Goal: Task Accomplishment & Management: Manage account settings

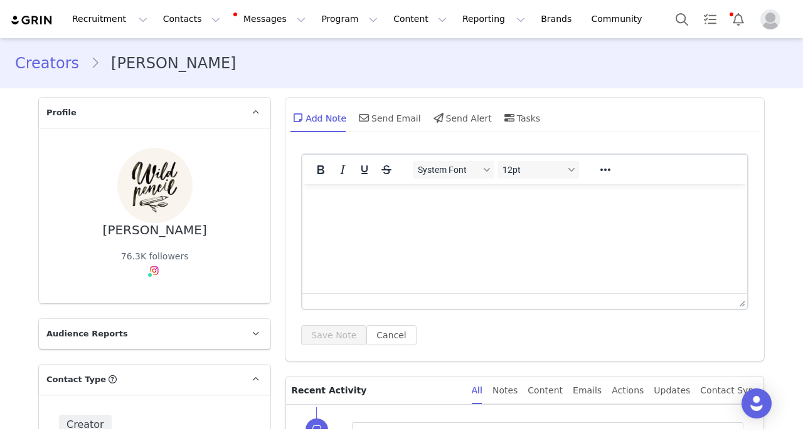
click at [174, 3] on div "Recruitment Recruitment Creator Search Curated Lists Landing Pages Web Extensio…" at bounding box center [401, 19] width 803 height 38
click at [176, 23] on button "Contacts Contacts" at bounding box center [192, 19] width 72 height 28
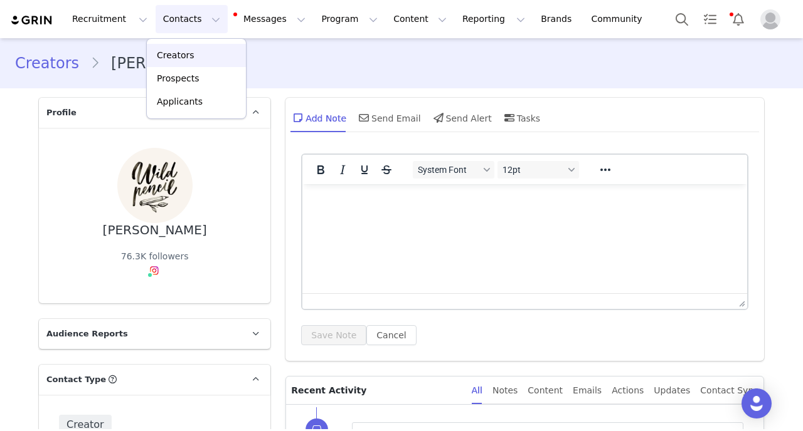
click at [181, 47] on link "Creators" at bounding box center [196, 55] width 99 height 23
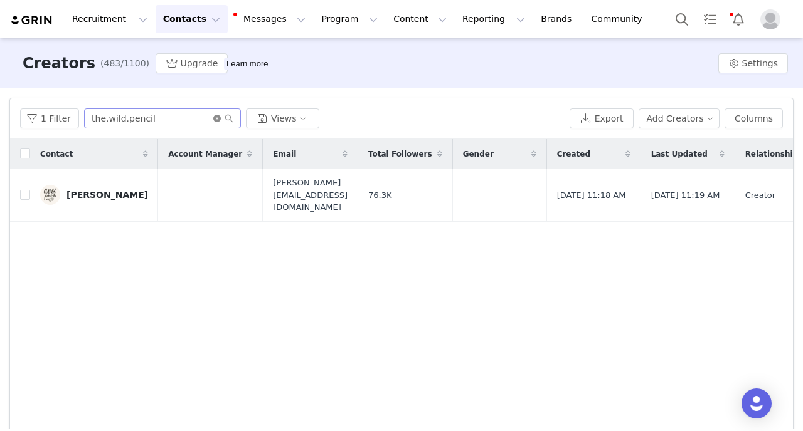
click at [214, 122] on icon "icon: close-circle" at bounding box center [217, 119] width 8 height 8
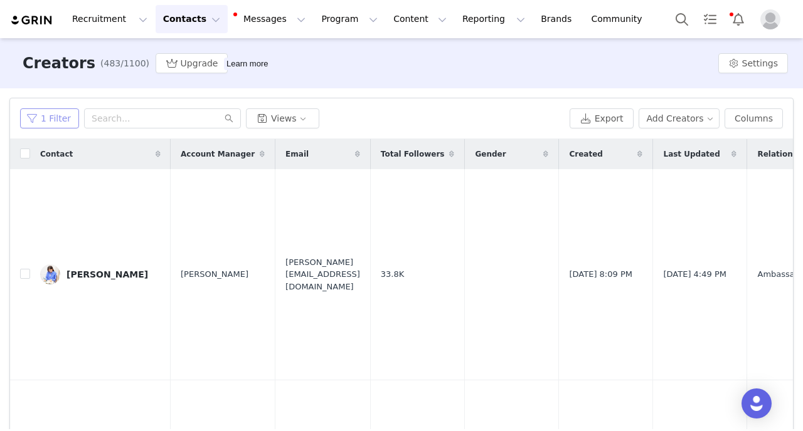
click at [43, 120] on button "1 Filter" at bounding box center [49, 119] width 59 height 20
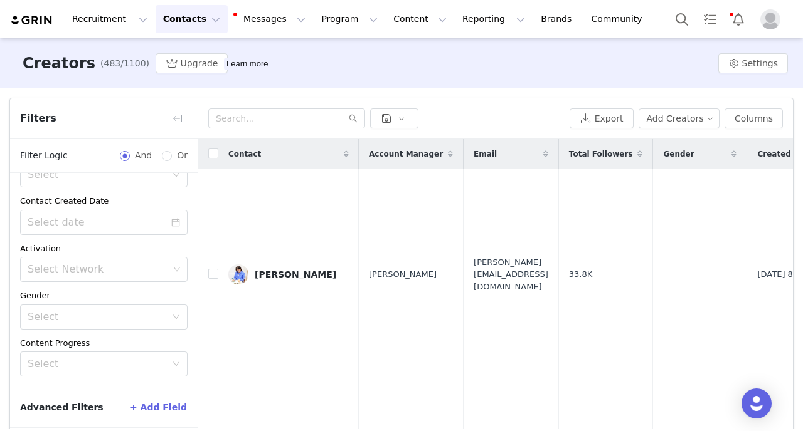
scroll to position [54, 0]
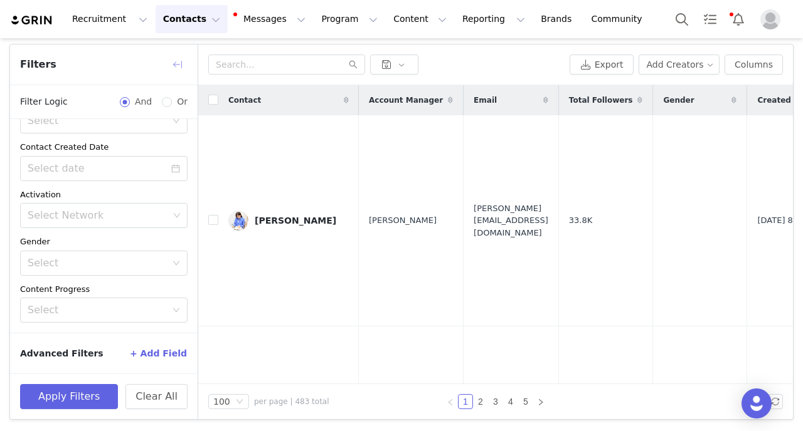
click at [183, 68] on button "button" at bounding box center [177, 65] width 20 height 20
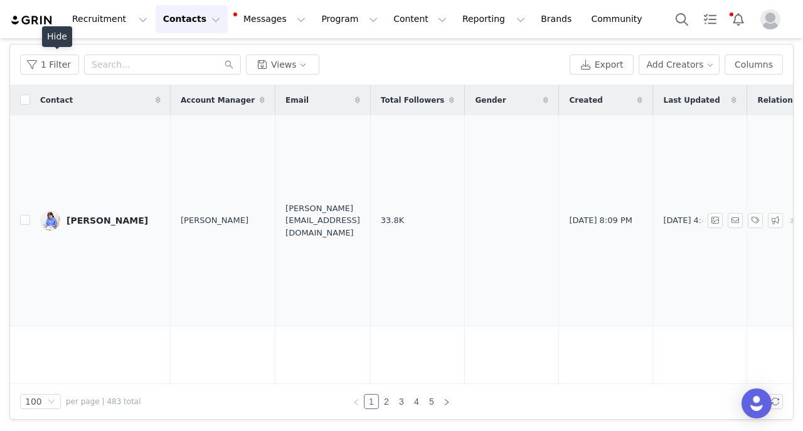
scroll to position [0, 0]
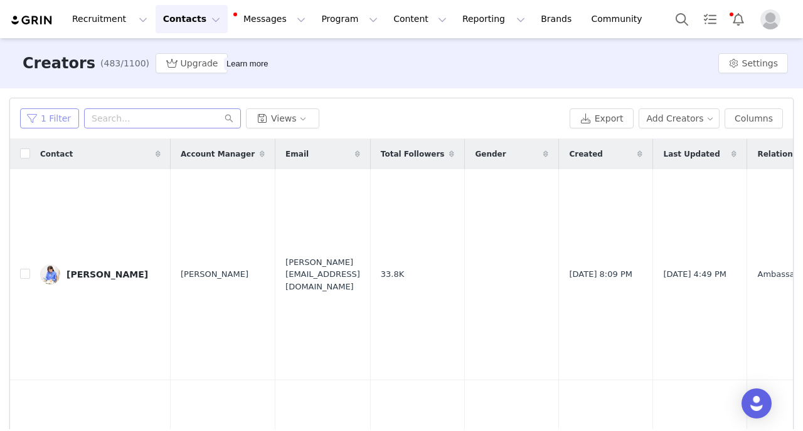
click at [48, 111] on button "1 Filter" at bounding box center [49, 119] width 59 height 20
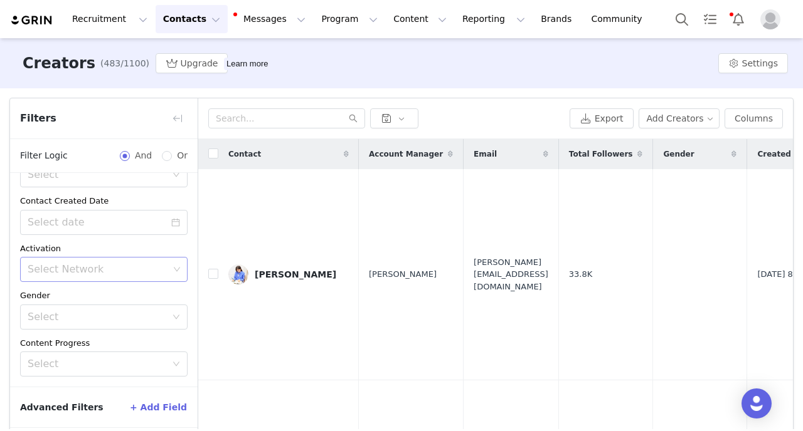
scroll to position [54, 0]
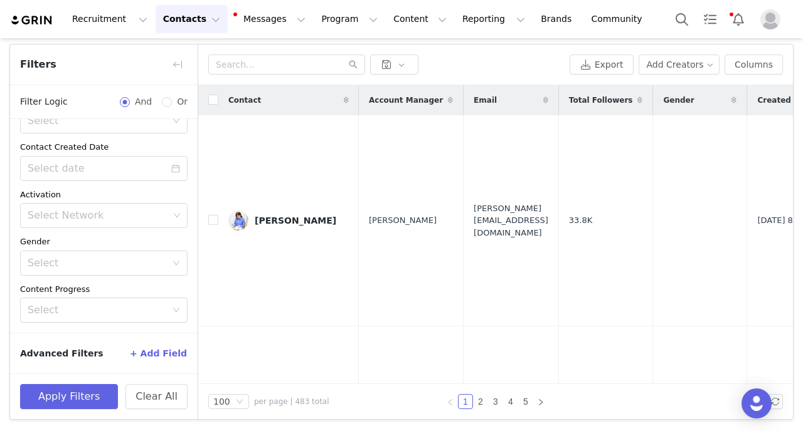
click at [154, 356] on button "+ Add Field" at bounding box center [158, 354] width 58 height 20
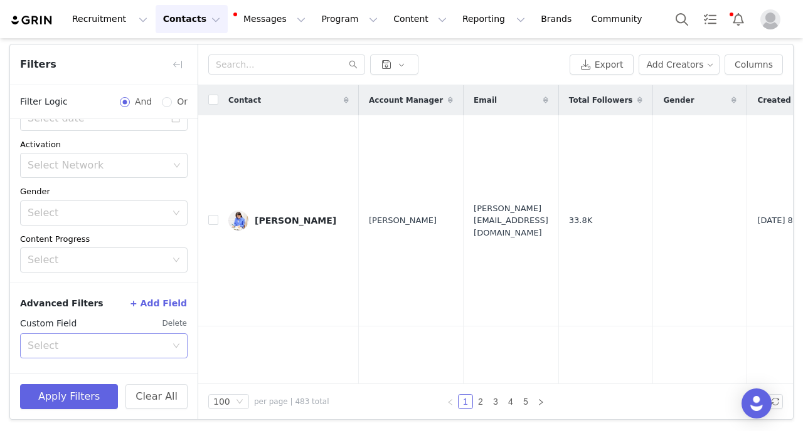
click at [110, 349] on div "Select" at bounding box center [97, 346] width 139 height 13
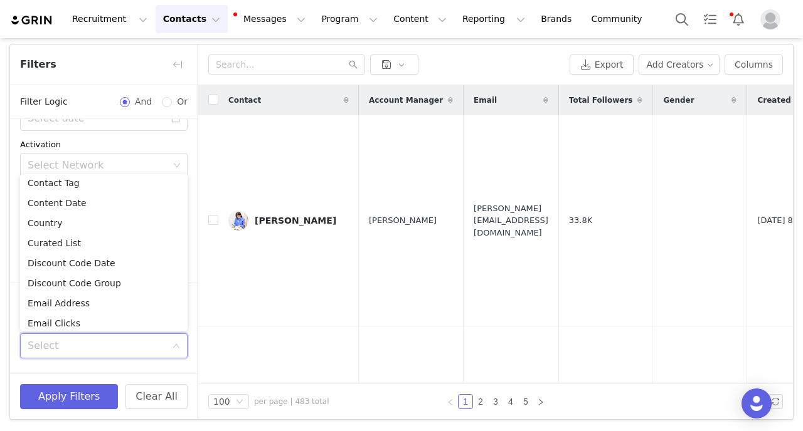
scroll to position [812, 0]
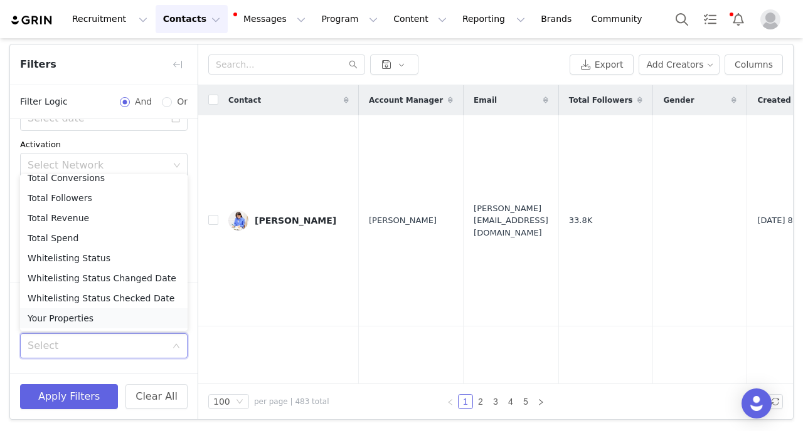
click at [70, 319] on li "Your Properties" at bounding box center [103, 319] width 167 height 20
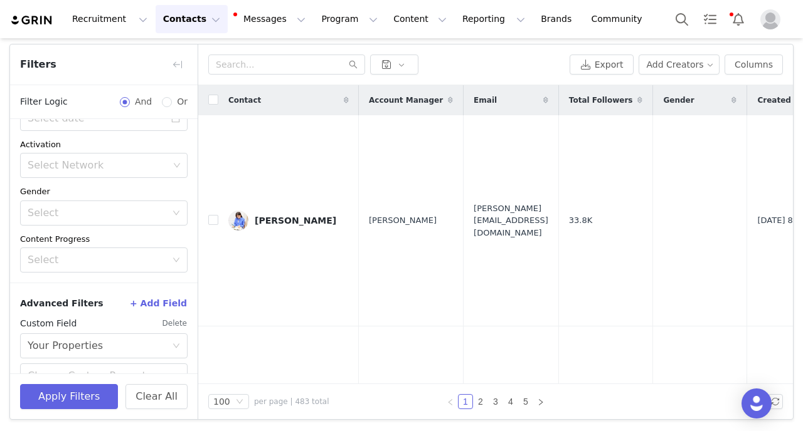
scroll to position [288, 0]
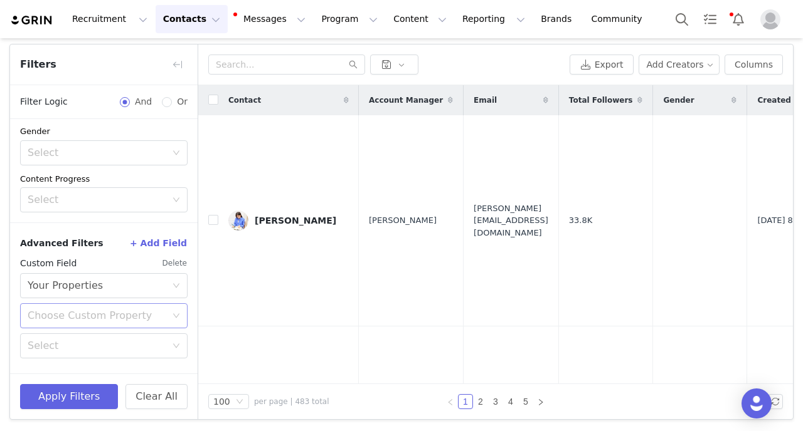
click at [80, 310] on div "Choose Custom Property" at bounding box center [100, 316] width 144 height 24
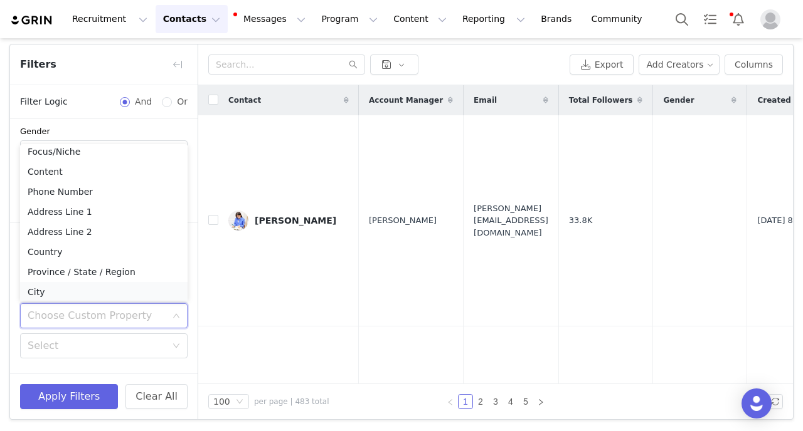
scroll to position [129, 0]
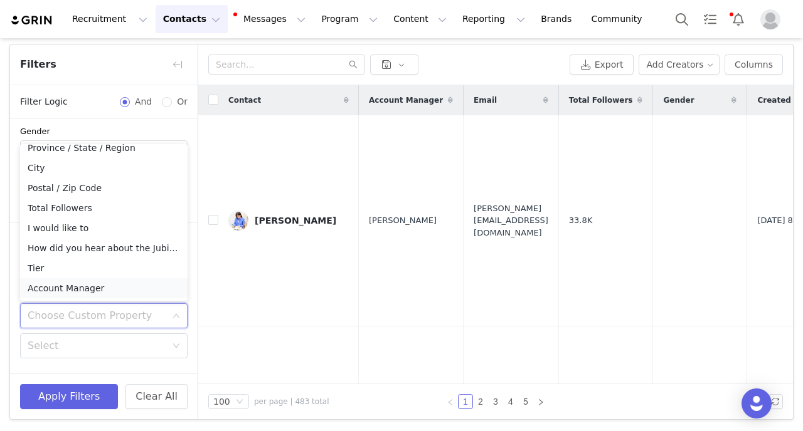
click at [53, 287] on li "Account Manager" at bounding box center [103, 288] width 167 height 20
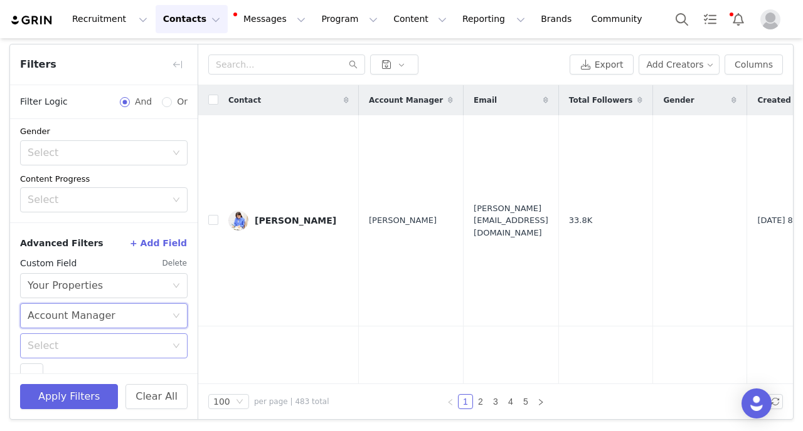
click at [50, 340] on div "Select" at bounding box center [97, 346] width 139 height 13
click at [46, 250] on li "Is" at bounding box center [103, 258] width 167 height 20
click at [30, 369] on div "Select" at bounding box center [31, 376] width 23 height 25
click at [59, 309] on li "[PERSON_NAME]" at bounding box center [103, 309] width 167 height 20
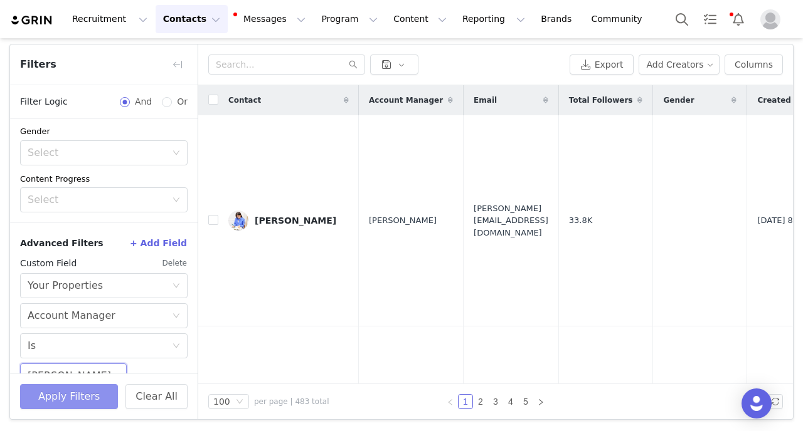
click at [62, 406] on button "Apply Filters" at bounding box center [69, 396] width 98 height 25
click at [215, 105] on label at bounding box center [213, 100] width 10 height 13
click at [215, 105] on input "checkbox" at bounding box center [213, 100] width 10 height 10
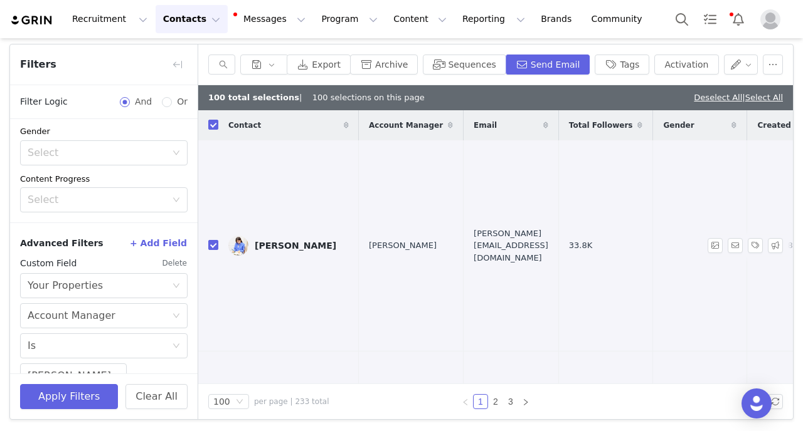
checkbox input "true"
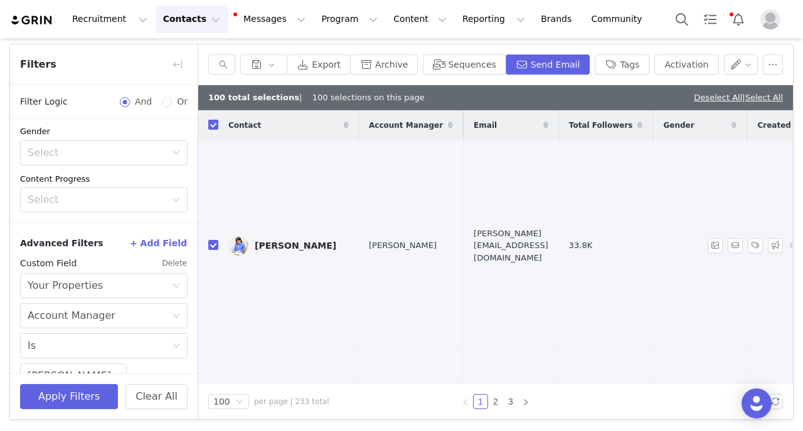
checkbox input "true"
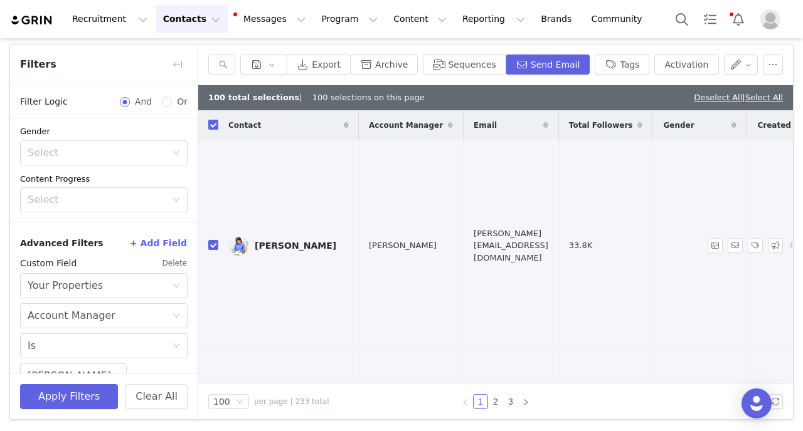
checkbox input "true"
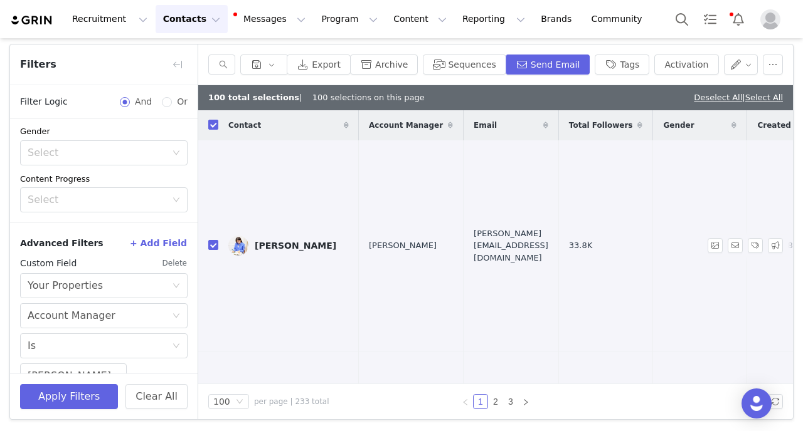
checkbox input "true"
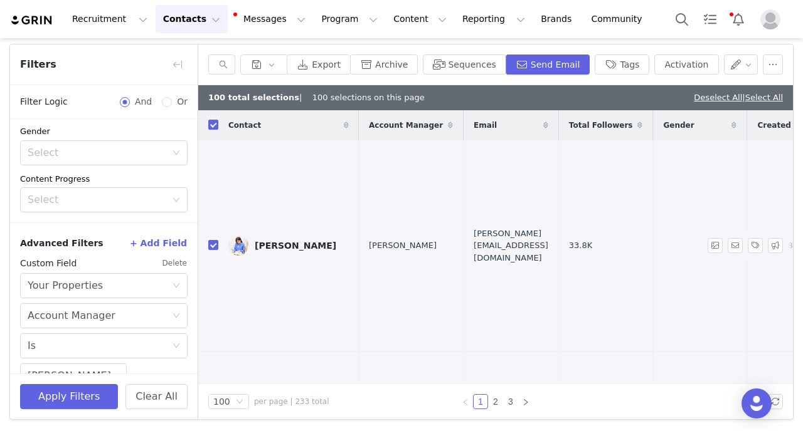
checkbox input "true"
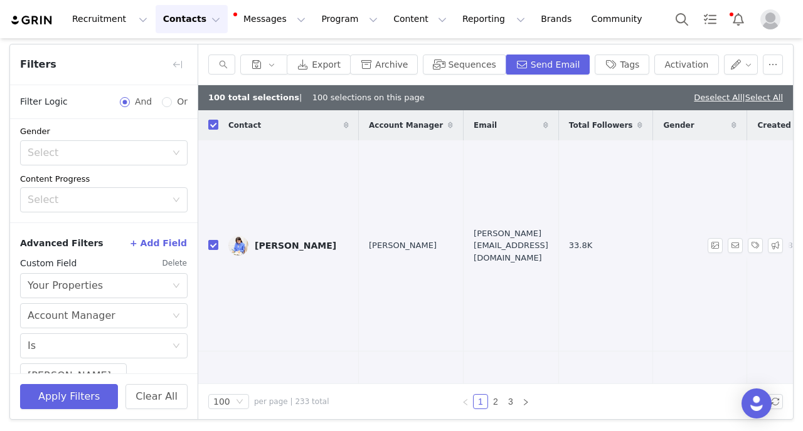
checkbox input "true"
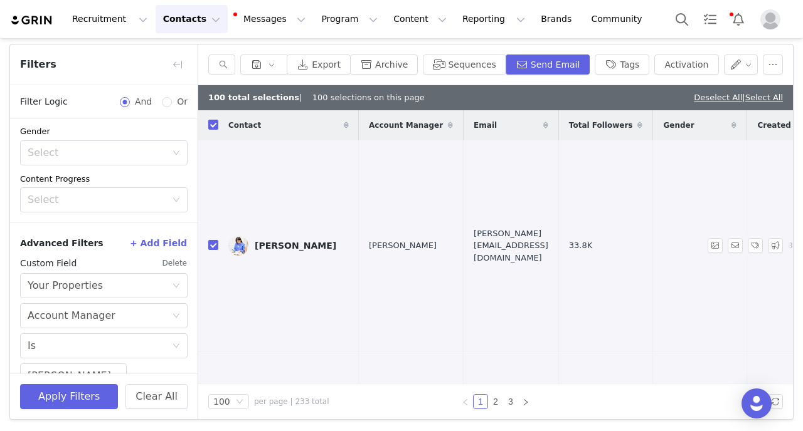
checkbox input "true"
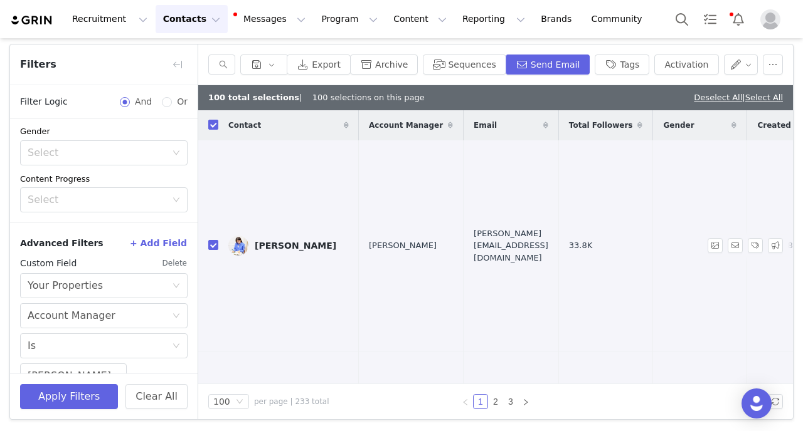
checkbox input "true"
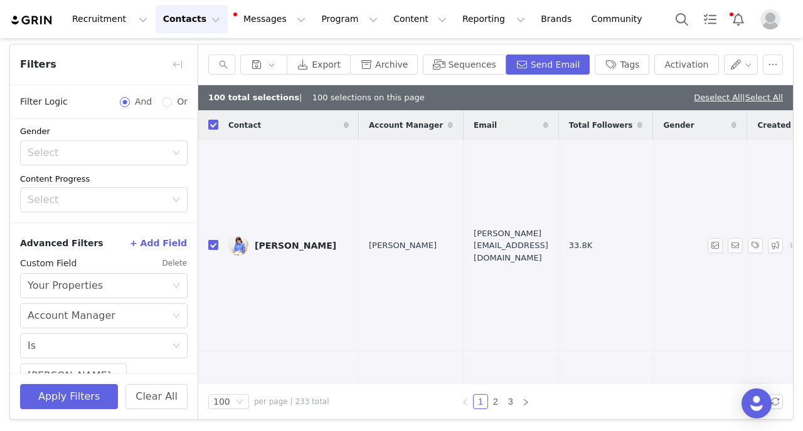
checkbox input "true"
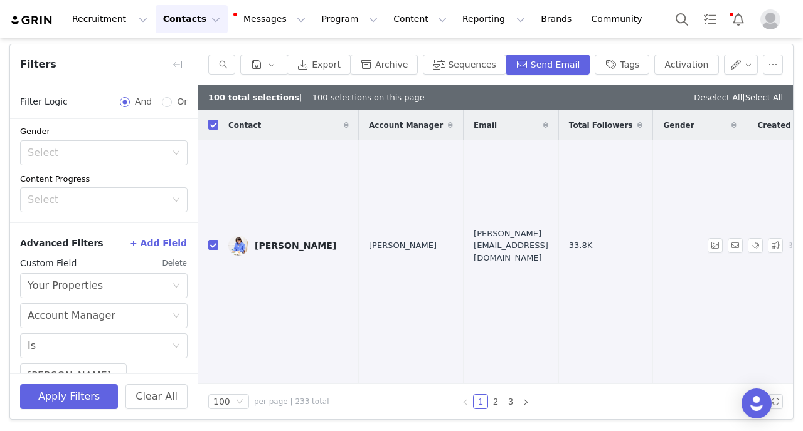
checkbox input "true"
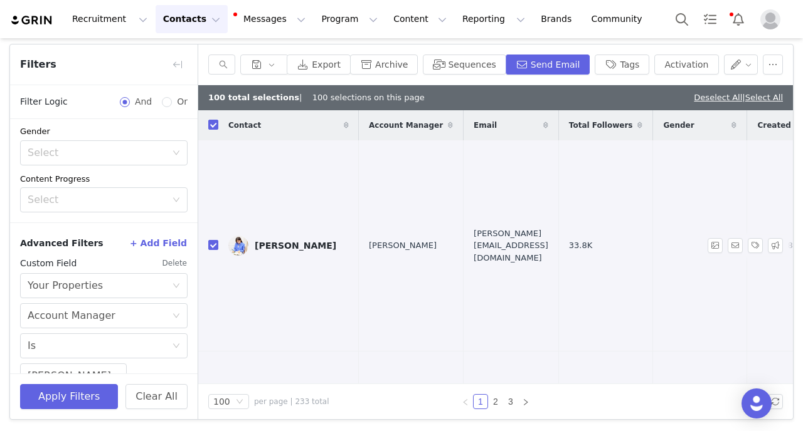
checkbox input "true"
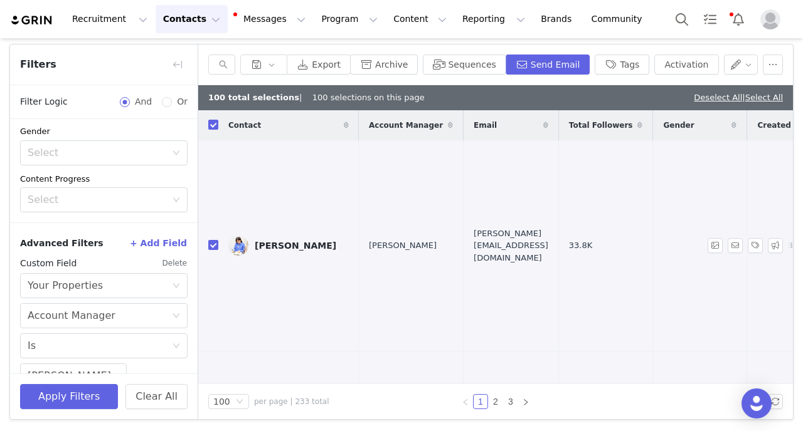
checkbox input "true"
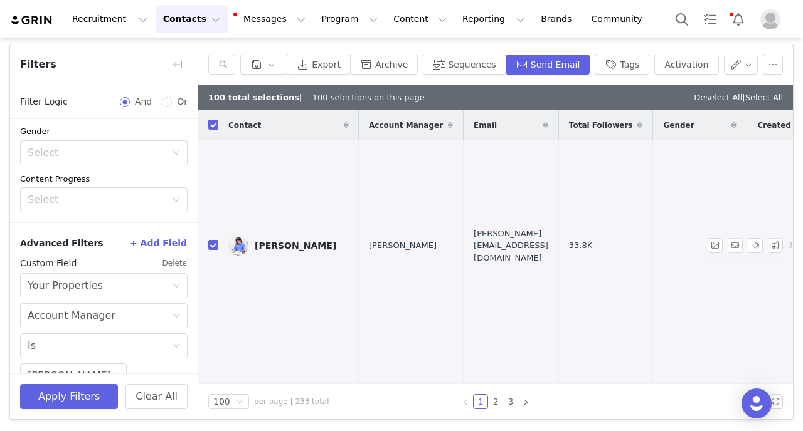
checkbox input "true"
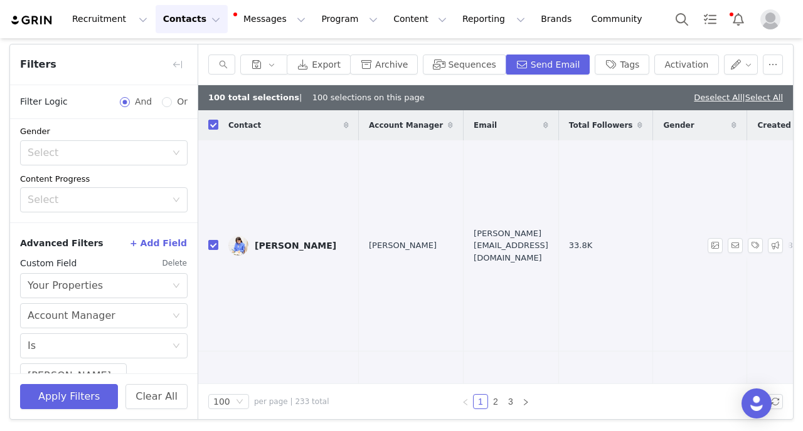
checkbox input "true"
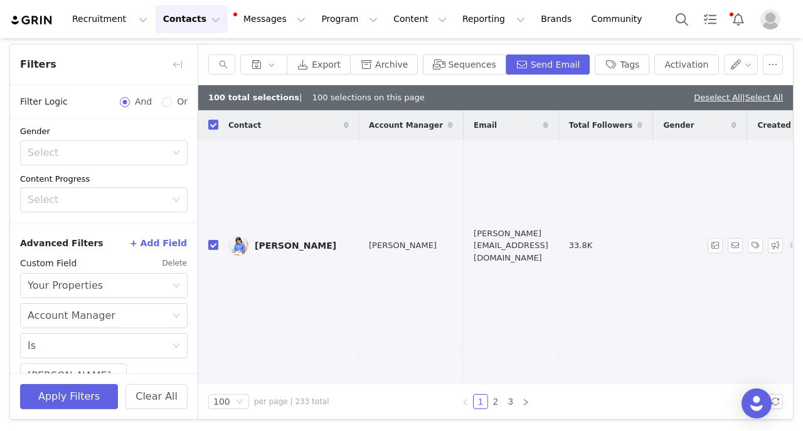
checkbox input "true"
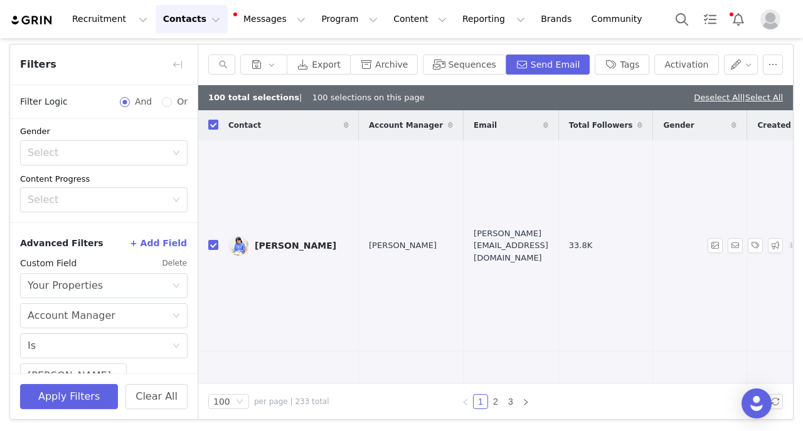
checkbox input "true"
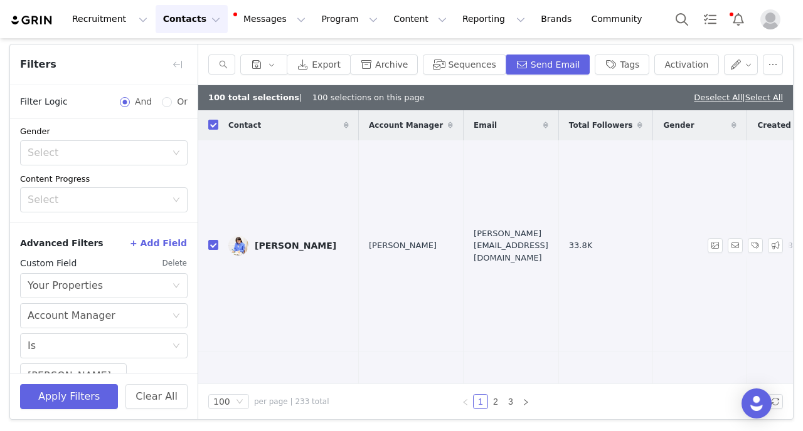
checkbox input "true"
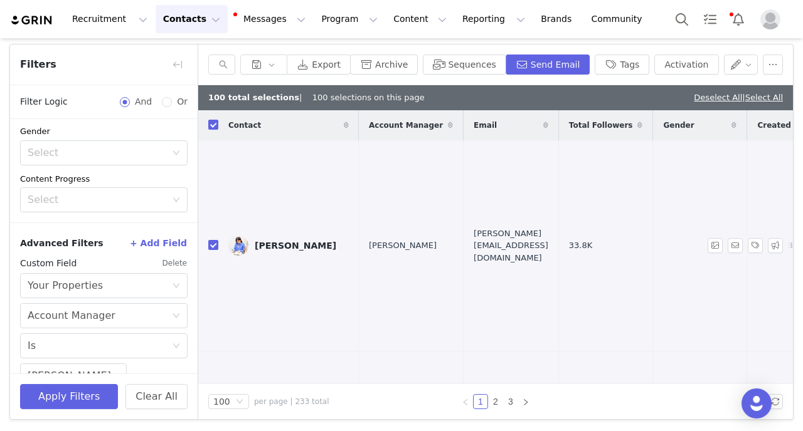
checkbox input "true"
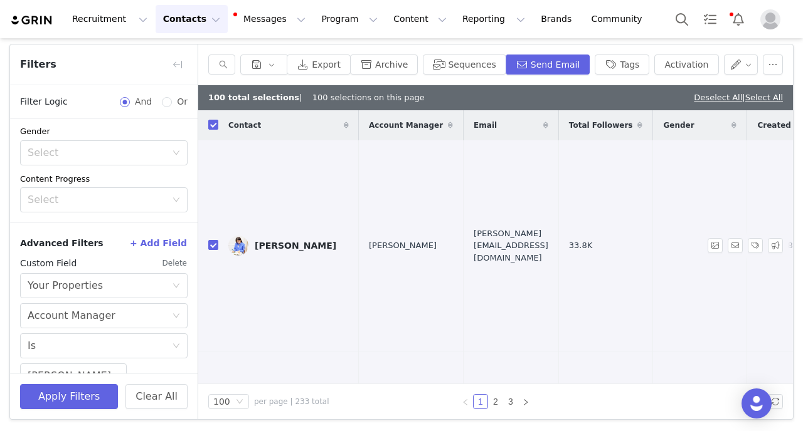
checkbox input "true"
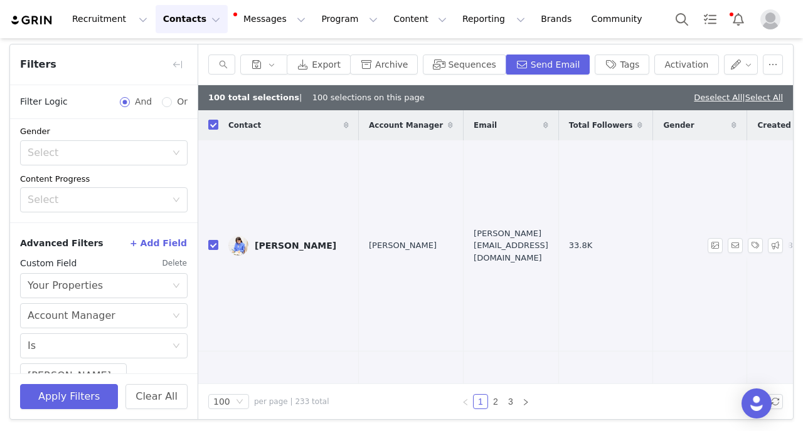
checkbox input "true"
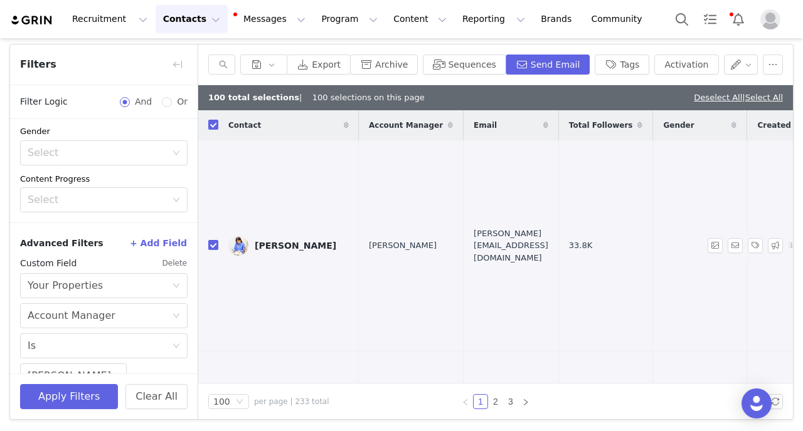
checkbox input "true"
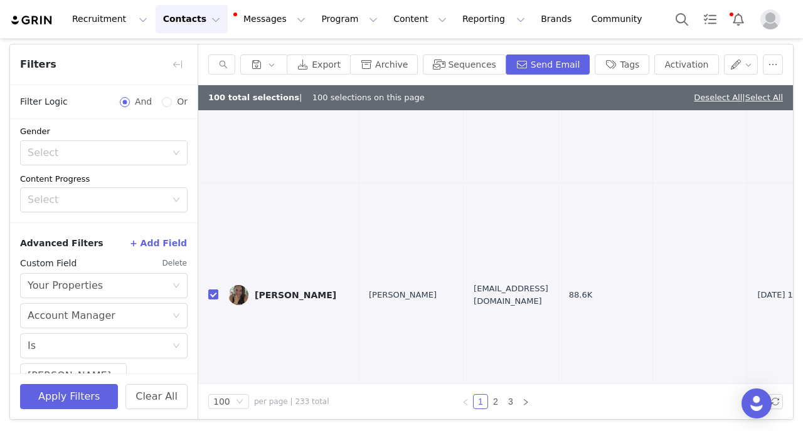
scroll to position [15131, 0]
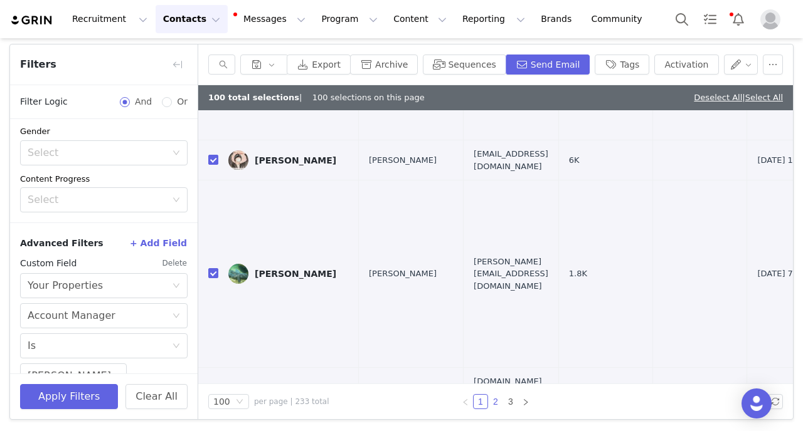
click at [496, 407] on link "2" at bounding box center [496, 402] width 14 height 14
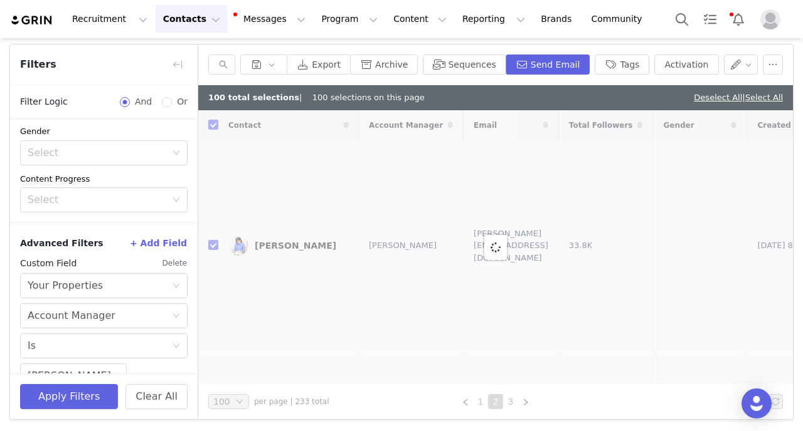
checkbox input "false"
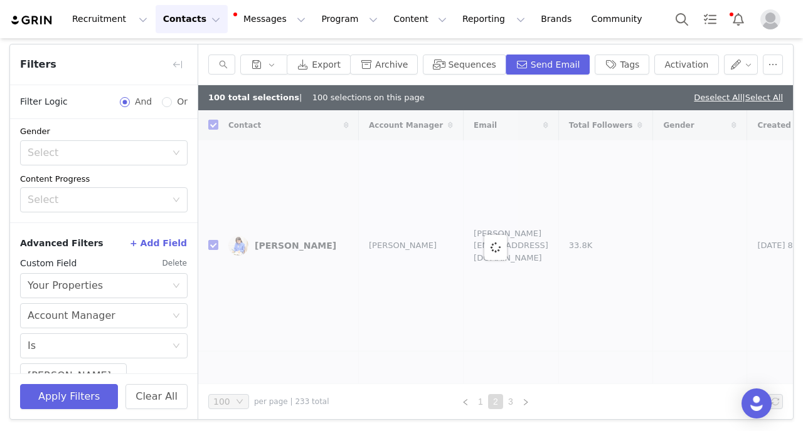
checkbox input "false"
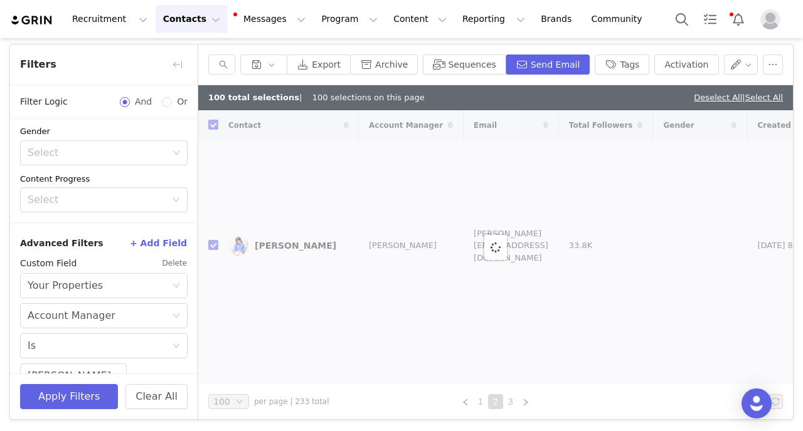
checkbox input "false"
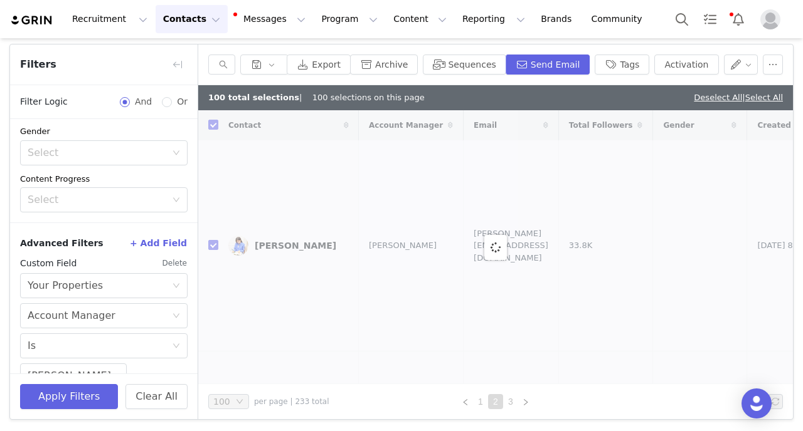
checkbox input "false"
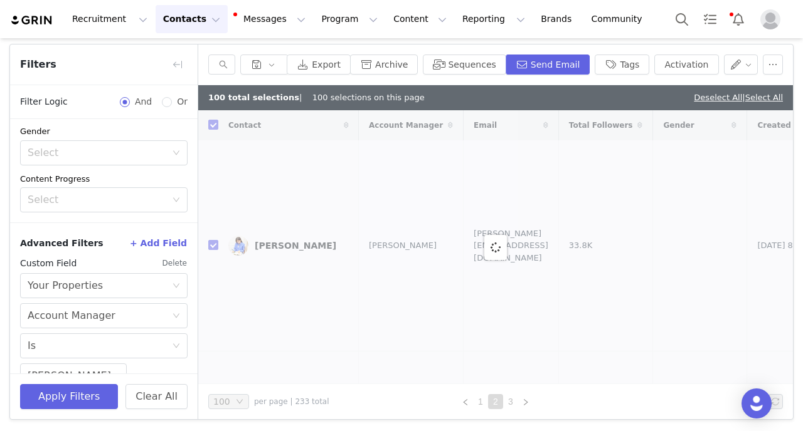
checkbox input "false"
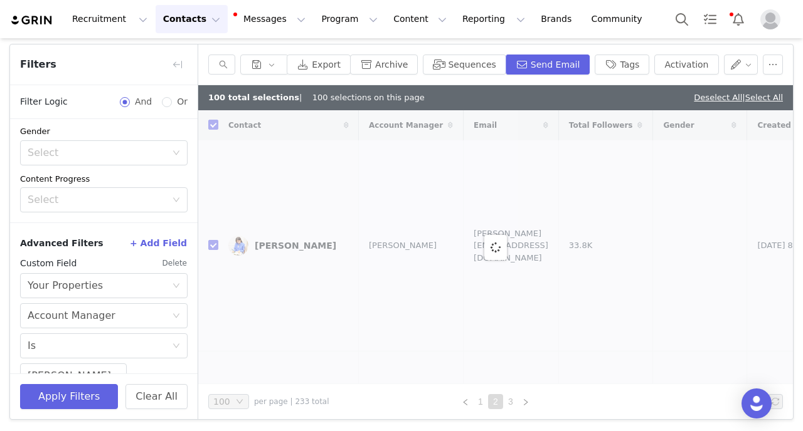
checkbox input "false"
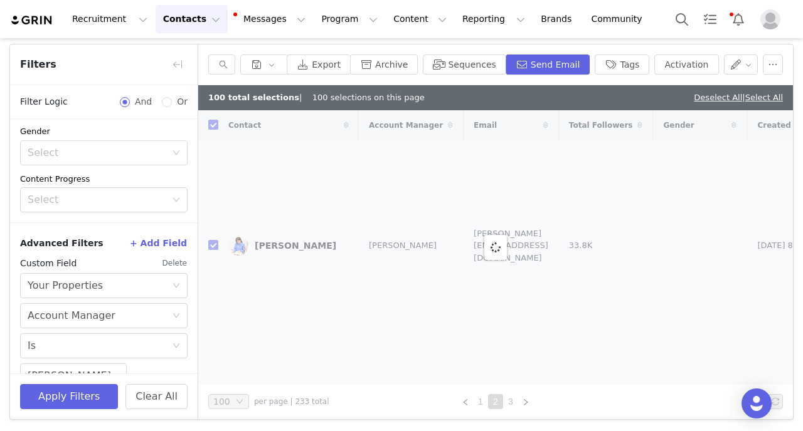
checkbox input "false"
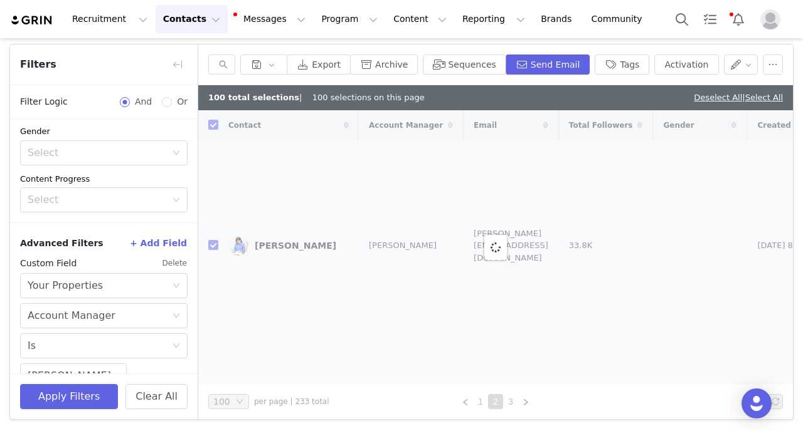
checkbox input "false"
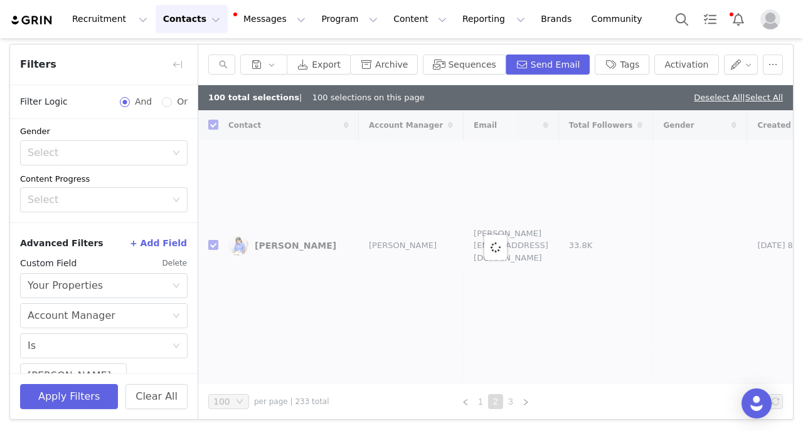
checkbox input "false"
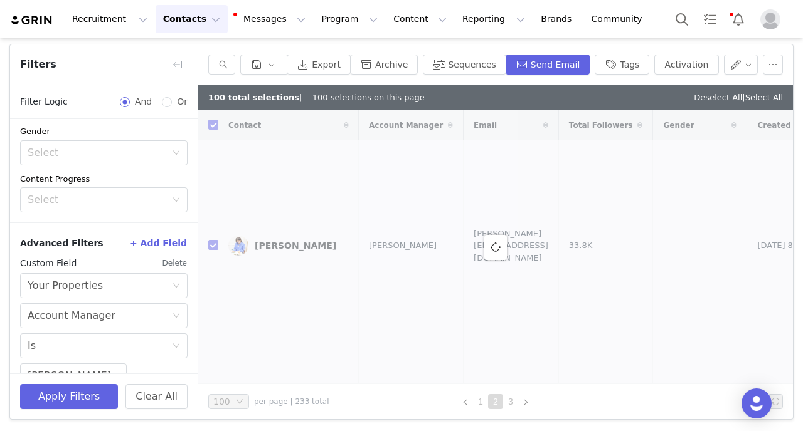
checkbox input "false"
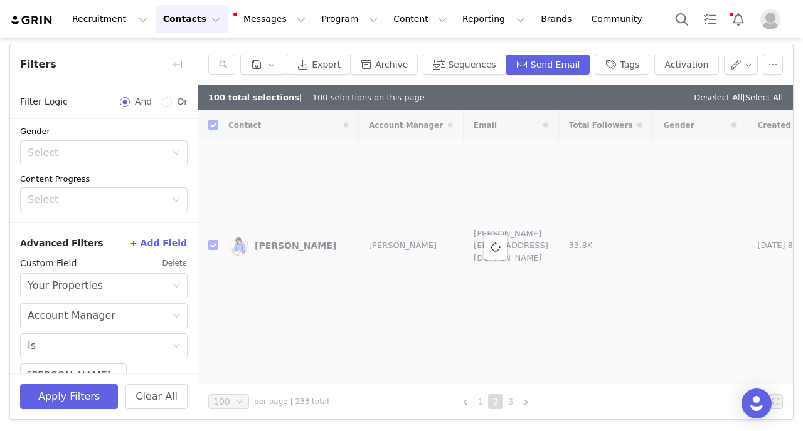
checkbox input "false"
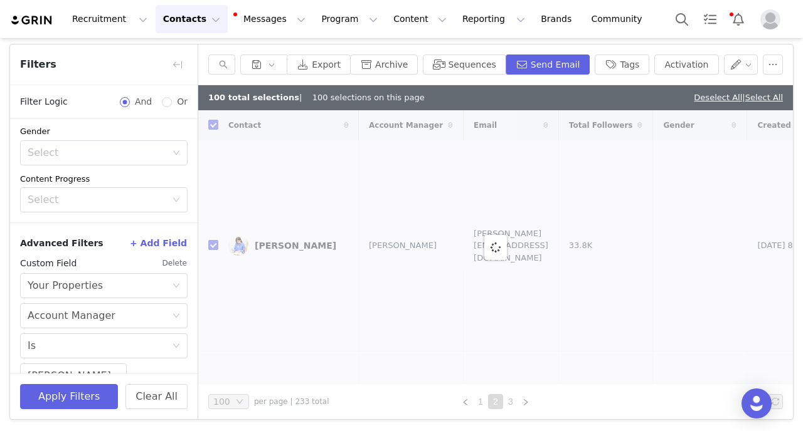
checkbox input "false"
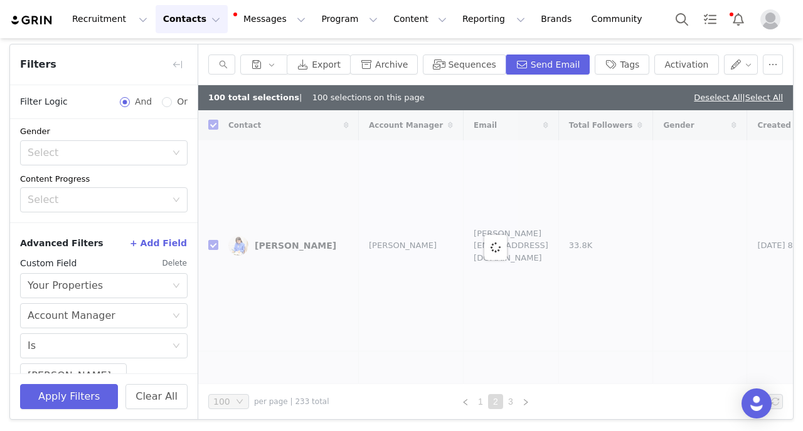
checkbox input "false"
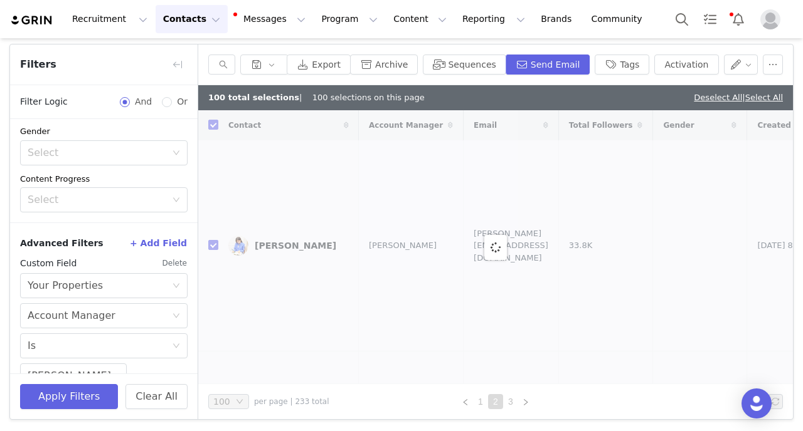
checkbox input "false"
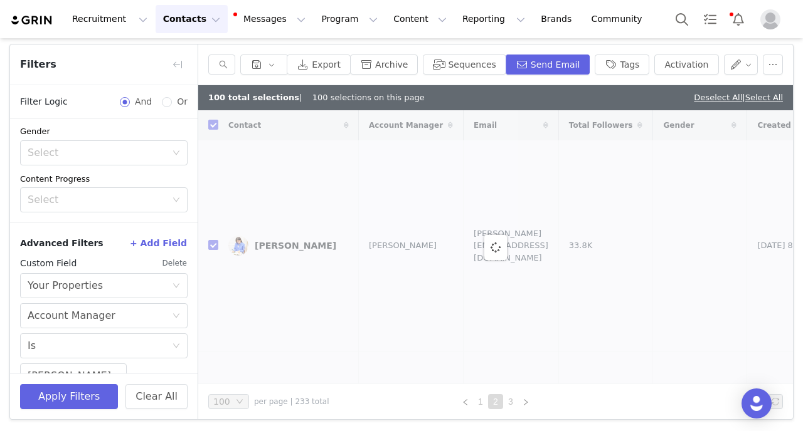
checkbox input "false"
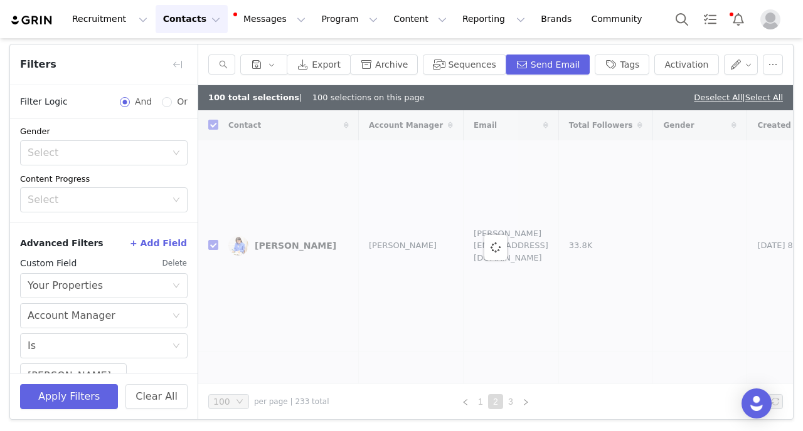
checkbox input "false"
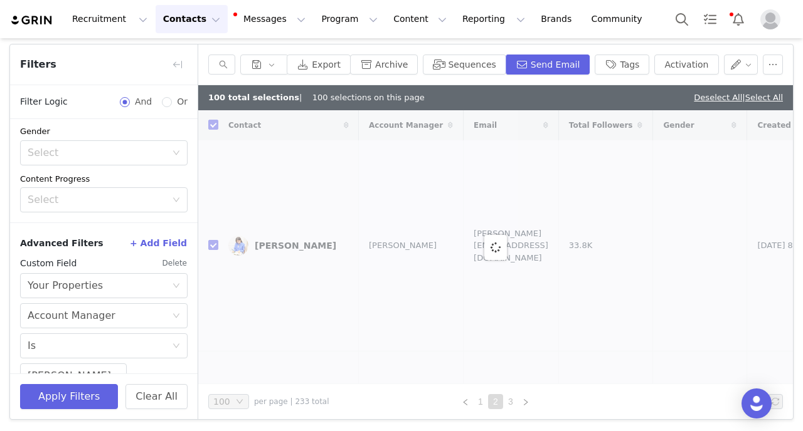
checkbox input "false"
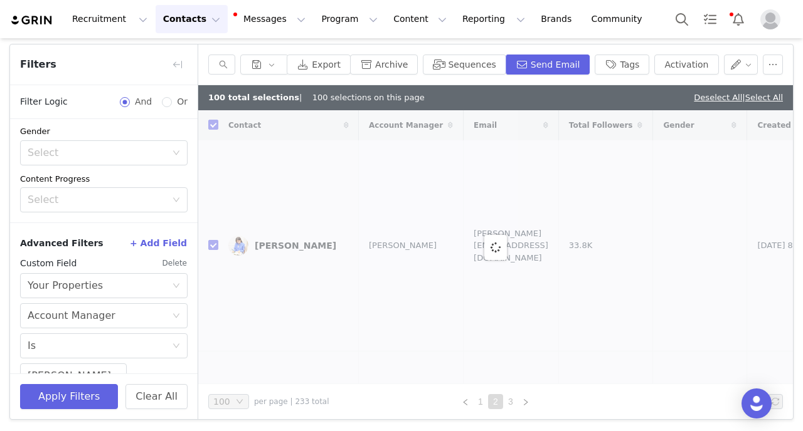
checkbox input "false"
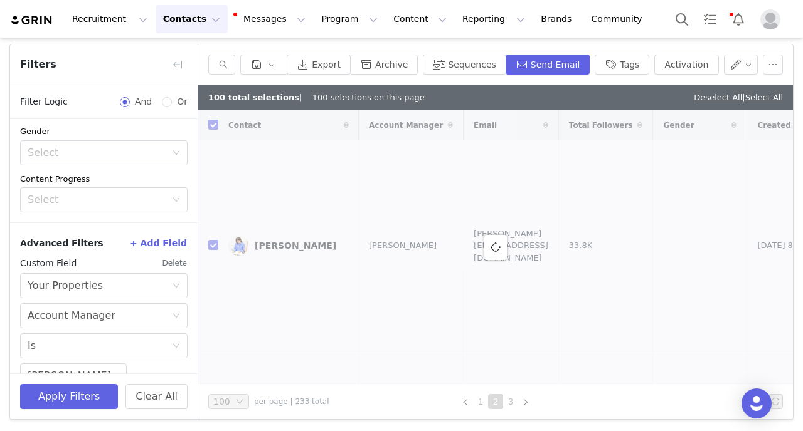
checkbox input "false"
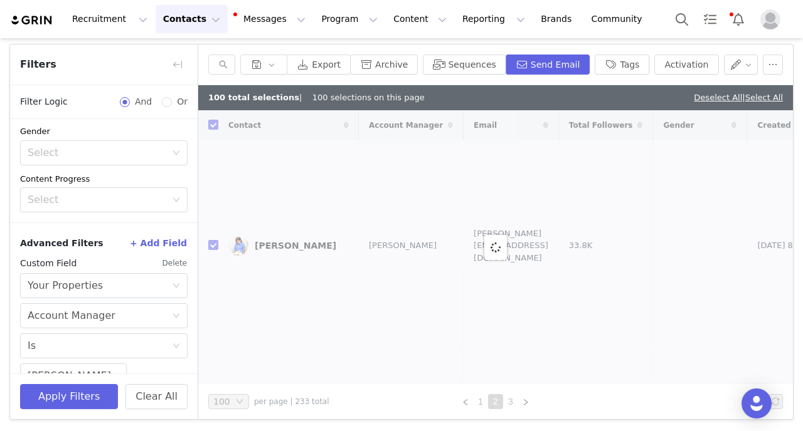
checkbox input "false"
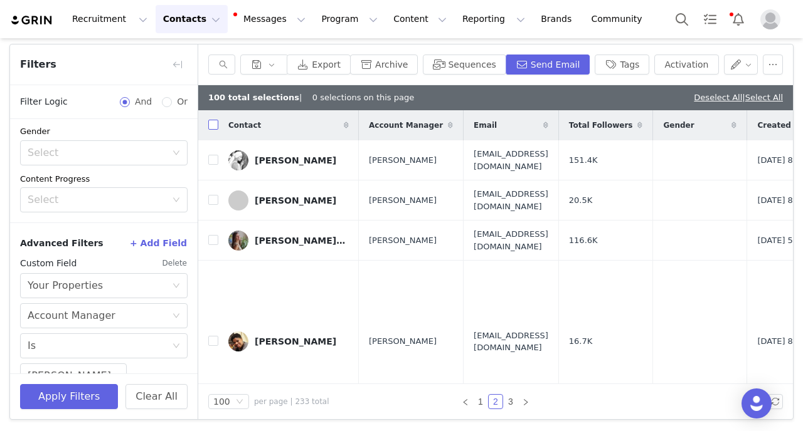
click at [212, 127] on input "checkbox" at bounding box center [213, 125] width 10 height 10
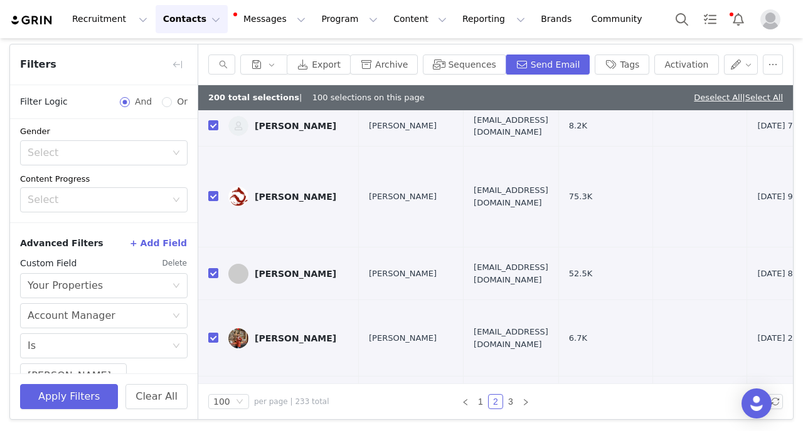
scroll to position [10345, 0]
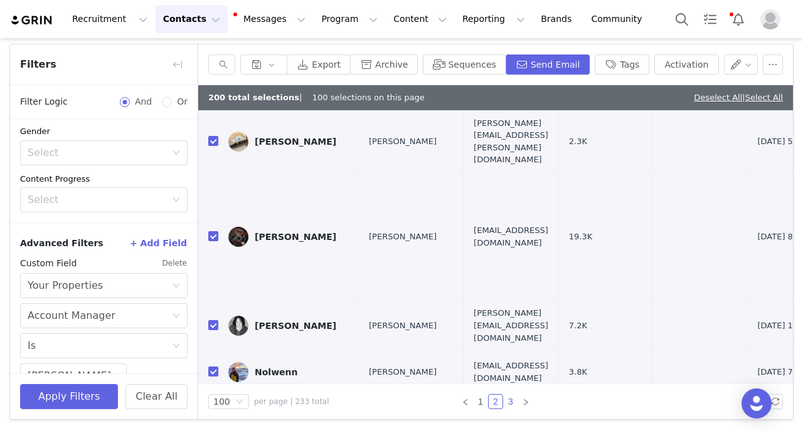
click at [511, 407] on link "3" at bounding box center [511, 402] width 14 height 14
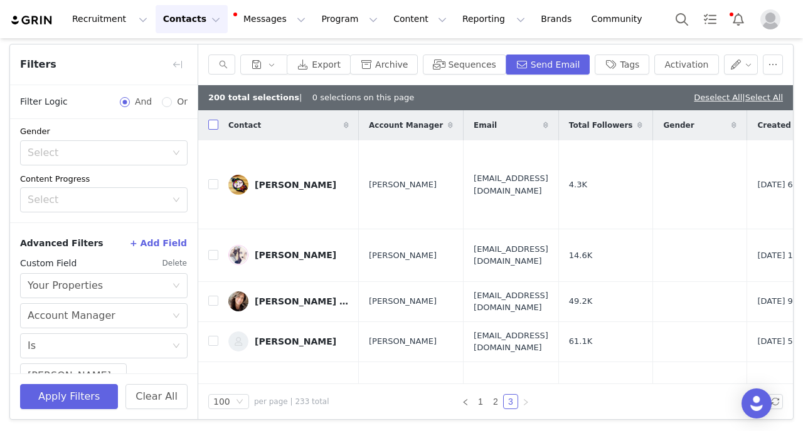
click at [213, 129] on input "checkbox" at bounding box center [213, 125] width 10 height 10
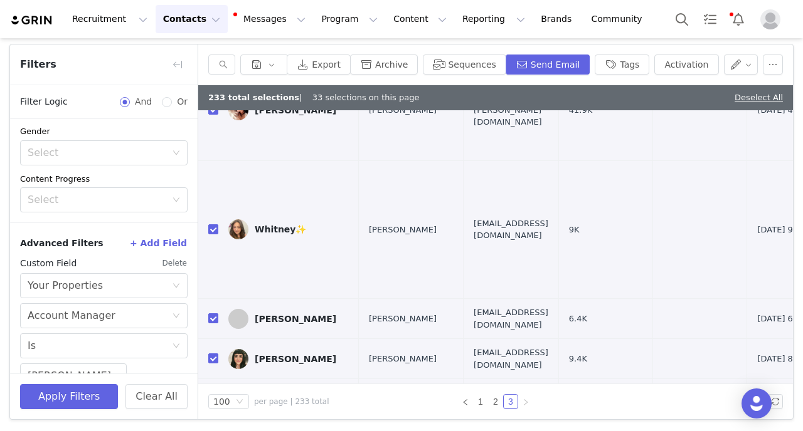
scroll to position [2085, 0]
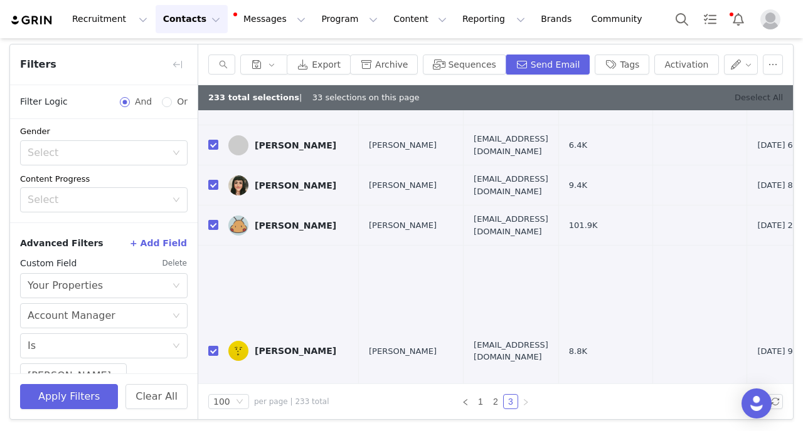
click at [753, 100] on link "Deselect All" at bounding box center [758, 97] width 48 height 9
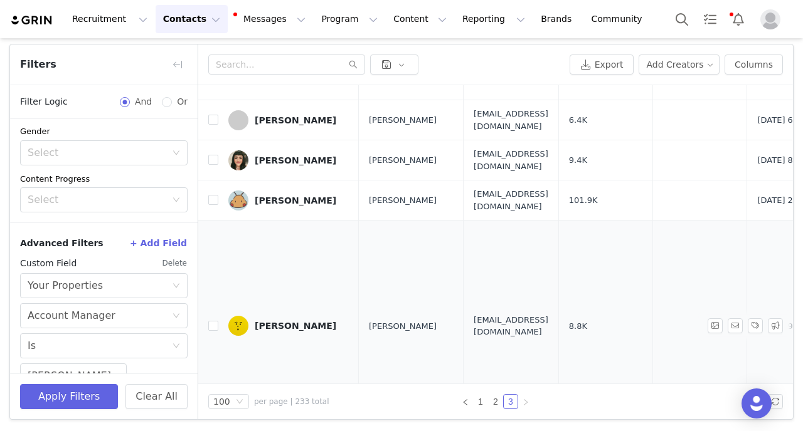
scroll to position [2060, 0]
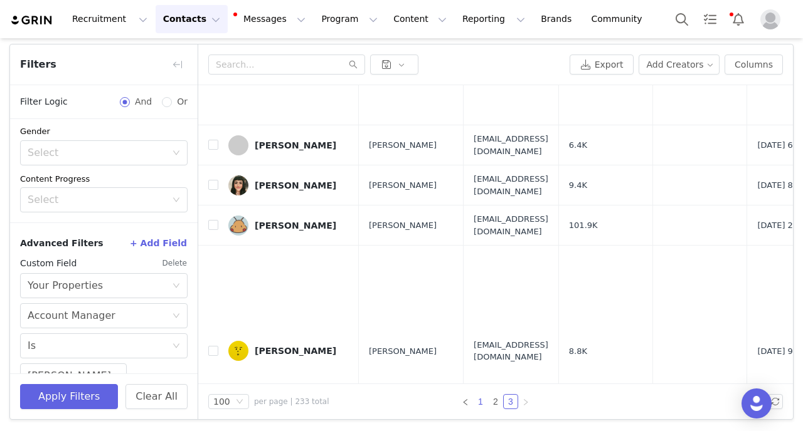
click at [482, 402] on link "1" at bounding box center [481, 402] width 14 height 14
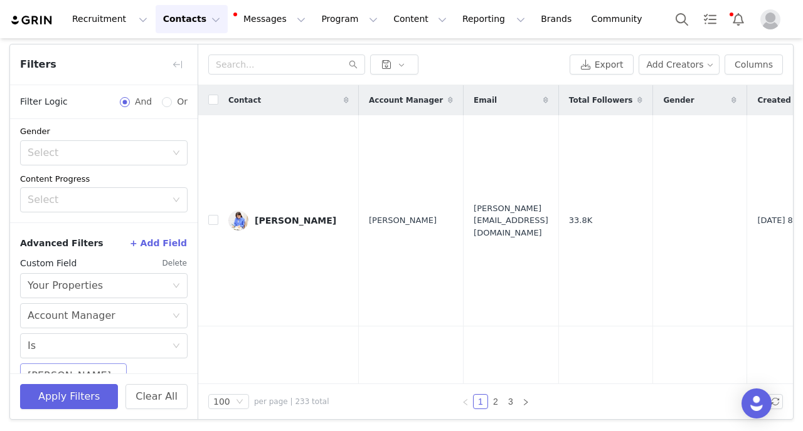
scroll to position [313, 0]
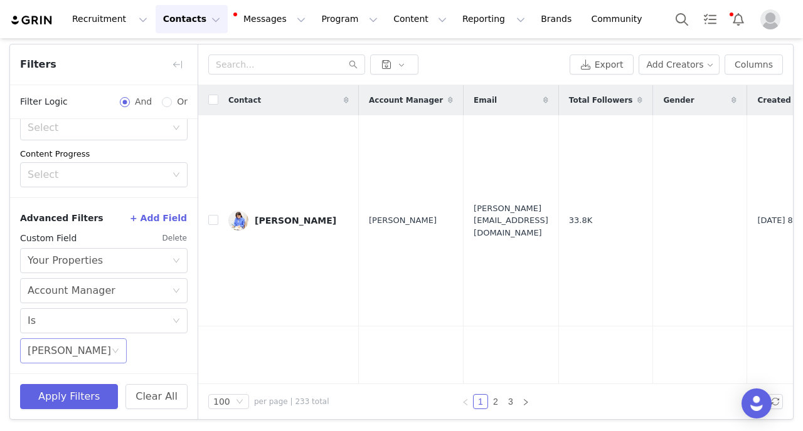
click at [112, 352] on icon "icon: down" at bounding box center [116, 351] width 8 height 8
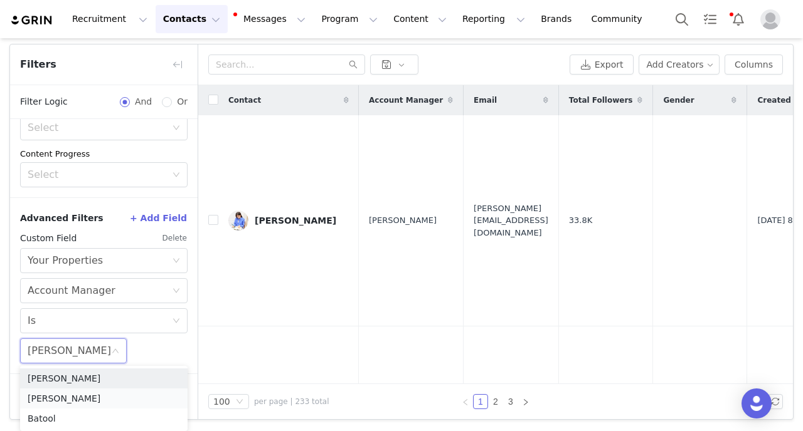
click at [68, 396] on li "[PERSON_NAME]" at bounding box center [103, 399] width 167 height 20
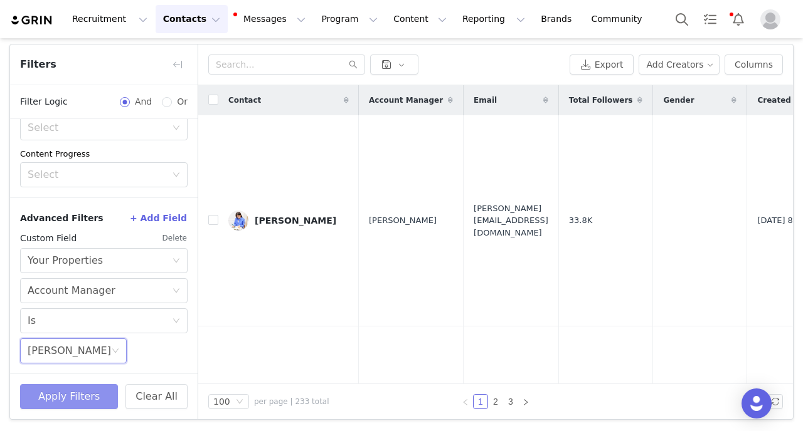
click at [83, 395] on button "Apply Filters" at bounding box center [69, 396] width 98 height 25
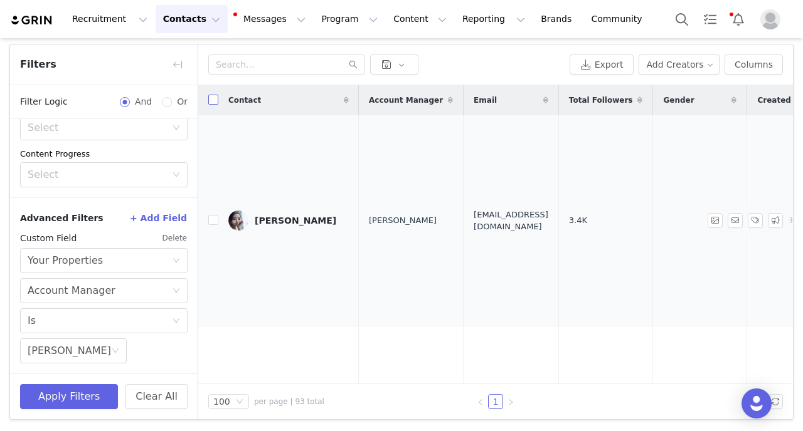
click at [212, 100] on input "checkbox" at bounding box center [213, 100] width 10 height 10
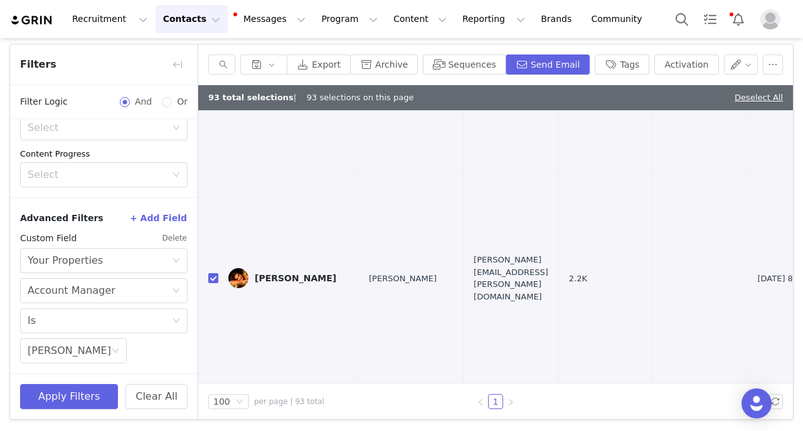
scroll to position [19269, 0]
click at [743, 99] on link "Deselect All" at bounding box center [758, 97] width 48 height 9
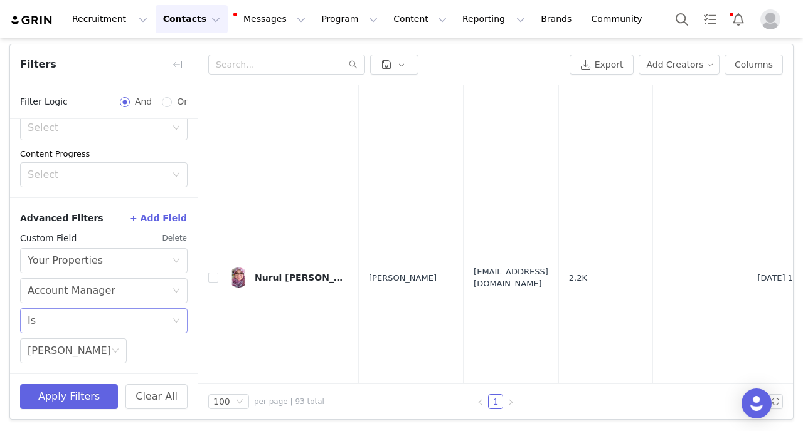
scroll to position [19244, 0]
click at [53, 351] on div "[PERSON_NAME]" at bounding box center [69, 351] width 83 height 24
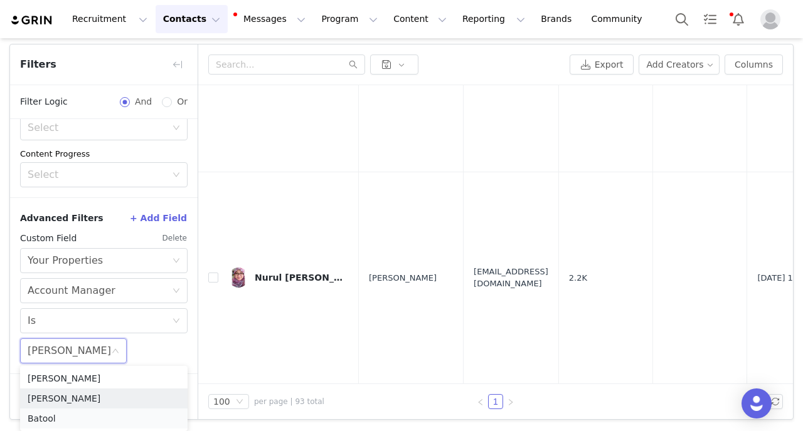
click at [52, 414] on li "Batool" at bounding box center [103, 419] width 167 height 20
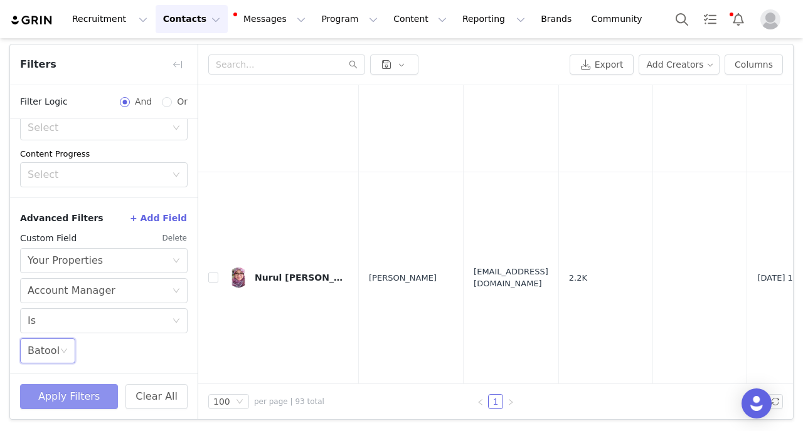
click at [58, 408] on button "Apply Filters" at bounding box center [69, 396] width 98 height 25
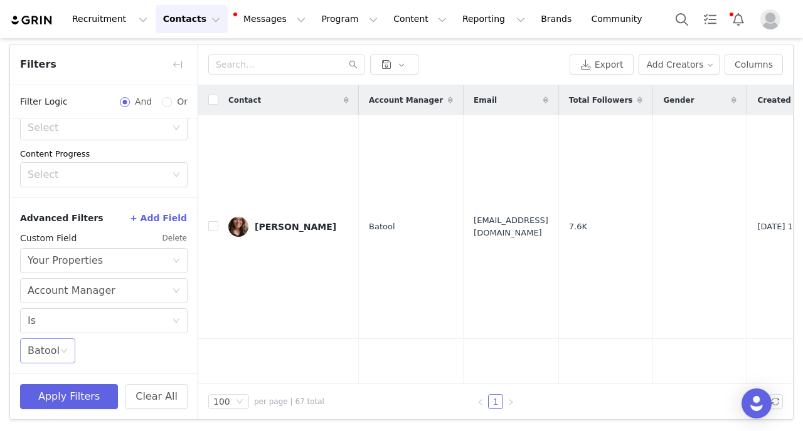
click at [53, 360] on div "Batool" at bounding box center [44, 351] width 32 height 24
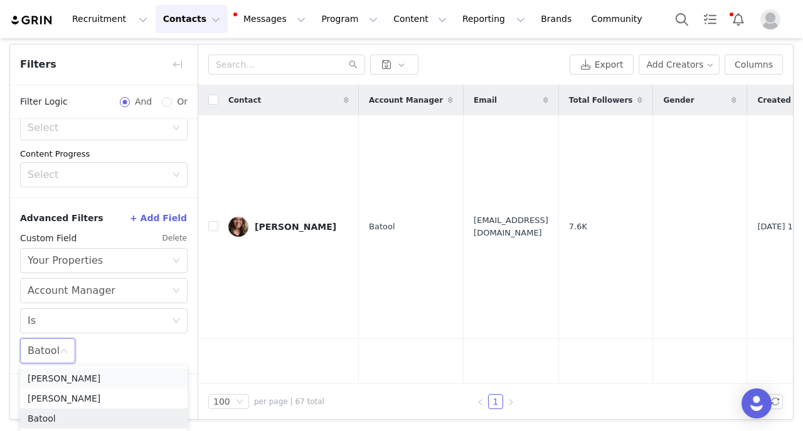
click at [65, 376] on li "[PERSON_NAME]" at bounding box center [103, 379] width 167 height 20
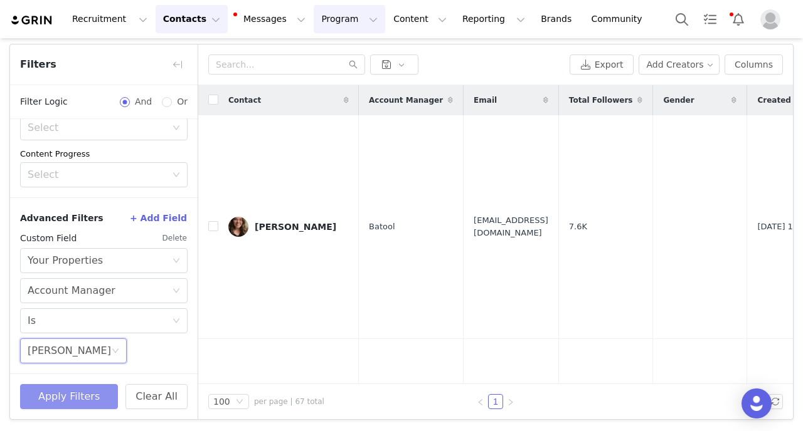
click at [93, 396] on button "Apply Filters" at bounding box center [69, 396] width 98 height 25
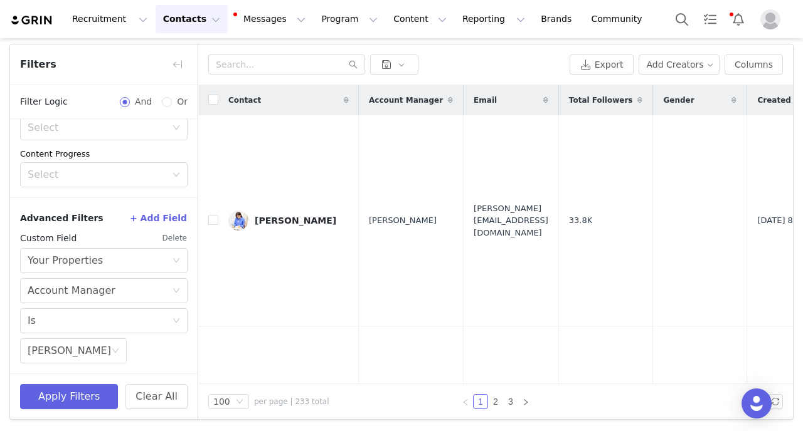
click at [176, 240] on button "Delete" at bounding box center [175, 238] width 26 height 20
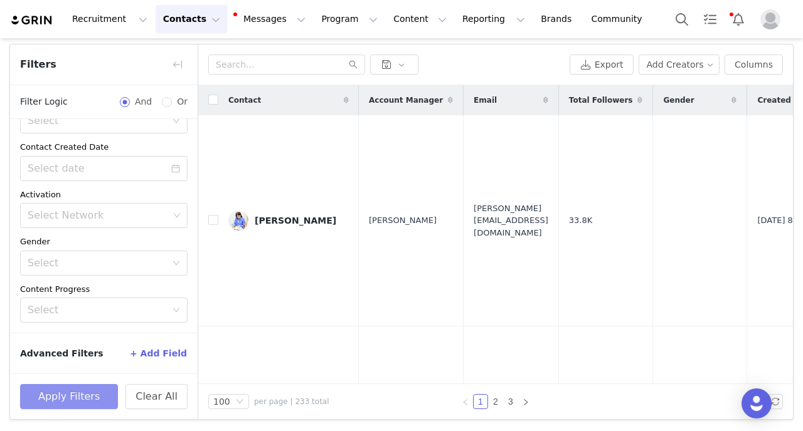
scroll to position [177, 0]
click at [78, 399] on button "Apply Filters" at bounding box center [69, 396] width 98 height 25
click at [182, 71] on button "button" at bounding box center [177, 65] width 20 height 20
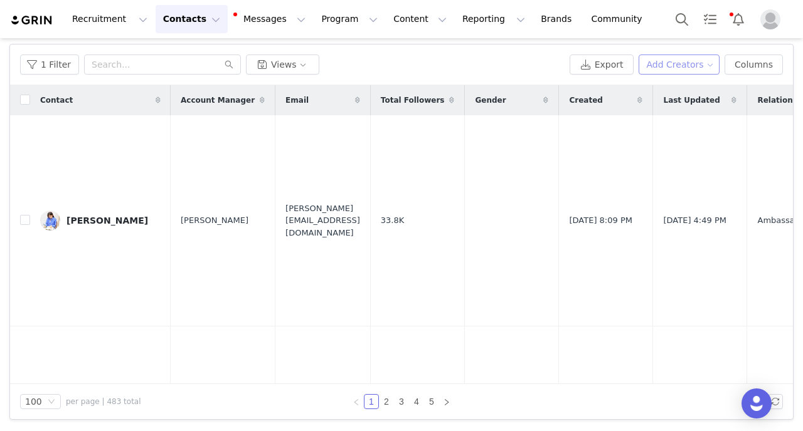
click at [680, 66] on button "Add Creators" at bounding box center [679, 65] width 82 height 20
click at [661, 93] on span "Add a Creator" at bounding box center [681, 90] width 61 height 14
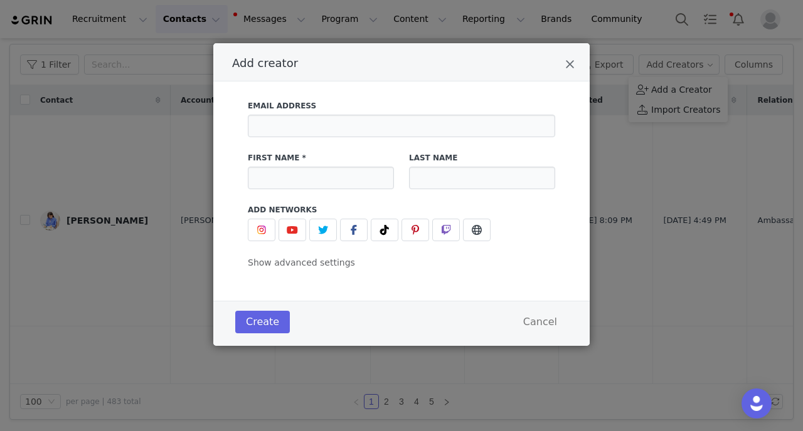
scroll to position [54, 0]
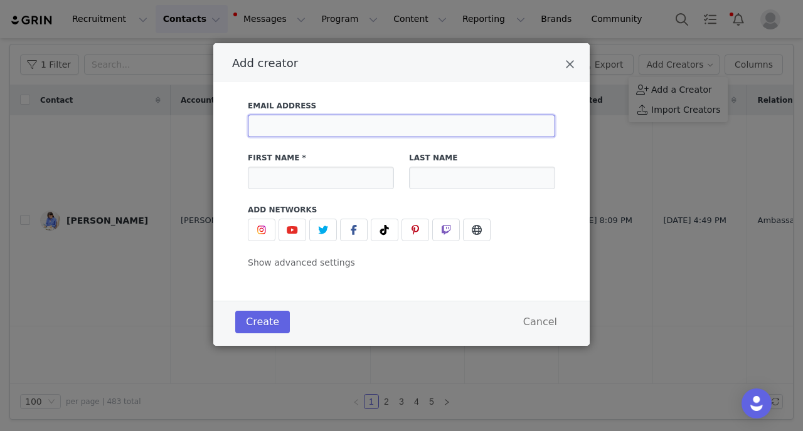
click at [280, 120] on input "Add creator" at bounding box center [401, 126] width 307 height 23
paste input "katharina.tarta.crafts@gmail.com"
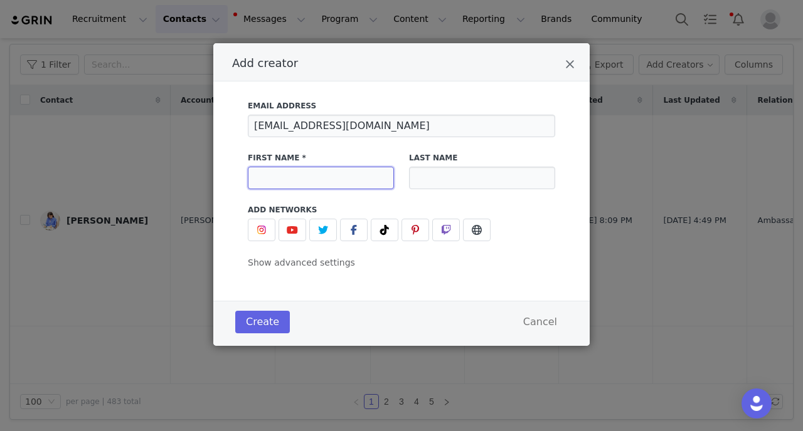
click at [280, 185] on input "Add creator" at bounding box center [321, 178] width 146 height 23
click at [460, 194] on div "Last Name" at bounding box center [481, 171] width 161 height 52
click at [446, 185] on input "Add creator" at bounding box center [482, 178] width 146 height 23
click at [257, 236] on span "Add creator" at bounding box center [261, 230] width 15 height 15
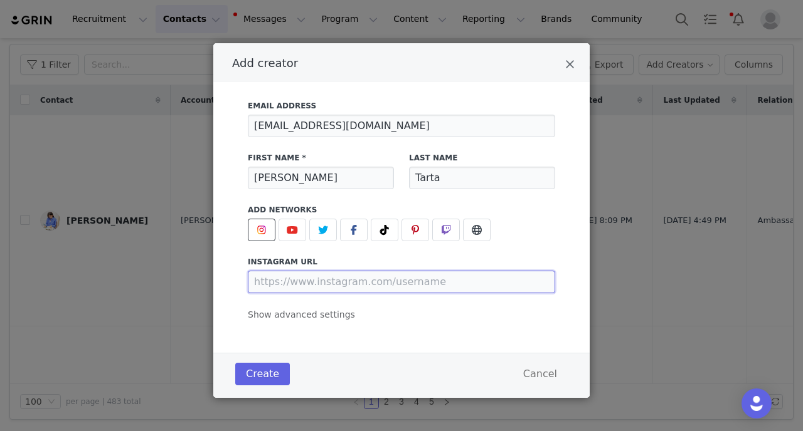
click at [287, 277] on input "Add creator" at bounding box center [401, 282] width 307 height 23
paste input "https://www.instagram.com/katharina_tarta_crafts"
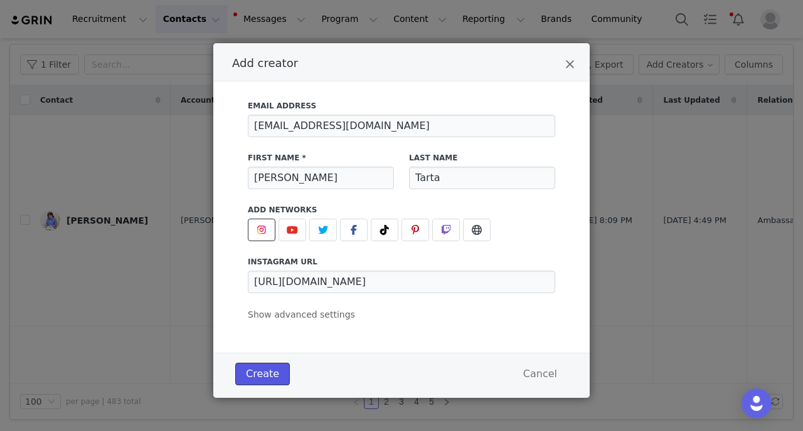
click at [262, 368] on button "Create" at bounding box center [262, 374] width 55 height 23
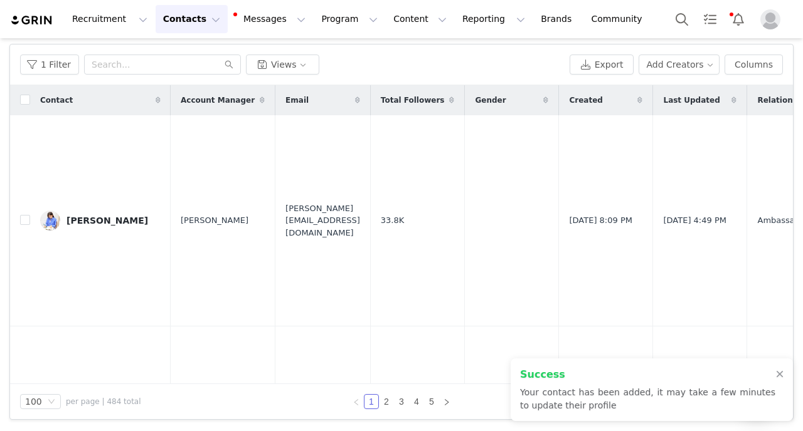
click at [371, 66] on div "1 Filter Views" at bounding box center [292, 65] width 544 height 20
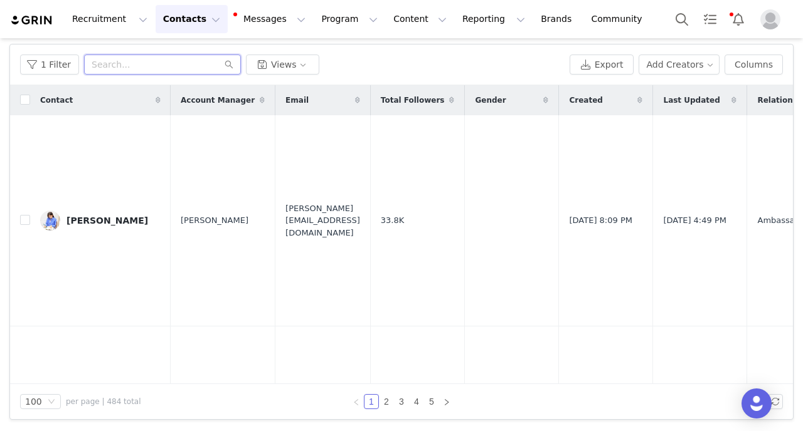
click at [141, 57] on input "text" at bounding box center [162, 65] width 157 height 20
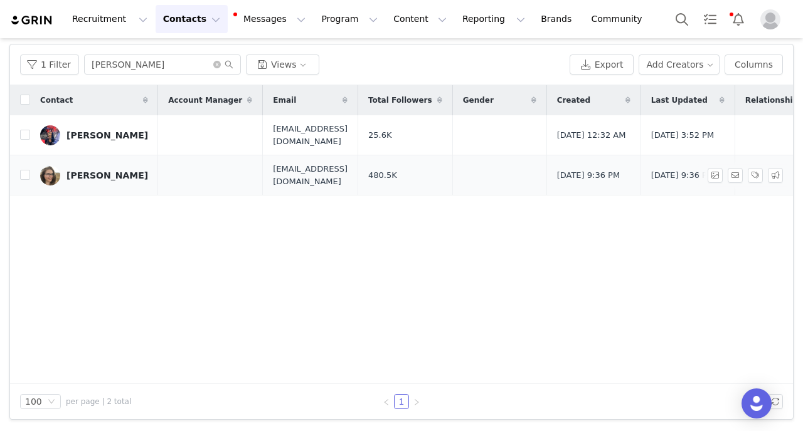
click at [111, 179] on div "Katharina Tarta" at bounding box center [107, 176] width 82 height 10
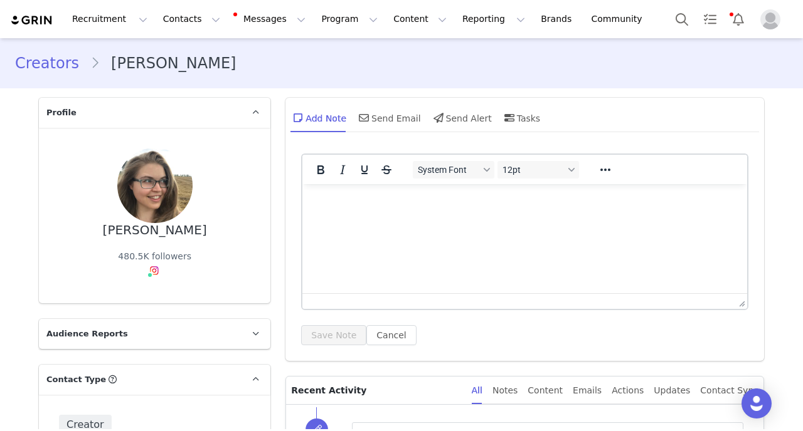
scroll to position [551, 0]
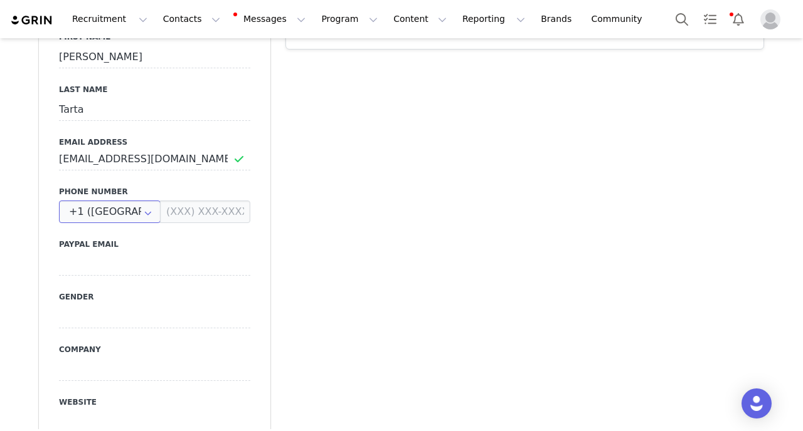
click at [111, 220] on input "+1 ([GEOGRAPHIC_DATA])" at bounding box center [110, 212] width 102 height 23
click at [126, 240] on li "+49 ([GEOGRAPHIC_DATA])" at bounding box center [133, 245] width 146 height 21
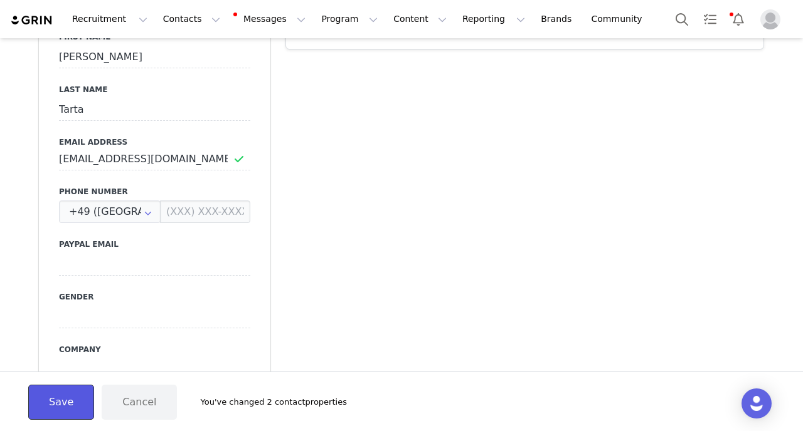
click at [73, 405] on button "Save" at bounding box center [61, 402] width 66 height 35
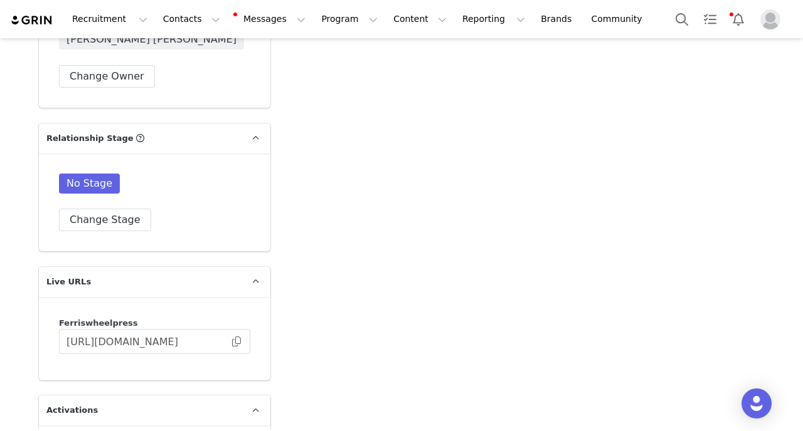
scroll to position [2883, 0]
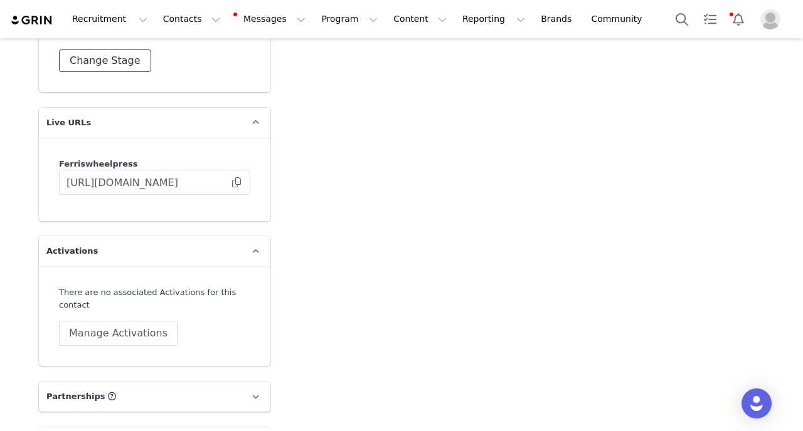
click at [98, 55] on button "Change Stage" at bounding box center [105, 61] width 92 height 23
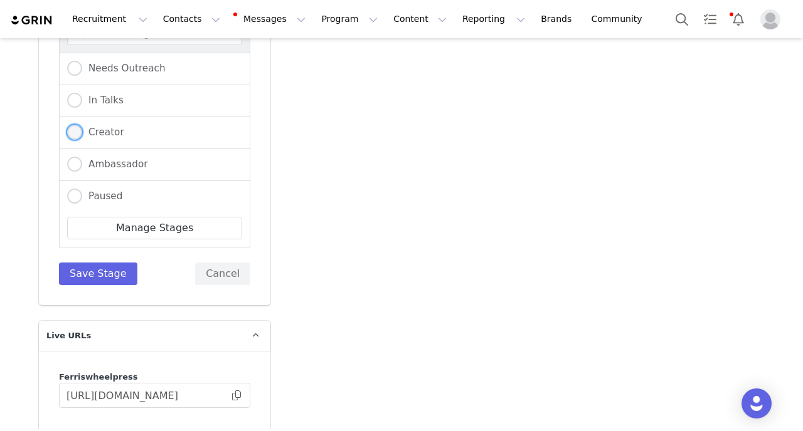
click at [80, 133] on span at bounding box center [74, 132] width 15 height 15
click at [80, 133] on input "Creator" at bounding box center [74, 133] width 15 height 16
click at [103, 263] on button "Save Stage" at bounding box center [98, 274] width 78 height 23
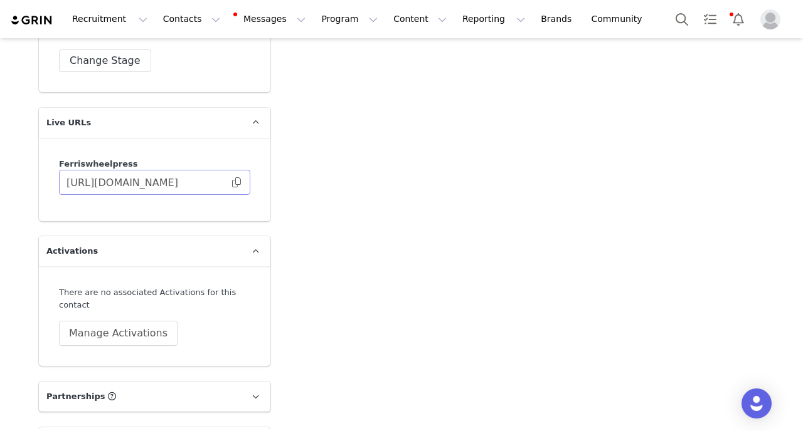
click at [233, 183] on span at bounding box center [236, 183] width 13 height 0
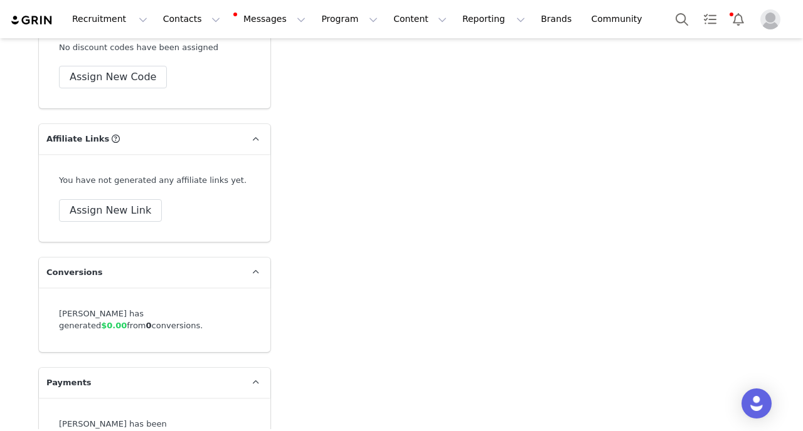
scroll to position [3518, 0]
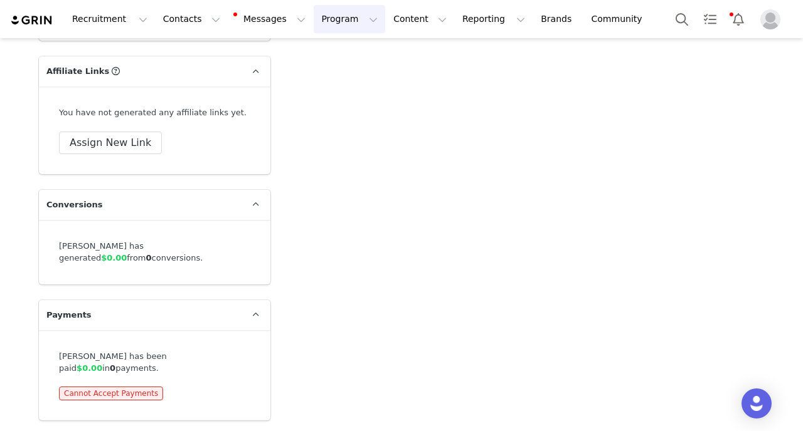
click at [334, 28] on button "Program Program" at bounding box center [349, 19] width 71 height 28
click at [339, 51] on p "Activations" at bounding box center [328, 55] width 48 height 13
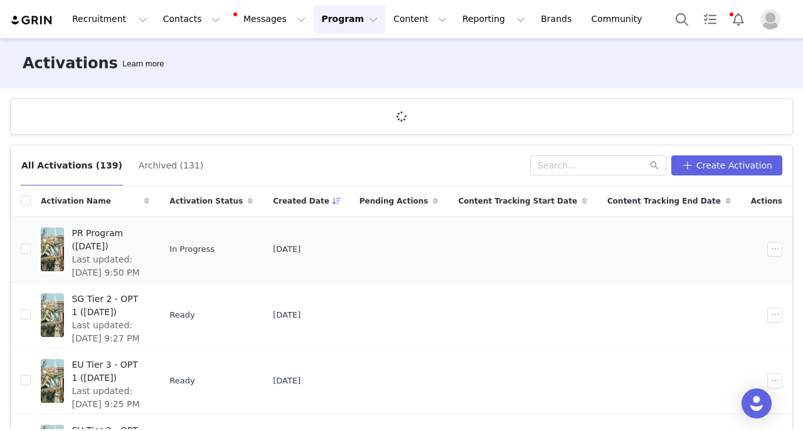
click at [110, 253] on span "Last updated: Sep 28, 2025 9:50 PM" at bounding box center [106, 266] width 70 height 26
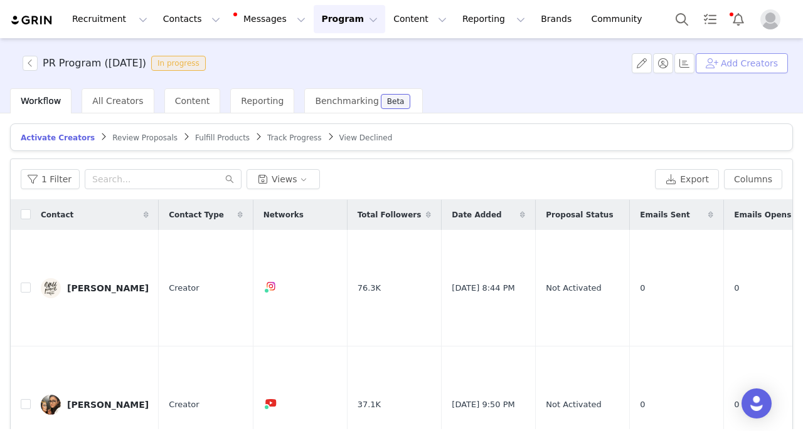
click at [745, 65] on button "Add Creators" at bounding box center [742, 63] width 92 height 20
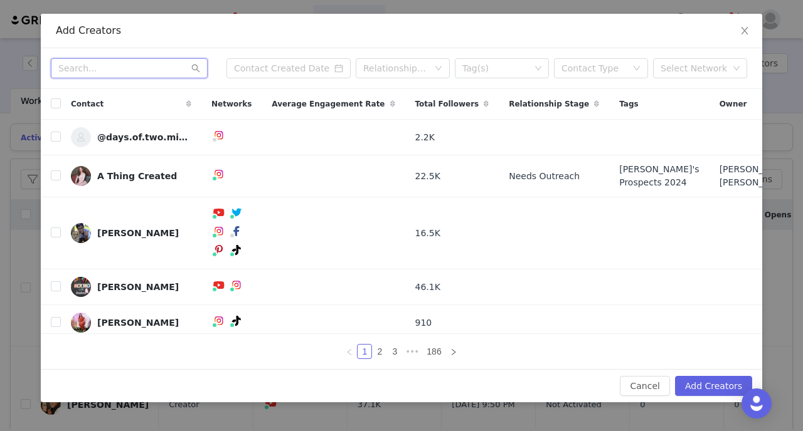
click at [162, 68] on input "text" at bounding box center [129, 68] width 157 height 20
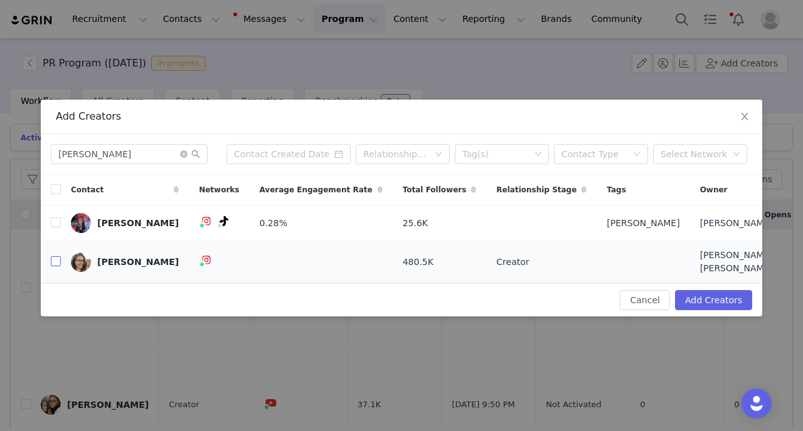
click at [55, 267] on input "checkbox" at bounding box center [56, 262] width 10 height 10
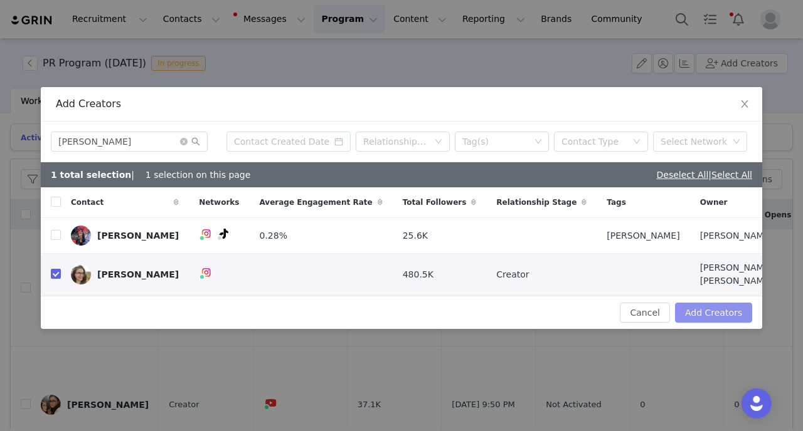
click at [729, 310] on button "Add Creators" at bounding box center [713, 313] width 77 height 20
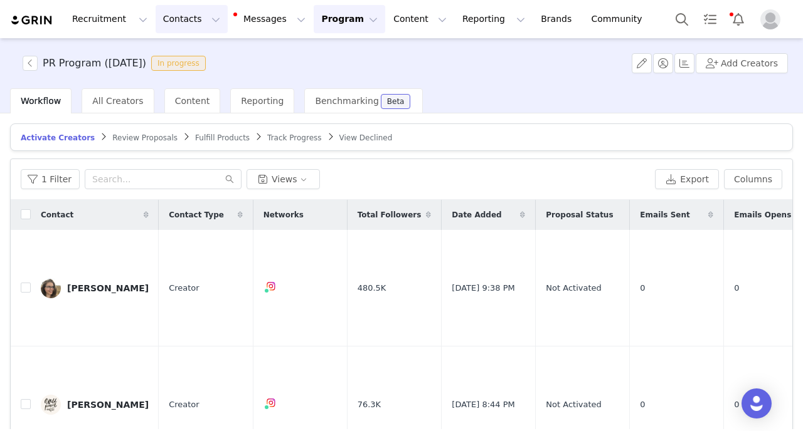
click at [176, 19] on button "Contacts Contacts" at bounding box center [192, 19] width 72 height 28
click at [180, 45] on link "Creators" at bounding box center [196, 55] width 99 height 23
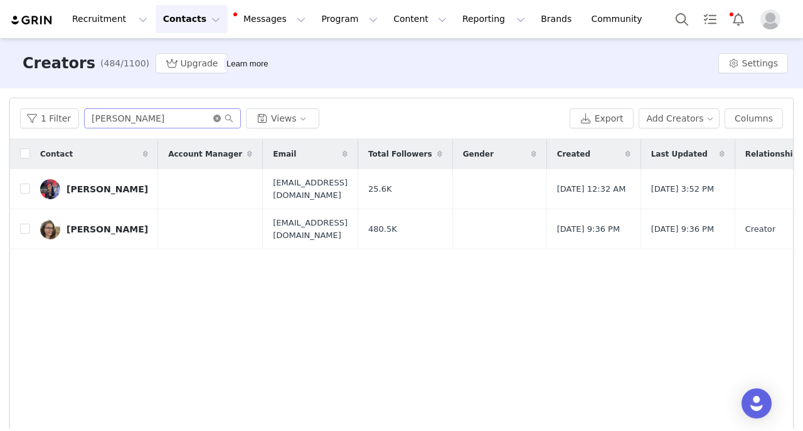
click at [213, 120] on icon "icon: close-circle" at bounding box center [217, 119] width 8 height 8
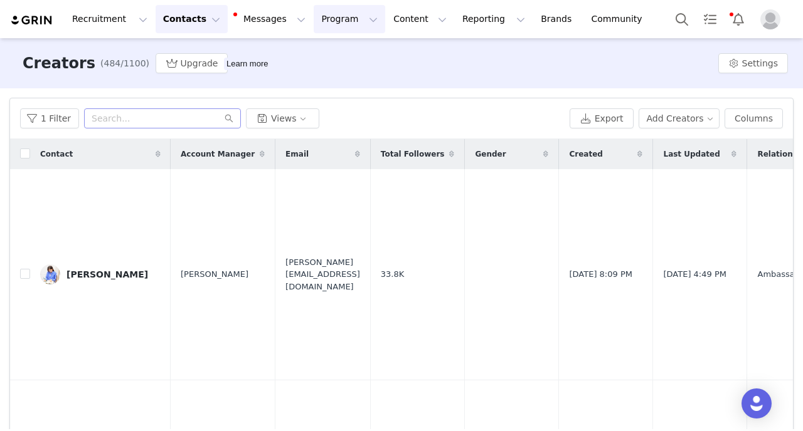
click at [322, 25] on button "Program Program" at bounding box center [349, 19] width 71 height 28
click at [333, 49] on link "Activations" at bounding box center [343, 55] width 99 height 23
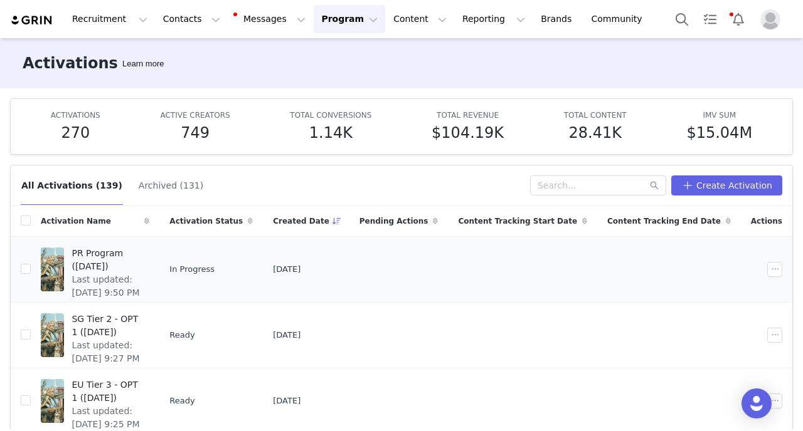
click at [137, 249] on span "PR Program (Oct 2025)" at bounding box center [106, 260] width 70 height 26
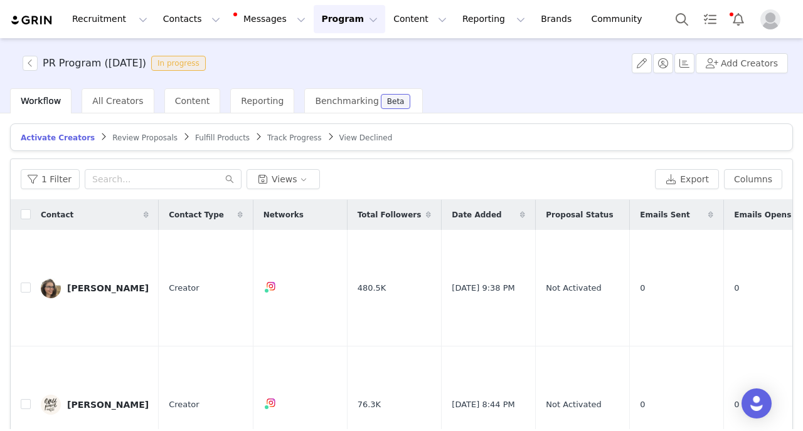
scroll to position [115, 0]
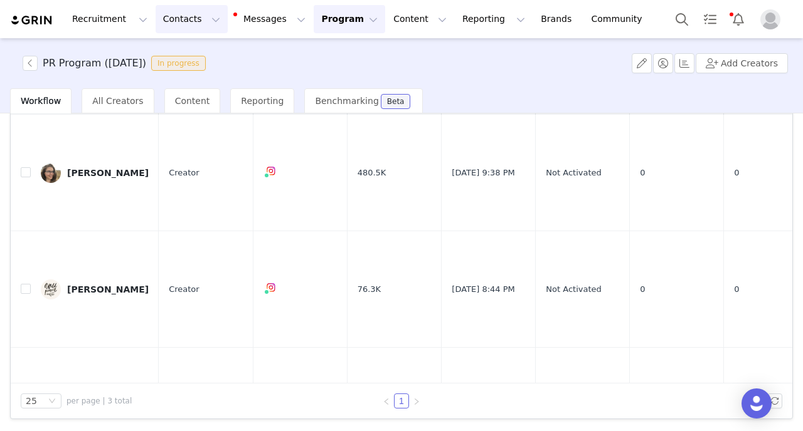
click at [175, 9] on button "Contacts Contacts" at bounding box center [192, 19] width 72 height 28
click at [176, 51] on p "Creators" at bounding box center [176, 55] width 38 height 13
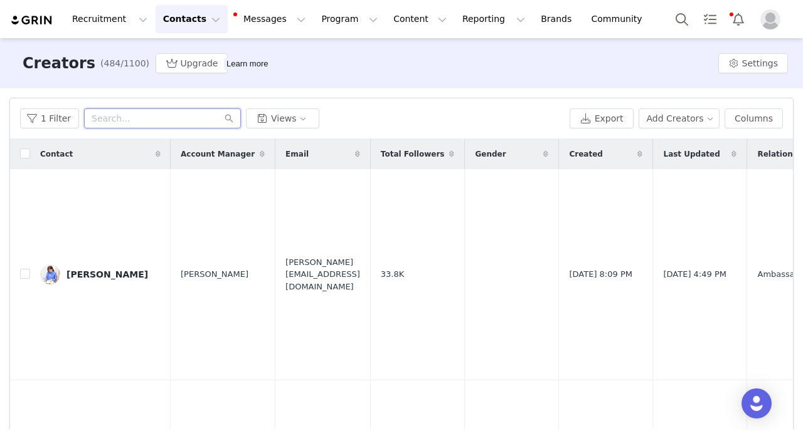
click at [154, 113] on input "text" at bounding box center [162, 119] width 157 height 20
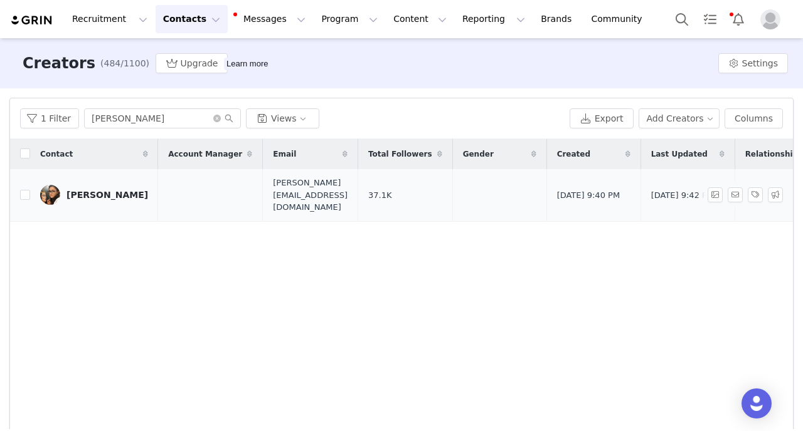
click at [55, 199] on link "Leila Ataya" at bounding box center [94, 195] width 108 height 20
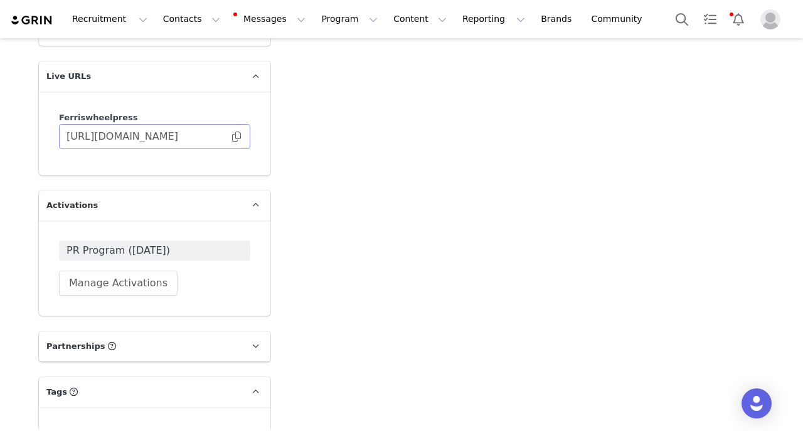
scroll to position [2926, 0]
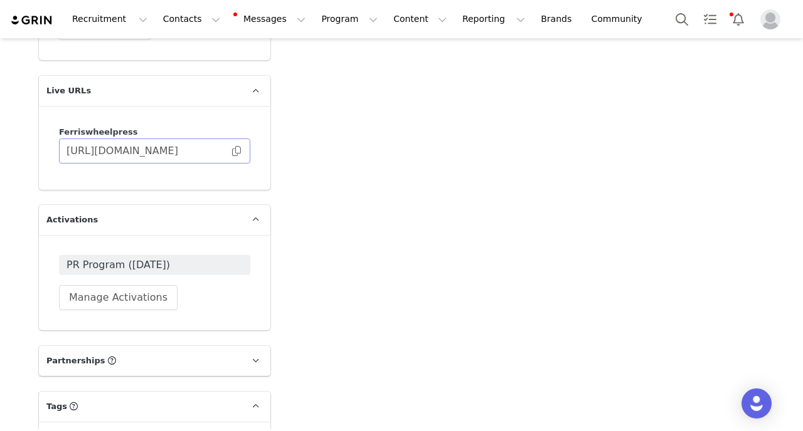
click at [238, 137] on div "Copy" at bounding box center [238, 137] width 0 height 0
click at [236, 151] on span at bounding box center [236, 151] width 13 height 0
click at [389, 28] on button "Content Content" at bounding box center [420, 19] width 68 height 28
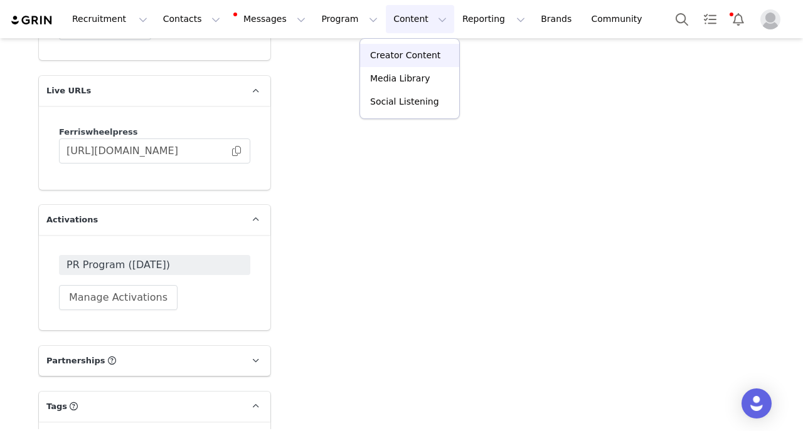
click at [388, 56] on p "Creator Content" at bounding box center [405, 55] width 70 height 13
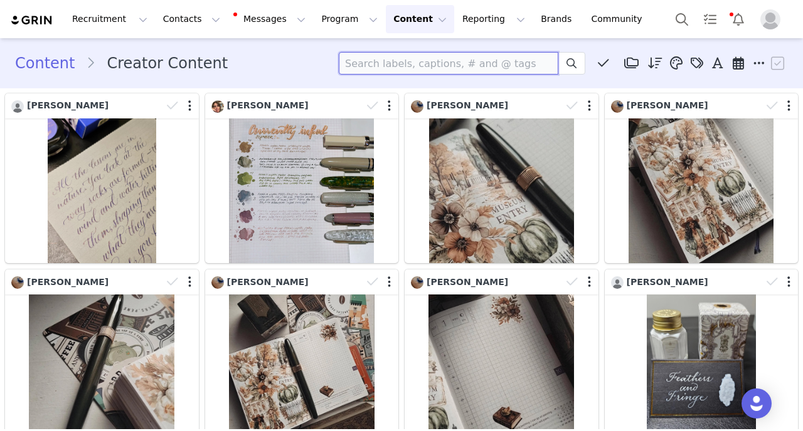
click at [400, 60] on input at bounding box center [449, 63] width 220 height 23
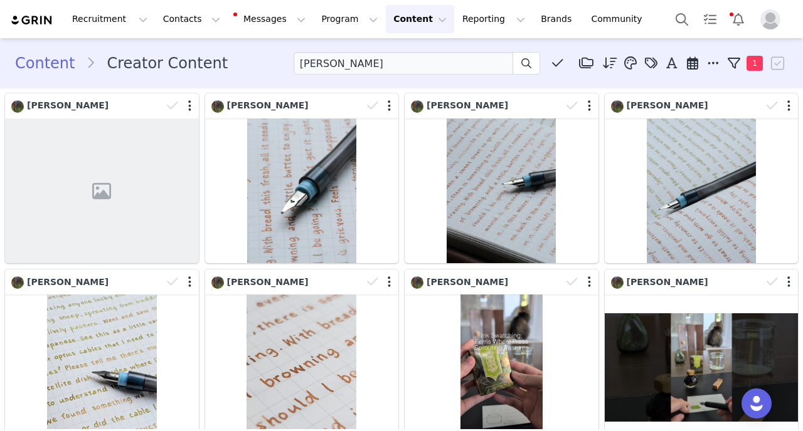
click at [242, 81] on div "Content Creator Content angela chiang Media Library (0) Folders No folders have…" at bounding box center [401, 63] width 803 height 43
click at [287, 56] on div "Content Creator Content angela chiang Media Library (0) Folders No folders have…" at bounding box center [401, 63] width 773 height 23
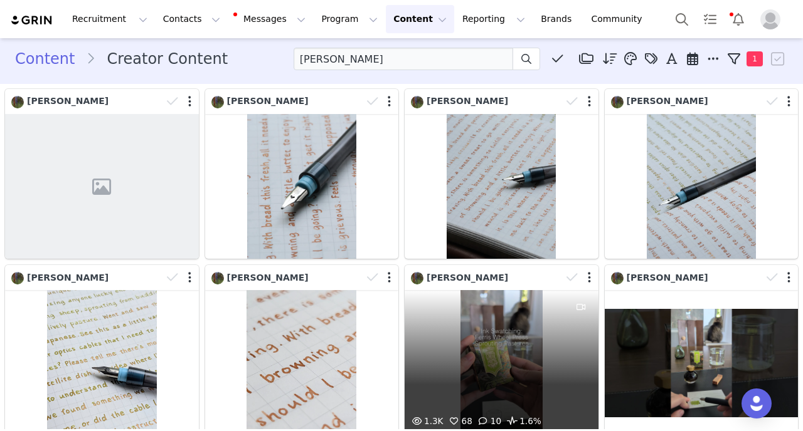
scroll to position [4, 0]
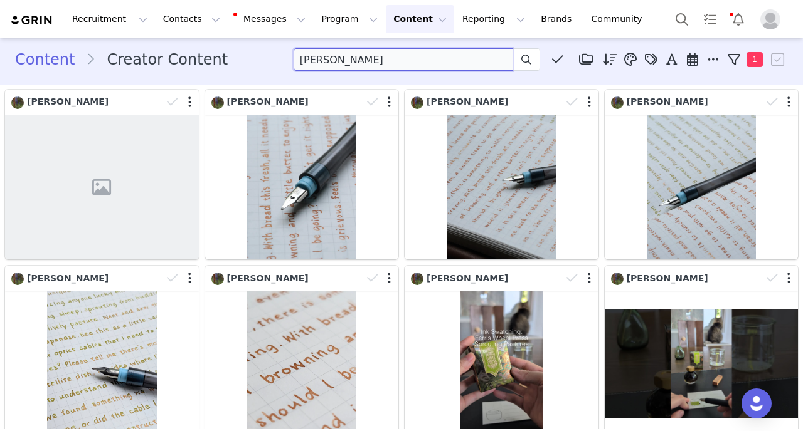
click at [378, 66] on input "angela chiang" at bounding box center [404, 59] width 220 height 23
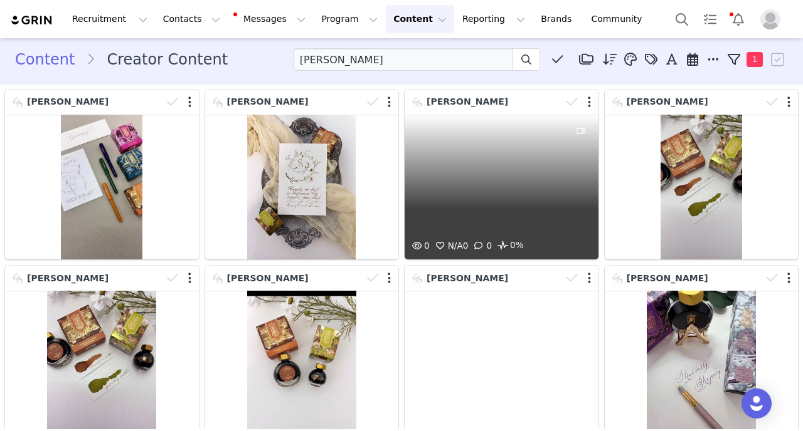
click at [530, 194] on div "0 N/A 0 0 0%" at bounding box center [502, 187] width 194 height 145
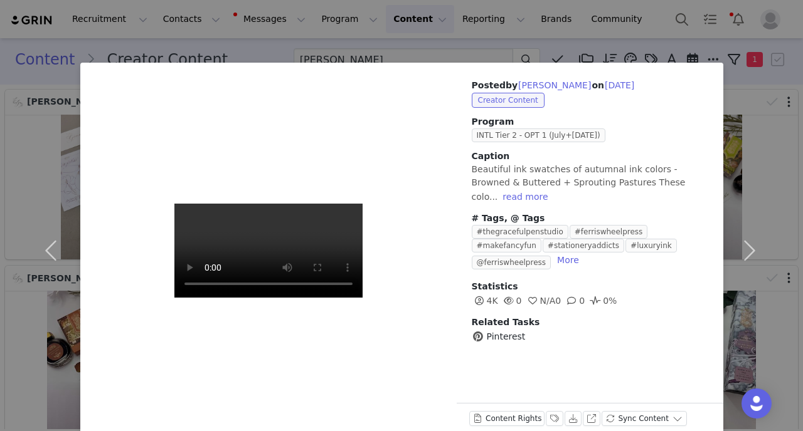
click at [0, 290] on div "Posted by Angenise Rawls on Sep 27, 2025 Creator Content Program INTL Tier 2 - …" at bounding box center [401, 215] width 803 height 431
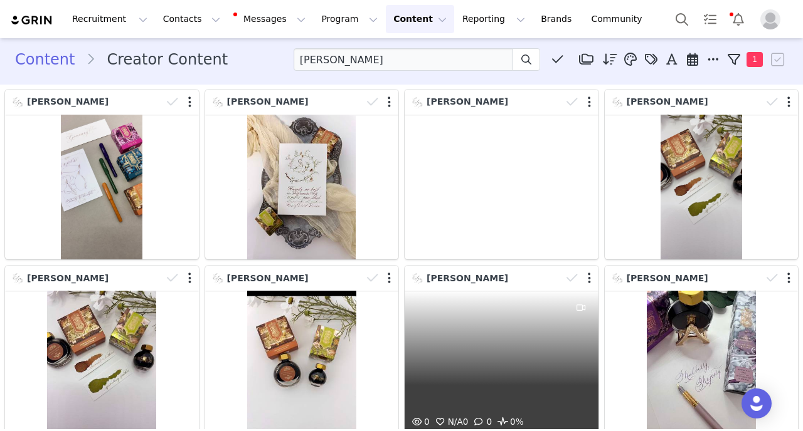
click at [492, 378] on div "0 N/A 0 0 0%" at bounding box center [502, 363] width 194 height 145
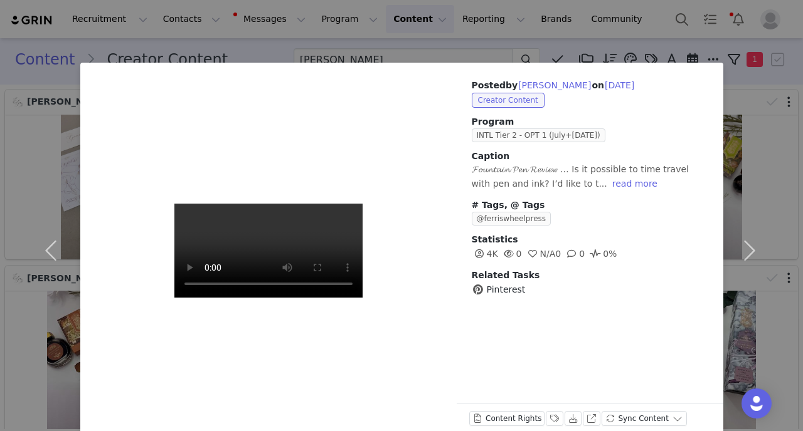
click at [0, 368] on div "Posted by Angenise Rawls on Sep 24, 2025 Creator Content Program INTL Tier 2 - …" at bounding box center [401, 215] width 803 height 431
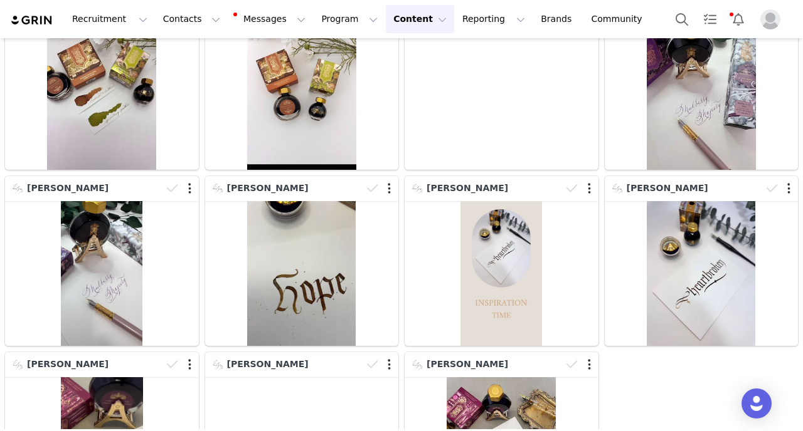
scroll to position [271, 0]
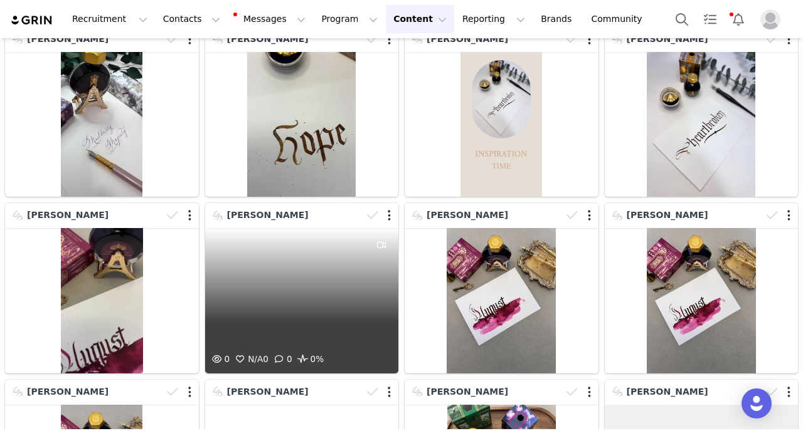
click at [285, 328] on div "0 N/A 0 0 0%" at bounding box center [302, 300] width 194 height 145
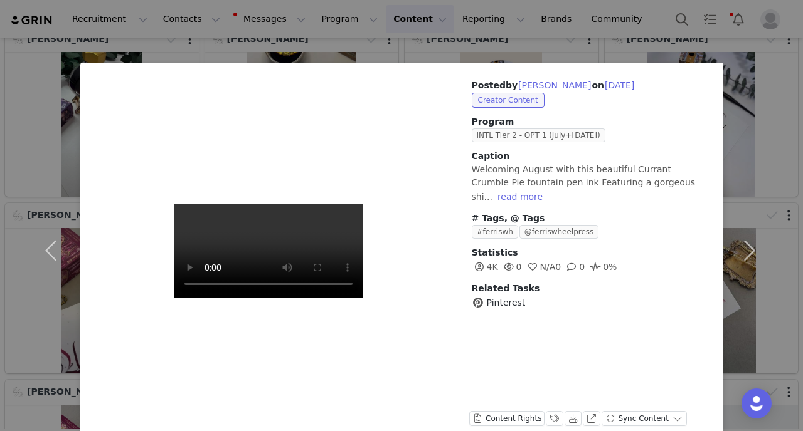
click at [0, 297] on div "Posted by Angenise Rawls on Aug 6, 2025 Creator Content Program INTL Tier 2 - O…" at bounding box center [401, 215] width 803 height 431
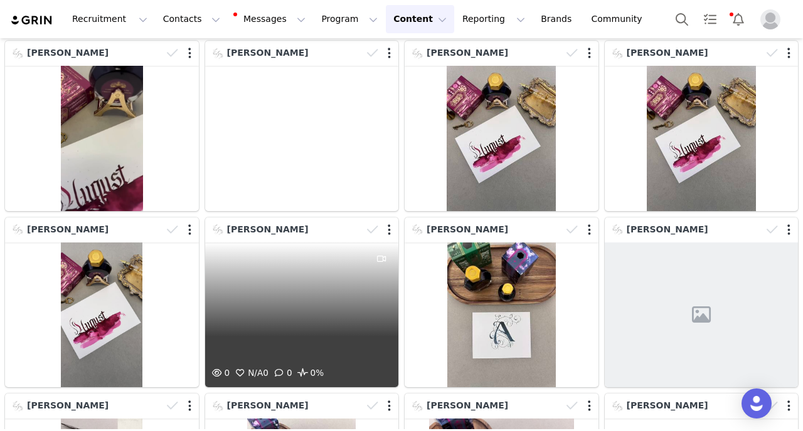
click at [270, 297] on div "0 N/A 0 0 0%" at bounding box center [302, 315] width 194 height 145
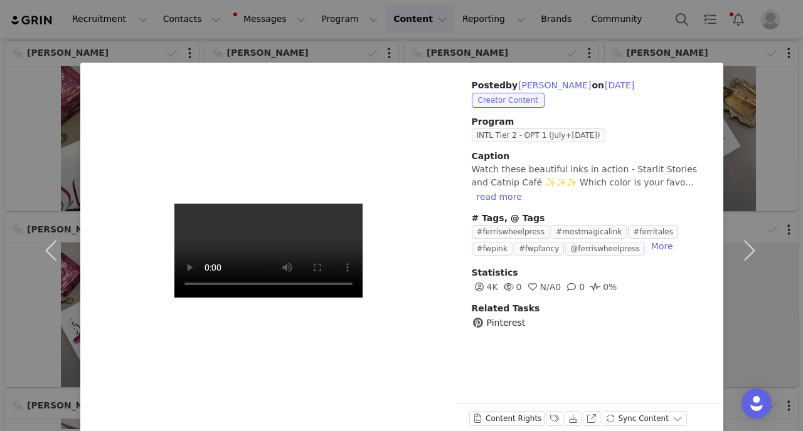
click at [0, 297] on div "Posted by Angenise Rawls on Jul 26, 2025 Creator Content Program INTL Tier 2 - …" at bounding box center [401, 215] width 803 height 431
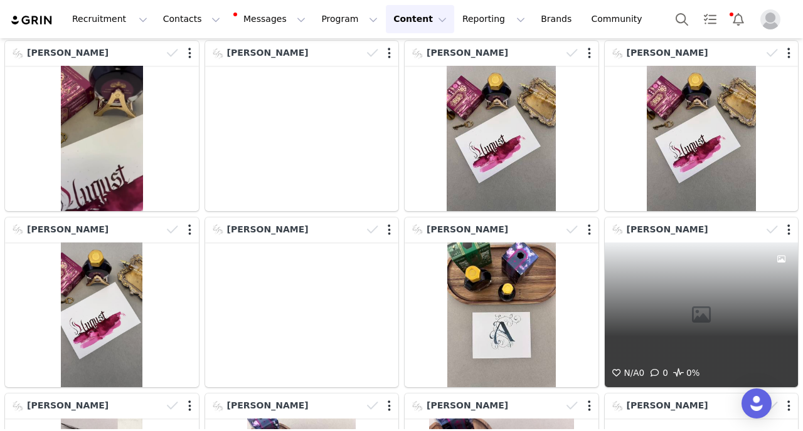
click at [734, 310] on div "N/A 0 0 0%" at bounding box center [702, 315] width 194 height 145
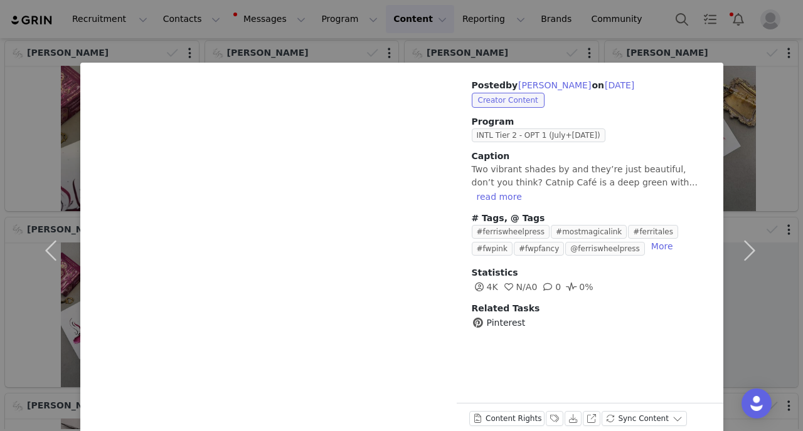
click at [0, 268] on div "Posted by Angenise Rawls on Jul 26, 2025 Creator Content Program INTL Tier 2 - …" at bounding box center [401, 215] width 803 height 431
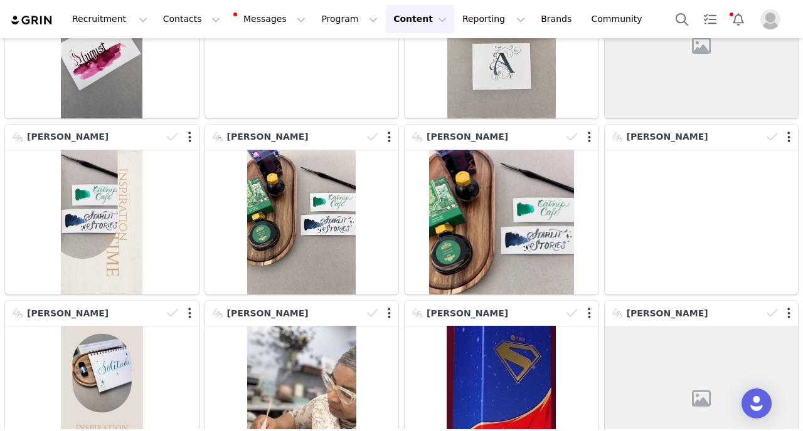
scroll to position [872, 0]
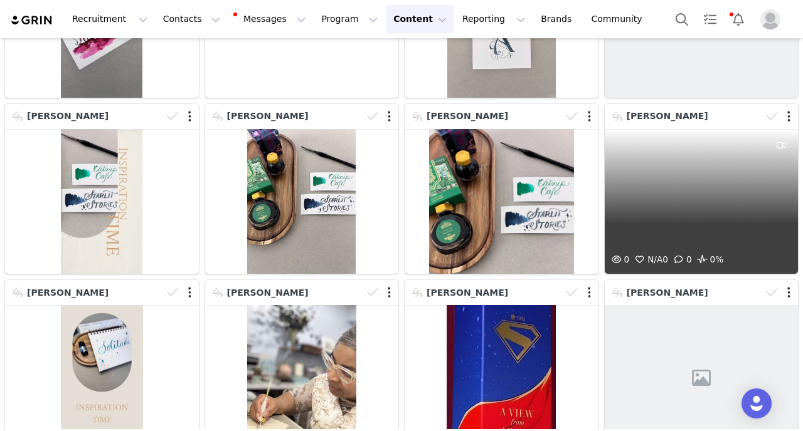
click at [605, 198] on div "0 N/A 0 0 0%" at bounding box center [702, 201] width 194 height 145
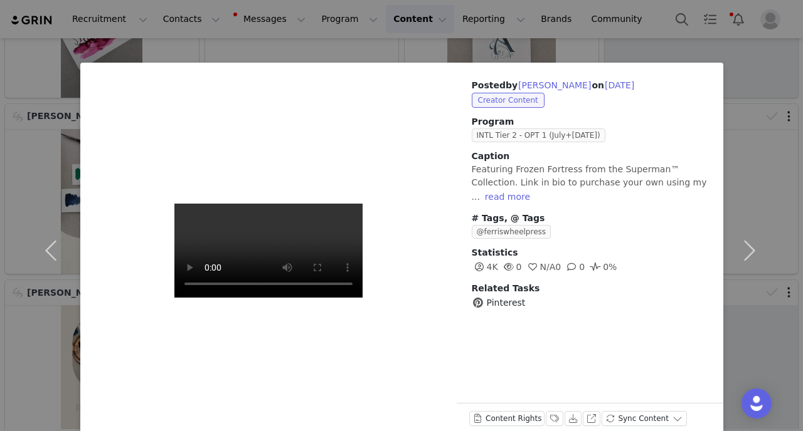
click at [0, 275] on div "Posted by Angenise Rawls on Jul 22, 2025 Creator Content Program INTL Tier 2 - …" at bounding box center [401, 215] width 803 height 431
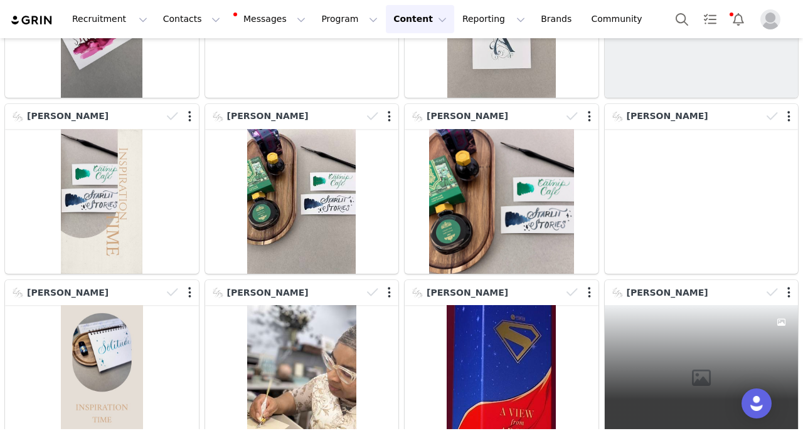
click at [647, 373] on div "N/A 0 0 0%" at bounding box center [702, 377] width 194 height 145
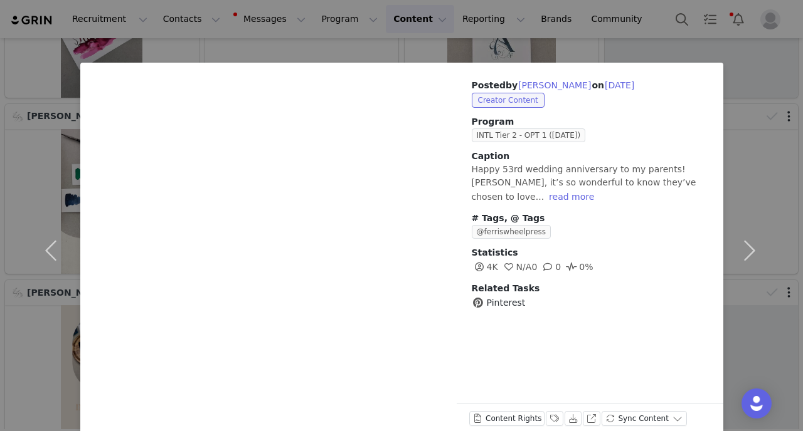
click at [0, 278] on div "Posted by Angenise Rawls on Jun 18, 2025 Creator Content Program INTL Tier 2 - …" at bounding box center [401, 215] width 803 height 431
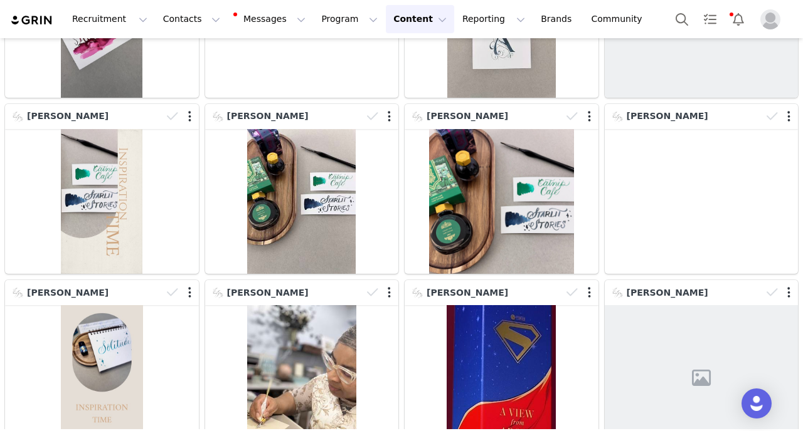
scroll to position [0, 0]
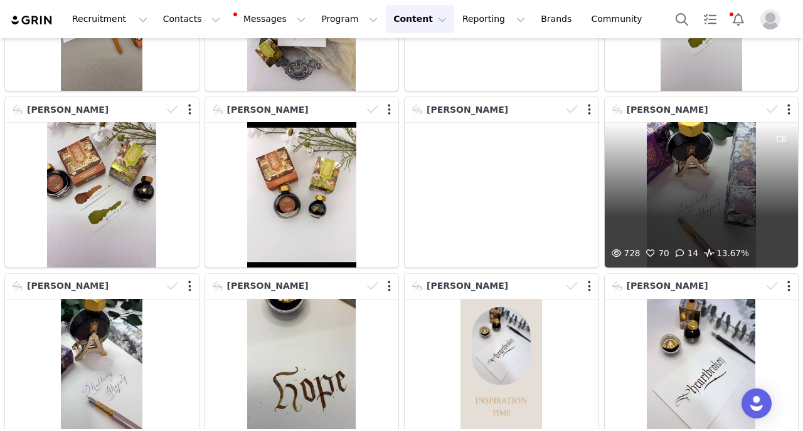
click at [692, 212] on div "728 70 14 13.67%" at bounding box center [702, 194] width 194 height 145
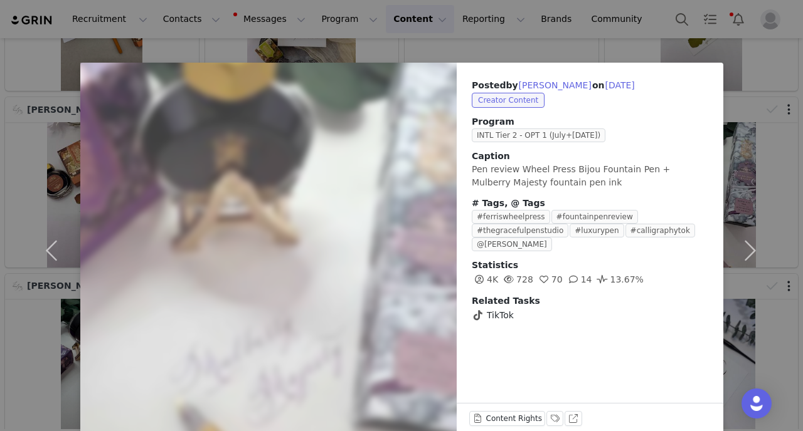
scroll to position [172, 0]
click at [0, 267] on div "Posted by Angenise Rawls on Sep 24, 2025 Creator Content Program INTL Tier 2 - …" at bounding box center [401, 215] width 803 height 431
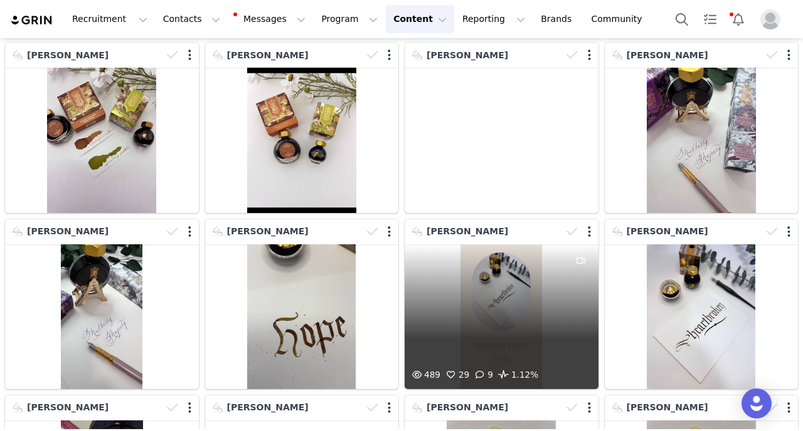
scroll to position [233, 0]
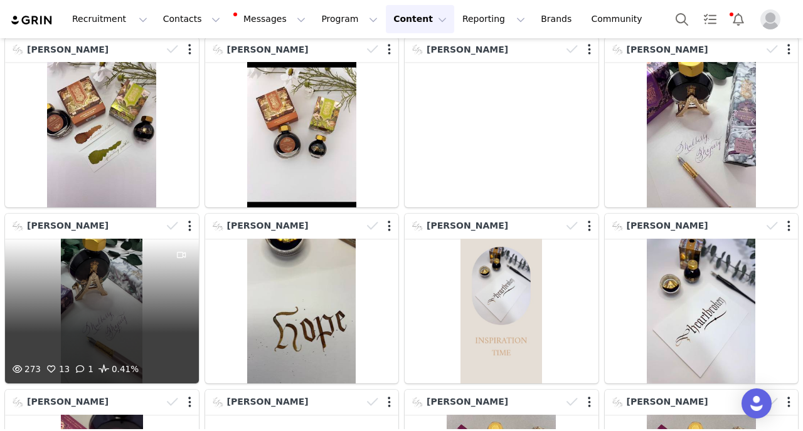
click at [61, 349] on div "273 13 1 0.41%" at bounding box center [102, 311] width 194 height 145
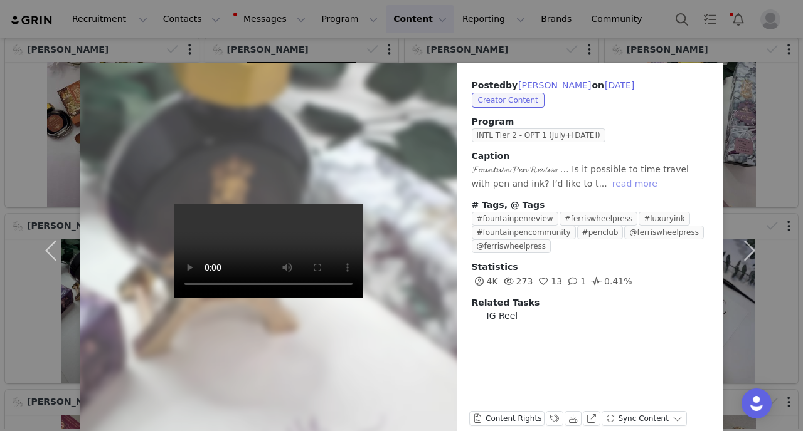
click at [652, 188] on button "read more" at bounding box center [634, 183] width 55 height 15
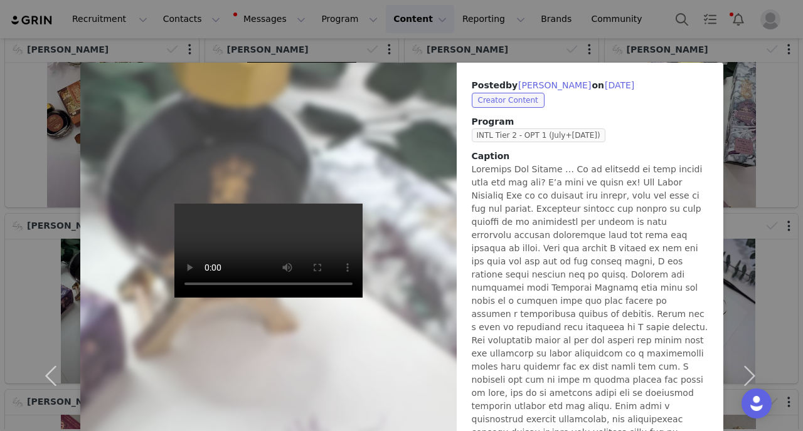
click at [0, 366] on div "Posted by Angenise Rawls on Sep 24, 2025 Creator Content Program INTL Tier 2 - …" at bounding box center [401, 215] width 803 height 431
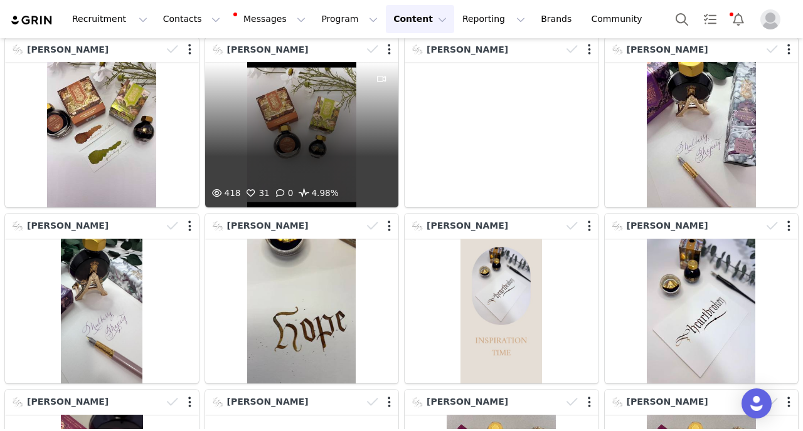
scroll to position [0, 0]
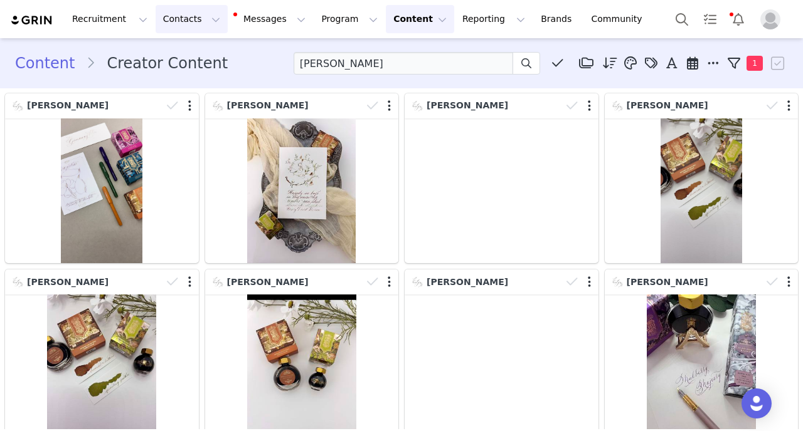
click at [193, 20] on button "Contacts Contacts" at bounding box center [192, 19] width 72 height 28
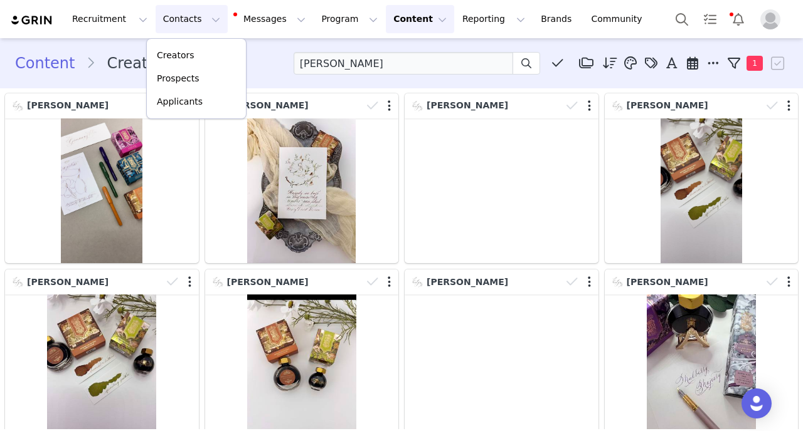
click at [195, 44] on div "Creators Prospects Applicants" at bounding box center [196, 78] width 100 height 81
click at [196, 63] on link "Creators" at bounding box center [196, 55] width 99 height 23
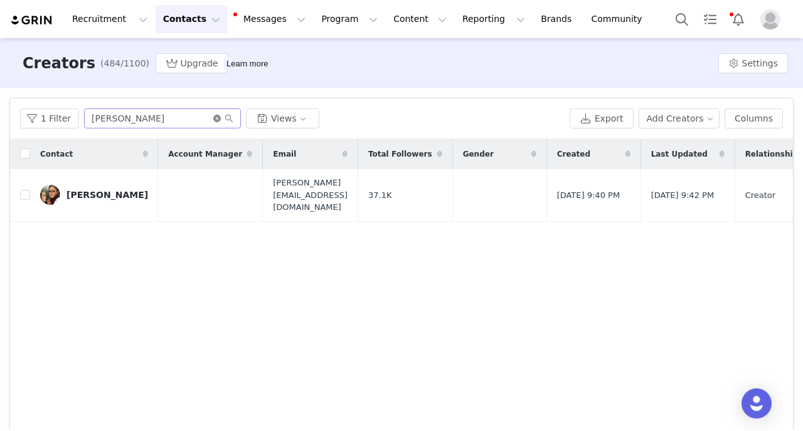
click at [216, 121] on icon "icon: close-circle" at bounding box center [217, 119] width 8 height 8
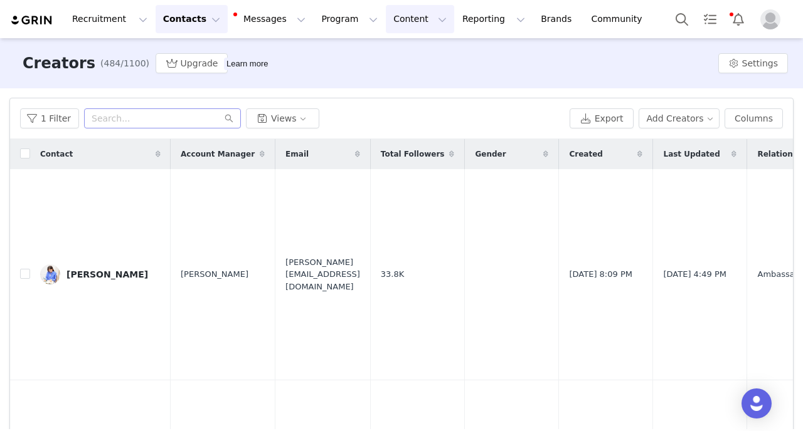
click at [386, 21] on button "Content Content" at bounding box center [420, 19] width 68 height 28
click at [384, 55] on p "Creator Content" at bounding box center [405, 55] width 70 height 13
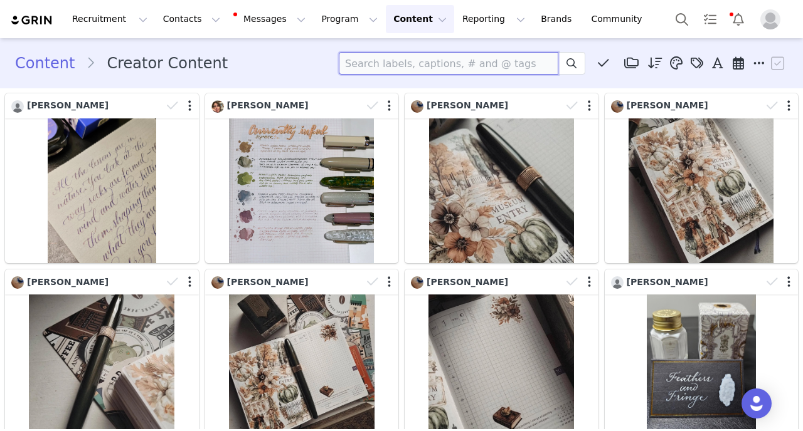
click at [391, 70] on input at bounding box center [449, 63] width 220 height 23
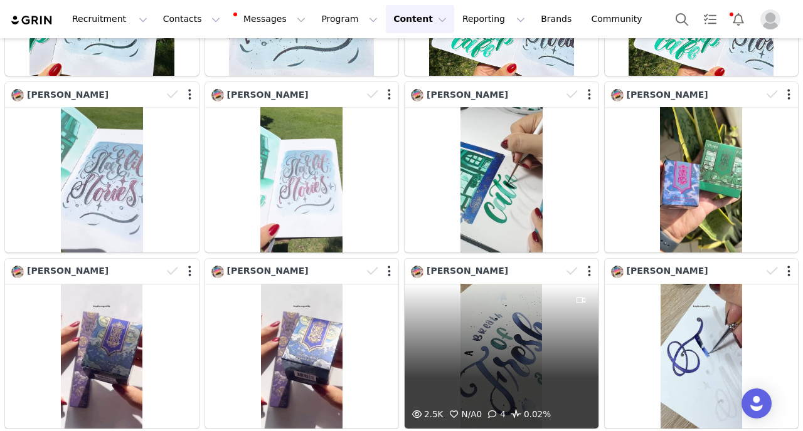
scroll to position [176, 0]
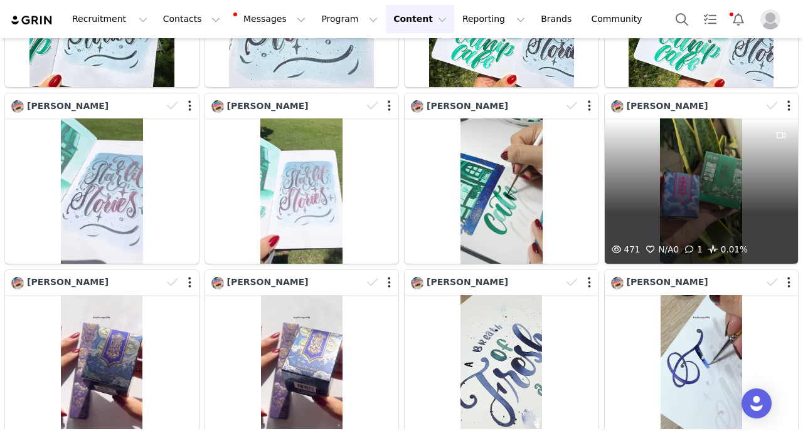
click at [712, 204] on div "471 N/A 0 1 0.01%" at bounding box center [702, 191] width 194 height 145
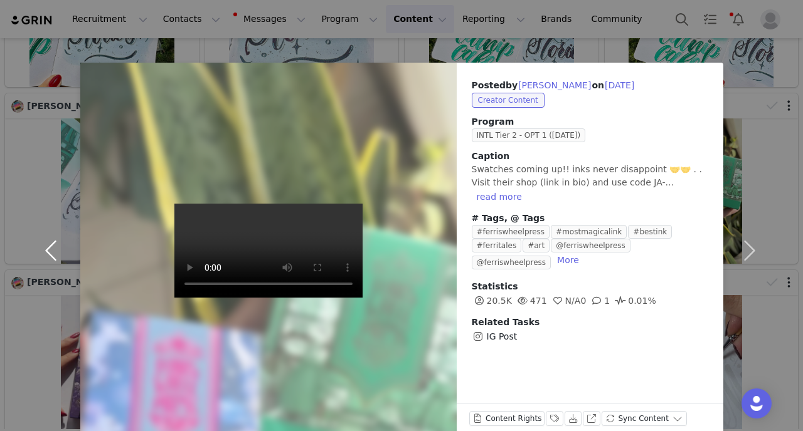
click at [58, 256] on button "button" at bounding box center [54, 251] width 53 height 376
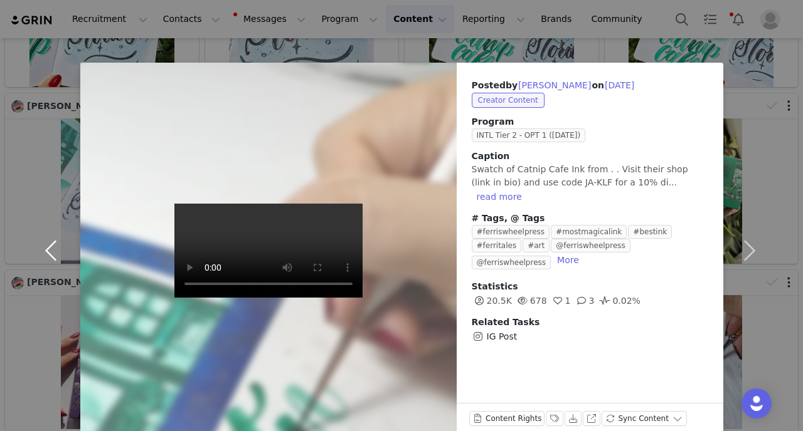
click at [58, 256] on button "button" at bounding box center [54, 251] width 53 height 376
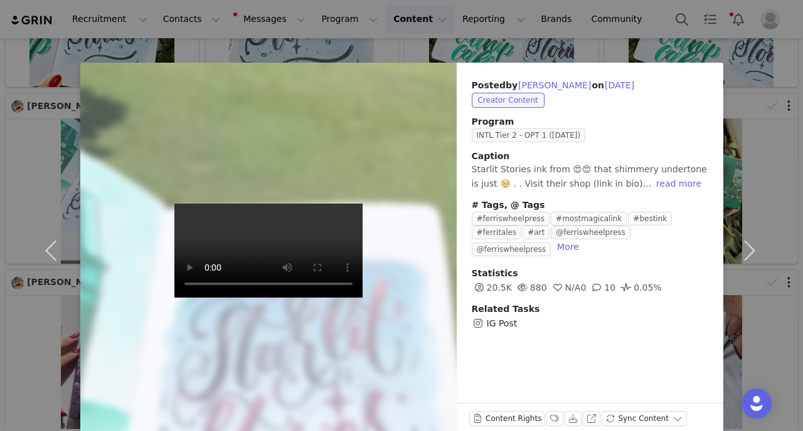
click at [0, 272] on div "Posted by Catherine Herrera on Sep 4, 2025 Creator Content Program INTL Tier 2 …" at bounding box center [401, 215] width 803 height 431
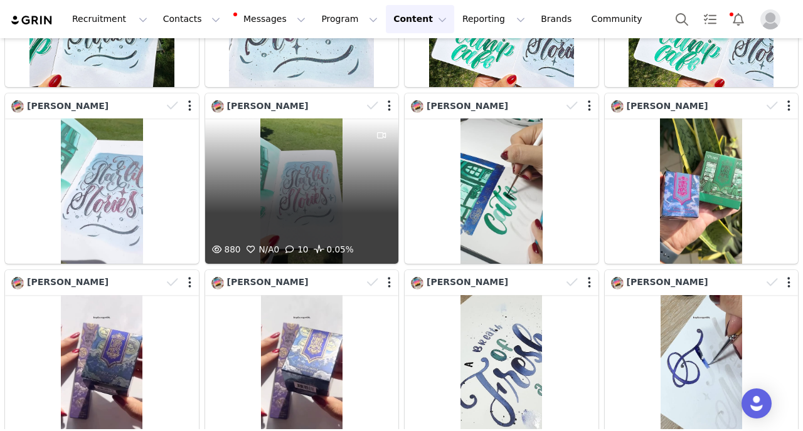
click at [326, 209] on div "880 N/A 0 10 0.05%" at bounding box center [302, 191] width 194 height 145
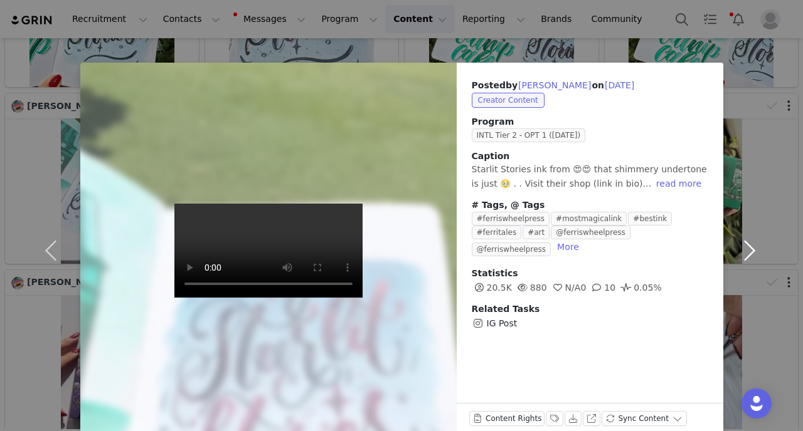
click at [749, 249] on button "button" at bounding box center [749, 251] width 53 height 376
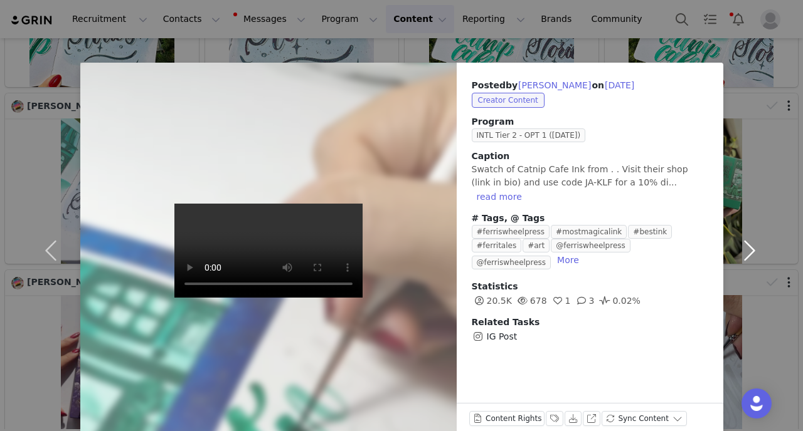
click at [749, 249] on button "button" at bounding box center [749, 251] width 53 height 376
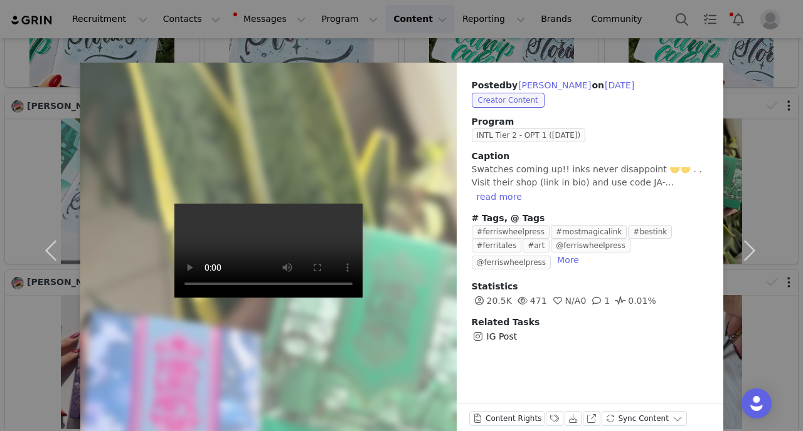
click at [0, 258] on div "Posted by Catherine Herrera on Aug 28, 2025 Creator Content Program INTL Tier 2…" at bounding box center [401, 215] width 803 height 431
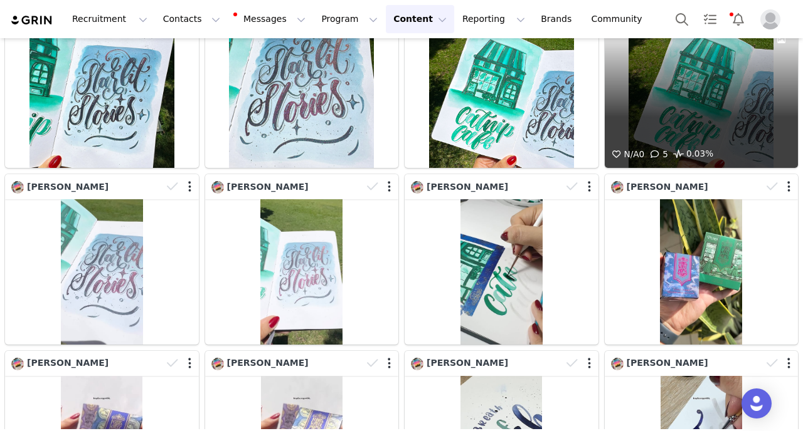
scroll to position [86, 0]
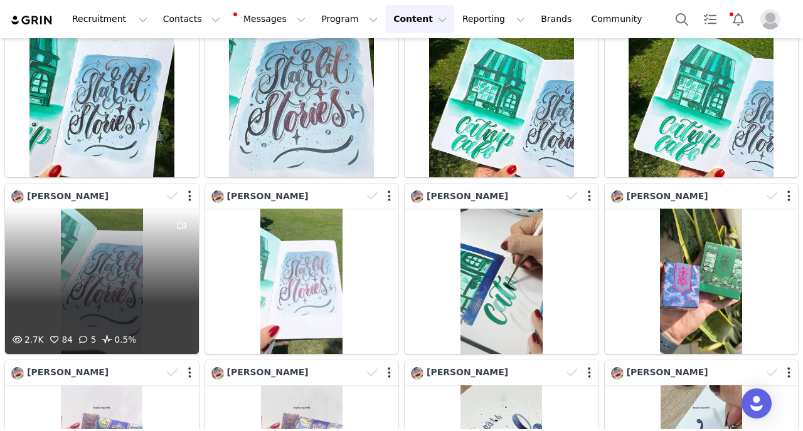
click at [135, 262] on div "2.7K 84 5 0.5%" at bounding box center [102, 281] width 194 height 145
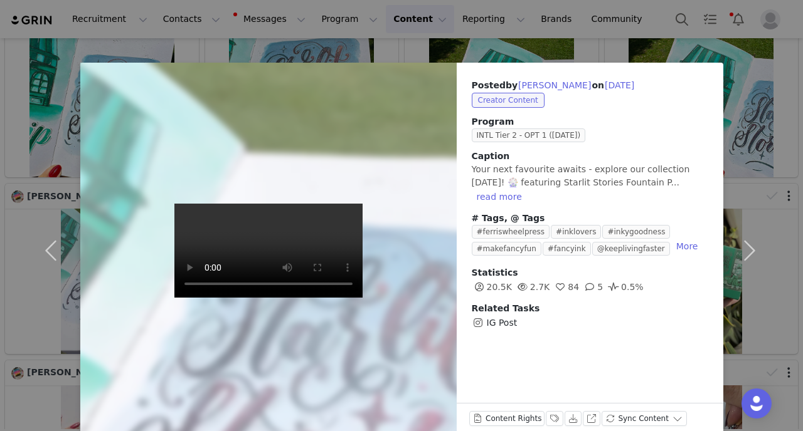
click at [0, 194] on div "Posted by Catherine Herrera on Sep 14, 2025 Creator Content Program INTL Tier 2…" at bounding box center [401, 215] width 803 height 431
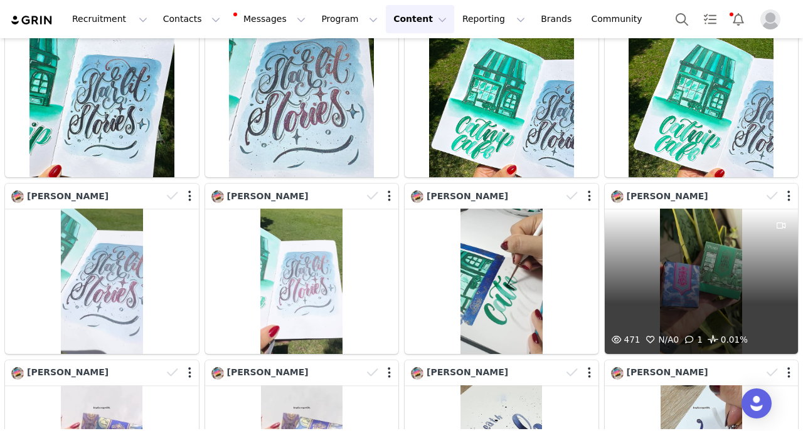
click at [686, 269] on div "471 N/A 0 1 0.01%" at bounding box center [702, 281] width 194 height 145
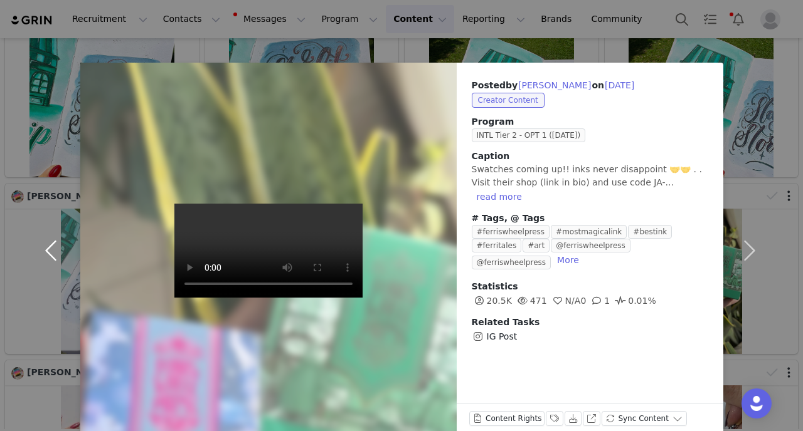
click at [46, 257] on button "button" at bounding box center [54, 251] width 53 height 376
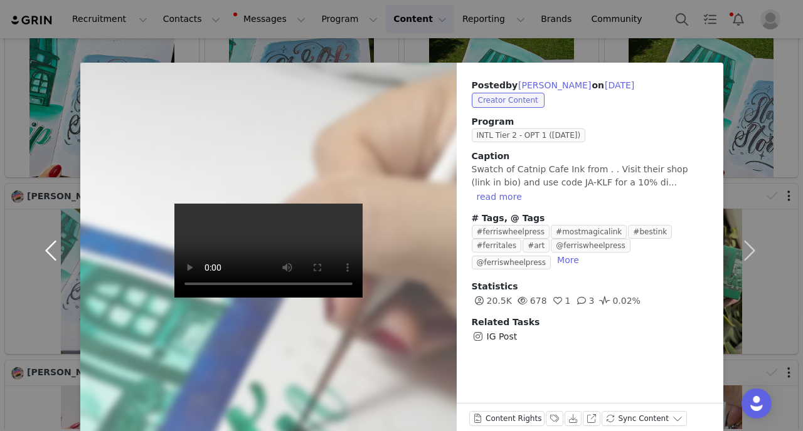
click at [46, 257] on button "button" at bounding box center [54, 251] width 53 height 376
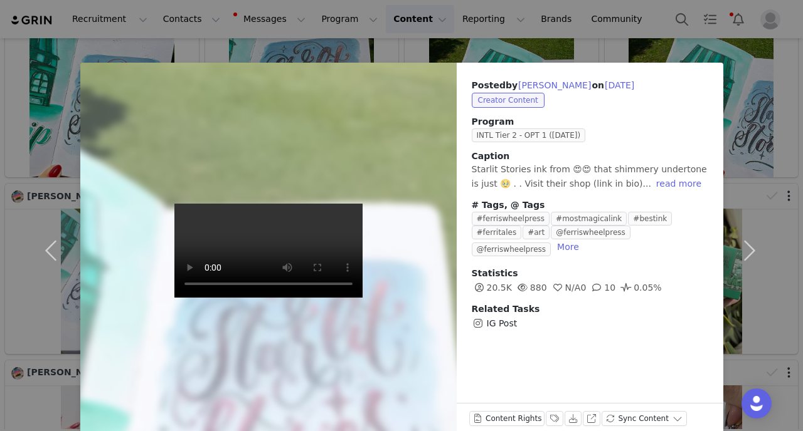
click at [0, 257] on div "Posted by Catherine Herrera on Sep 4, 2025 Creator Content Program INTL Tier 2 …" at bounding box center [401, 215] width 803 height 431
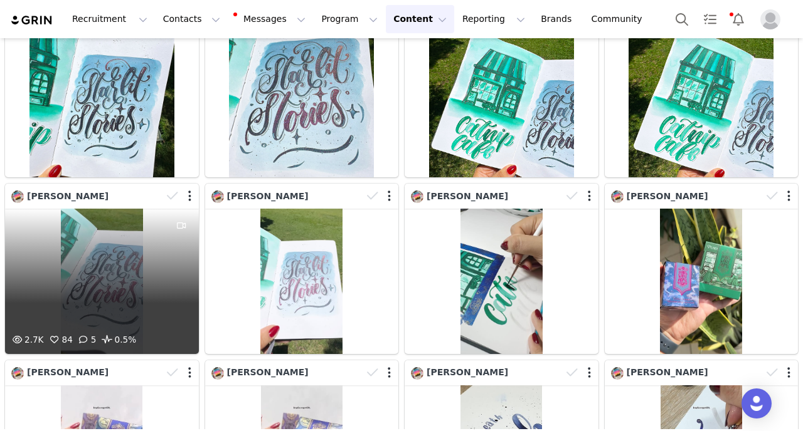
click at [114, 319] on div "2.7K 84 5 0.5%" at bounding box center [102, 281] width 194 height 145
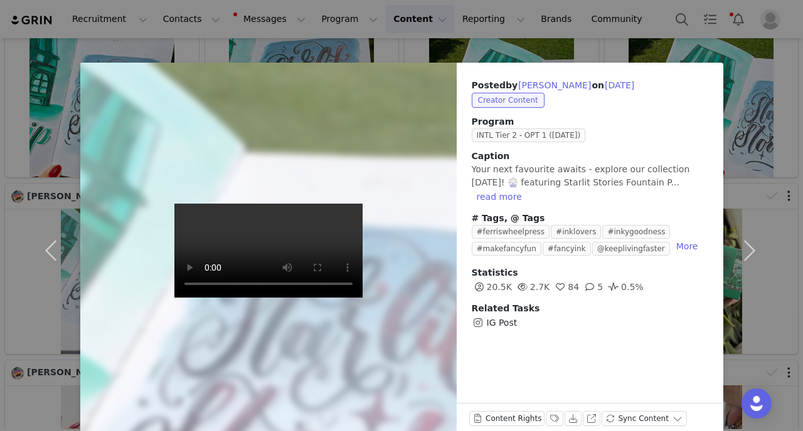
click at [0, 295] on div "Posted by Catherine Herrera on Sep 14, 2025 Creator Content Program INTL Tier 2…" at bounding box center [401, 215] width 803 height 431
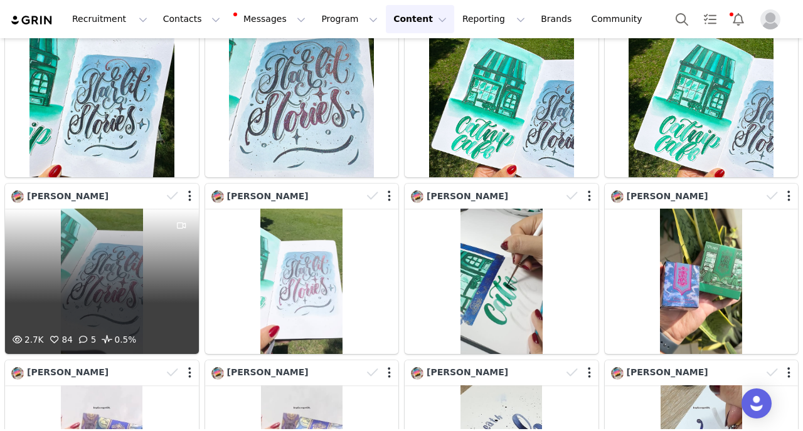
scroll to position [45, 0]
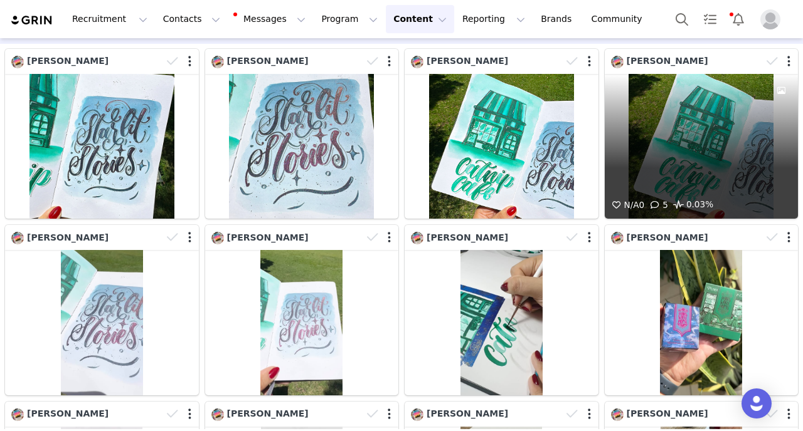
click at [717, 122] on div "N/A 0 5 0.03%" at bounding box center [702, 146] width 194 height 145
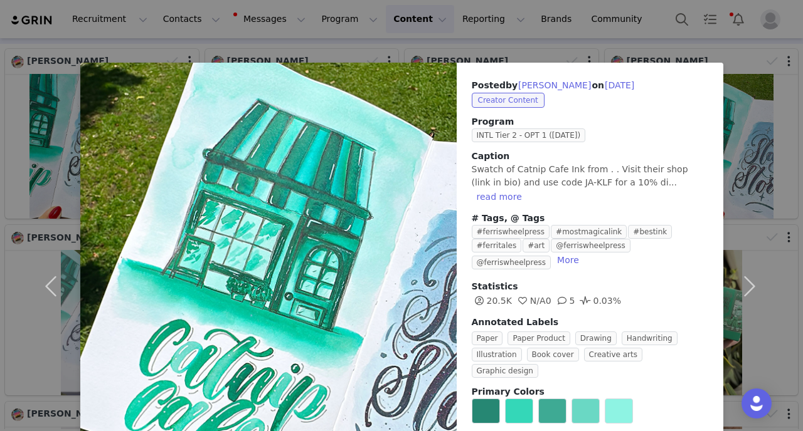
scroll to position [19, 0]
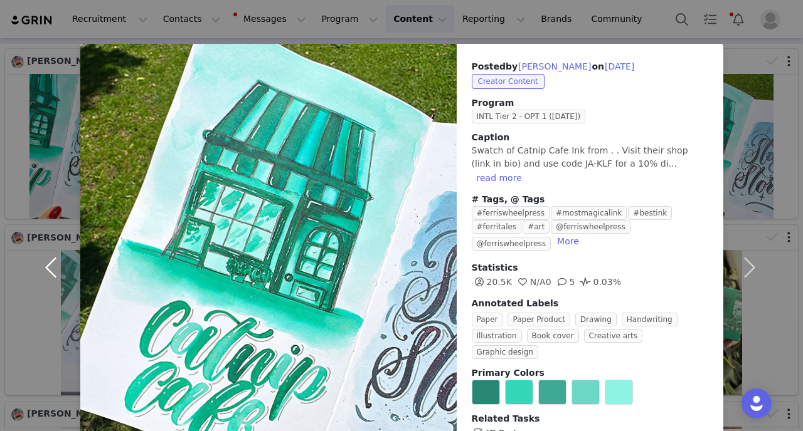
click at [54, 248] on button "button" at bounding box center [54, 268] width 53 height 448
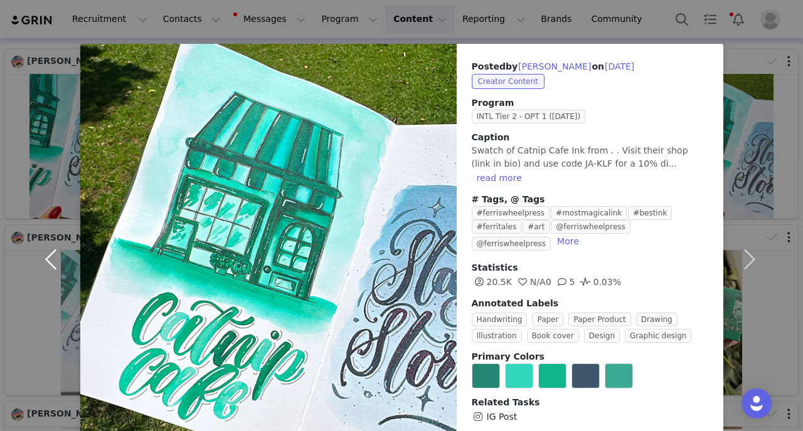
click at [54, 248] on button "button" at bounding box center [54, 259] width 53 height 431
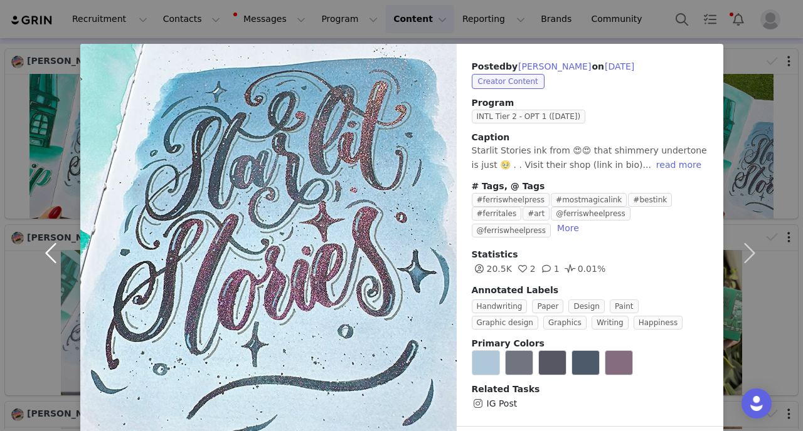
click at [54, 248] on button "button" at bounding box center [54, 253] width 53 height 418
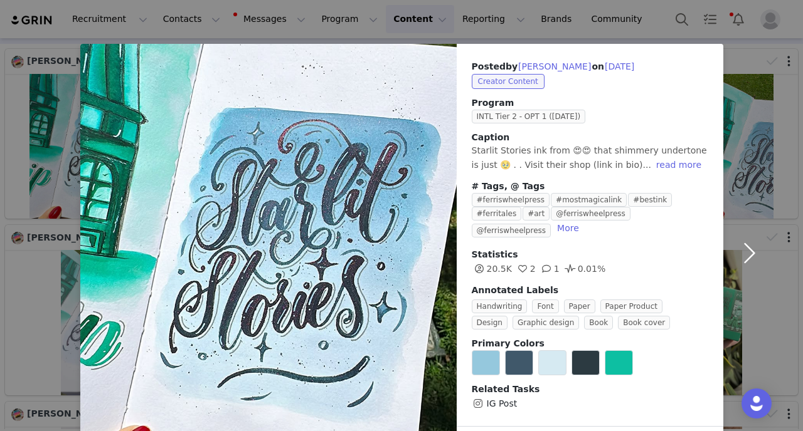
click at [751, 251] on button "button" at bounding box center [749, 253] width 53 height 418
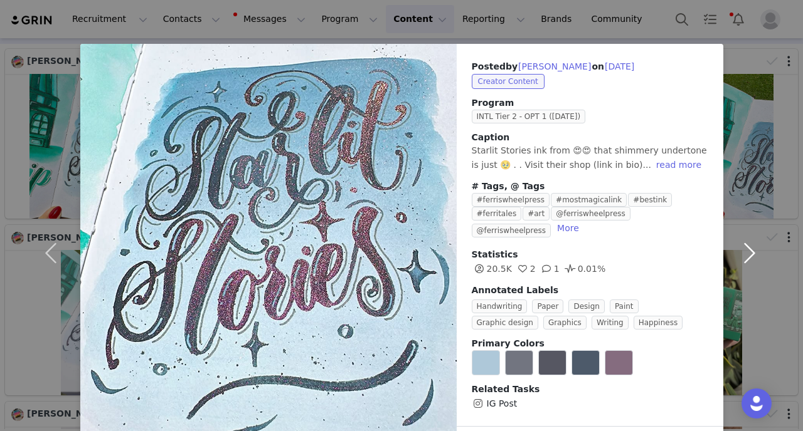
click at [751, 251] on button "button" at bounding box center [749, 253] width 53 height 418
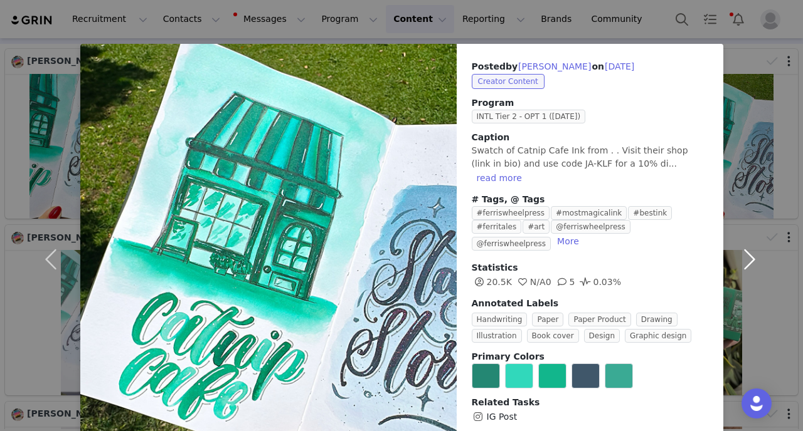
click at [751, 251] on button "button" at bounding box center [749, 259] width 53 height 431
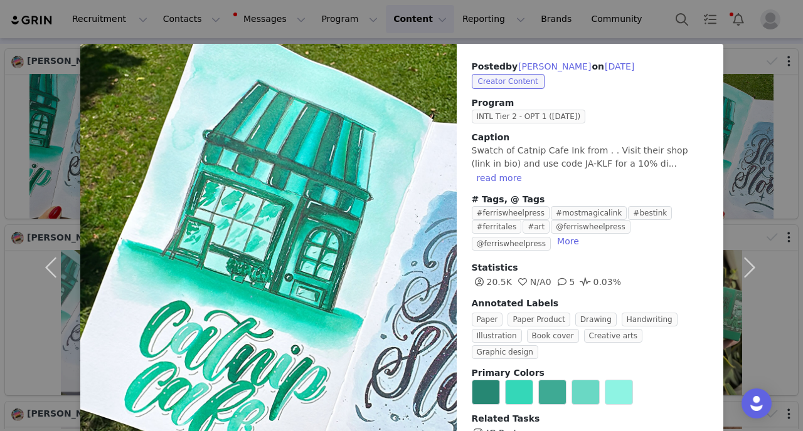
click at [0, 130] on div "Posted by Catherine Herrera on Sep 29, 2025 Creator Content Program INTL Tier 2…" at bounding box center [401, 215] width 803 height 431
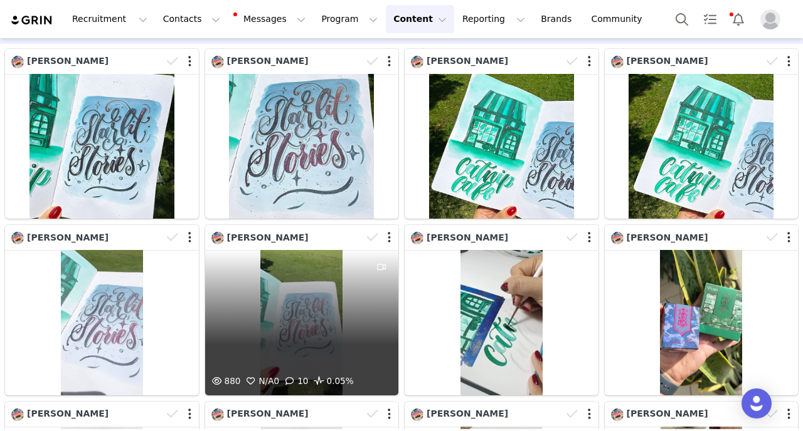
scroll to position [110, 0]
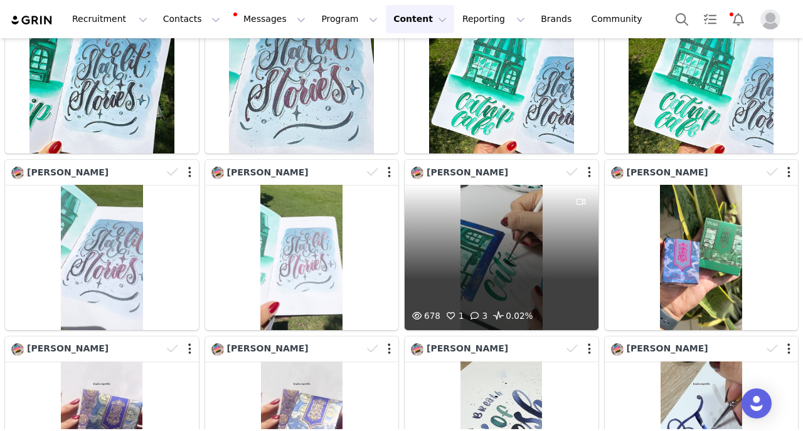
click at [463, 272] on div "678 1 3 0.02%" at bounding box center [502, 257] width 194 height 145
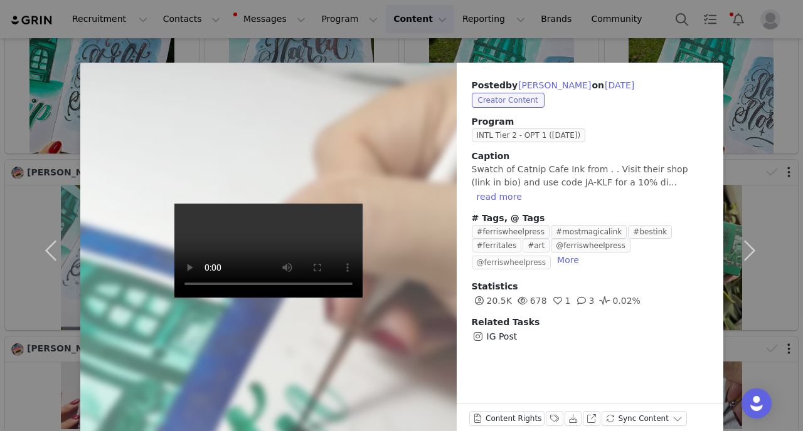
scroll to position [23, 0]
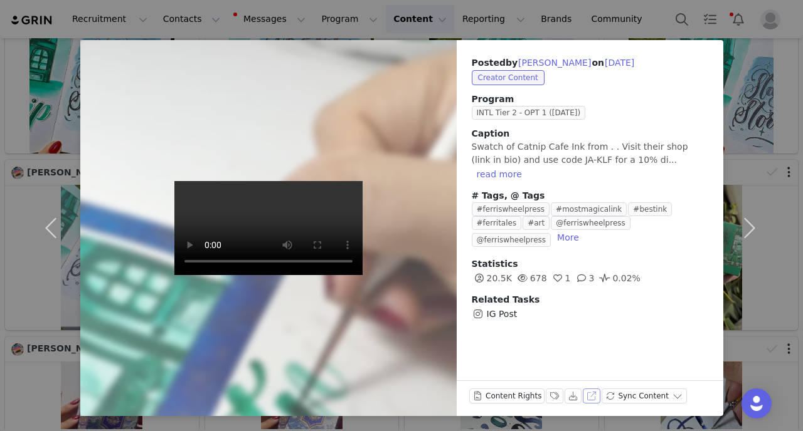
click at [588, 396] on button "View on Instagram" at bounding box center [592, 396] width 18 height 15
click at [749, 226] on button "button" at bounding box center [749, 228] width 53 height 376
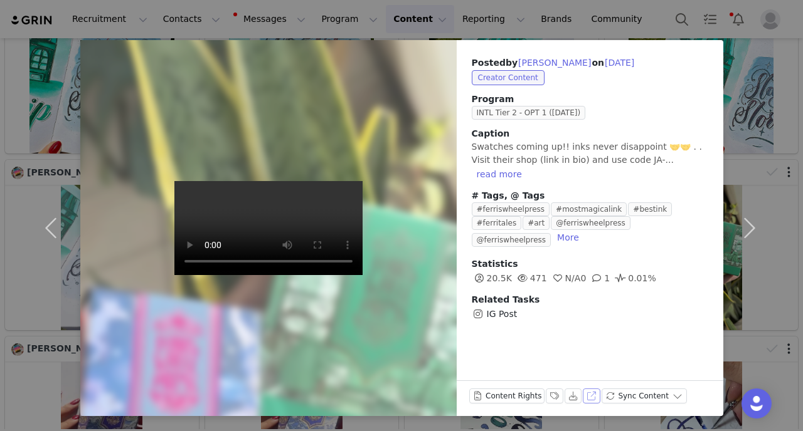
click at [591, 394] on button "View on Instagram" at bounding box center [592, 396] width 18 height 15
click at [0, 239] on div "Posted by Catherine Herrera on Aug 28, 2025 Creator Content Program INTL Tier 2…" at bounding box center [401, 215] width 803 height 431
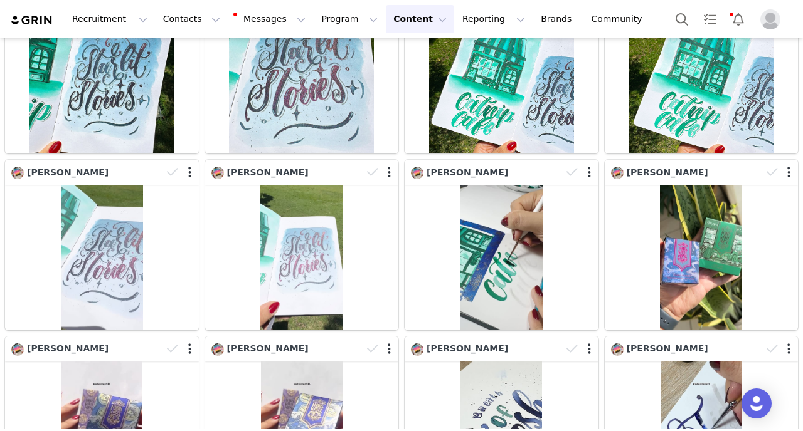
scroll to position [110, 0]
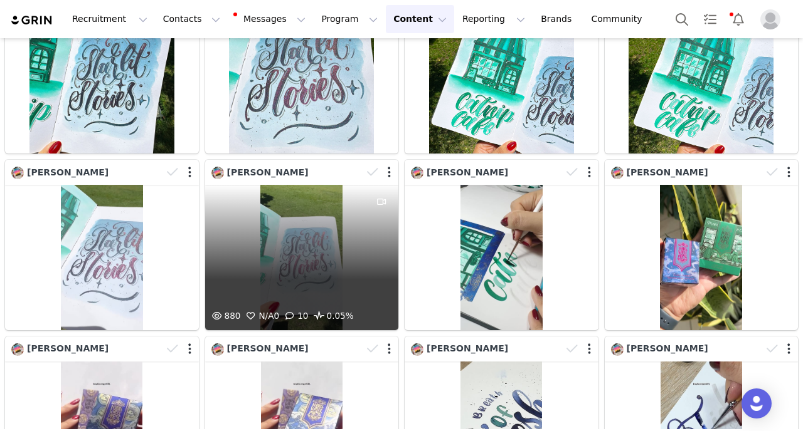
click at [221, 237] on div "880 N/A 0 10 0.05%" at bounding box center [302, 257] width 194 height 145
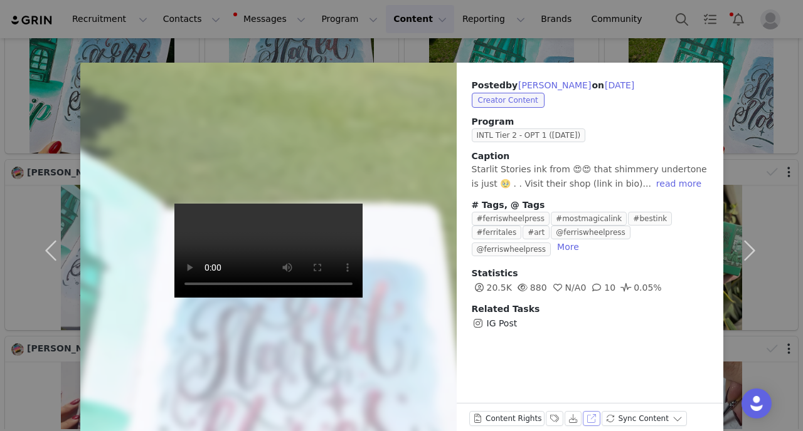
click at [590, 416] on button "View on Instagram" at bounding box center [592, 418] width 18 height 15
click at [55, 246] on button "button" at bounding box center [54, 251] width 53 height 376
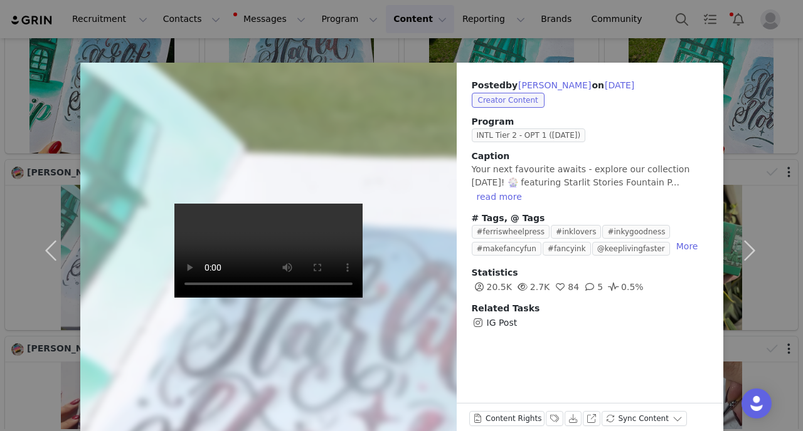
click at [0, 292] on div "Posted by Catherine Herrera on Sep 14, 2025 Creator Content Program INTL Tier 2…" at bounding box center [401, 215] width 803 height 431
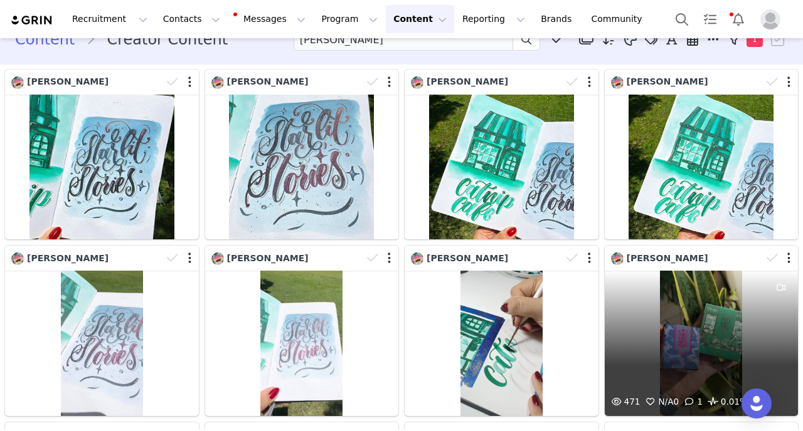
scroll to position [21, 0]
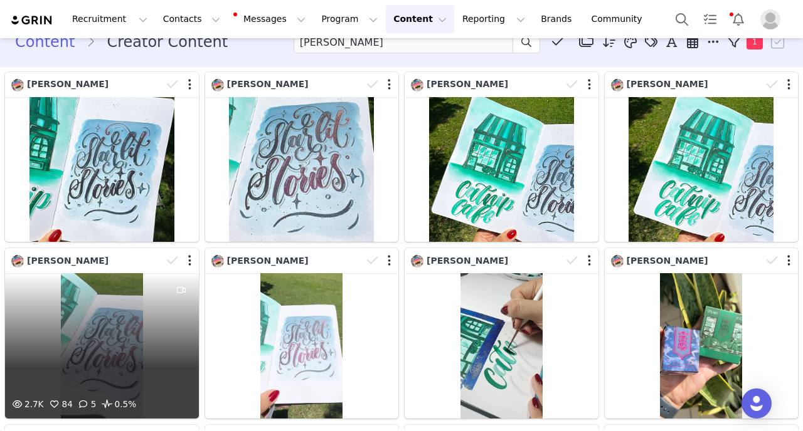
click at [147, 326] on div "2.7K 84 5 0.5%" at bounding box center [102, 345] width 194 height 145
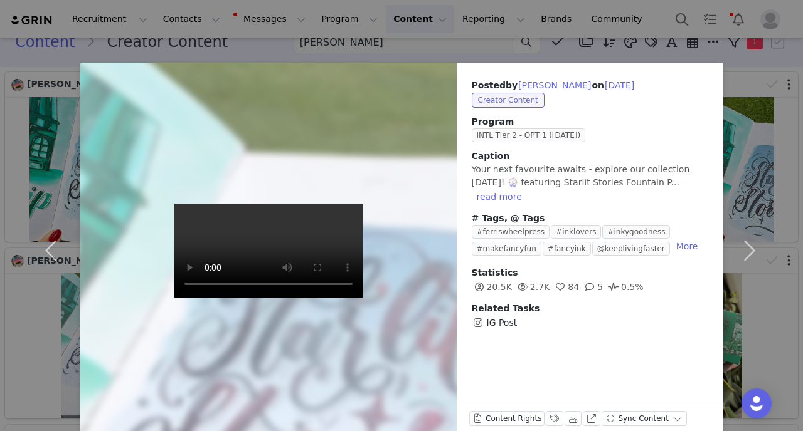
click at [0, 285] on div "Posted by Catherine Herrera on Sep 14, 2025 Creator Content Program INTL Tier 2…" at bounding box center [401, 215] width 803 height 431
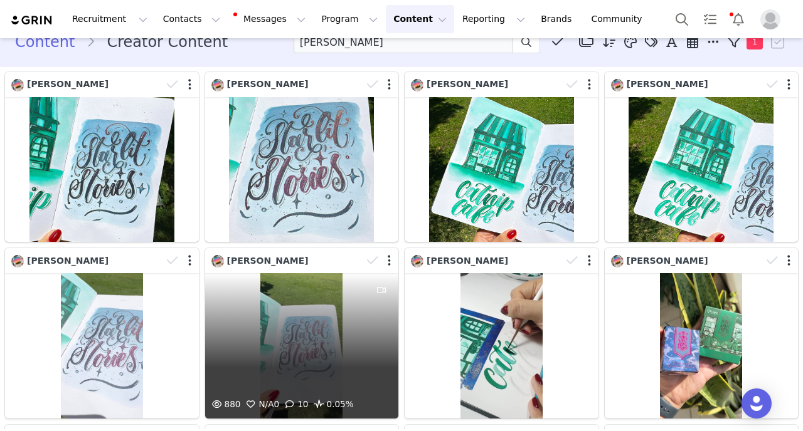
click at [327, 297] on div "880 N/A 0 10 0.05%" at bounding box center [302, 345] width 194 height 145
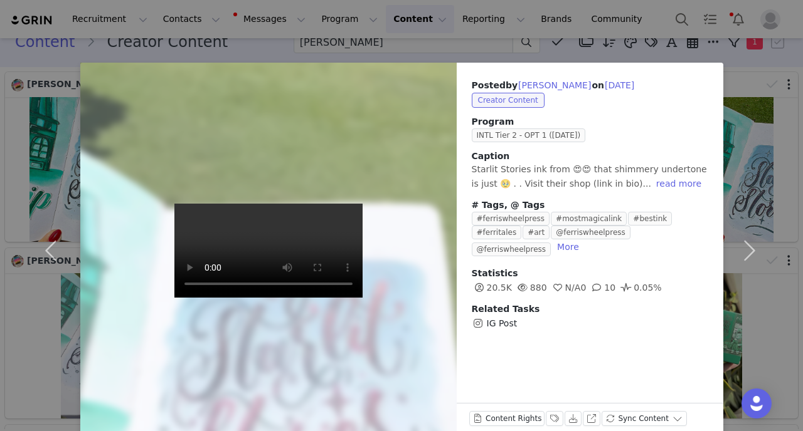
click at [0, 309] on div "Posted by Catherine Herrera on Sep 4, 2025 Creator Content Program INTL Tier 2 …" at bounding box center [401, 215] width 803 height 431
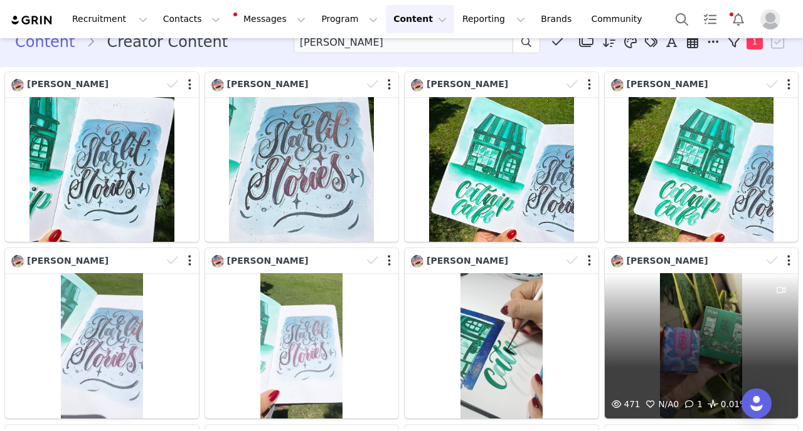
click at [677, 336] on div "471 N/A 0 1 0.01%" at bounding box center [702, 345] width 194 height 145
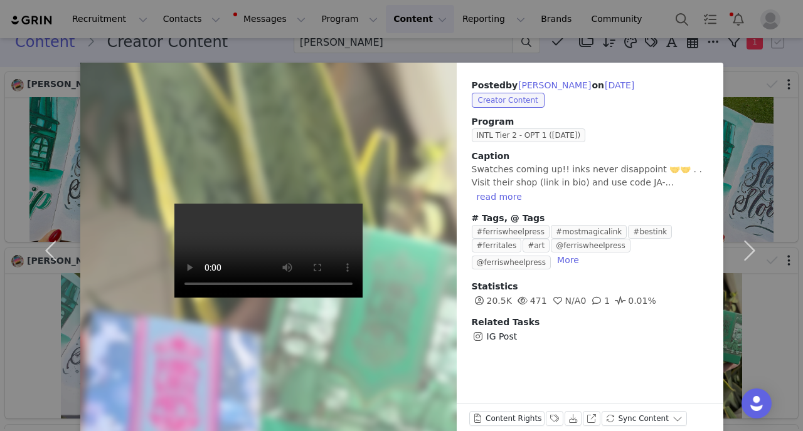
click at [0, 224] on div "Posted by Catherine Herrera on Aug 28, 2025 Creator Content Program INTL Tier 2…" at bounding box center [401, 215] width 803 height 431
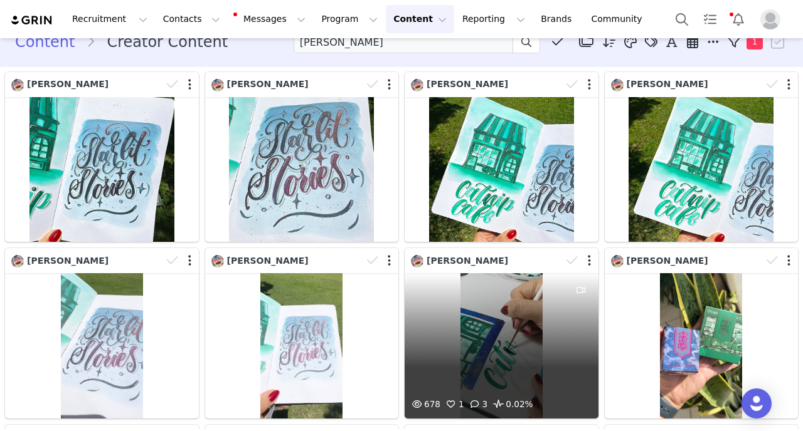
click at [519, 305] on div "678 1 3 0.02%" at bounding box center [502, 345] width 194 height 145
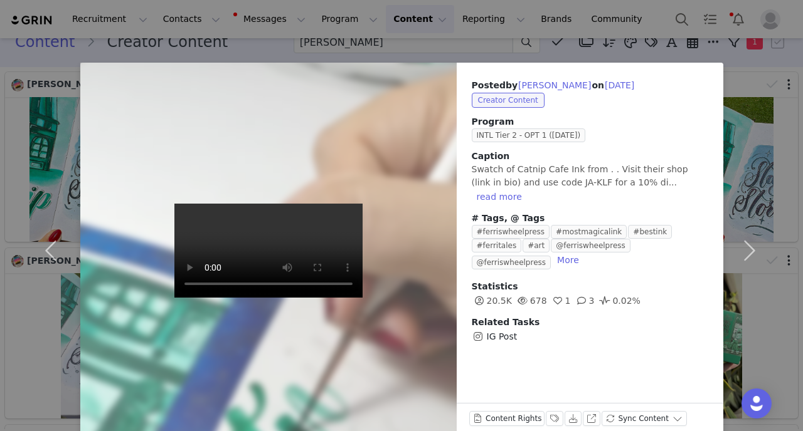
click at [0, 244] on div "Posted by Catherine Herrera on Aug 30, 2025 Creator Content Program INTL Tier 2…" at bounding box center [401, 215] width 803 height 431
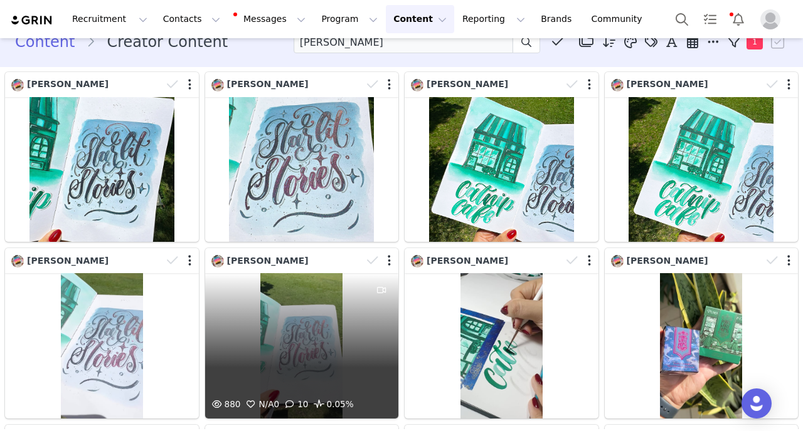
click at [334, 359] on div "880 N/A 0 10 0.05%" at bounding box center [302, 345] width 194 height 145
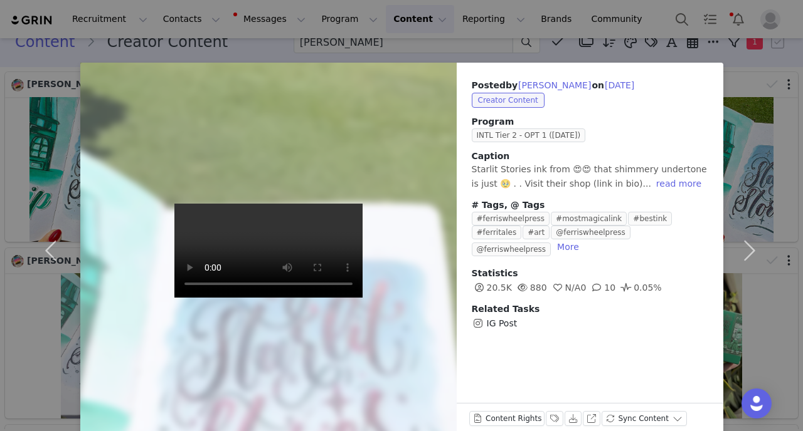
click at [0, 292] on div "Posted by Catherine Herrera on Sep 4, 2025 Creator Content Program INTL Tier 2 …" at bounding box center [401, 215] width 803 height 431
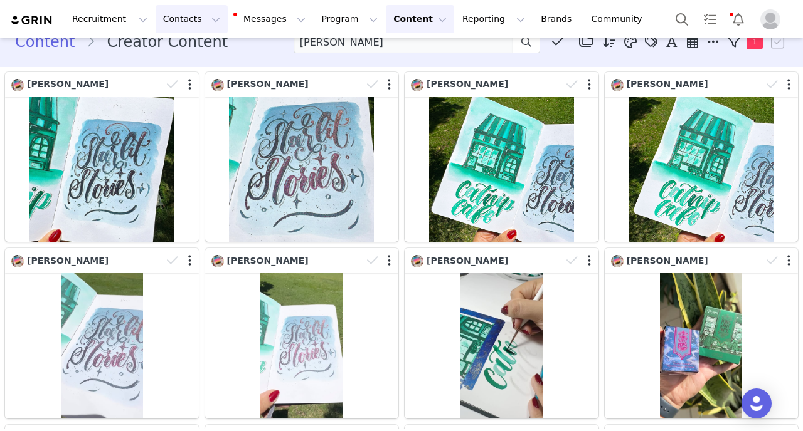
click at [176, 21] on button "Contacts Contacts" at bounding box center [192, 19] width 72 height 28
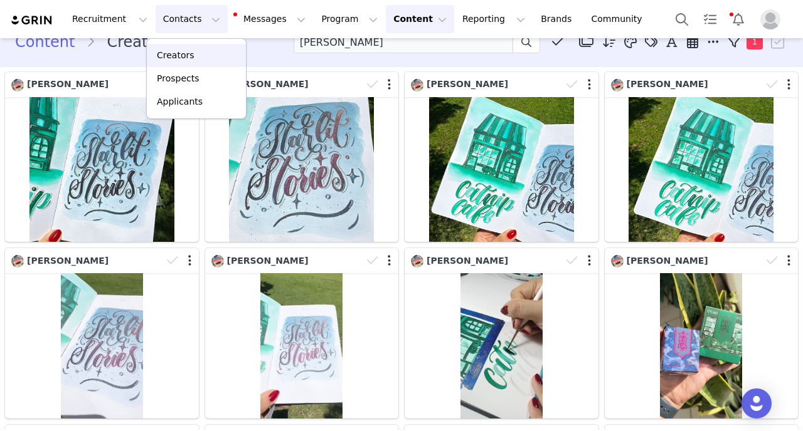
click at [183, 51] on p "Creators" at bounding box center [176, 55] width 38 height 13
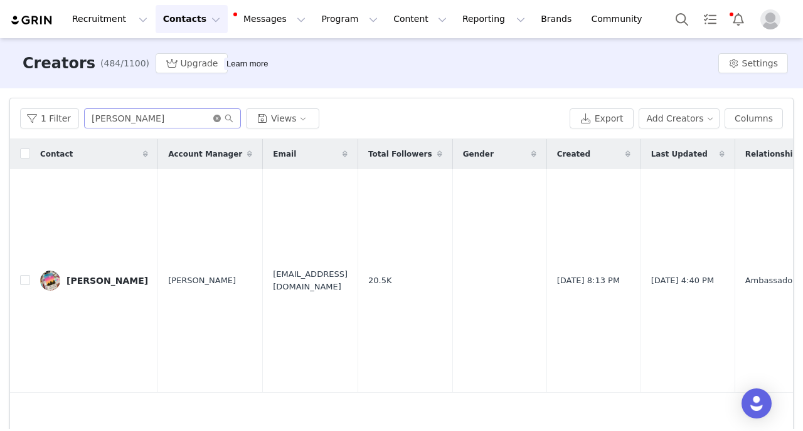
click at [216, 121] on icon "icon: close-circle" at bounding box center [217, 119] width 8 height 8
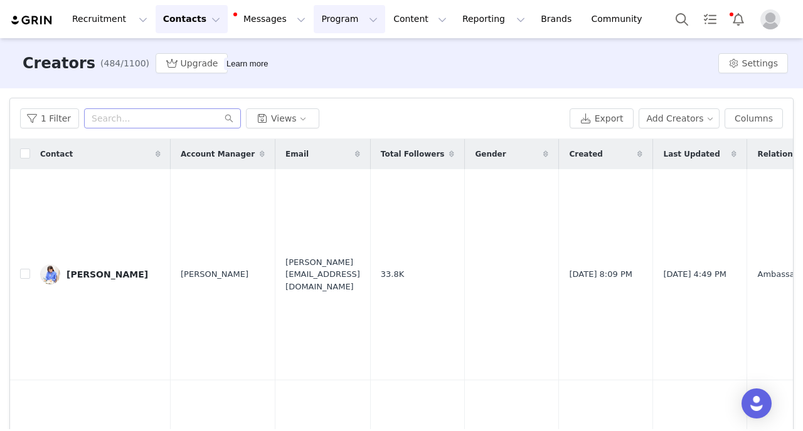
click at [340, 26] on button "Program Program" at bounding box center [349, 19] width 71 height 28
click at [341, 58] on p "Activations" at bounding box center [328, 55] width 48 height 13
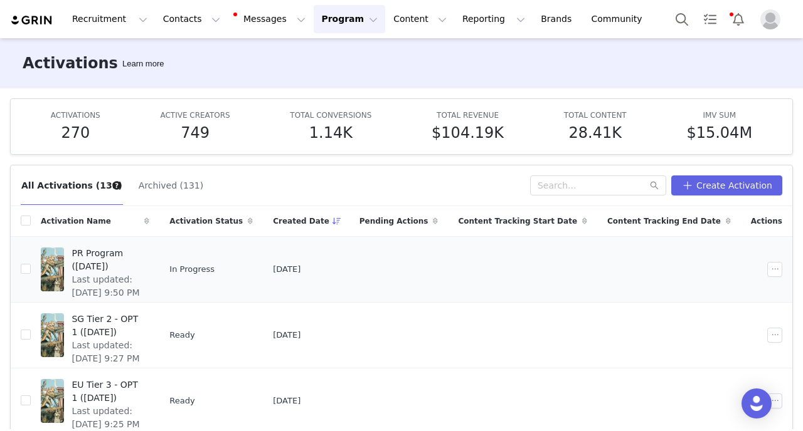
click at [109, 250] on span "PR Program (Oct 2025)" at bounding box center [106, 260] width 70 height 26
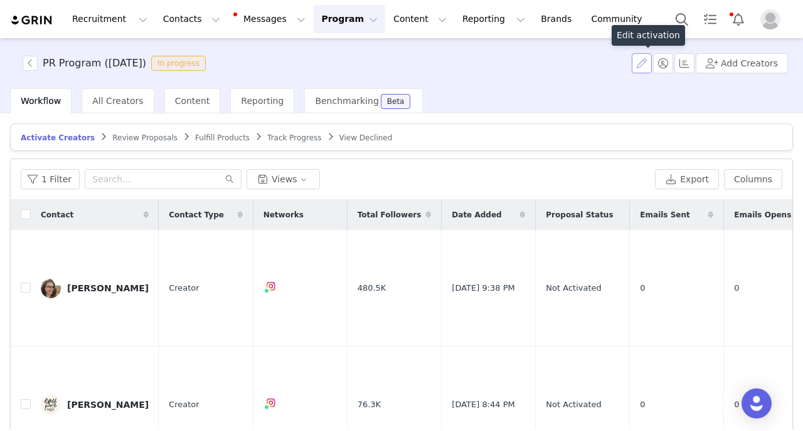
click at [642, 58] on button "button" at bounding box center [642, 63] width 20 height 20
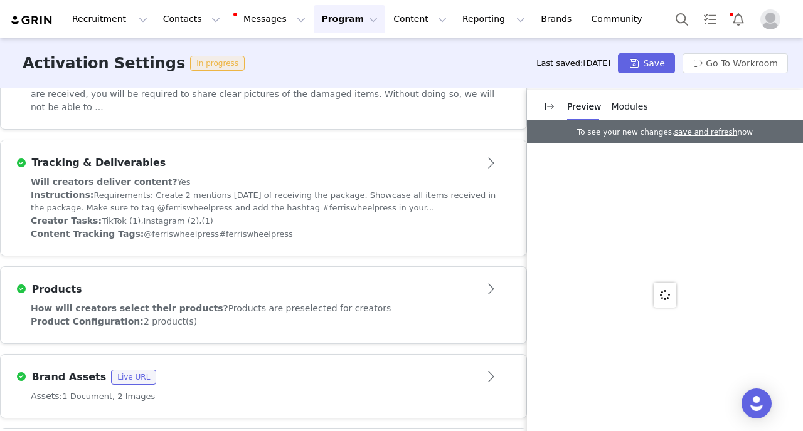
scroll to position [494, 0]
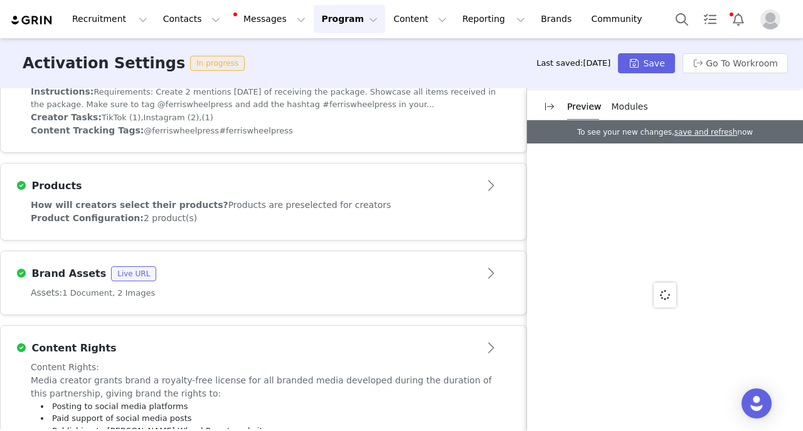
click at [625, 107] on span "Modules" at bounding box center [629, 107] width 36 height 10
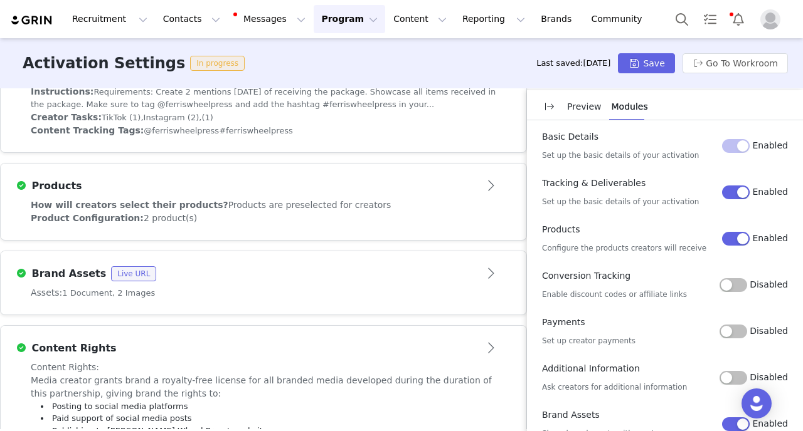
click at [728, 282] on button "Disabled" at bounding box center [733, 285] width 28 height 14
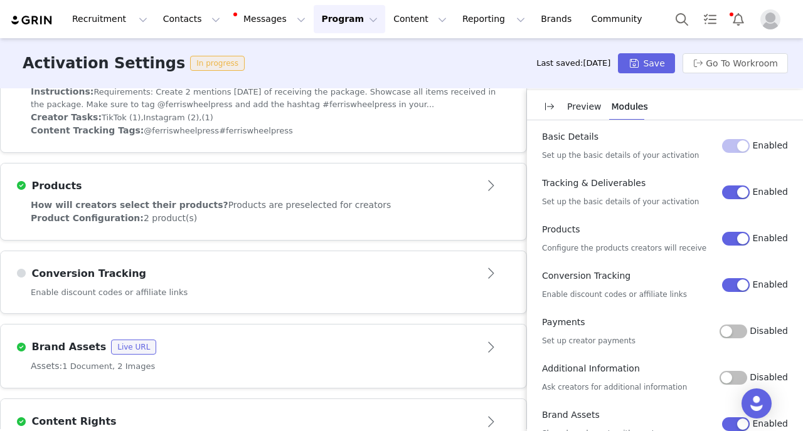
click at [733, 332] on button "Disabled" at bounding box center [733, 332] width 28 height 14
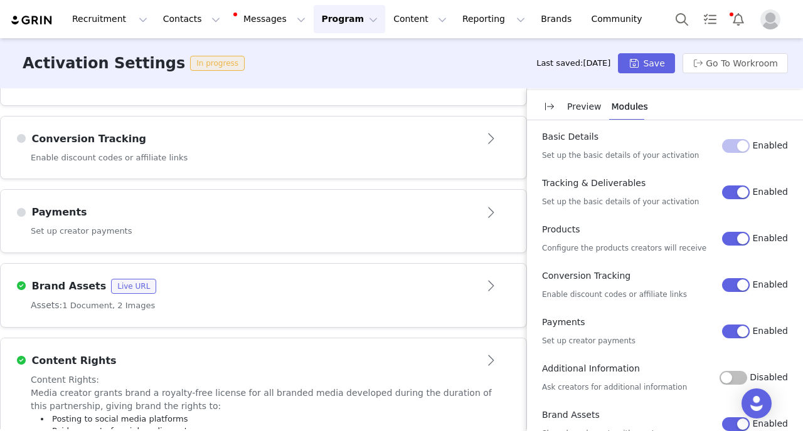
scroll to position [631, 0]
click at [344, 155] on div "Enable discount codes or affiliate links" at bounding box center [264, 164] width 526 height 28
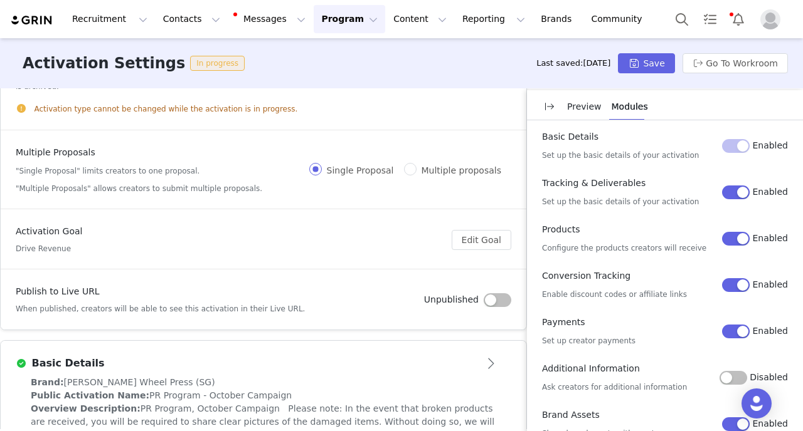
scroll to position [0, 0]
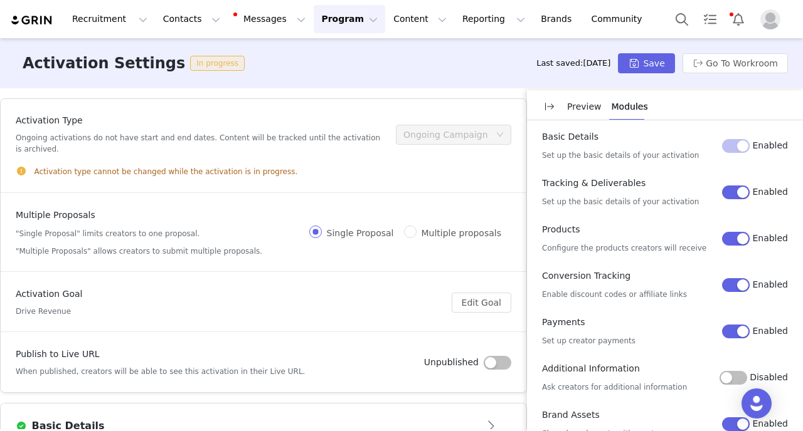
click at [337, 19] on button "Program Program" at bounding box center [349, 19] width 71 height 28
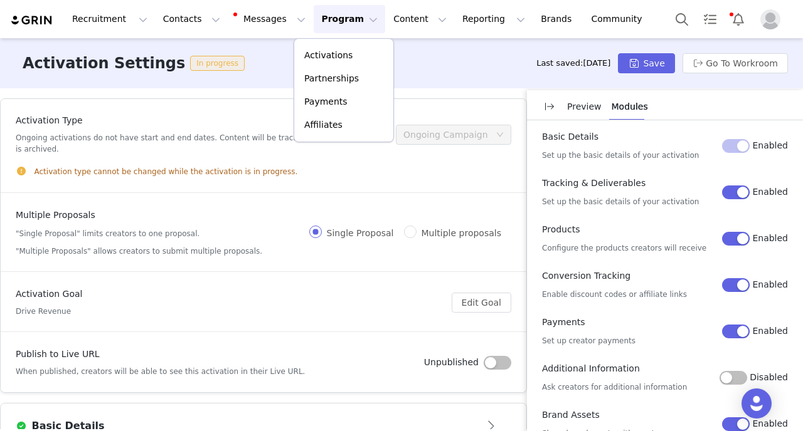
click at [460, 36] on div "Recruitment Recruitment Creator Search Curated Lists Landing Pages Web Extensio…" at bounding box center [401, 19] width 803 height 38
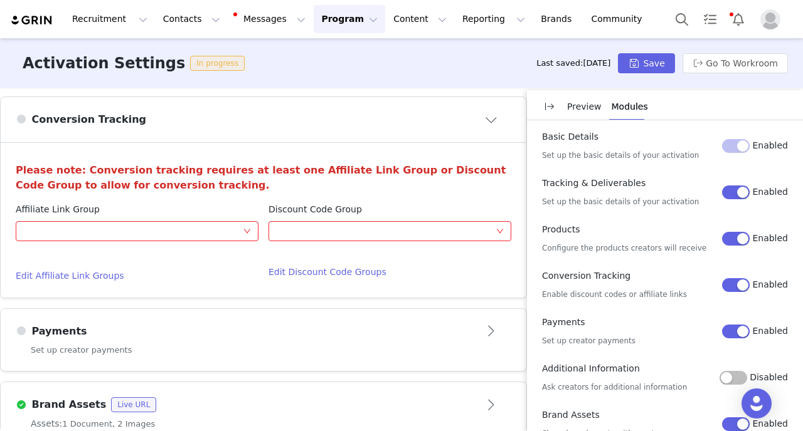
scroll to position [683, 0]
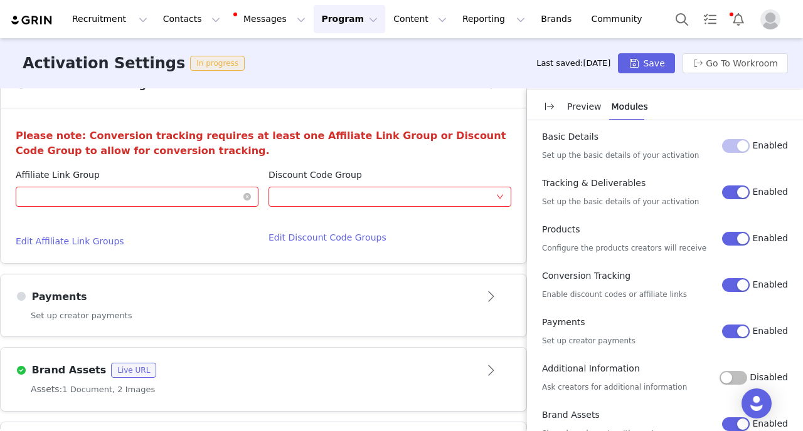
click at [245, 191] on div "Optional" at bounding box center [137, 197] width 243 height 20
click at [326, 195] on div "Optional" at bounding box center [386, 197] width 220 height 19
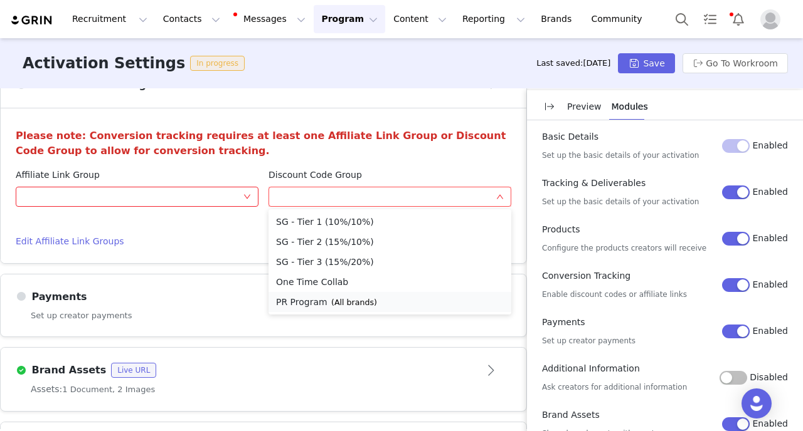
click at [311, 300] on li "PR Program (All brands)" at bounding box center [389, 302] width 243 height 20
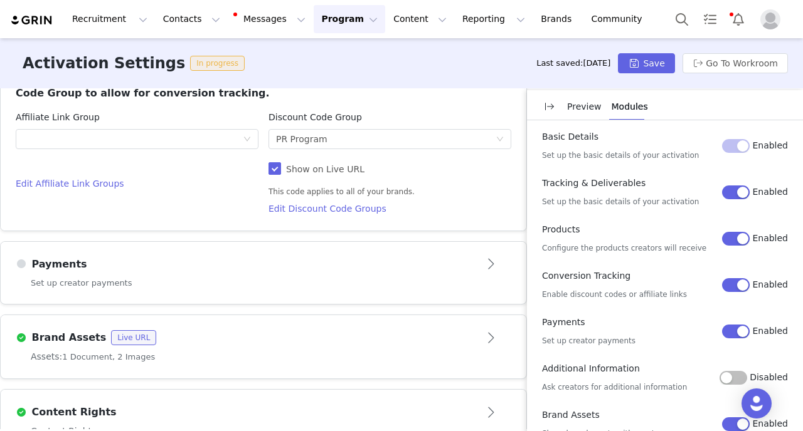
scroll to position [749, 0]
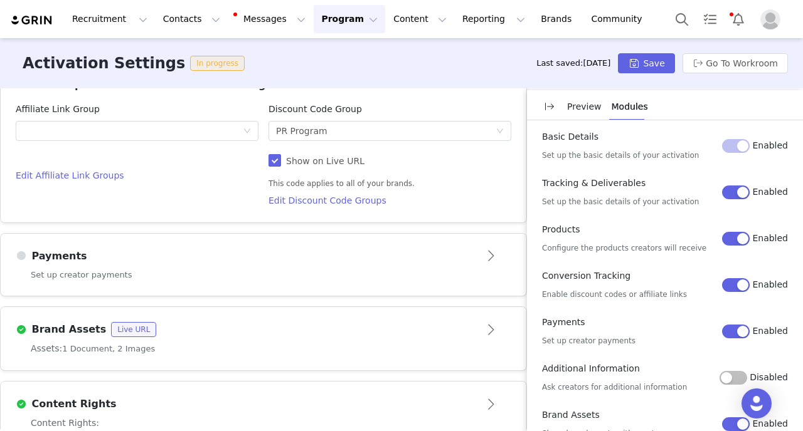
click at [316, 248] on div "Payments" at bounding box center [263, 256] width 495 height 20
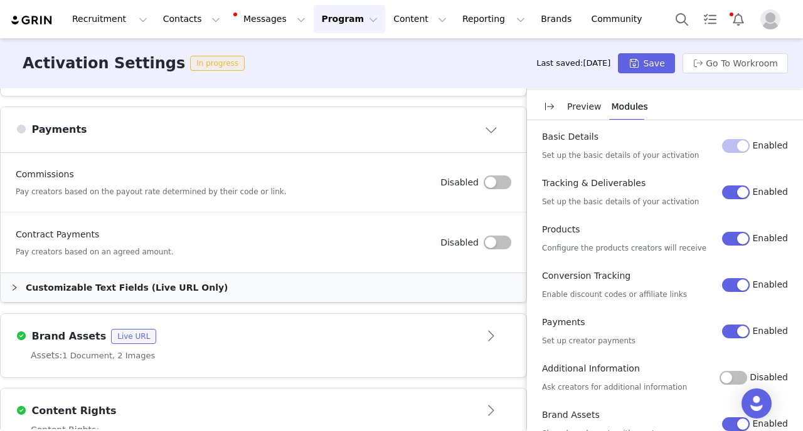
scroll to position [725, 0]
click at [509, 186] on button "button" at bounding box center [498, 184] width 28 height 14
click at [134, 289] on div "Customizable Text Fields (Live URL Only)" at bounding box center [264, 289] width 526 height 29
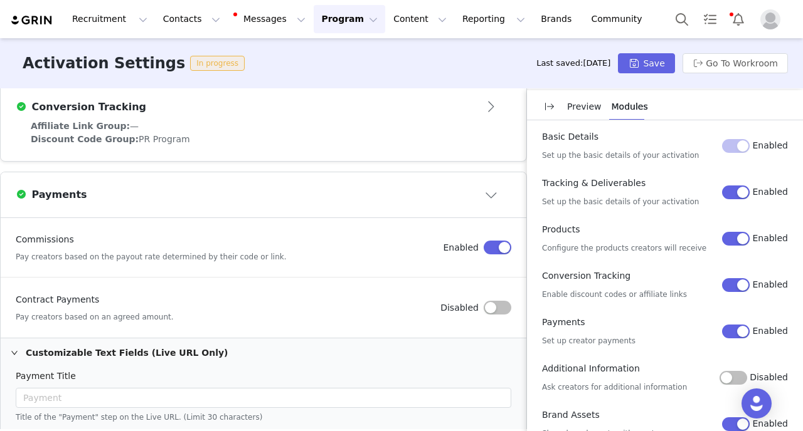
scroll to position [580, 0]
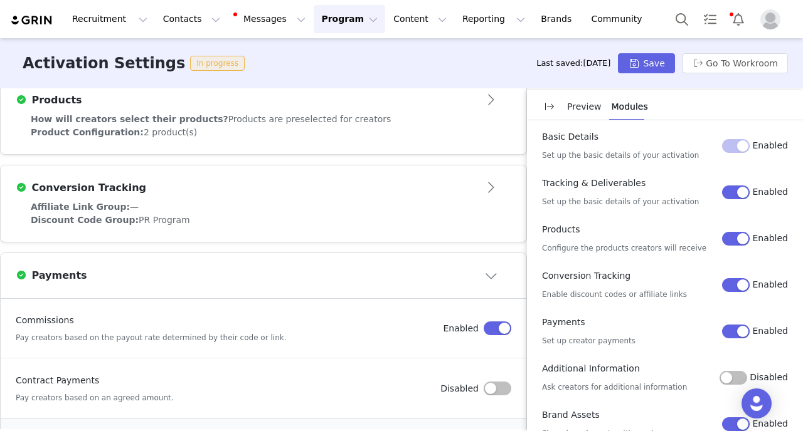
click at [322, 216] on div "Discount Code Group: PR Program" at bounding box center [263, 220] width 465 height 13
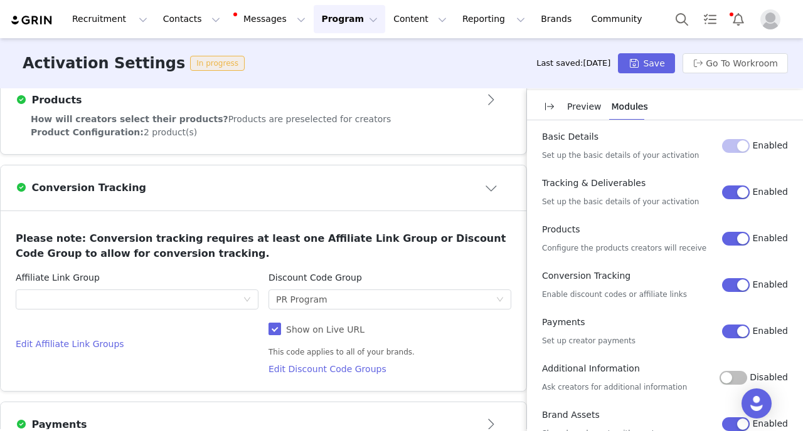
click at [339, 370] on h4 "Edit Discount Code Groups" at bounding box center [389, 369] width 243 height 13
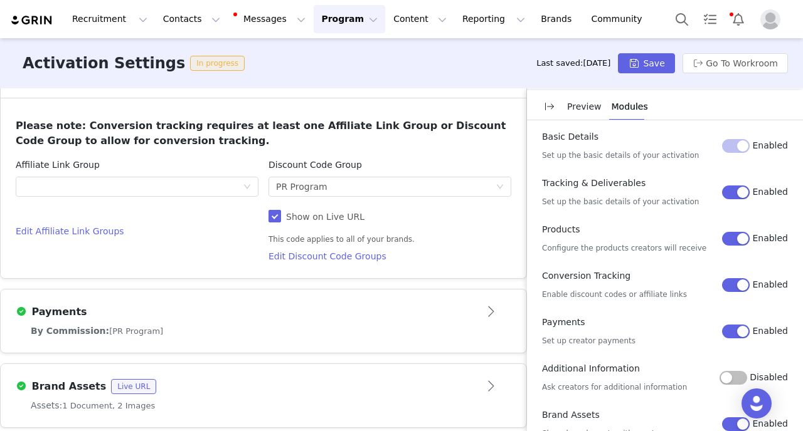
scroll to position [695, 0]
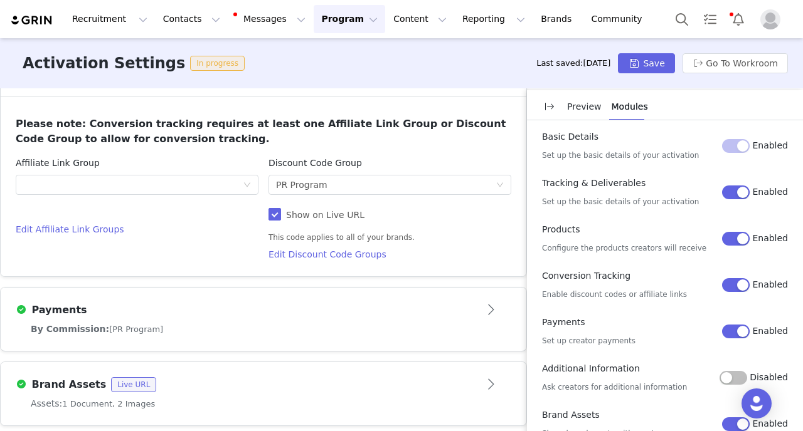
click at [357, 296] on article "Payments" at bounding box center [264, 305] width 526 height 35
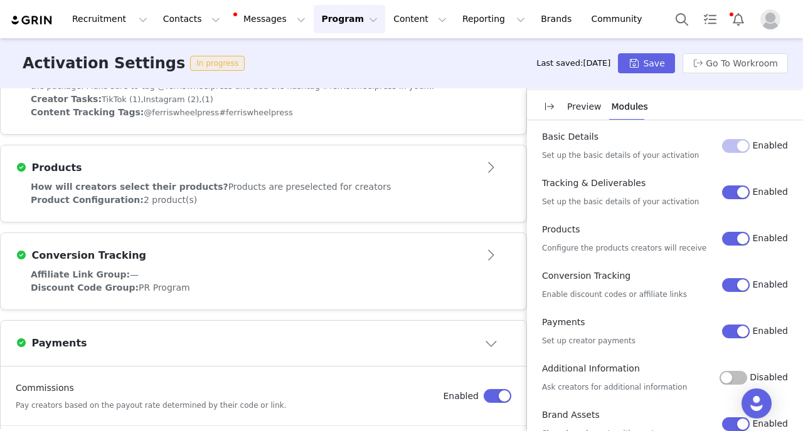
scroll to position [495, 0]
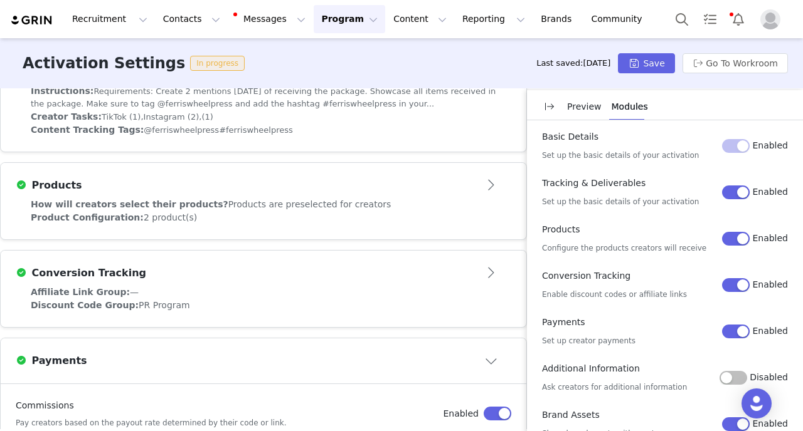
click at [357, 296] on div "Affiliate Link Group: —" at bounding box center [263, 292] width 465 height 13
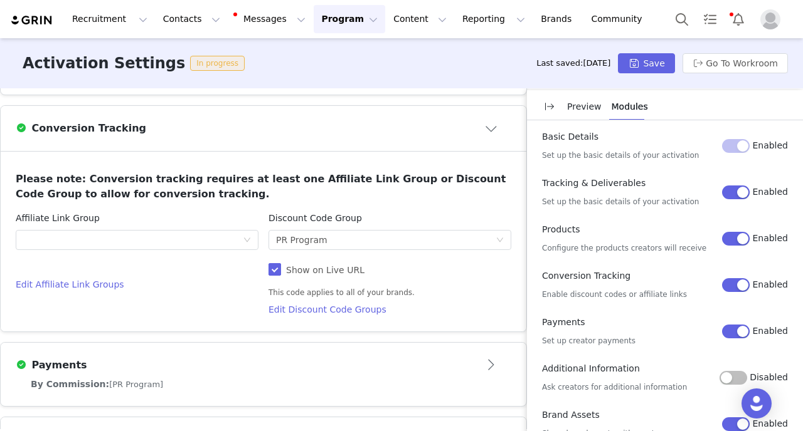
scroll to position [640, 0]
click at [344, 310] on h4 "Edit Discount Code Groups" at bounding box center [389, 309] width 243 height 13
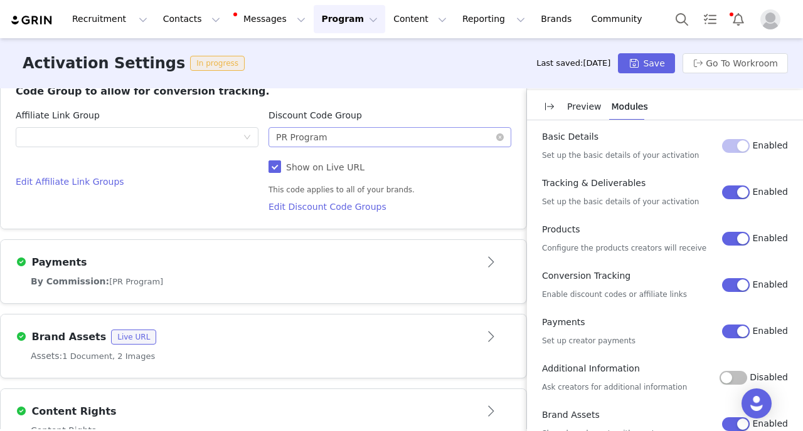
scroll to position [736, 0]
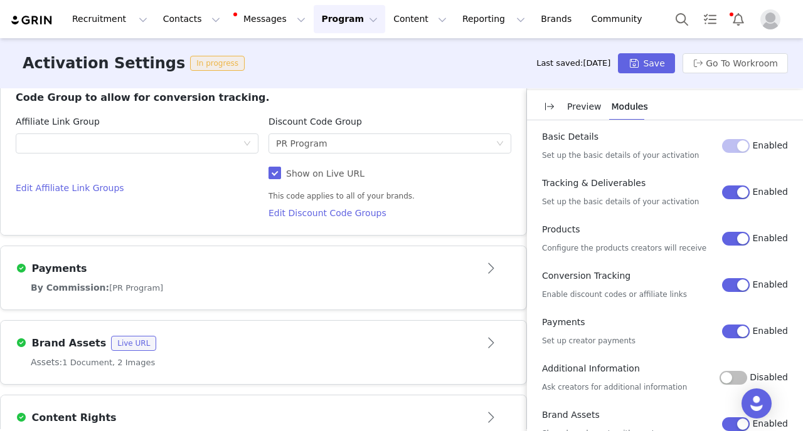
click at [389, 267] on div "Payments" at bounding box center [243, 269] width 454 height 15
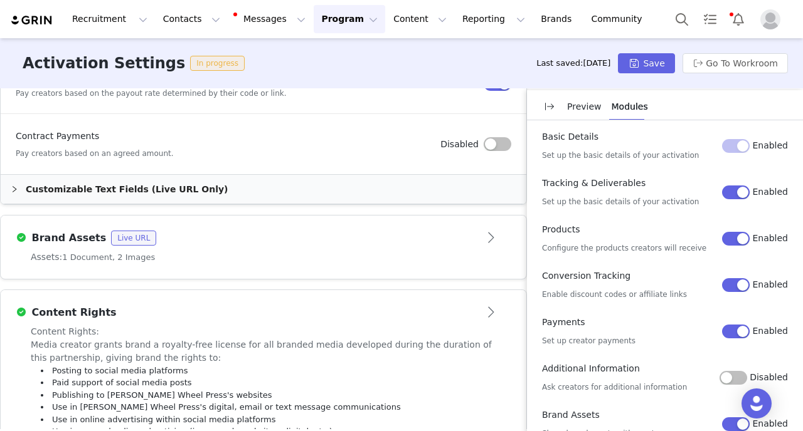
scroll to position [850, 0]
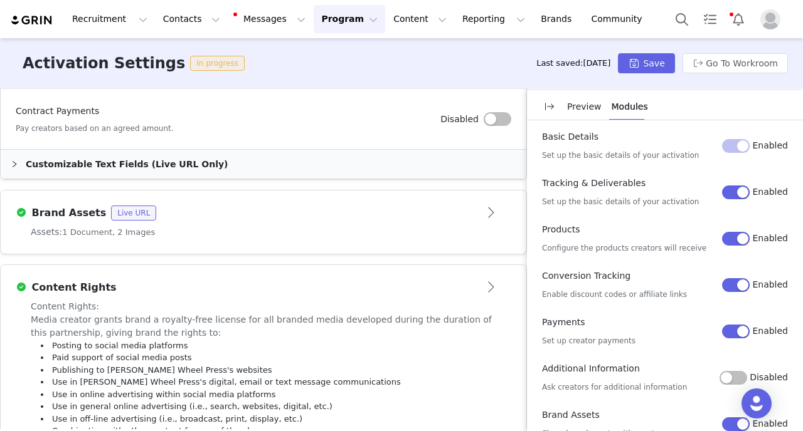
click at [184, 163] on div "Customizable Text Fields (Live URL Only)" at bounding box center [264, 164] width 526 height 29
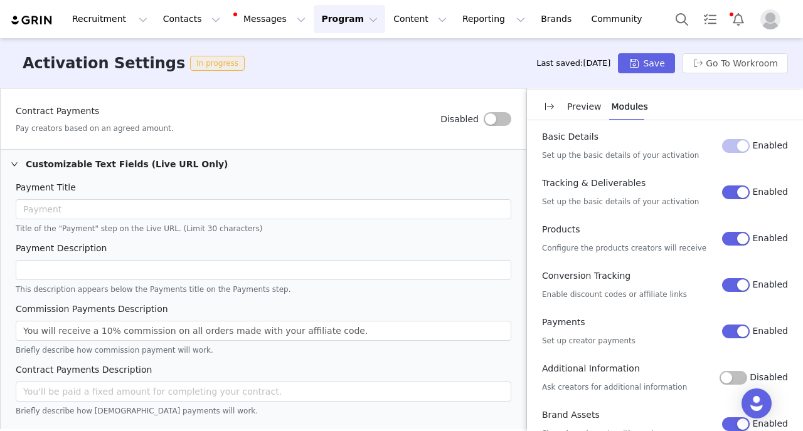
click at [184, 163] on div "Customizable Text Fields (Live URL Only)" at bounding box center [264, 164] width 526 height 29
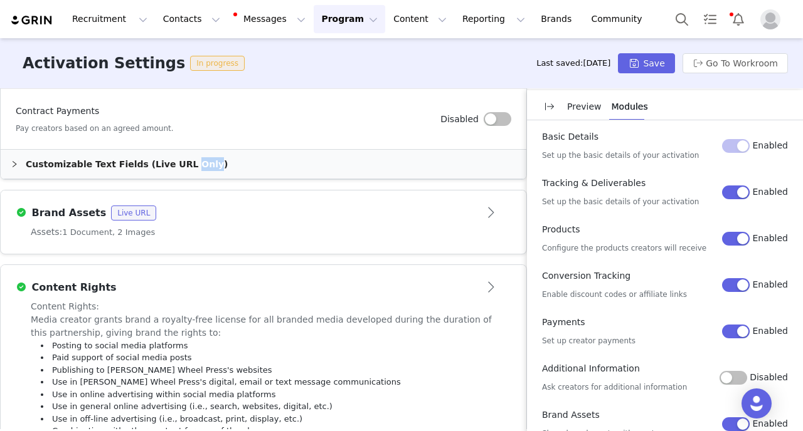
click at [184, 163] on div "Customizable Text Fields (Live URL Only)" at bounding box center [264, 164] width 526 height 29
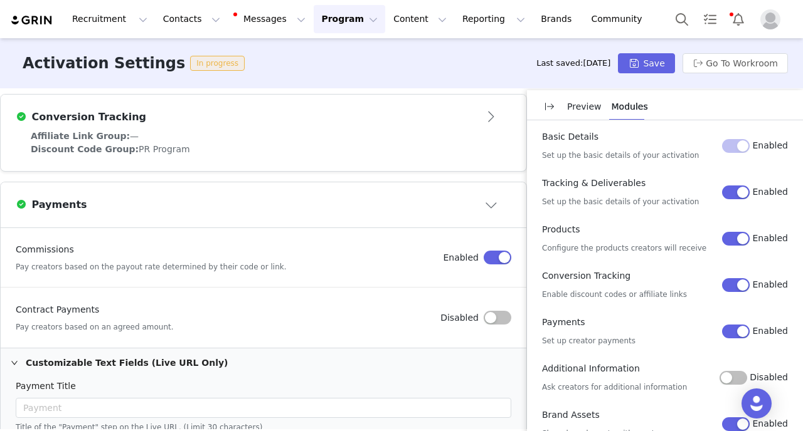
scroll to position [630, 0]
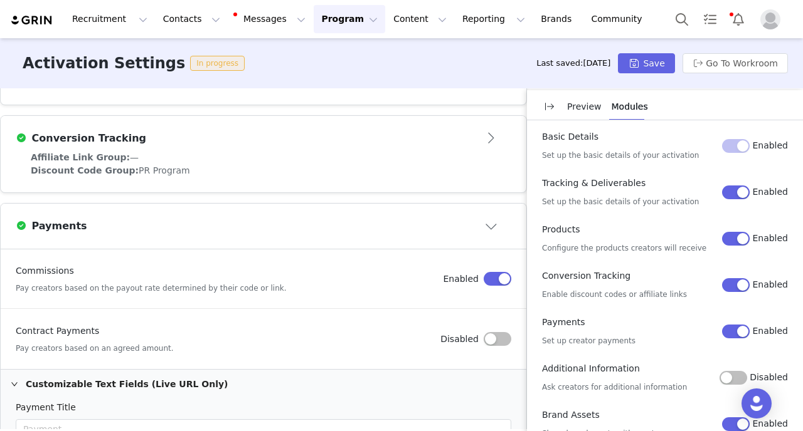
click at [244, 159] on div "Affiliate Link Group: —" at bounding box center [263, 157] width 465 height 13
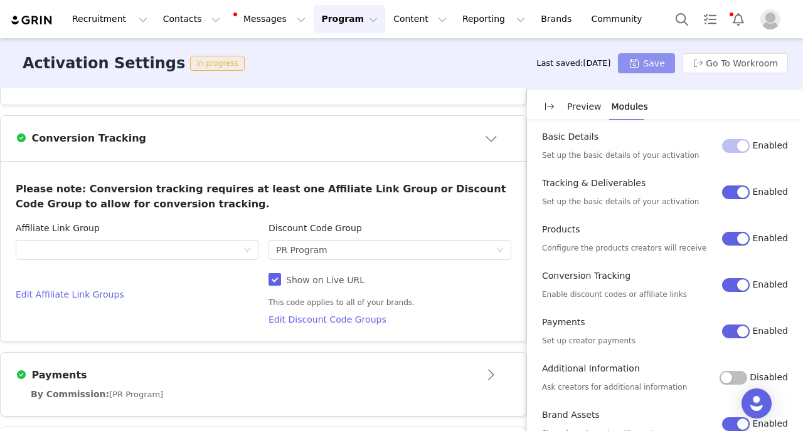
click at [651, 57] on button "Save" at bounding box center [646, 63] width 56 height 20
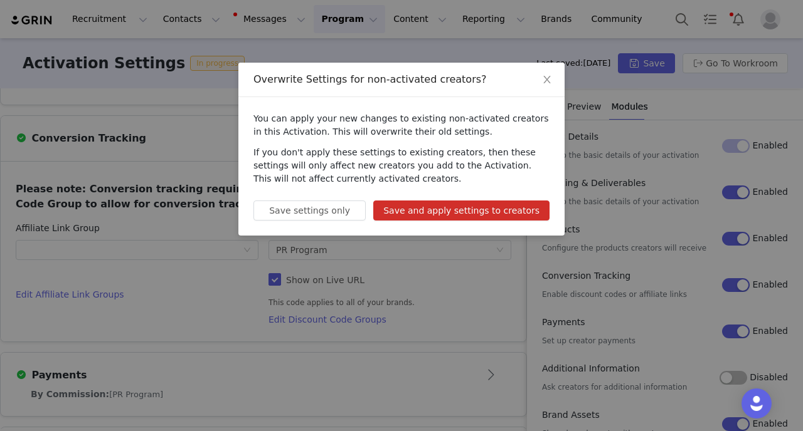
click at [473, 223] on div "You can apply your new changes to existing non-activated creators in this Activ…" at bounding box center [401, 166] width 326 height 139
click at [466, 215] on button "Save and apply settings to creators" at bounding box center [461, 211] width 176 height 20
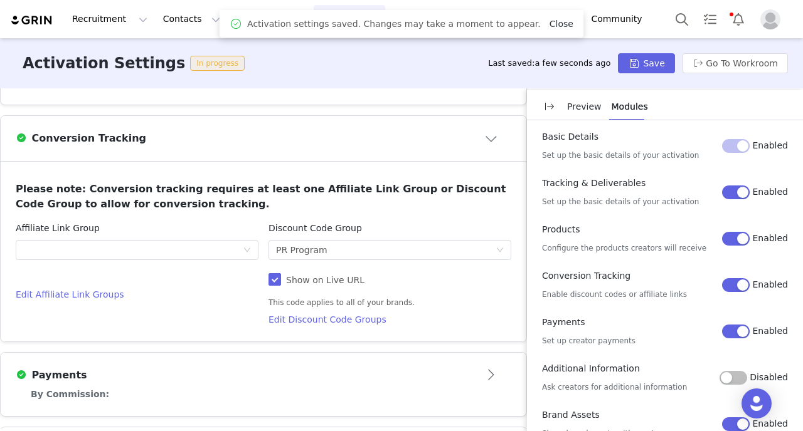
click at [549, 21] on link "Close" at bounding box center [561, 24] width 24 height 10
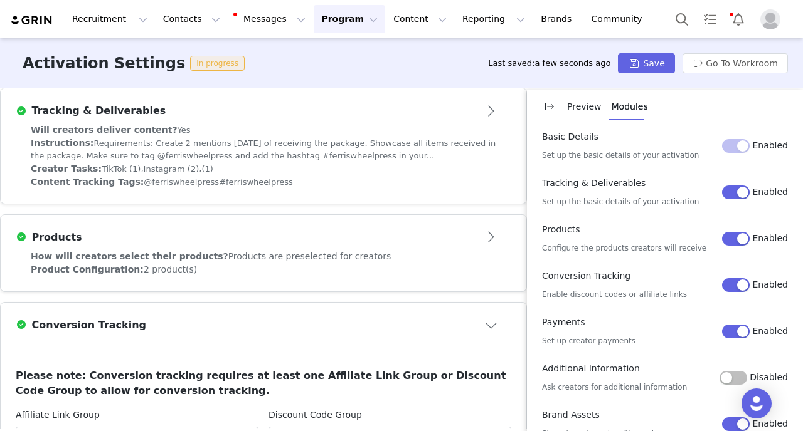
scroll to position [0, 0]
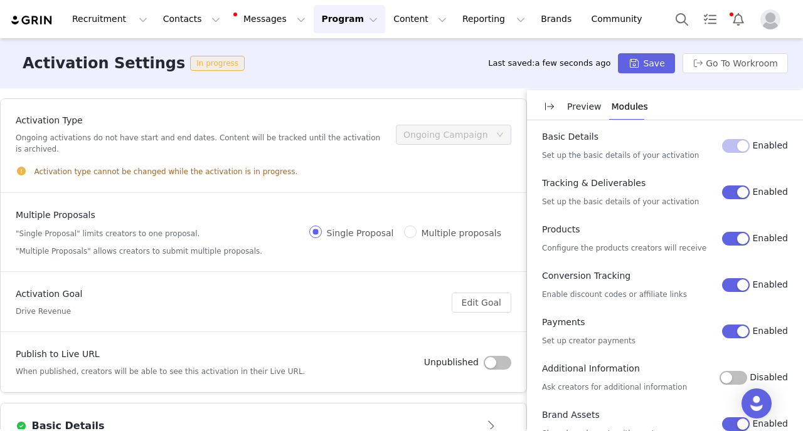
click at [344, 27] on button "Program Program" at bounding box center [349, 19] width 71 height 28
click at [344, 59] on p "Activations" at bounding box center [328, 55] width 48 height 13
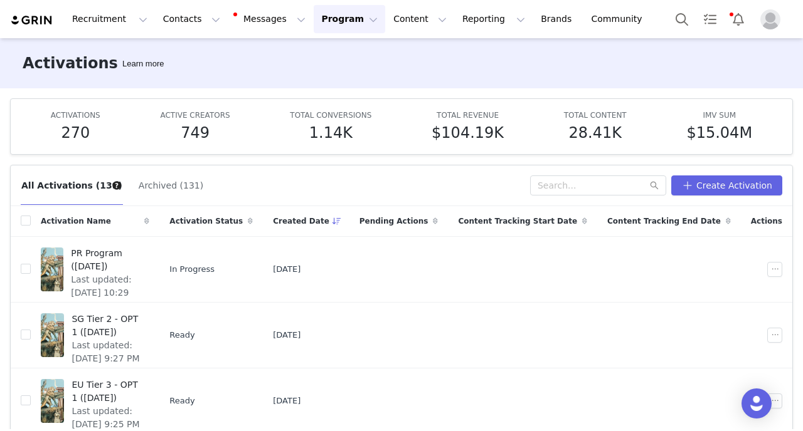
click at [187, 36] on div "Recruitment Recruitment Creator Search Curated Lists Landing Pages Web Extensio…" at bounding box center [401, 19] width 803 height 38
click at [187, 28] on button "Contacts Contacts" at bounding box center [192, 19] width 72 height 28
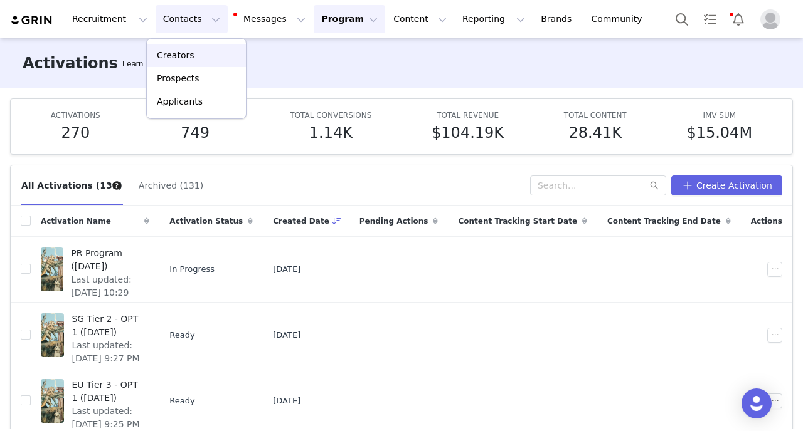
click at [196, 50] on div "Creators" at bounding box center [196, 55] width 84 height 13
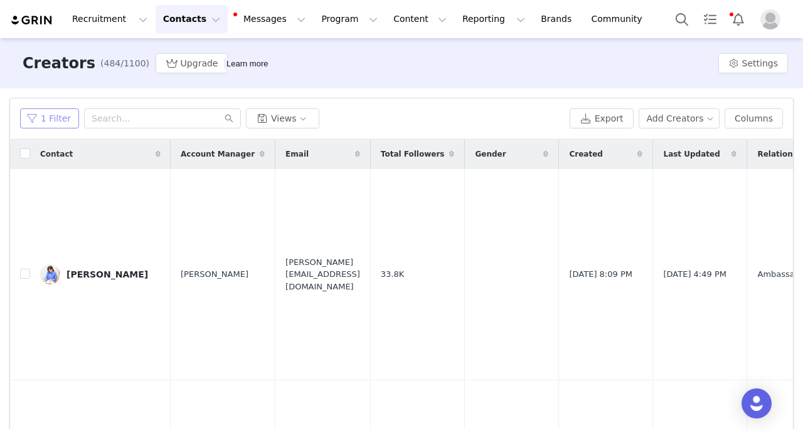
click at [34, 120] on button "1 Filter" at bounding box center [49, 119] width 59 height 20
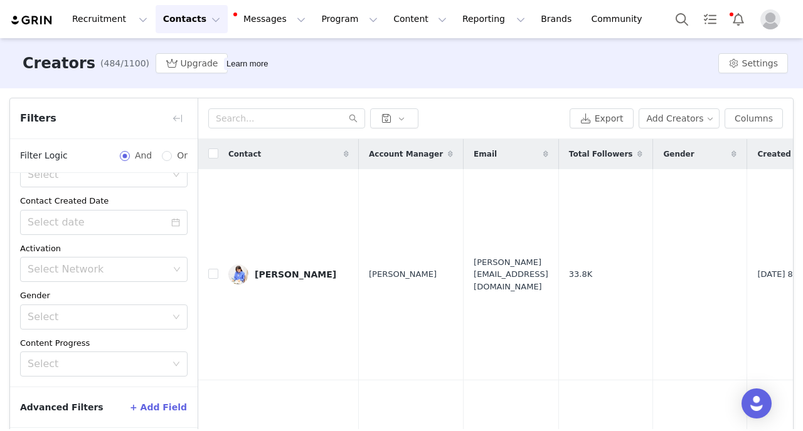
scroll to position [54, 0]
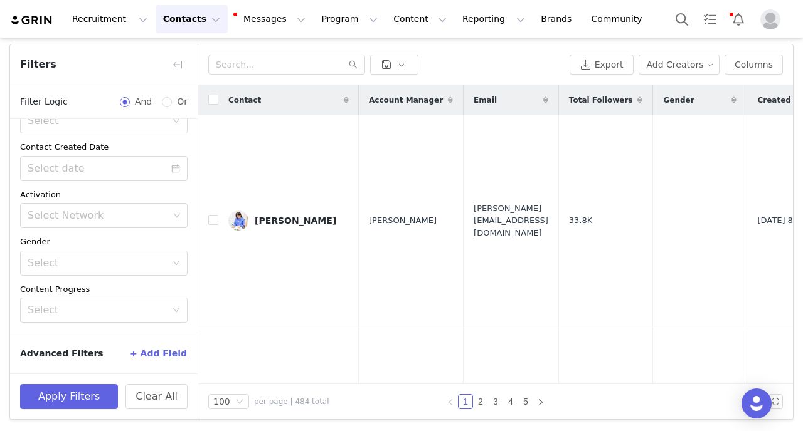
click at [149, 349] on button "+ Add Field" at bounding box center [158, 354] width 58 height 20
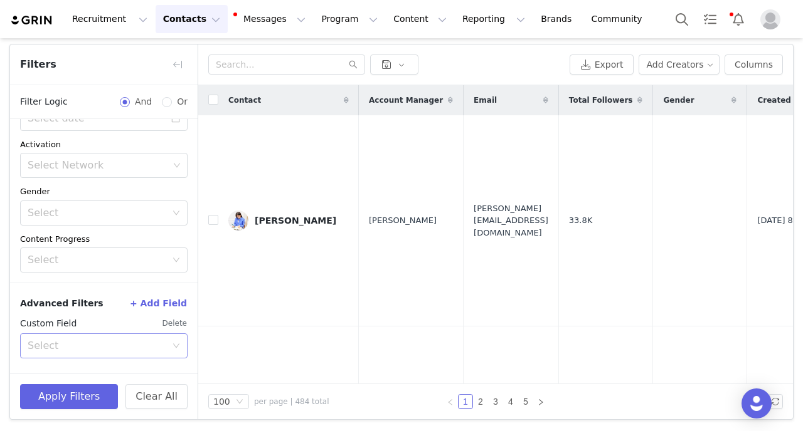
click at [82, 346] on div "Select" at bounding box center [97, 346] width 139 height 13
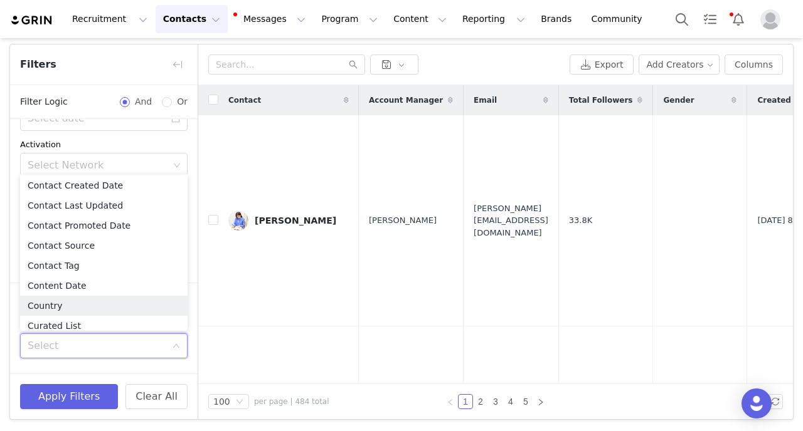
scroll to position [164, 0]
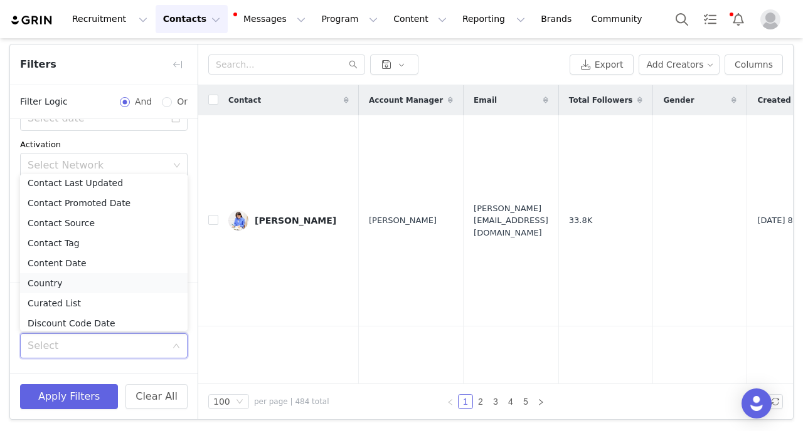
click at [63, 285] on li "Country" at bounding box center [103, 283] width 167 height 20
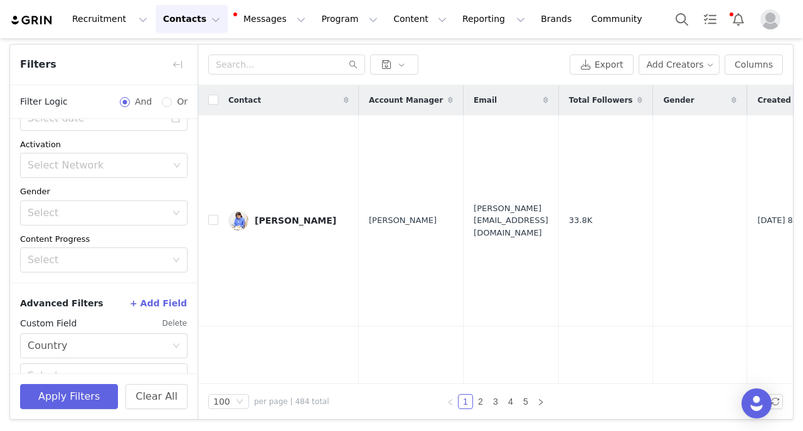
click at [102, 331] on div "Custom Field Delete" at bounding box center [103, 324] width 167 height 20
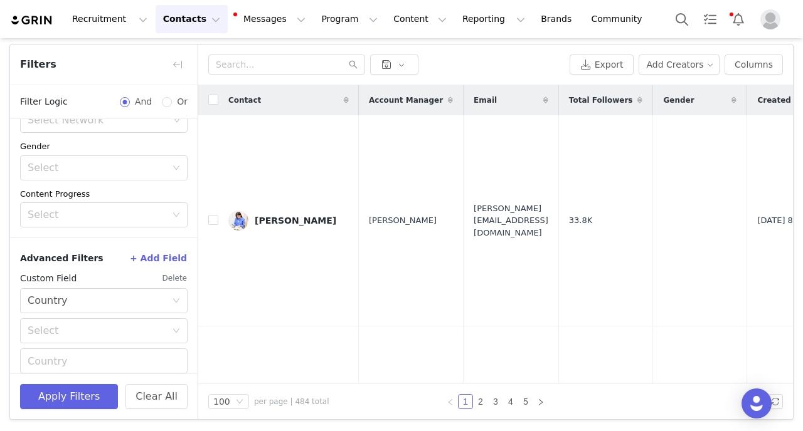
click at [102, 331] on div "Select" at bounding box center [97, 331] width 139 height 13
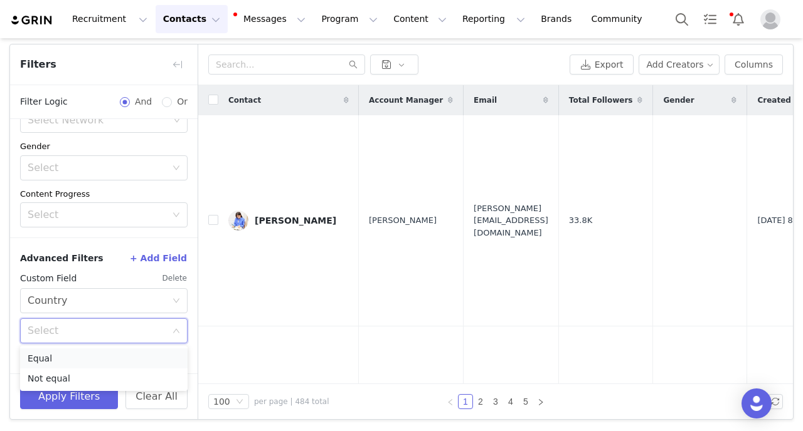
click at [83, 358] on li "Equal" at bounding box center [103, 359] width 167 height 20
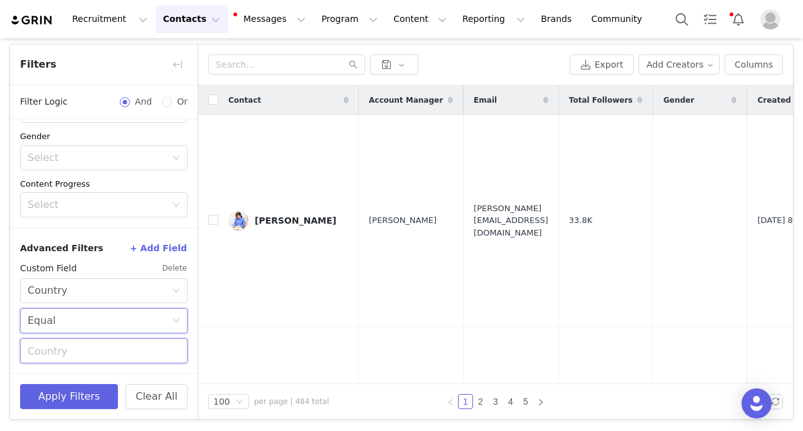
click at [83, 356] on input "text" at bounding box center [103, 351] width 167 height 25
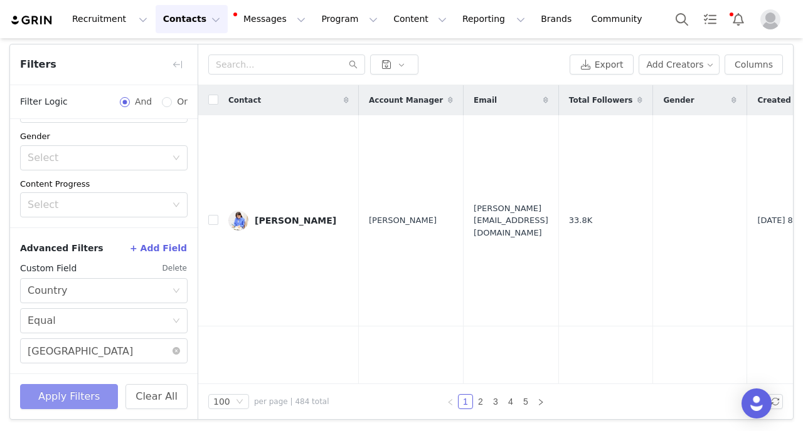
click at [87, 400] on button "Apply Filters" at bounding box center [69, 396] width 98 height 25
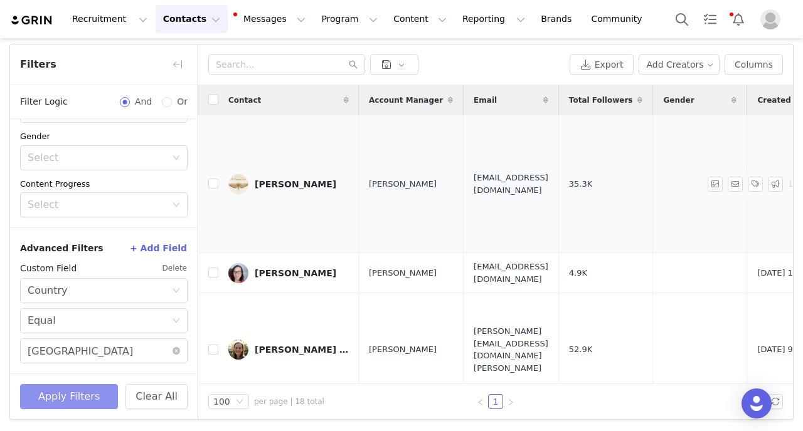
scroll to position [0, 0]
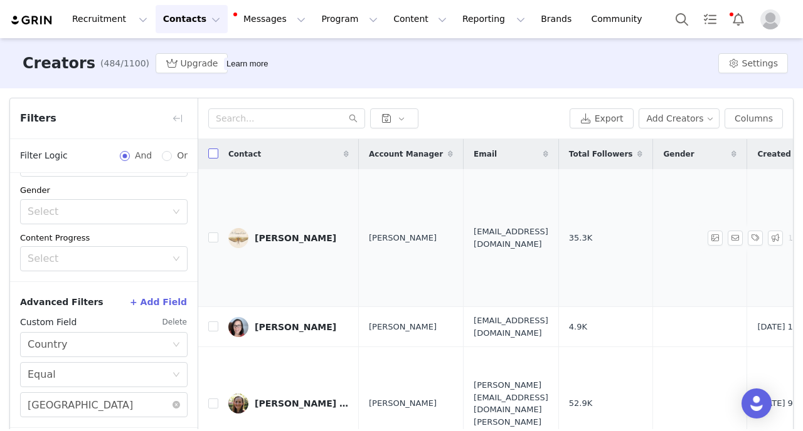
click at [216, 156] on input "checkbox" at bounding box center [213, 154] width 10 height 10
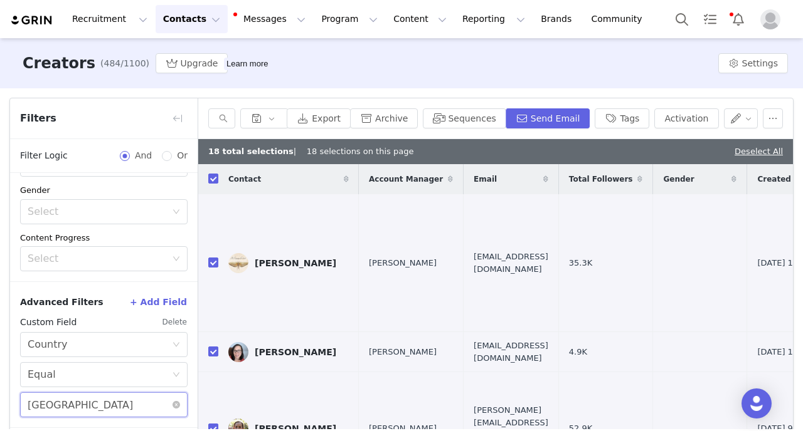
drag, startPoint x: 80, startPoint y: 403, endPoint x: 0, endPoint y: 395, distance: 80.6
click at [20, 395] on input "[GEOGRAPHIC_DATA]" at bounding box center [103, 405] width 167 height 25
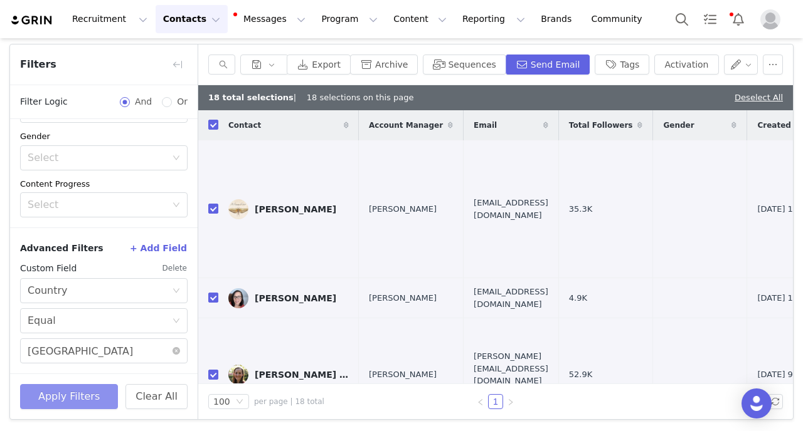
click at [58, 403] on button "Apply Filters" at bounding box center [69, 396] width 98 height 25
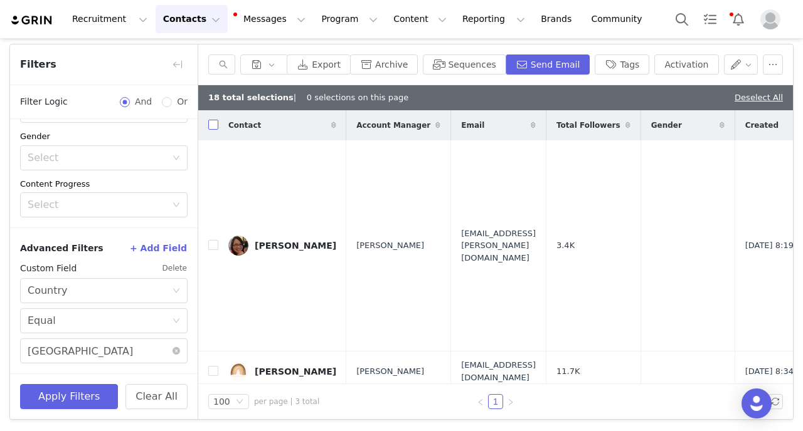
click at [214, 124] on input "checkbox" at bounding box center [213, 125] width 10 height 10
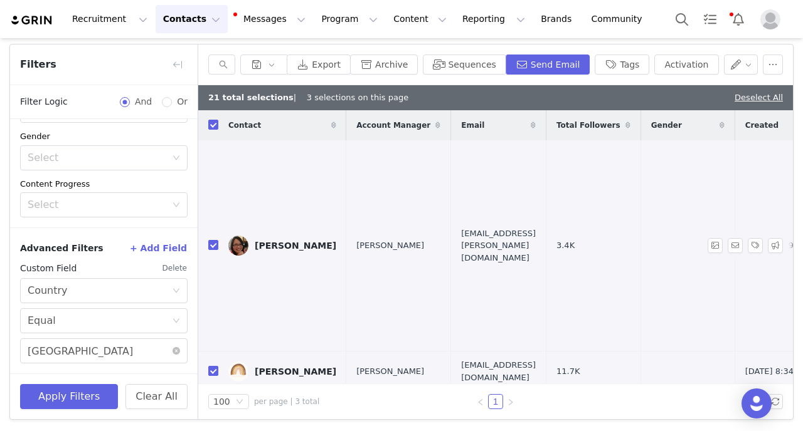
scroll to position [207, 0]
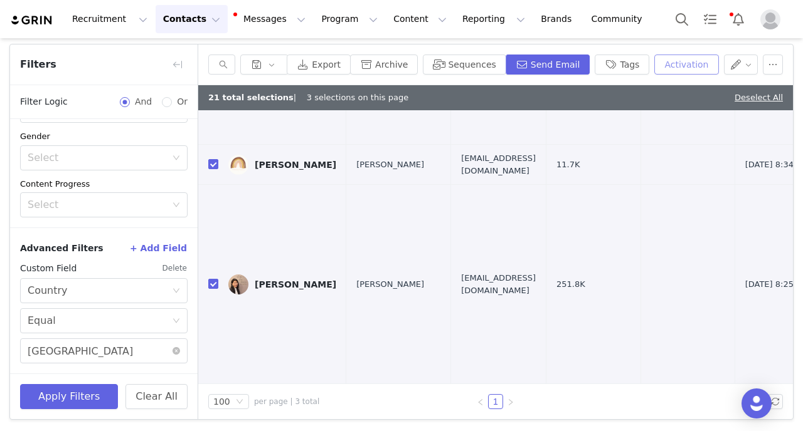
click at [699, 62] on button "Activation" at bounding box center [686, 65] width 64 height 20
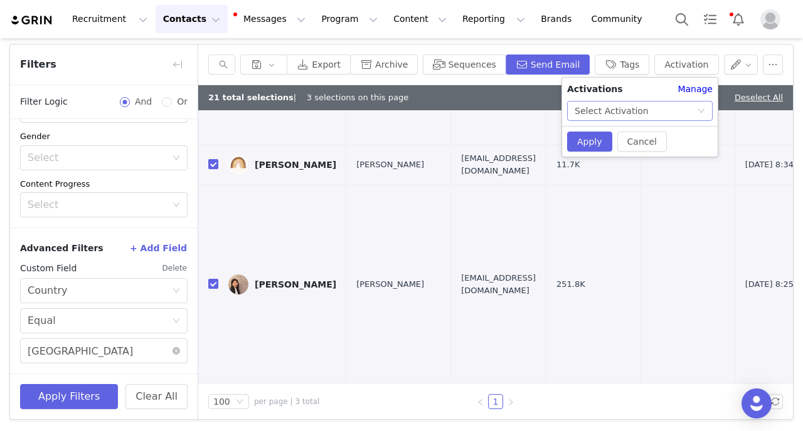
click at [697, 109] on div "Select Activation" at bounding box center [640, 111] width 146 height 20
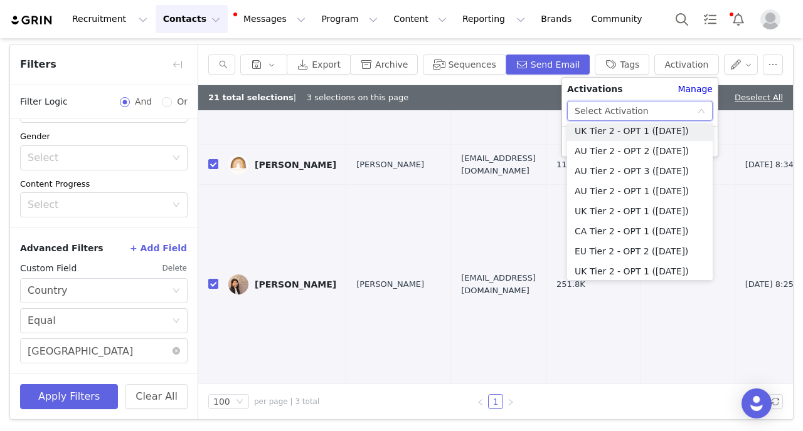
scroll to position [672, 0]
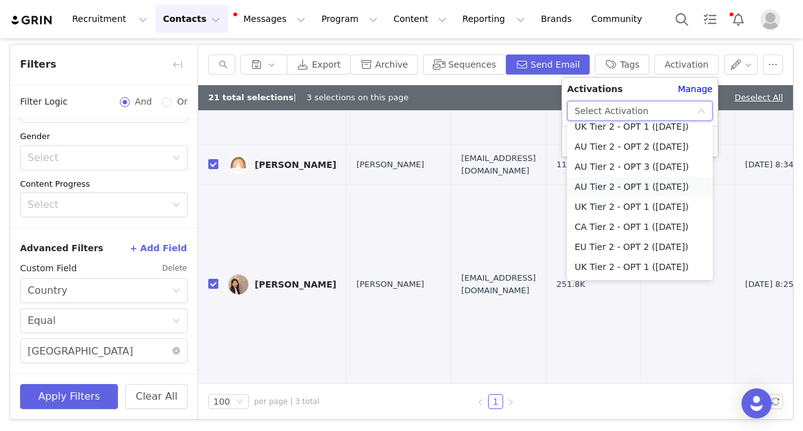
click at [617, 188] on li "AU Tier 2 - OPT 1 (Oct 2025)" at bounding box center [640, 187] width 146 height 20
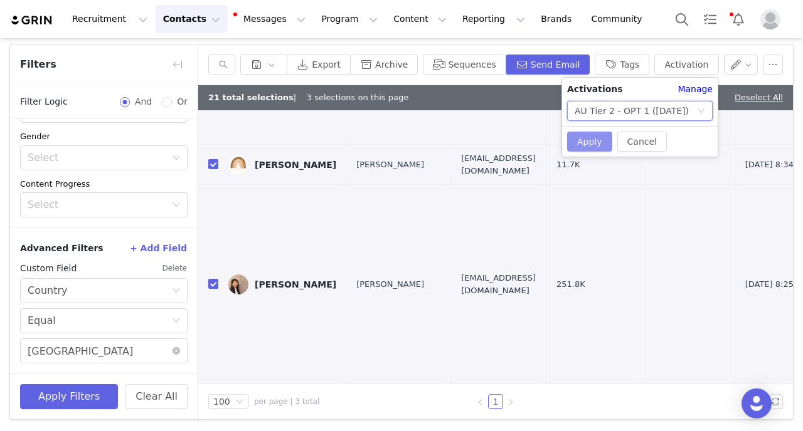
click at [587, 135] on button "Apply" at bounding box center [589, 142] width 45 height 20
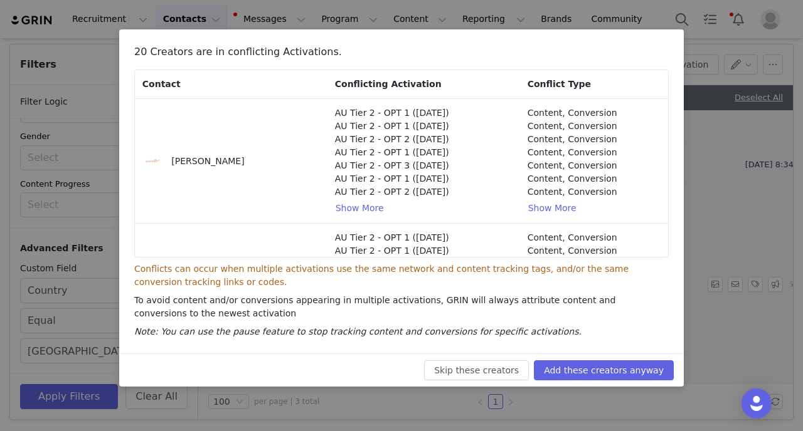
scroll to position [54, 0]
click at [585, 371] on button "Add these creators anyway" at bounding box center [604, 371] width 140 height 20
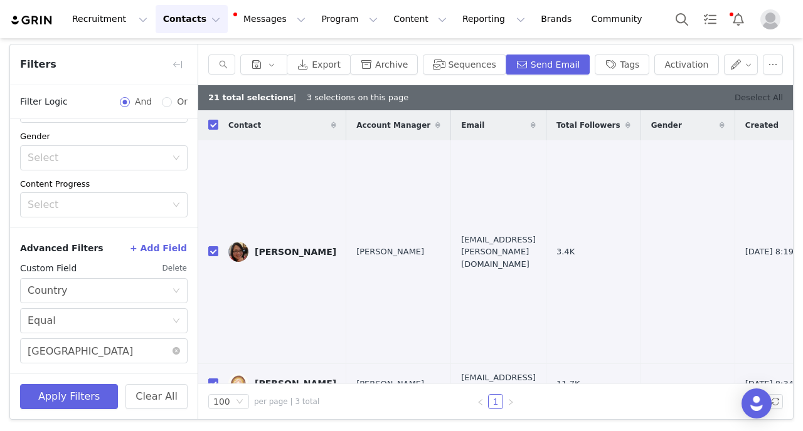
click at [743, 95] on link "Deselect All" at bounding box center [758, 97] width 48 height 9
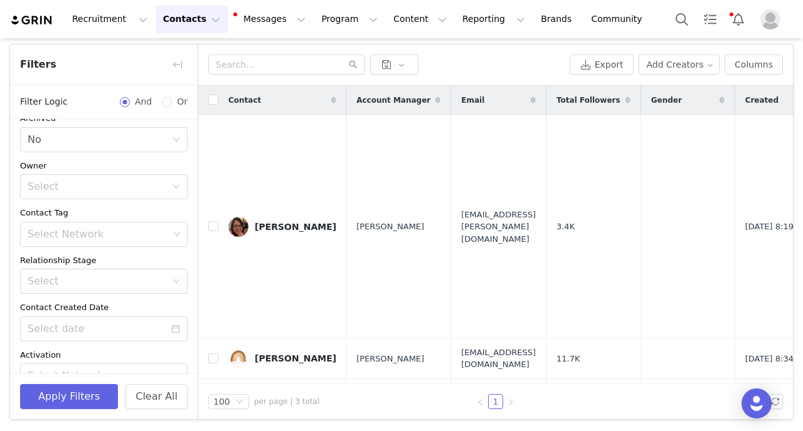
scroll to position [0, 0]
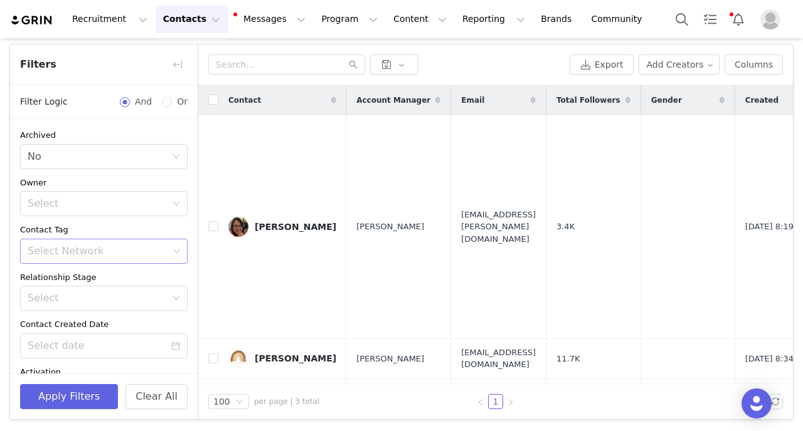
click at [83, 246] on div "Select Network" at bounding box center [98, 251] width 141 height 13
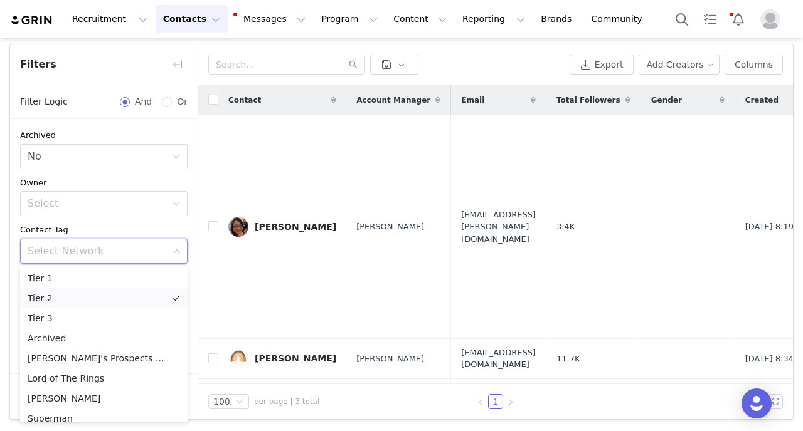
click at [65, 298] on li "Tier 2" at bounding box center [103, 299] width 167 height 20
click at [98, 225] on div "Contact Tag" at bounding box center [103, 230] width 167 height 13
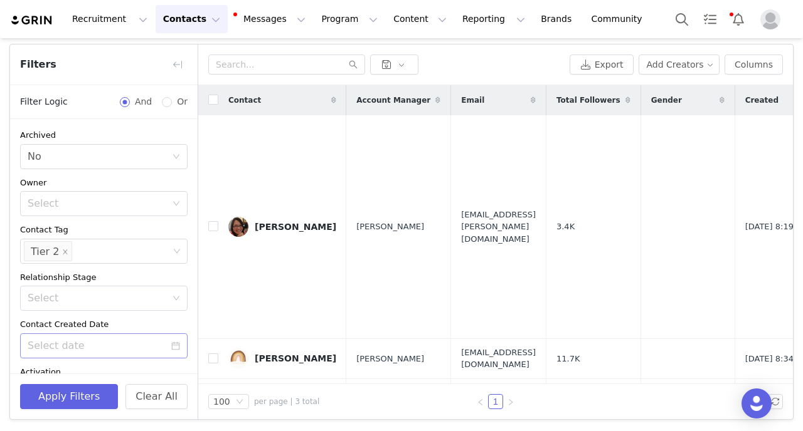
scroll to position [283, 0]
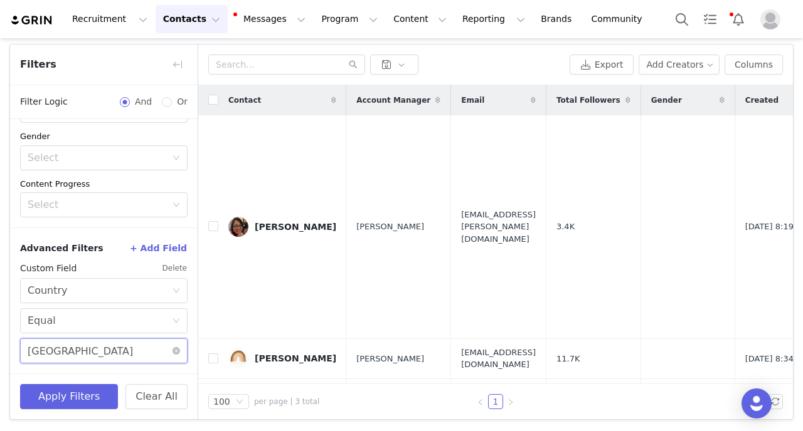
drag, startPoint x: 98, startPoint y: 351, endPoint x: 0, endPoint y: 338, distance: 99.3
click at [20, 339] on input "[GEOGRAPHIC_DATA]" at bounding box center [103, 351] width 167 height 25
click at [73, 403] on button "Apply Filters" at bounding box center [69, 396] width 98 height 25
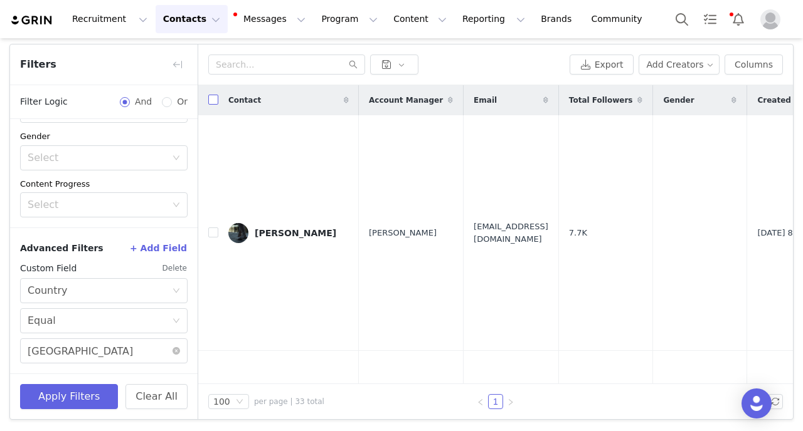
click at [212, 103] on input "checkbox" at bounding box center [213, 100] width 10 height 10
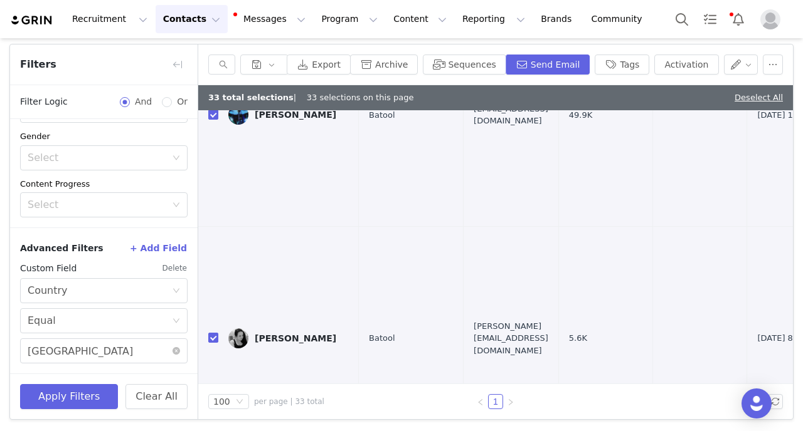
scroll to position [6382, 0]
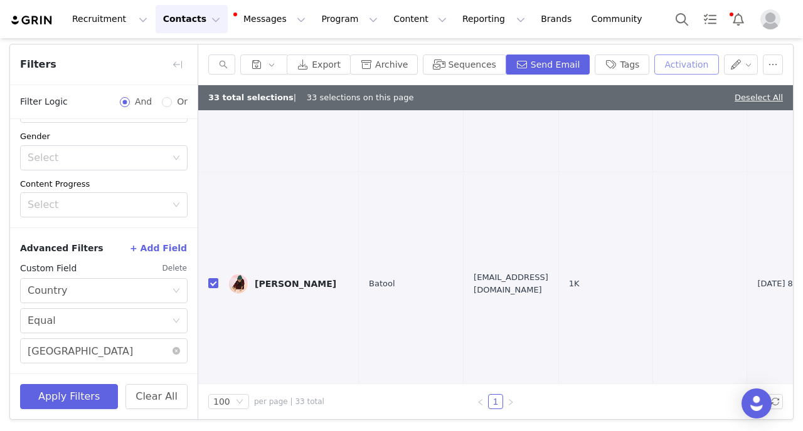
click at [707, 69] on button "Activation" at bounding box center [686, 65] width 64 height 20
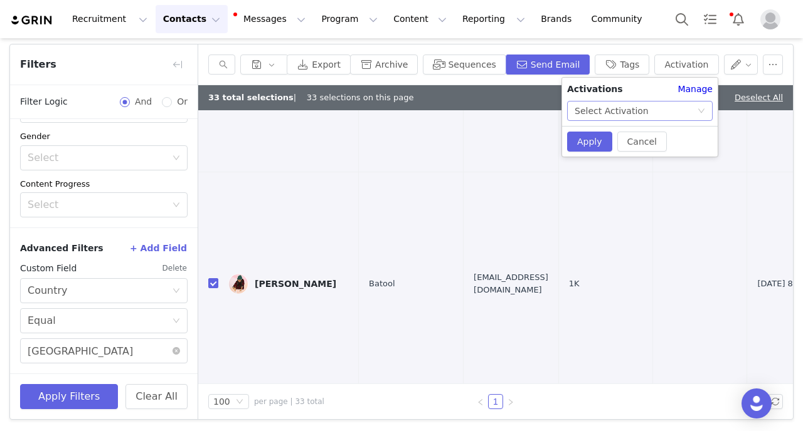
click at [706, 111] on div "Select Activation" at bounding box center [640, 111] width 146 height 20
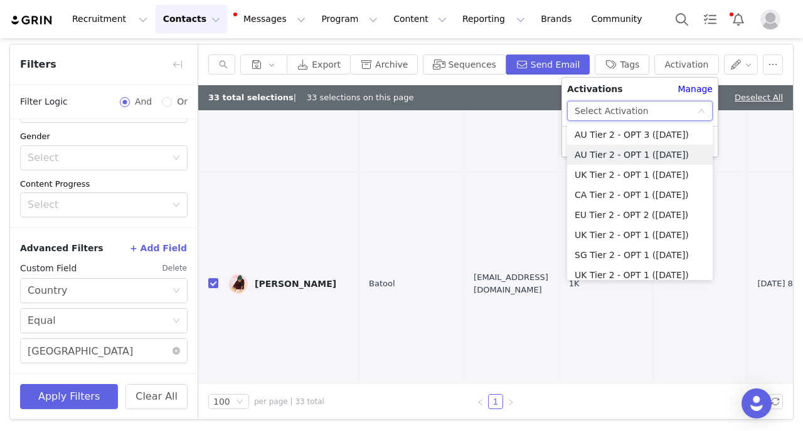
scroll to position [706, 0]
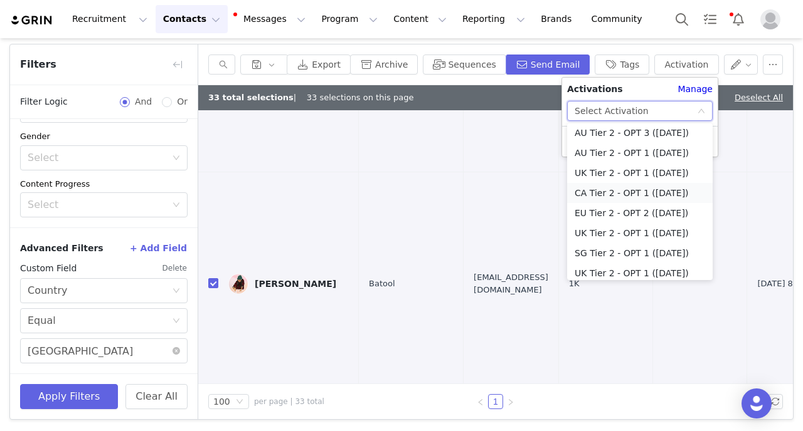
click at [601, 196] on li "CA Tier 2 - OPT 1 ([DATE])" at bounding box center [640, 193] width 146 height 20
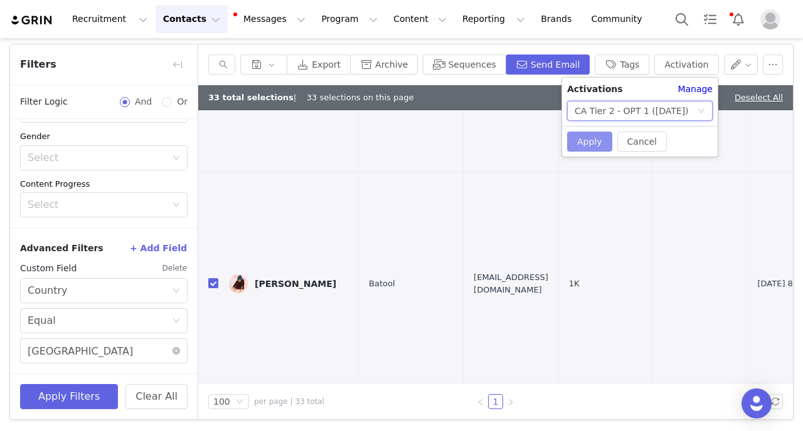
click at [579, 140] on button "Apply" at bounding box center [589, 142] width 45 height 20
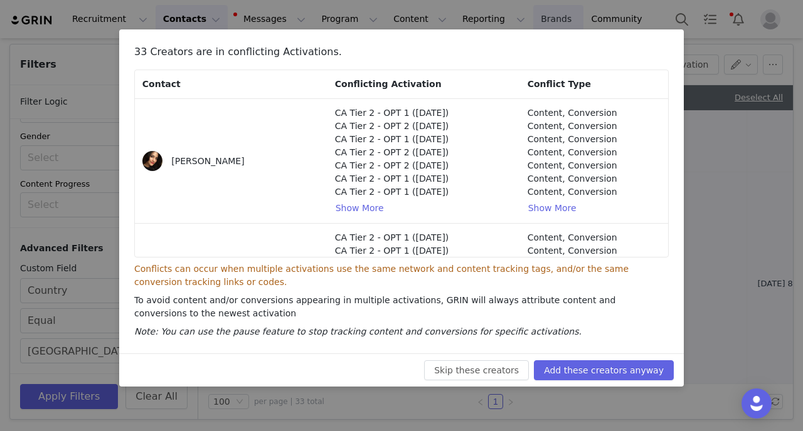
scroll to position [54, 0]
click at [581, 375] on button "Add these creators anyway" at bounding box center [604, 371] width 140 height 20
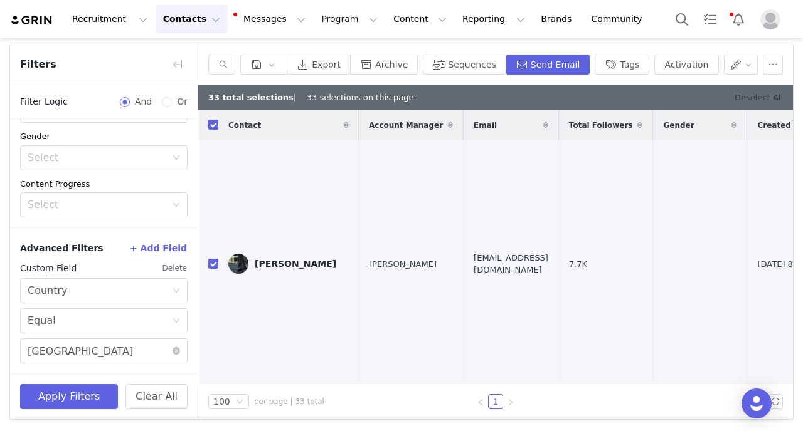
click at [760, 96] on link "Deselect All" at bounding box center [758, 97] width 48 height 9
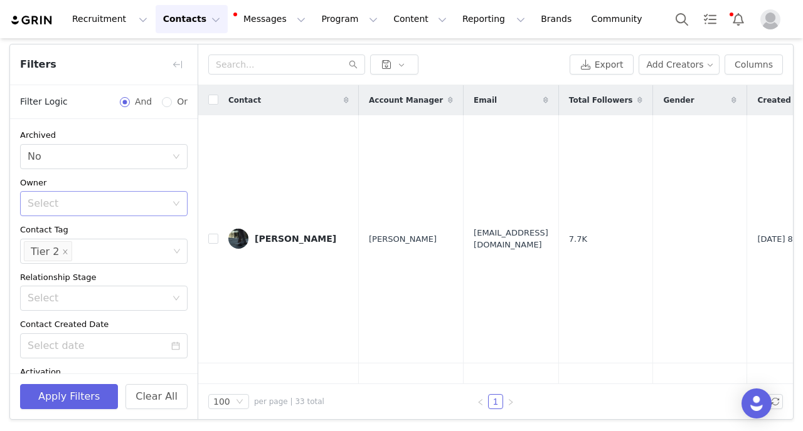
scroll to position [0, 0]
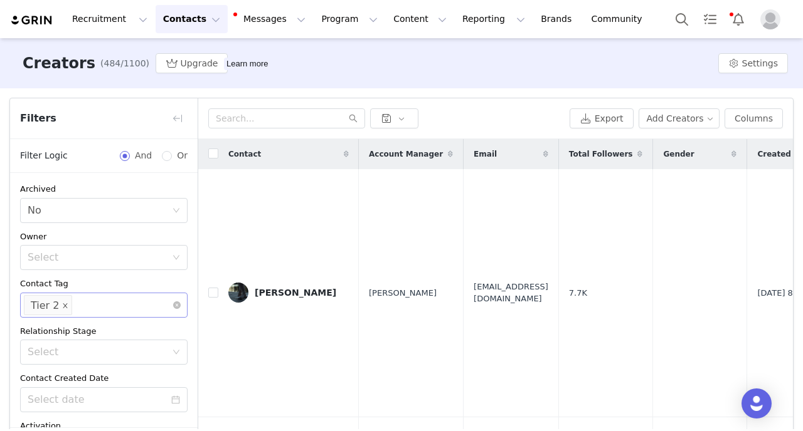
click at [65, 307] on icon "icon: close" at bounding box center [65, 305] width 6 height 6
click at [65, 307] on div "Select Network" at bounding box center [98, 305] width 141 height 13
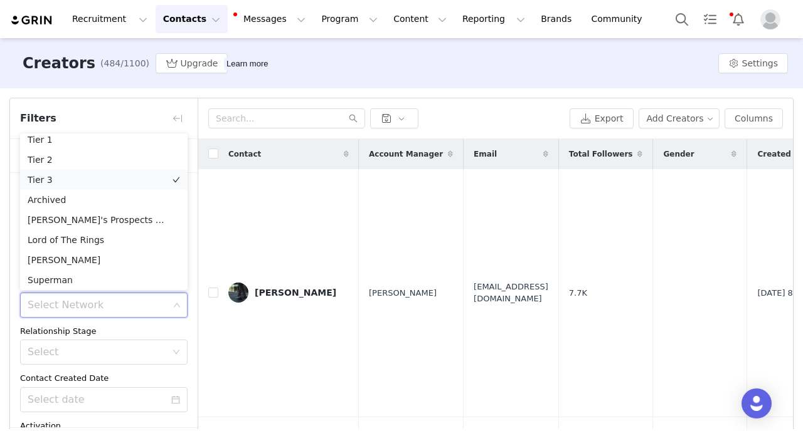
click at [60, 183] on li "Tier 3" at bounding box center [103, 180] width 167 height 20
click at [4, 249] on div "Filters Filter Logic And Or Archived Select No Owner Select Contact Tag Select …" at bounding box center [401, 285] width 803 height 395
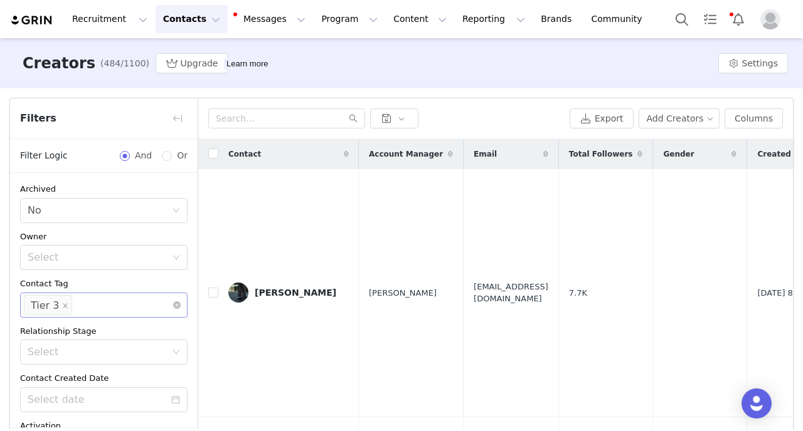
scroll to position [54, 0]
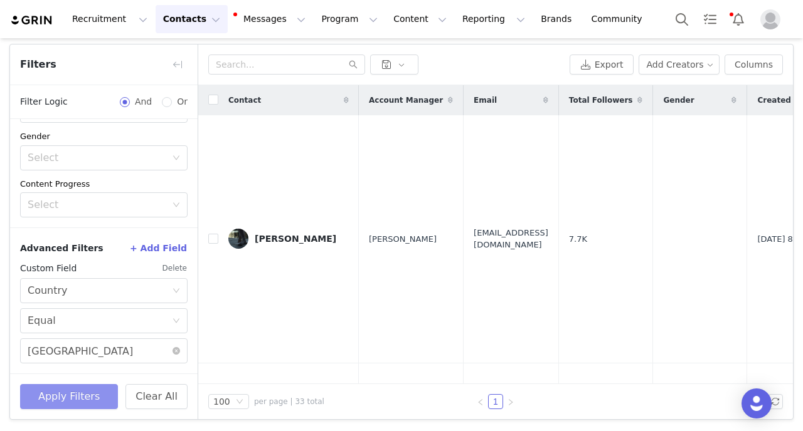
click at [61, 400] on button "Apply Filters" at bounding box center [69, 396] width 98 height 25
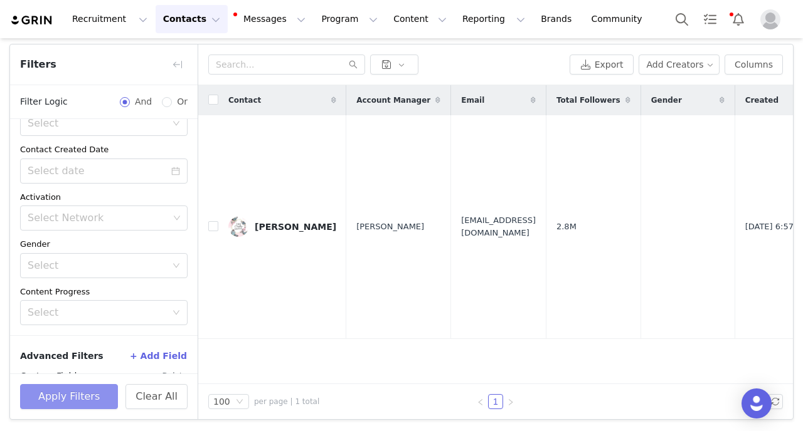
scroll to position [0, 0]
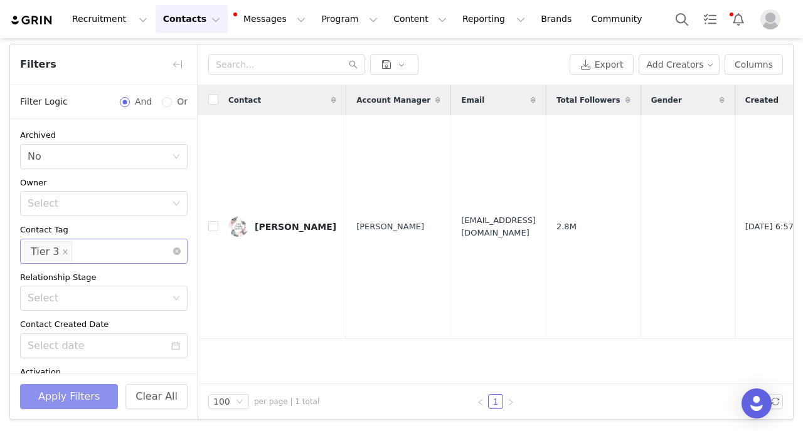
click at [67, 250] on li "Tier 3" at bounding box center [48, 251] width 48 height 20
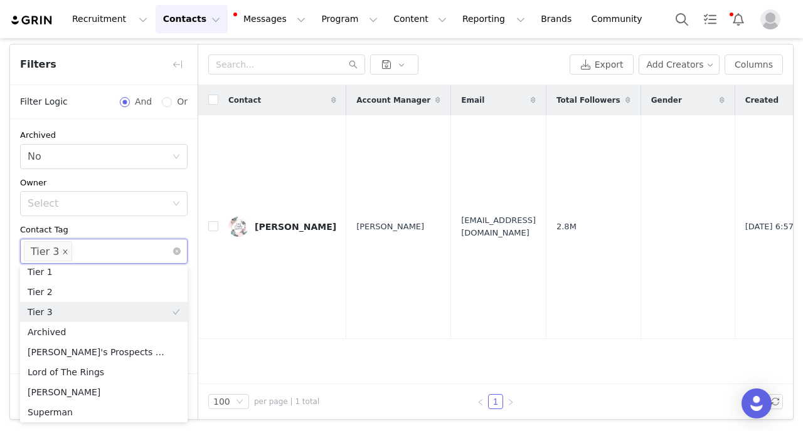
click at [65, 250] on icon "icon: close" at bounding box center [65, 251] width 4 height 4
click at [60, 290] on li "Tier 2" at bounding box center [103, 292] width 167 height 20
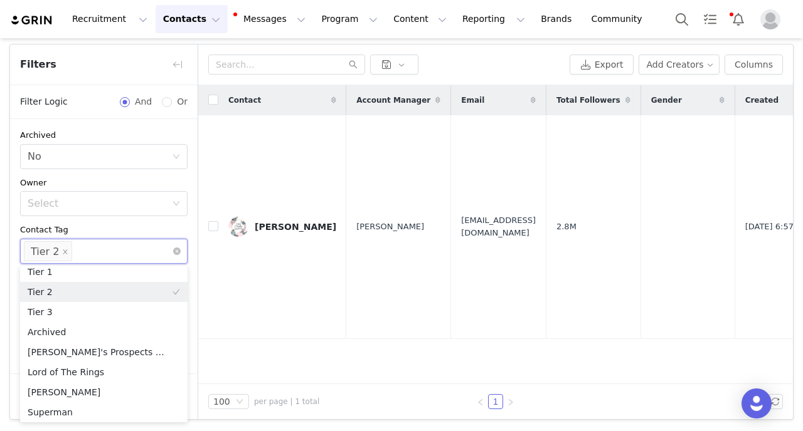
click at [92, 228] on div "Contact Tag" at bounding box center [103, 230] width 167 height 13
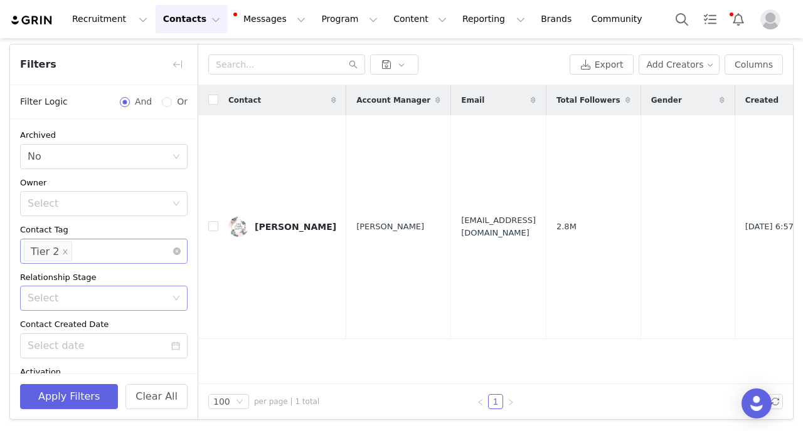
scroll to position [283, 0]
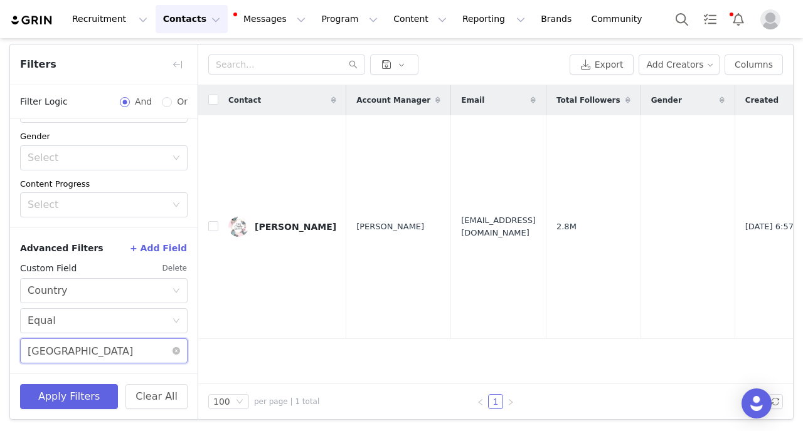
drag, startPoint x: 72, startPoint y: 355, endPoint x: 0, endPoint y: 331, distance: 76.2
click at [20, 339] on input "[GEOGRAPHIC_DATA]" at bounding box center [103, 351] width 167 height 25
click at [50, 394] on button "Apply Filters" at bounding box center [69, 396] width 98 height 25
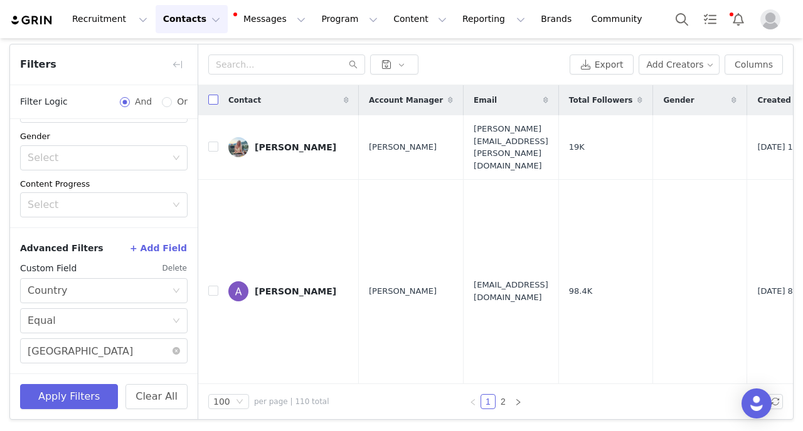
click at [209, 98] on input "checkbox" at bounding box center [213, 100] width 10 height 10
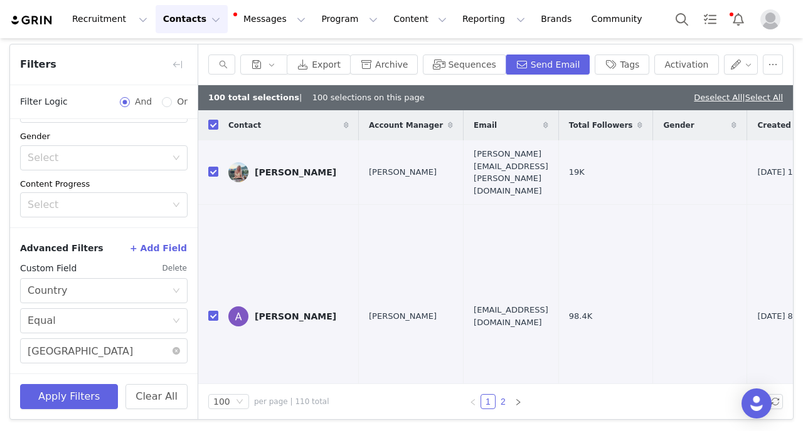
click at [507, 401] on link "2" at bounding box center [503, 402] width 14 height 14
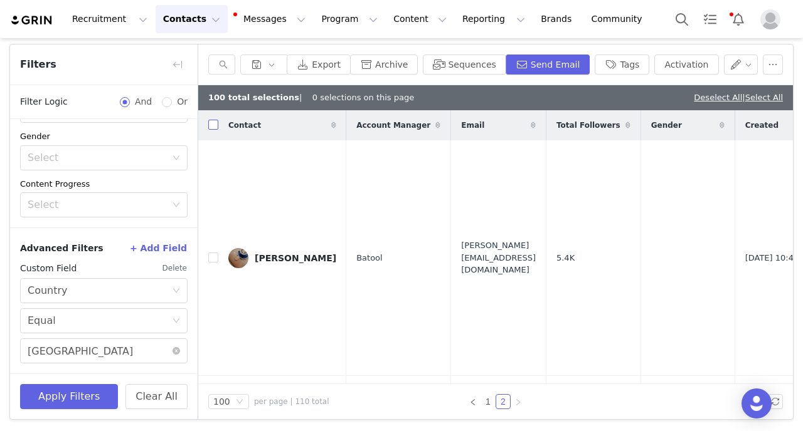
click at [215, 127] on input "checkbox" at bounding box center [213, 125] width 10 height 10
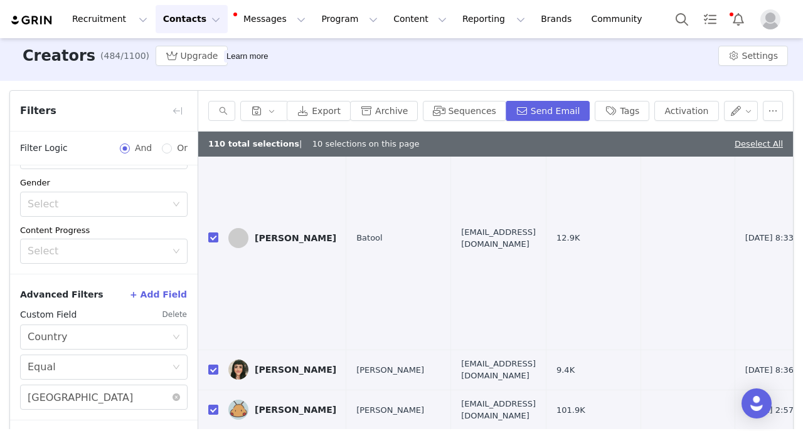
scroll to position [54, 0]
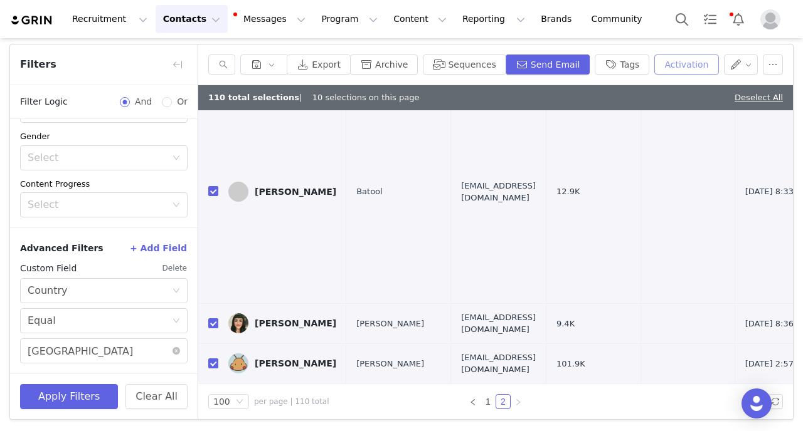
click at [689, 67] on button "Activation" at bounding box center [686, 65] width 64 height 20
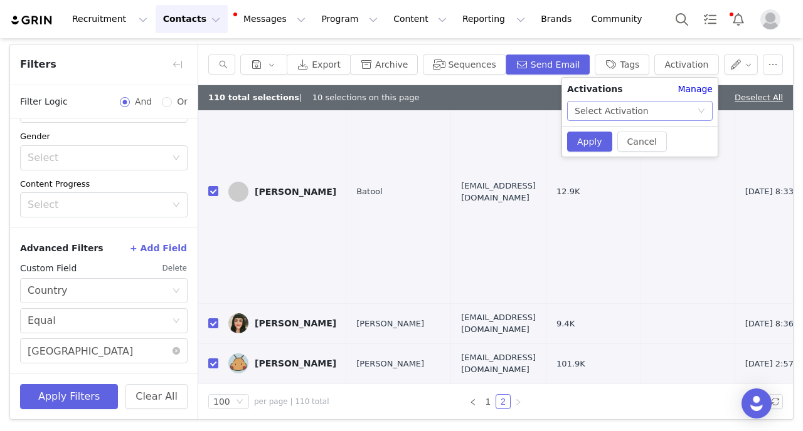
click at [703, 112] on icon "icon: down" at bounding box center [701, 111] width 8 height 8
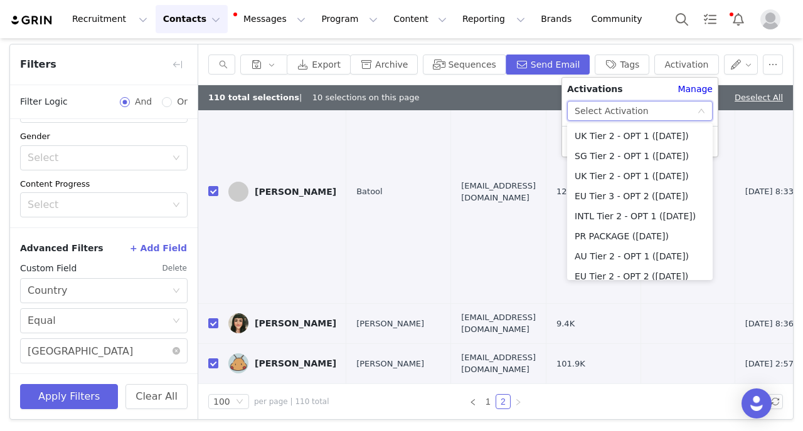
scroll to position [793, 0]
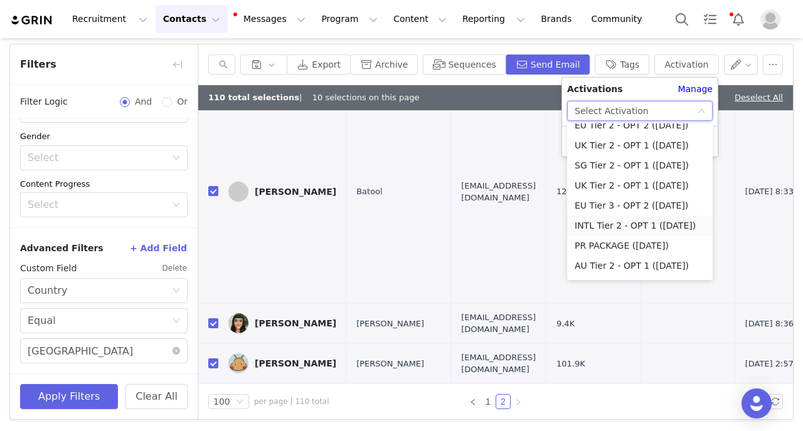
click at [620, 228] on li "INTL Tier 2 - OPT 1 ([DATE])" at bounding box center [640, 226] width 146 height 20
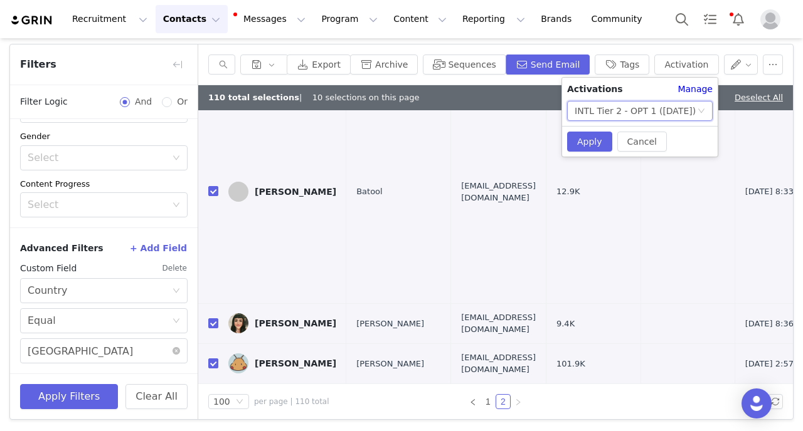
scroll to position [0, 0]
click at [580, 139] on button "Apply" at bounding box center [589, 142] width 45 height 20
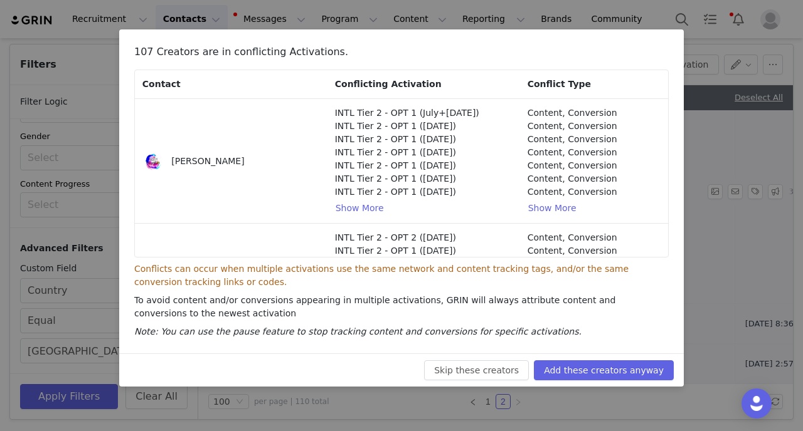
scroll to position [54, 0]
click at [568, 371] on button "Add these creators anyway" at bounding box center [604, 371] width 140 height 20
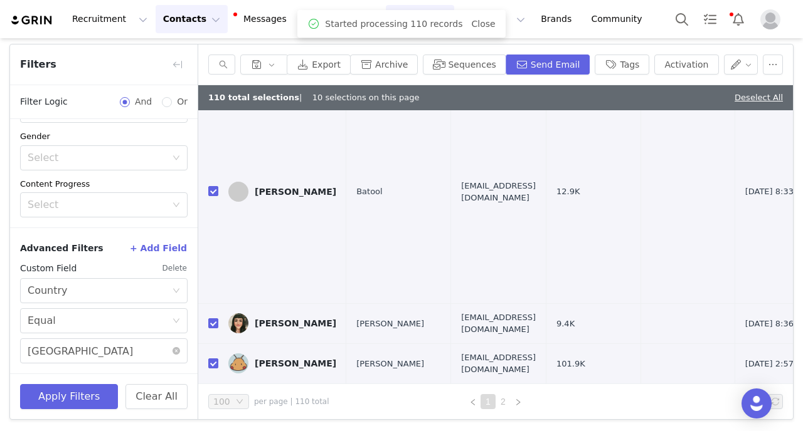
scroll to position [0, 0]
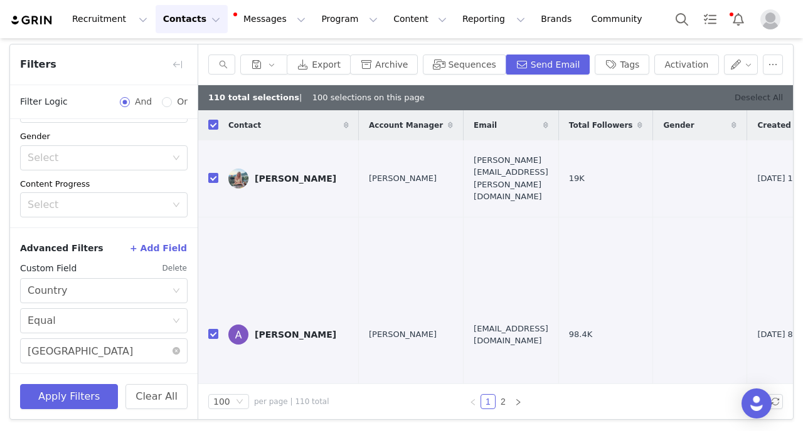
click at [747, 98] on link "Deselect All" at bounding box center [758, 97] width 48 height 9
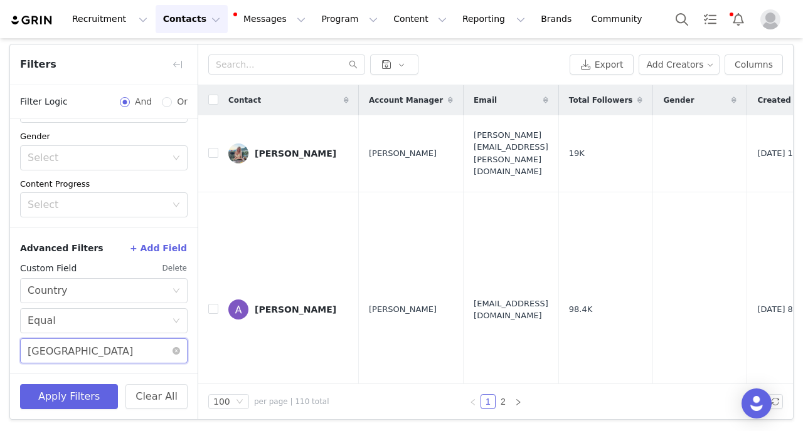
click at [111, 349] on input "[GEOGRAPHIC_DATA]" at bounding box center [103, 351] width 167 height 25
click at [93, 395] on button "Apply Filters" at bounding box center [69, 396] width 98 height 25
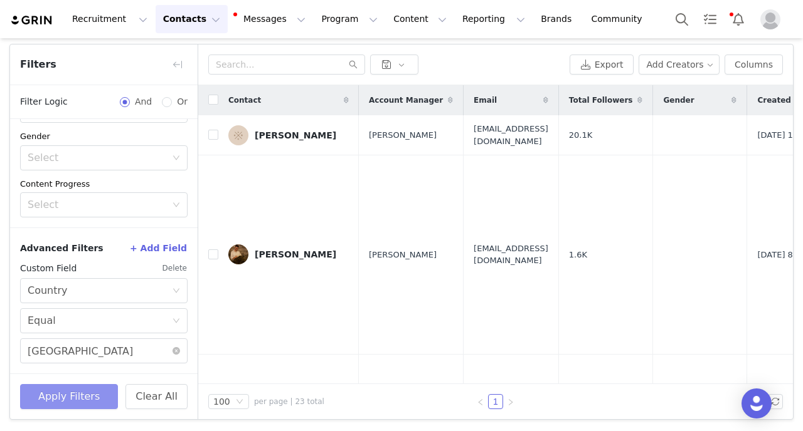
scroll to position [283, 0]
click at [216, 100] on input "checkbox" at bounding box center [213, 100] width 10 height 10
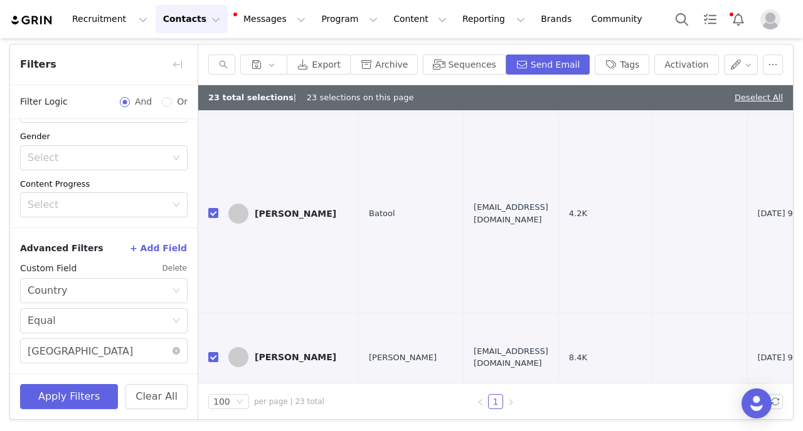
scroll to position [2846, 0]
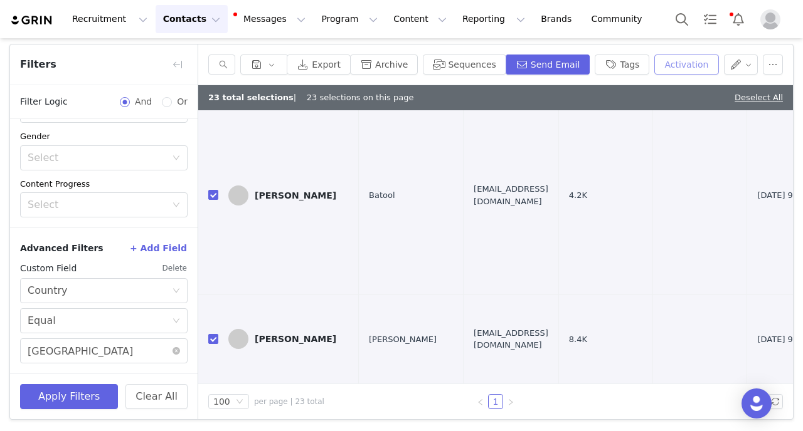
click at [680, 60] on button "Activation" at bounding box center [686, 65] width 64 height 20
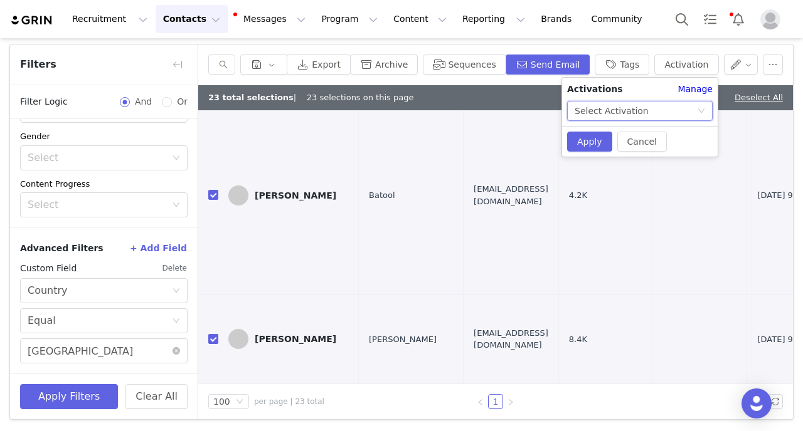
click at [687, 115] on div "Select Activation" at bounding box center [635, 111] width 122 height 19
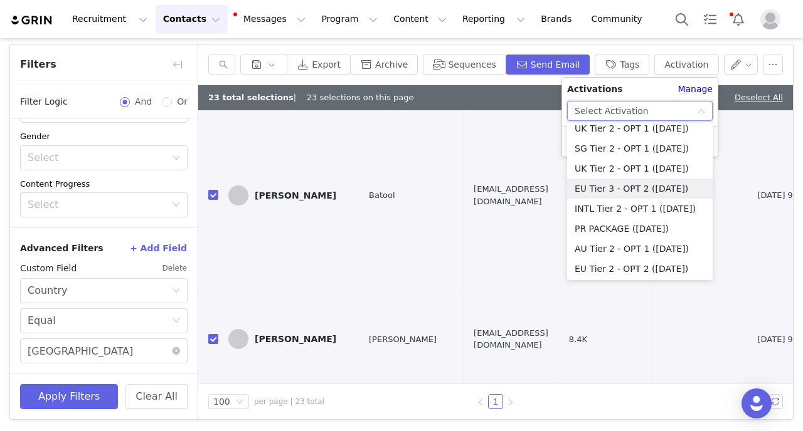
scroll to position [809, 0]
click at [642, 171] on li "UK Tier 2 - OPT 1 ([DATE])" at bounding box center [640, 170] width 146 height 20
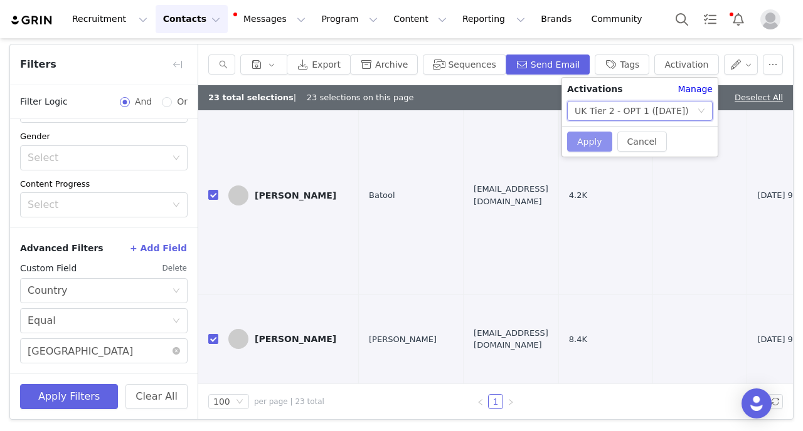
click at [593, 140] on button "Apply" at bounding box center [589, 142] width 45 height 20
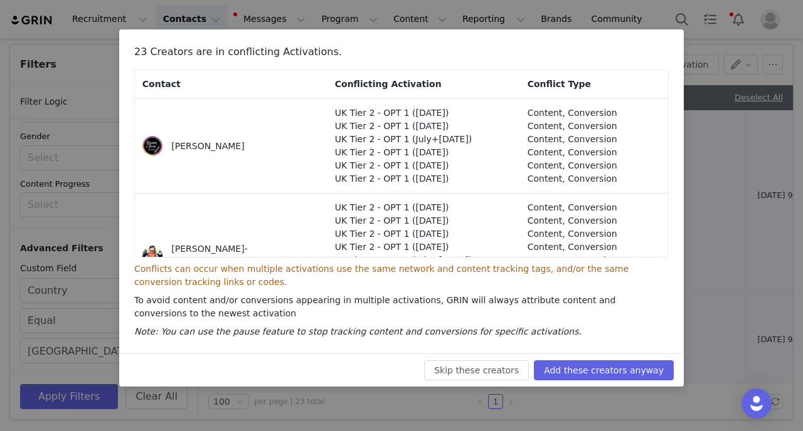
scroll to position [54, 0]
click at [595, 367] on button "Add these creators anyway" at bounding box center [604, 371] width 140 height 20
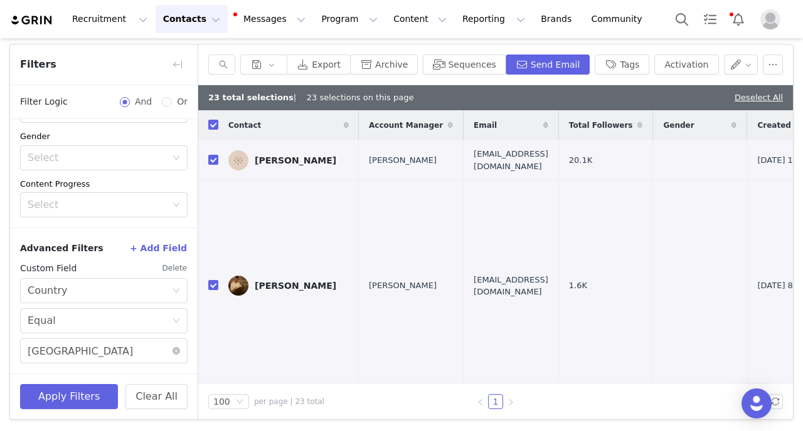
click at [748, 98] on link "Deselect All" at bounding box center [758, 97] width 48 height 9
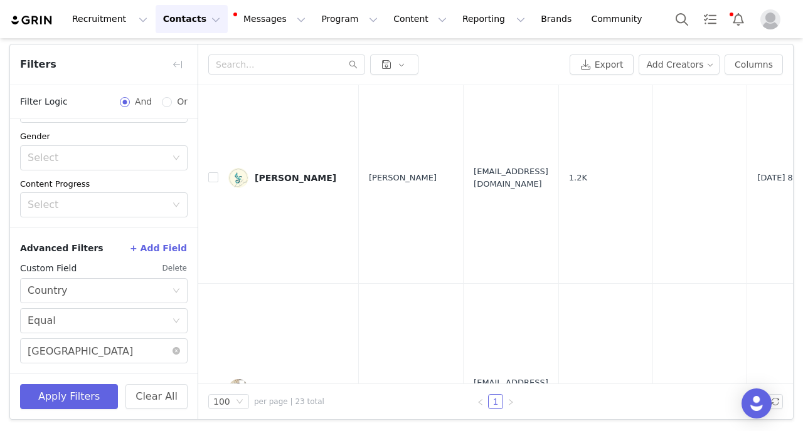
scroll to position [2072, 0]
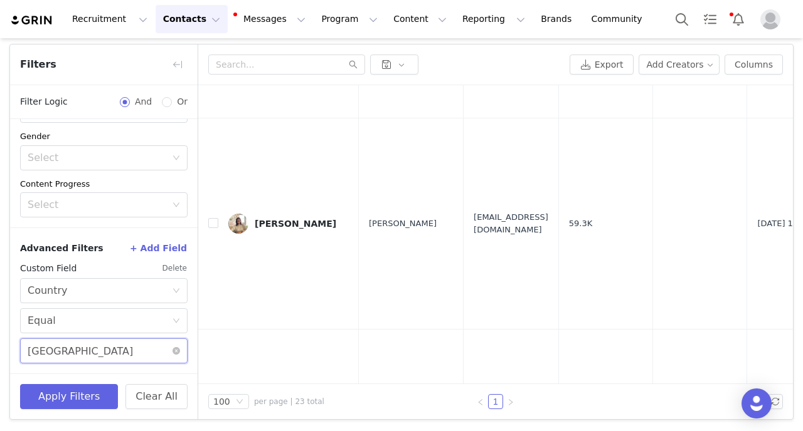
drag, startPoint x: 117, startPoint y: 354, endPoint x: 0, endPoint y: 342, distance: 118.0
click at [20, 342] on input "[GEOGRAPHIC_DATA]" at bounding box center [103, 351] width 167 height 25
click at [73, 400] on button "Apply Filters" at bounding box center [69, 396] width 98 height 25
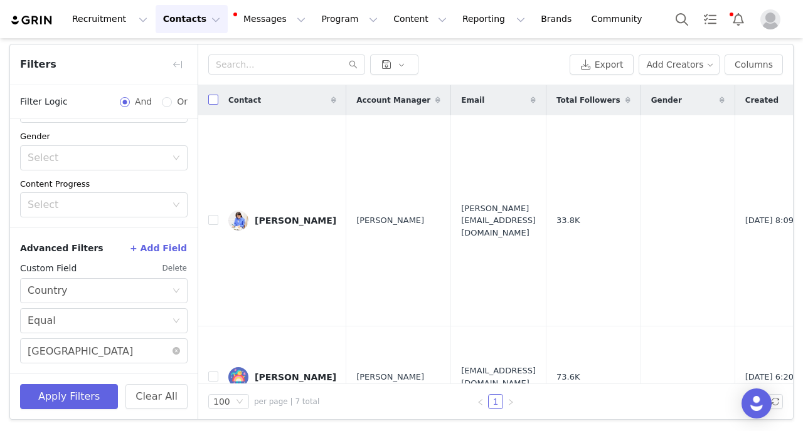
click at [216, 102] on input "checkbox" at bounding box center [213, 100] width 10 height 10
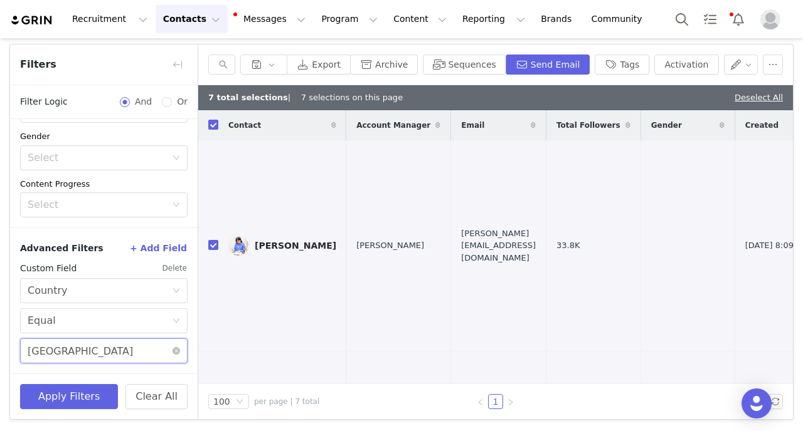
drag, startPoint x: 99, startPoint y: 352, endPoint x: 2, endPoint y: 351, distance: 97.2
click at [20, 351] on input "[GEOGRAPHIC_DATA]" at bounding box center [103, 351] width 167 height 25
paste input "[GEOGRAPHIC_DATA]"
click at [65, 396] on button "Apply Filters" at bounding box center [69, 396] width 98 height 25
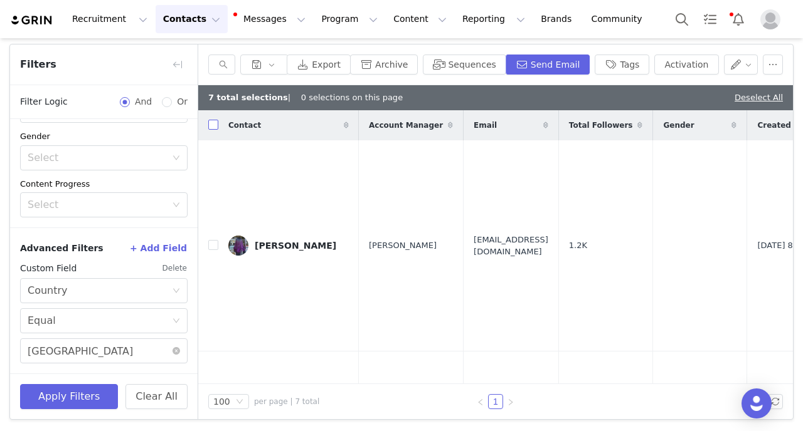
click at [213, 126] on input "checkbox" at bounding box center [213, 125] width 10 height 10
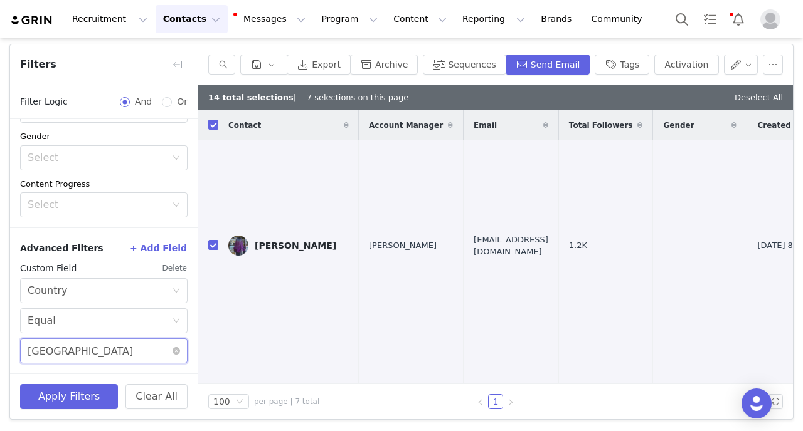
drag, startPoint x: 84, startPoint y: 354, endPoint x: 0, endPoint y: 353, distance: 84.0
click at [20, 354] on input "[GEOGRAPHIC_DATA]" at bounding box center [103, 351] width 167 height 25
paste input "[GEOGRAPHIC_DATA]"
click at [57, 403] on button "Apply Filters" at bounding box center [69, 396] width 98 height 25
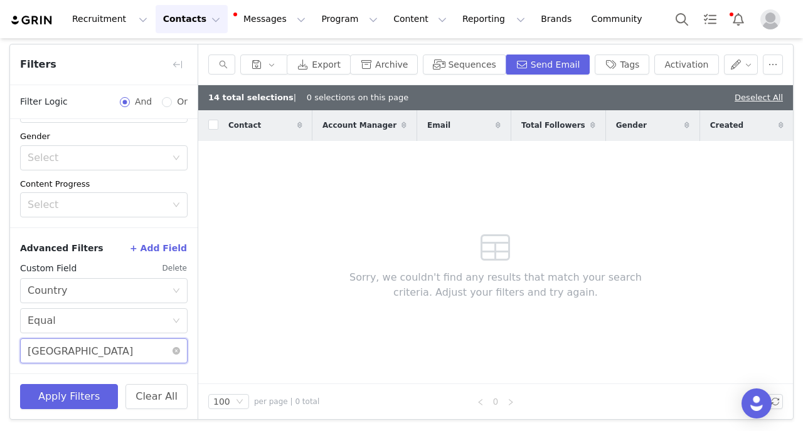
drag, startPoint x: 112, startPoint y: 346, endPoint x: 1, endPoint y: 341, distance: 111.1
click at [20, 341] on input "[GEOGRAPHIC_DATA]" at bounding box center [103, 351] width 167 height 25
paste input "[GEOGRAPHIC_DATA]"
click at [51, 395] on button "Apply Filters" at bounding box center [69, 396] width 98 height 25
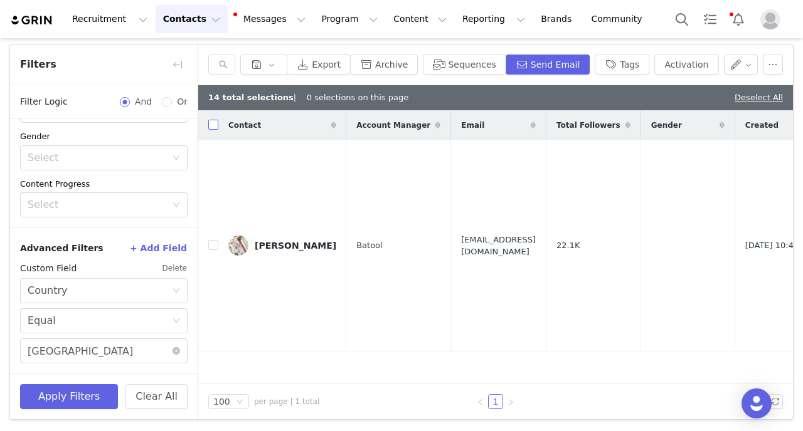
click at [213, 124] on input "checkbox" at bounding box center [213, 125] width 10 height 10
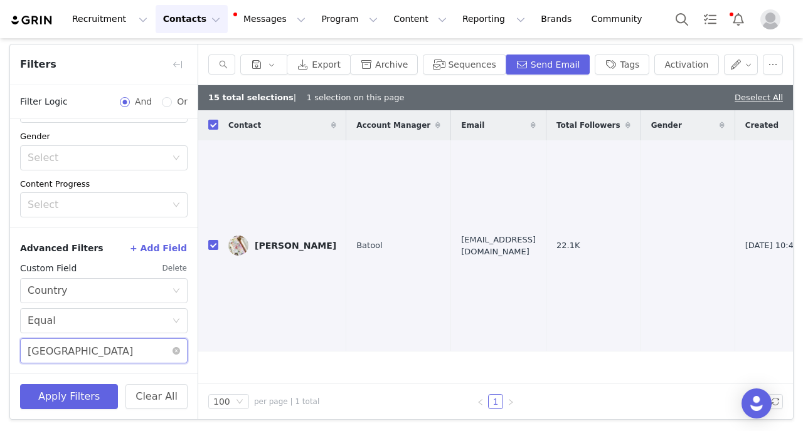
drag, startPoint x: 79, startPoint y: 359, endPoint x: 0, endPoint y: 318, distance: 88.9
click at [20, 339] on input "[GEOGRAPHIC_DATA]" at bounding box center [103, 351] width 167 height 25
click at [57, 391] on button "Apply Filters" at bounding box center [69, 396] width 98 height 25
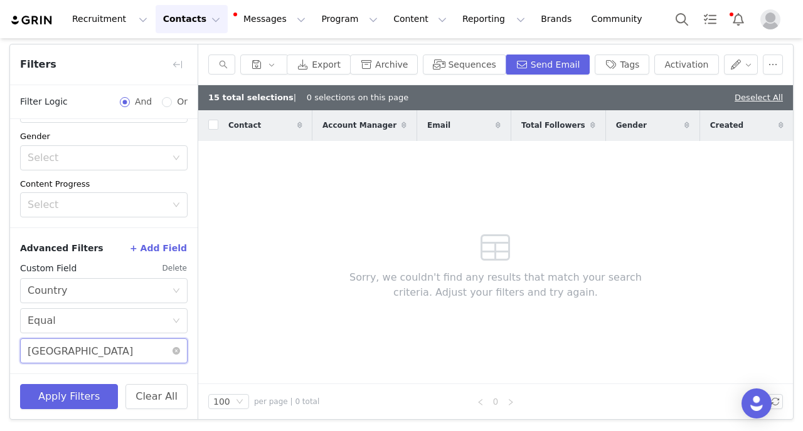
click at [31, 352] on input "Korea" at bounding box center [103, 351] width 167 height 25
click at [70, 395] on button "Apply Filters" at bounding box center [69, 396] width 98 height 25
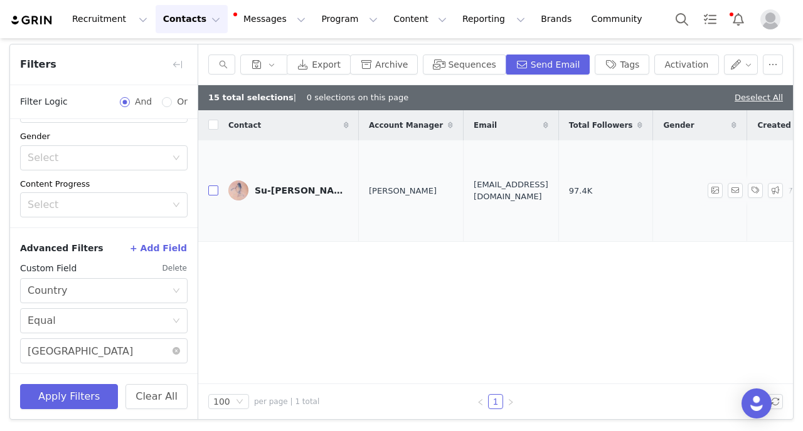
click at [213, 195] on input "checkbox" at bounding box center [213, 191] width 10 height 10
drag, startPoint x: 98, startPoint y: 354, endPoint x: 0, endPoint y: 344, distance: 98.4
click at [20, 344] on input "[GEOGRAPHIC_DATA]" at bounding box center [103, 351] width 167 height 25
paste input "Macau"
click at [69, 394] on button "Apply Filters" at bounding box center [69, 396] width 98 height 25
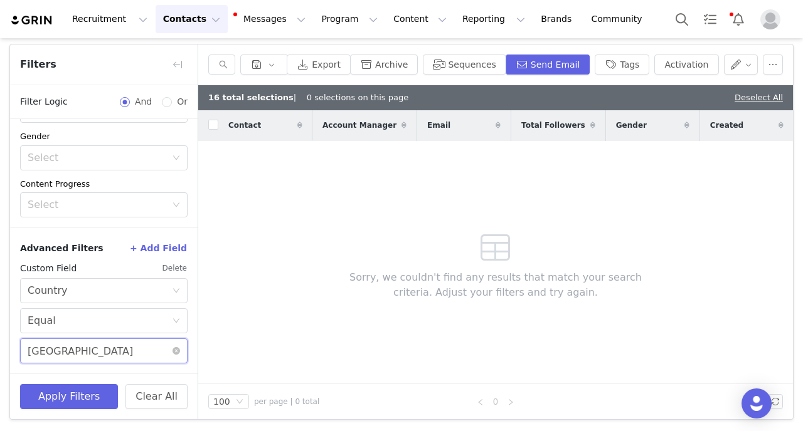
drag, startPoint x: 95, startPoint y: 346, endPoint x: 0, endPoint y: 343, distance: 94.7
click at [20, 343] on input "Macau" at bounding box center [103, 351] width 167 height 25
paste input "[GEOGRAPHIC_DATA]"
click at [78, 397] on button "Apply Filters" at bounding box center [69, 396] width 98 height 25
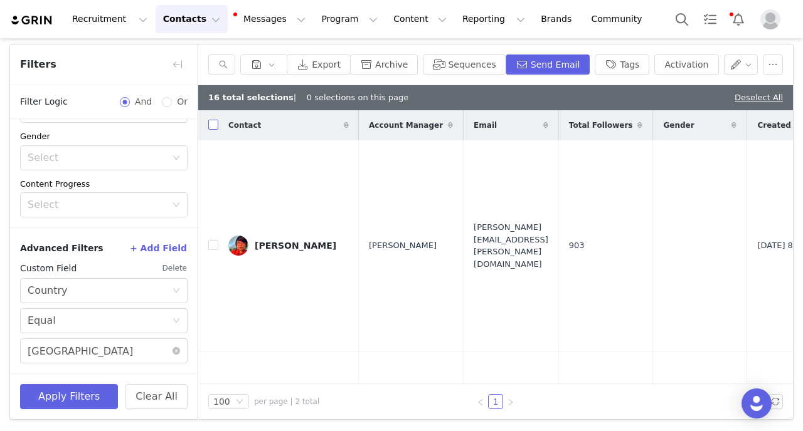
click at [214, 128] on input "checkbox" at bounding box center [213, 125] width 10 height 10
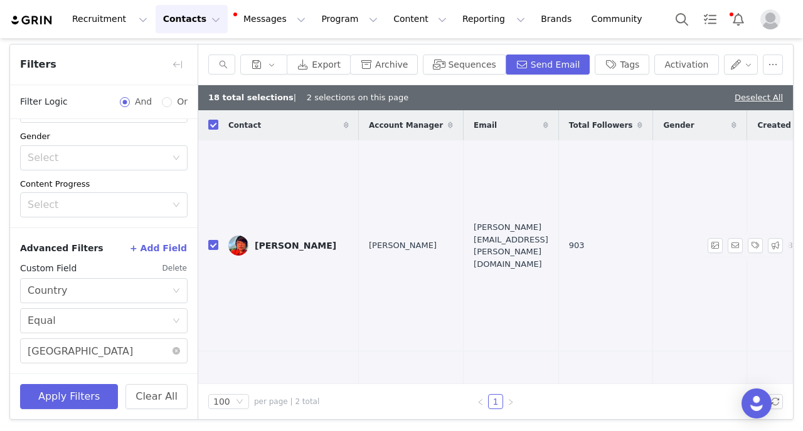
scroll to position [179, 0]
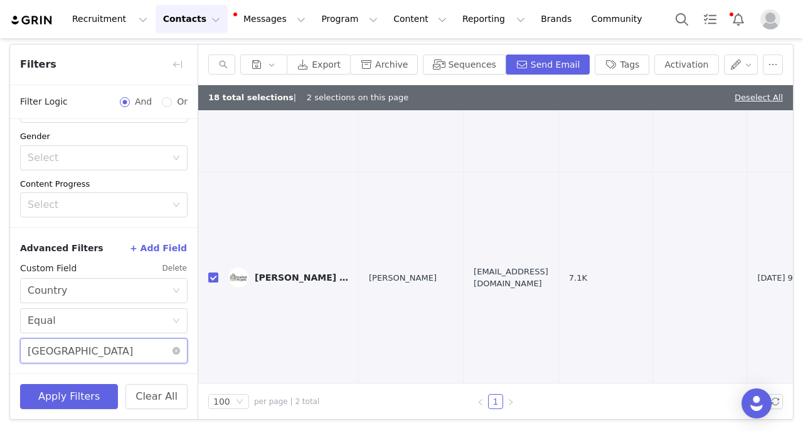
drag, startPoint x: 97, startPoint y: 357, endPoint x: 0, endPoint y: 346, distance: 97.8
click at [20, 346] on input "[GEOGRAPHIC_DATA]" at bounding box center [103, 351] width 167 height 25
paste input "[GEOGRAPHIC_DATA]"
click at [61, 398] on button "Apply Filters" at bounding box center [69, 396] width 98 height 25
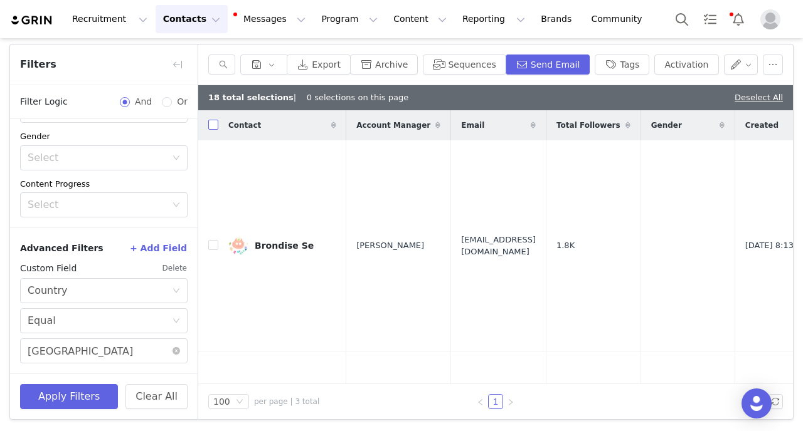
click at [211, 124] on input "checkbox" at bounding box center [213, 125] width 10 height 10
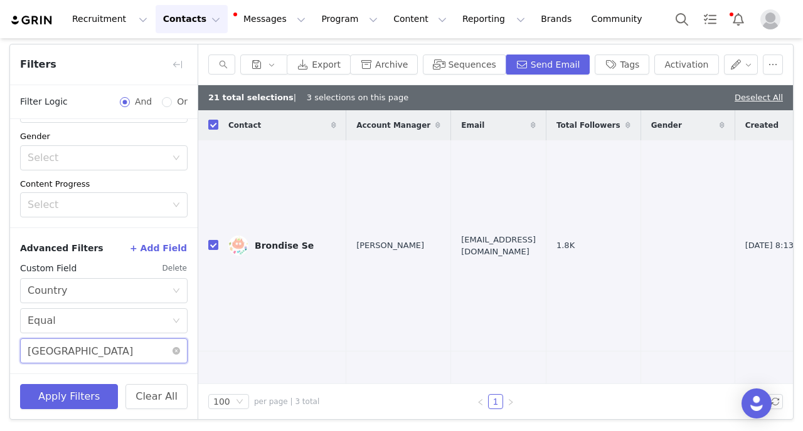
drag, startPoint x: 71, startPoint y: 348, endPoint x: 0, endPoint y: 346, distance: 70.9
click at [20, 346] on input "[GEOGRAPHIC_DATA]" at bounding box center [103, 351] width 167 height 25
paste input "hailand"
click at [58, 407] on button "Apply Filters" at bounding box center [69, 396] width 98 height 25
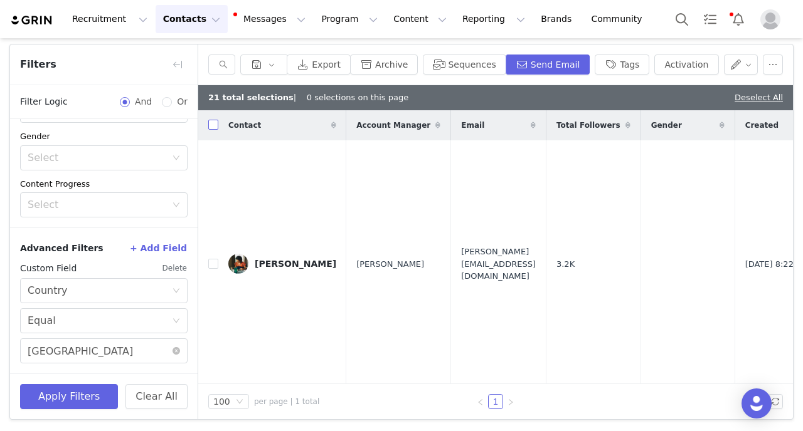
click at [213, 127] on input "checkbox" at bounding box center [213, 125] width 10 height 10
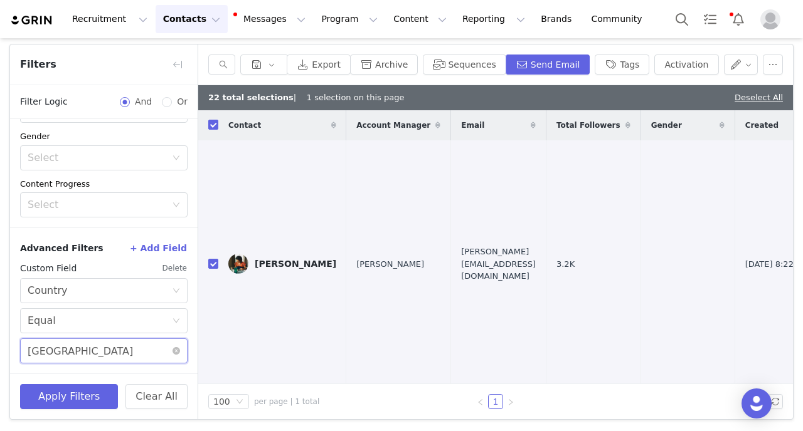
drag, startPoint x: 94, startPoint y: 351, endPoint x: 0, endPoint y: 346, distance: 94.2
click at [20, 346] on input "[GEOGRAPHIC_DATA]" at bounding box center [103, 351] width 167 height 25
paste input "[GEOGRAPHIC_DATA]"
click at [59, 383] on div "Apply Filters Clear All" at bounding box center [104, 397] width 188 height 46
click at [69, 397] on button "Apply Filters" at bounding box center [69, 396] width 98 height 25
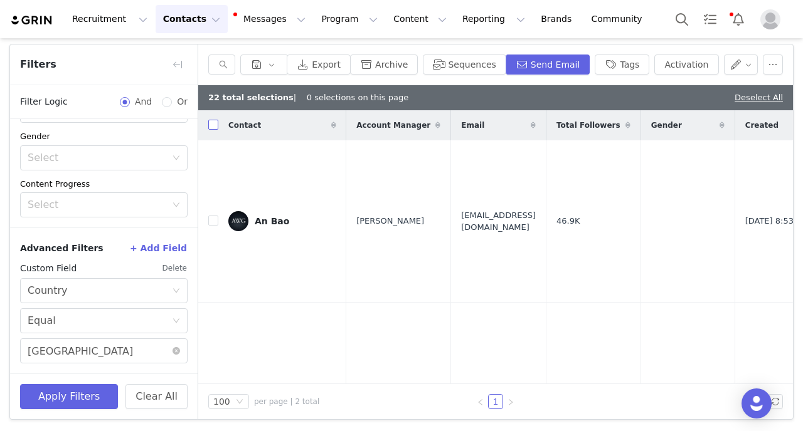
click at [213, 129] on input "checkbox" at bounding box center [213, 125] width 10 height 10
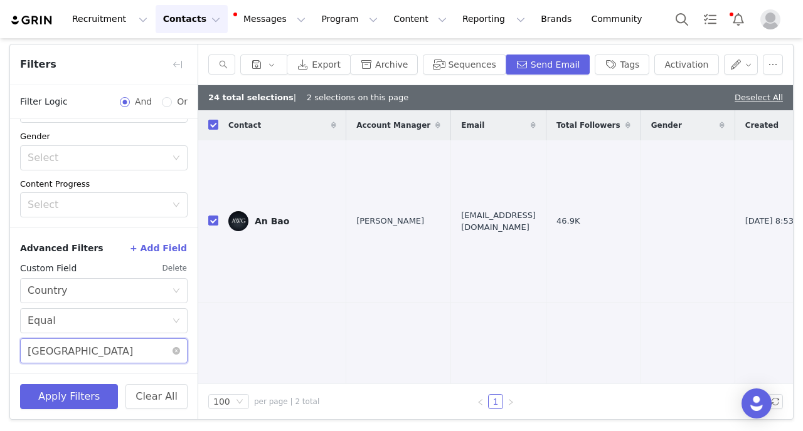
drag, startPoint x: 91, startPoint y: 352, endPoint x: 0, endPoint y: 352, distance: 90.9
click at [20, 352] on input "[GEOGRAPHIC_DATA]" at bounding box center [103, 351] width 167 height 25
paste input "[GEOGRAPHIC_DATA]"
click at [63, 391] on button "Apply Filters" at bounding box center [69, 396] width 98 height 25
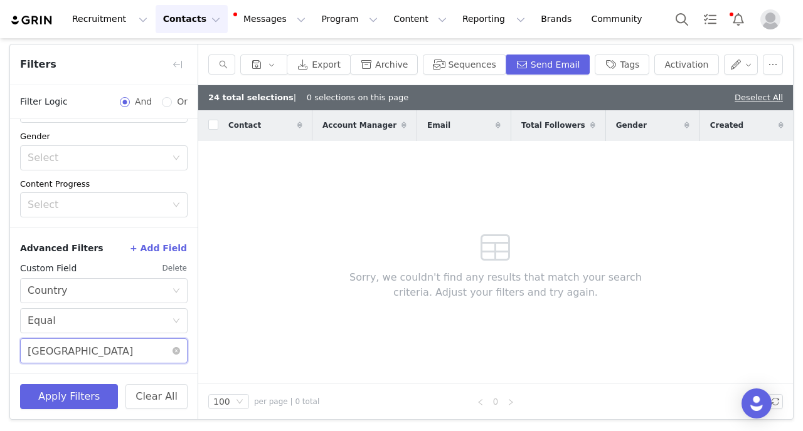
drag, startPoint x: 74, startPoint y: 347, endPoint x: 0, endPoint y: 347, distance: 74.0
click at [20, 347] on input "[GEOGRAPHIC_DATA]" at bounding box center [103, 351] width 167 height 25
paste input "Indi"
click at [45, 399] on button "Apply Filters" at bounding box center [69, 396] width 98 height 25
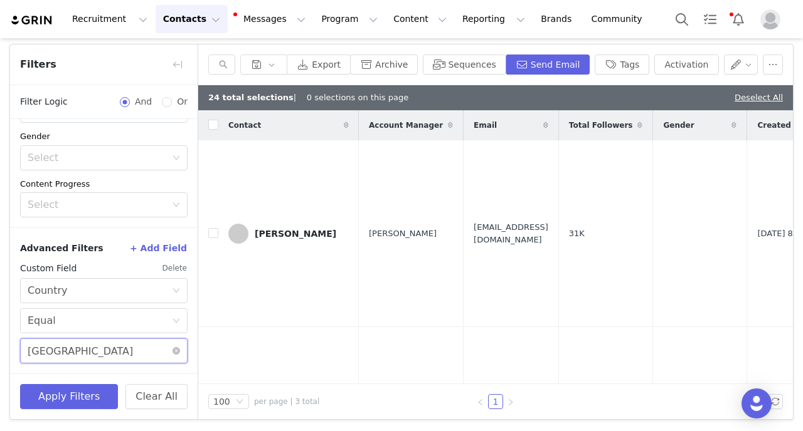
drag, startPoint x: 71, startPoint y: 352, endPoint x: 0, endPoint y: 340, distance: 72.0
click at [20, 340] on input "[GEOGRAPHIC_DATA]" at bounding box center [103, 351] width 167 height 25
click at [54, 395] on button "Apply Filters" at bounding box center [69, 396] width 98 height 25
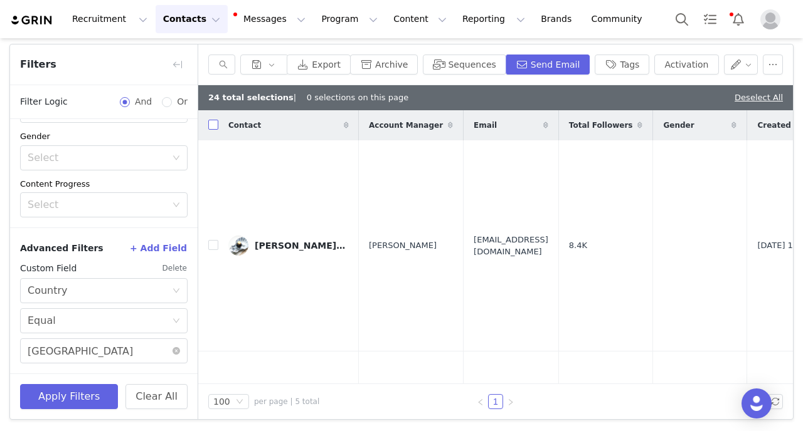
click at [213, 129] on input "checkbox" at bounding box center [213, 125] width 10 height 10
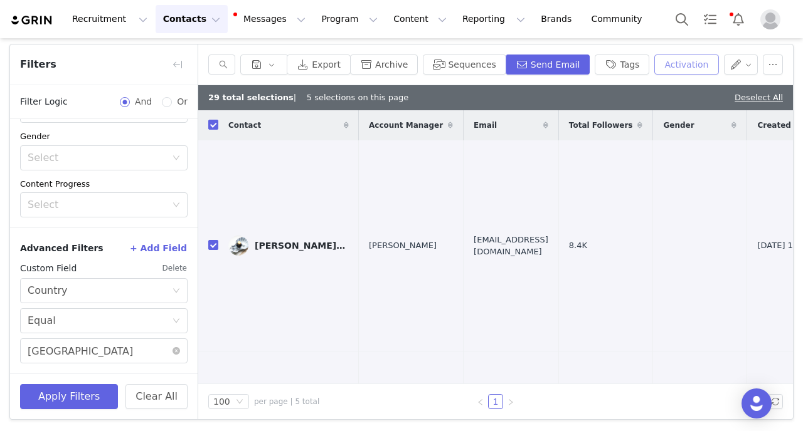
click at [708, 60] on button "Activation" at bounding box center [686, 65] width 64 height 20
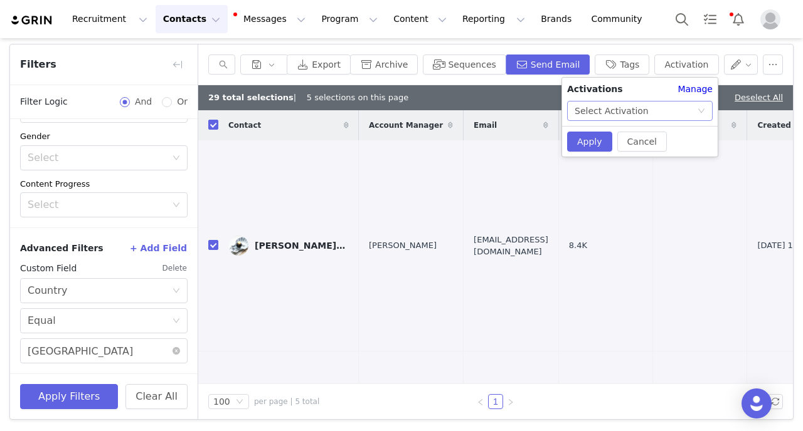
click at [701, 107] on div "Select Activation" at bounding box center [640, 111] width 146 height 20
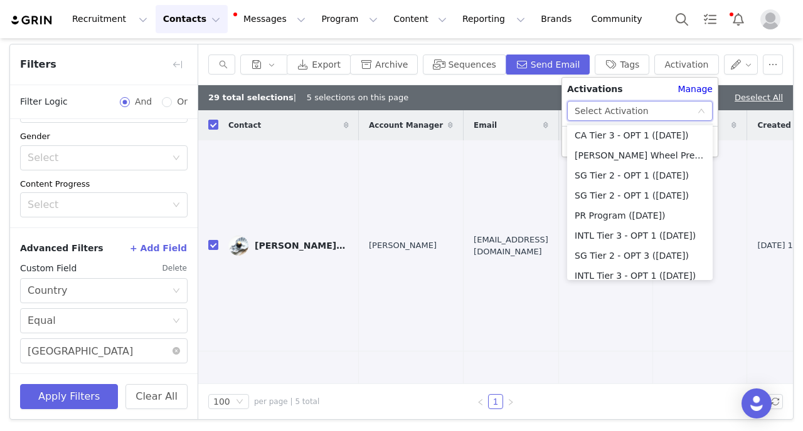
scroll to position [2190, 0]
click at [612, 172] on li "SG Tier 2 - OPT 1 ([DATE])" at bounding box center [640, 174] width 146 height 20
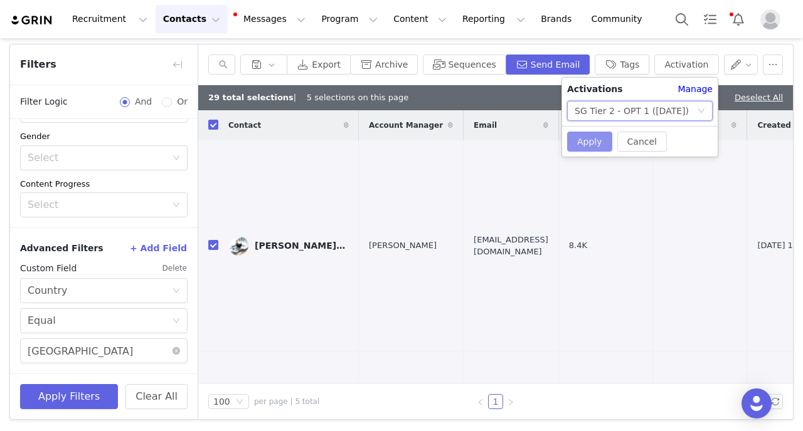
click at [600, 137] on button "Apply" at bounding box center [589, 142] width 45 height 20
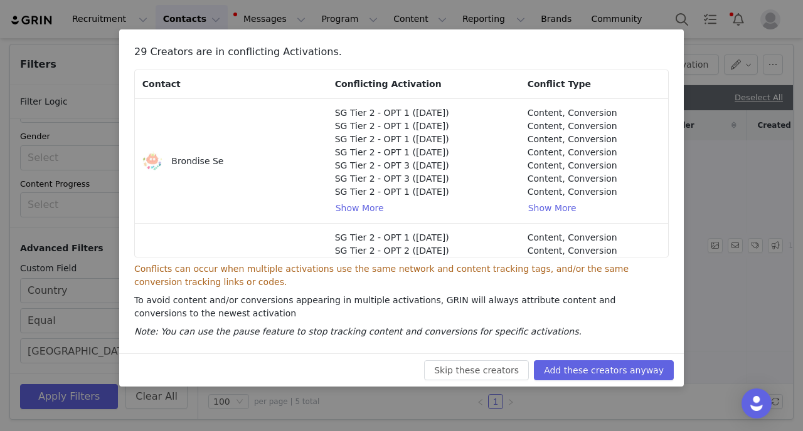
scroll to position [54, 0]
click at [563, 376] on button "Add these creators anyway" at bounding box center [604, 371] width 140 height 20
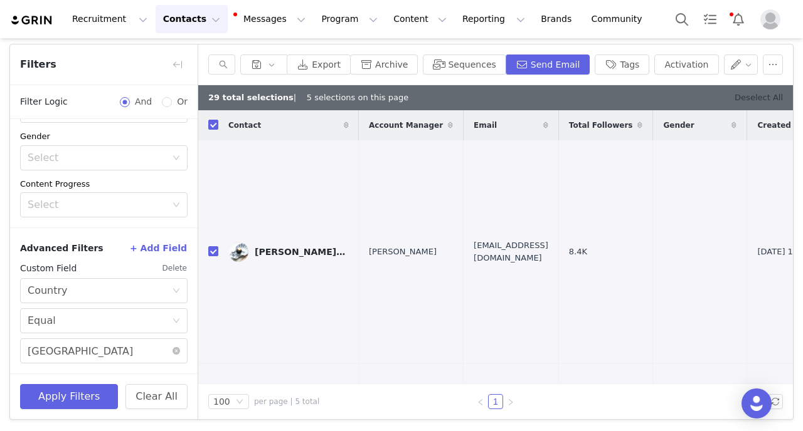
click at [753, 101] on link "Deselect All" at bounding box center [758, 97] width 48 height 9
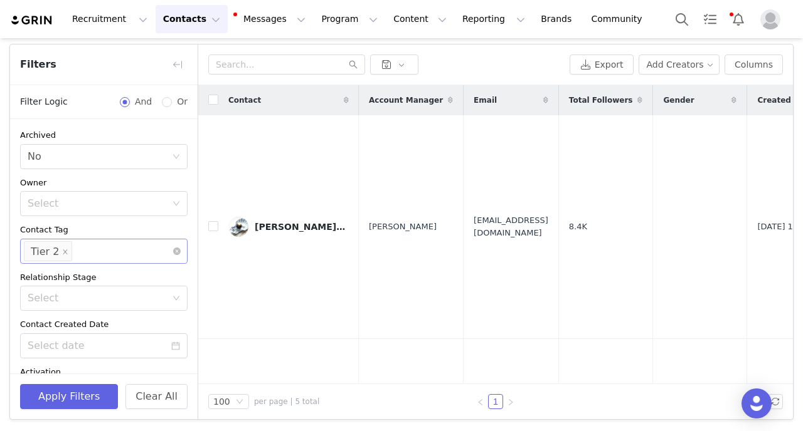
scroll to position [283, 0]
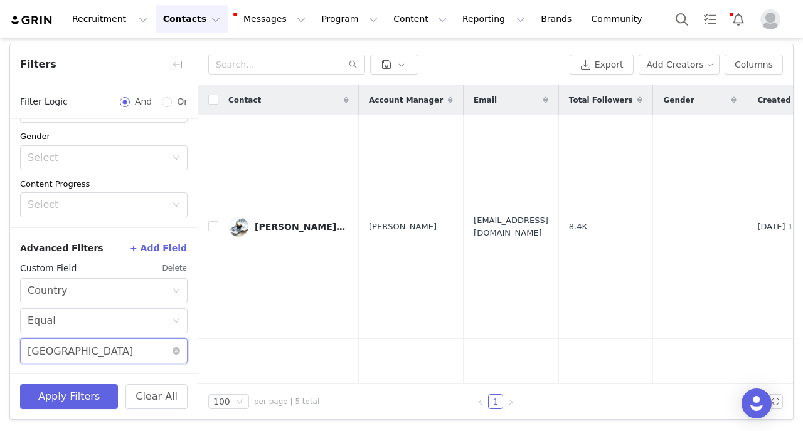
drag, startPoint x: 71, startPoint y: 351, endPoint x: 0, endPoint y: 339, distance: 71.9
click at [20, 339] on input "[GEOGRAPHIC_DATA]" at bounding box center [103, 351] width 167 height 25
paste input "[GEOGRAPHIC_DATA]"
click at [91, 394] on button "Apply Filters" at bounding box center [69, 396] width 98 height 25
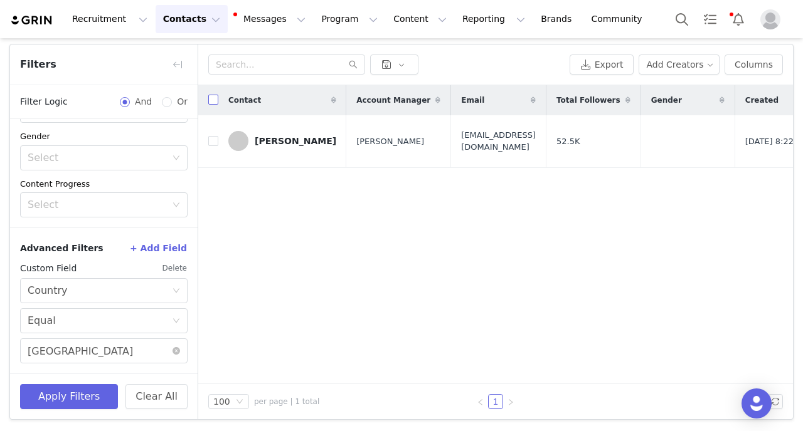
click at [211, 98] on input "checkbox" at bounding box center [213, 100] width 10 height 10
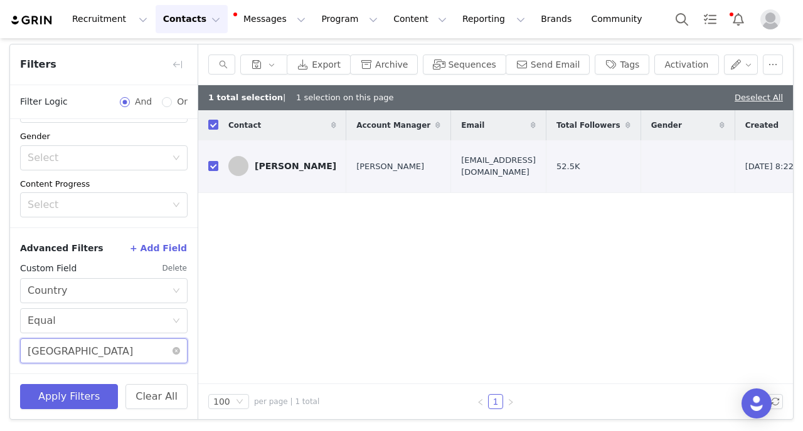
drag, startPoint x: 71, startPoint y: 354, endPoint x: 0, endPoint y: 349, distance: 71.1
click at [20, 349] on input "[GEOGRAPHIC_DATA]" at bounding box center [103, 351] width 167 height 25
click at [74, 397] on button "Apply Filters" at bounding box center [69, 396] width 98 height 25
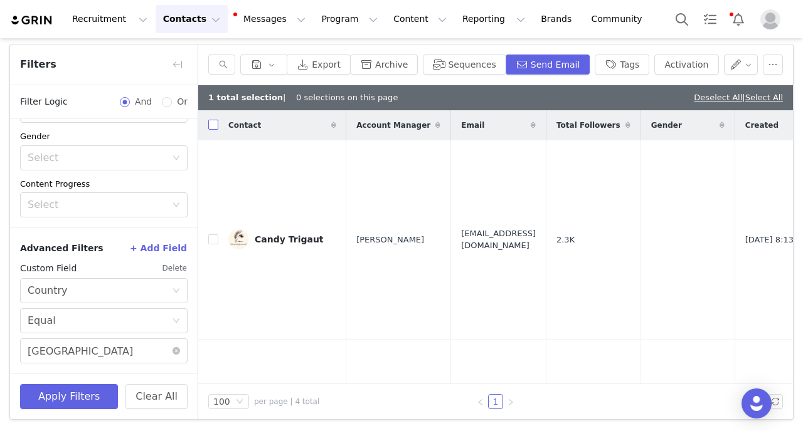
click at [213, 125] on input "checkbox" at bounding box center [213, 125] width 10 height 10
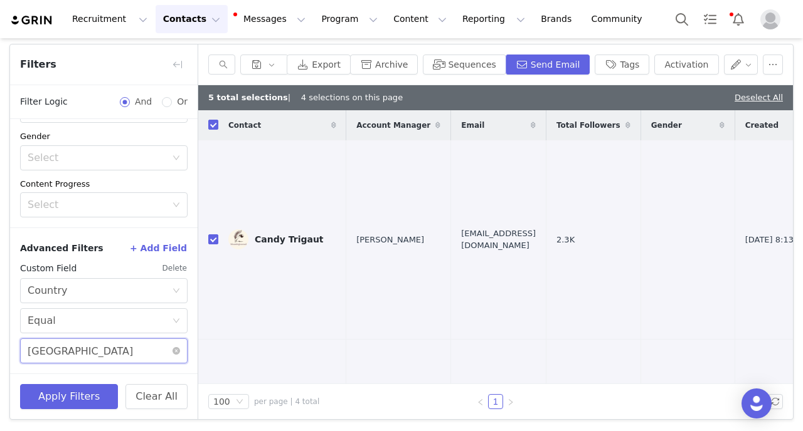
drag, startPoint x: 78, startPoint y: 347, endPoint x: 0, endPoint y: 347, distance: 78.4
click at [20, 347] on input "[GEOGRAPHIC_DATA]" at bounding box center [103, 351] width 167 height 25
paste input "ulgaria"
click at [56, 393] on button "Apply Filters" at bounding box center [69, 396] width 98 height 25
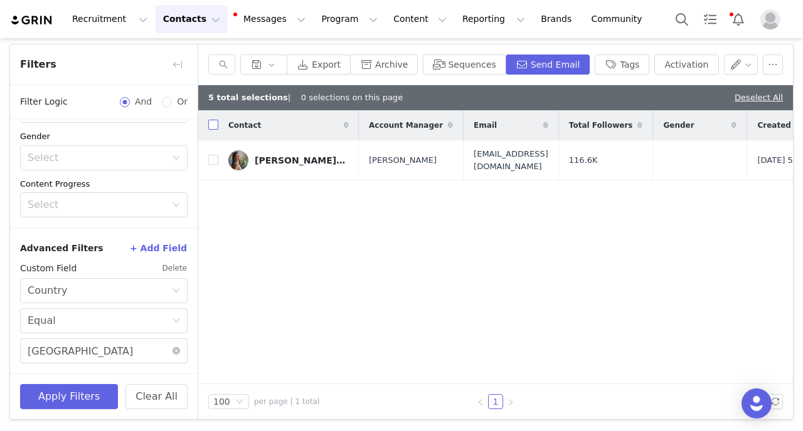
click at [213, 126] on input "checkbox" at bounding box center [213, 125] width 10 height 10
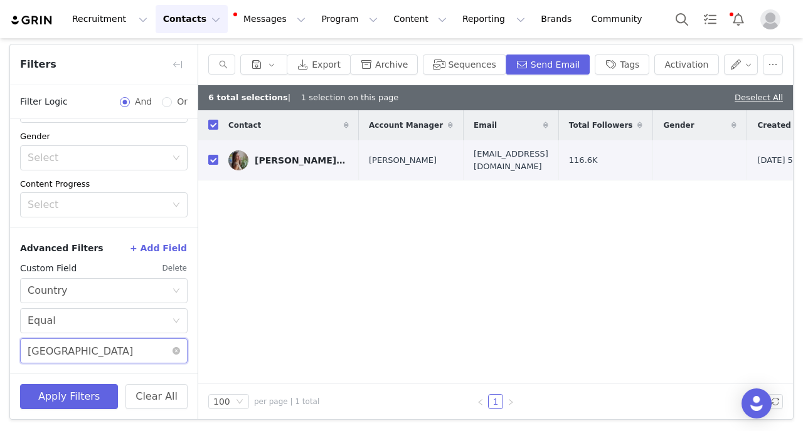
drag, startPoint x: 90, startPoint y: 351, endPoint x: 0, endPoint y: 351, distance: 89.7
click at [20, 351] on input "[GEOGRAPHIC_DATA]" at bounding box center [103, 351] width 167 height 25
paste input "[GEOGRAPHIC_DATA]"
click at [63, 396] on button "Apply Filters" at bounding box center [69, 396] width 98 height 25
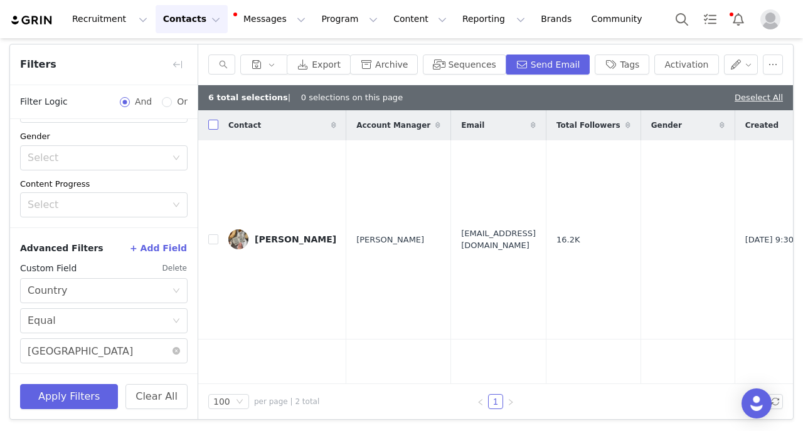
click at [214, 130] on input "checkbox" at bounding box center [213, 125] width 10 height 10
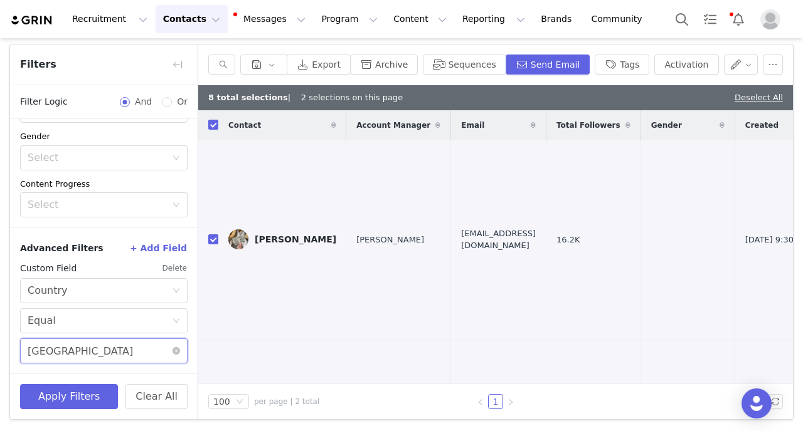
drag, startPoint x: 115, startPoint y: 356, endPoint x: 55, endPoint y: 355, distance: 60.2
click at [54, 355] on input "[GEOGRAPHIC_DATA]" at bounding box center [103, 351] width 167 height 25
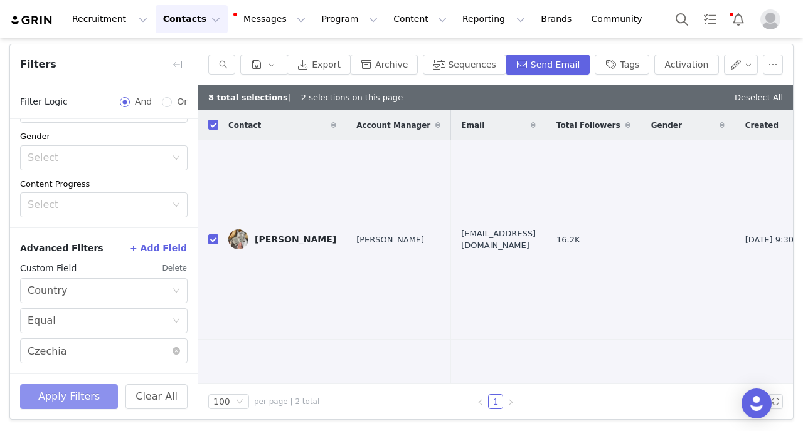
click at [82, 392] on button "Apply Filters" at bounding box center [69, 396] width 98 height 25
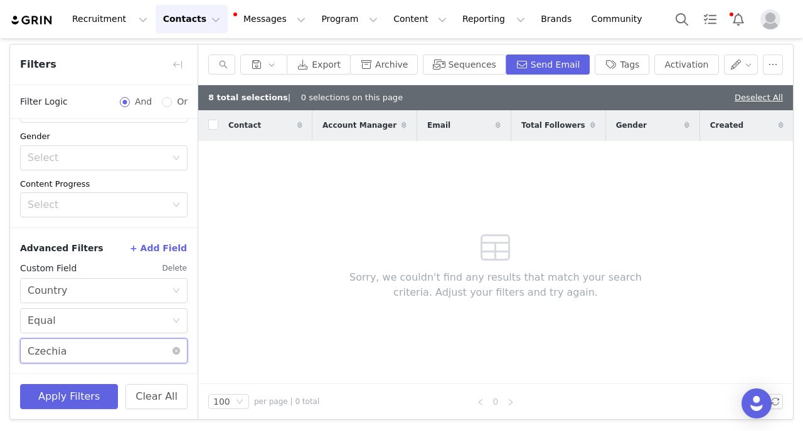
drag, startPoint x: 103, startPoint y: 346, endPoint x: 0, endPoint y: 346, distance: 103.5
click at [20, 346] on input "Czechia" at bounding box center [103, 351] width 167 height 25
paste input "[GEOGRAPHIC_DATA]"
click at [65, 401] on button "Apply Filters" at bounding box center [69, 396] width 98 height 25
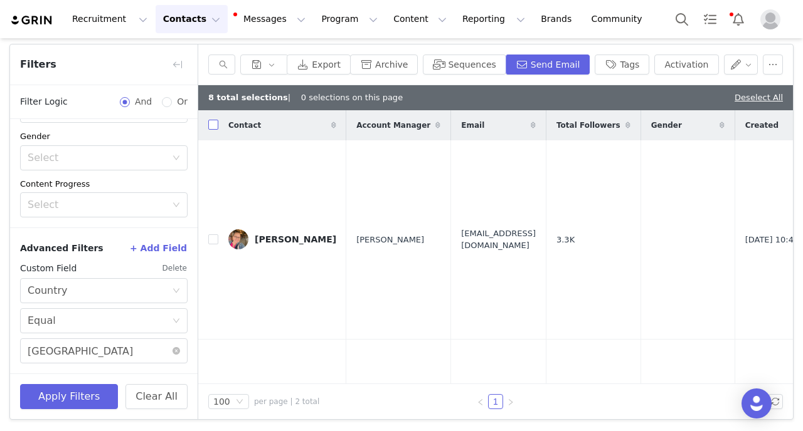
click at [214, 127] on input "checkbox" at bounding box center [213, 125] width 10 height 10
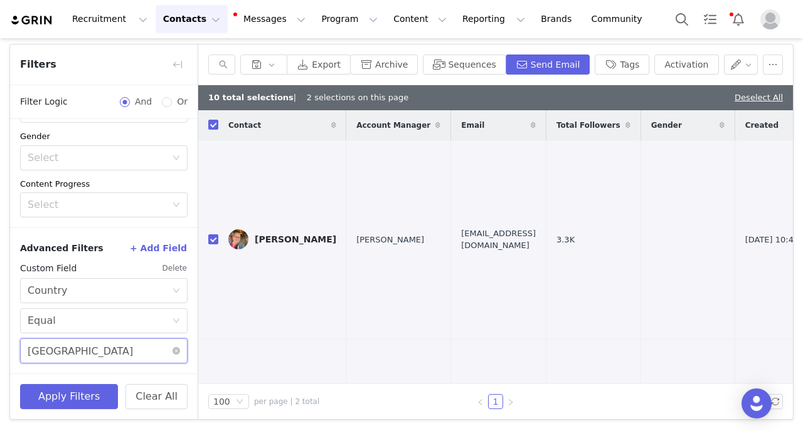
drag, startPoint x: 80, startPoint y: 355, endPoint x: 0, endPoint y: 347, distance: 80.0
click at [20, 347] on input "[GEOGRAPHIC_DATA]" at bounding box center [103, 351] width 167 height 25
click at [68, 408] on button "Apply Filters" at bounding box center [69, 396] width 98 height 25
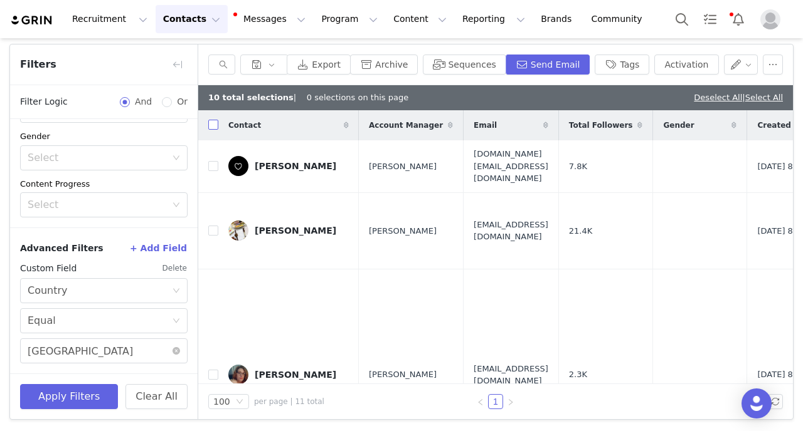
click at [216, 126] on input "checkbox" at bounding box center [213, 125] width 10 height 10
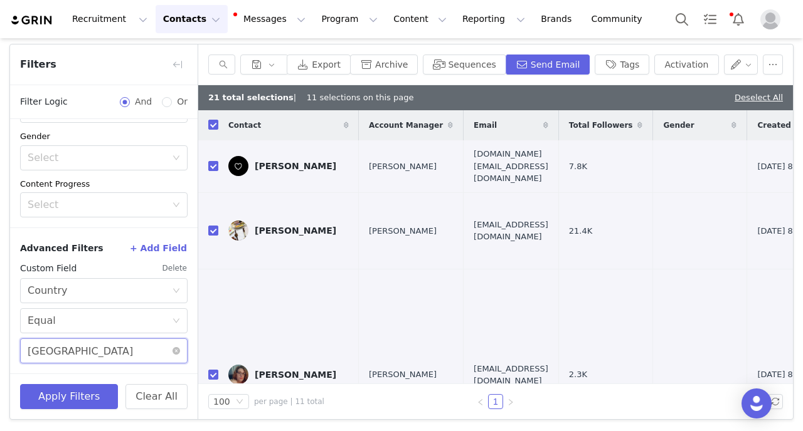
drag, startPoint x: 65, startPoint y: 354, endPoint x: 0, endPoint y: 345, distance: 65.2
click at [20, 345] on input "[GEOGRAPHIC_DATA]" at bounding box center [103, 351] width 167 height 25
paste input "[GEOGRAPHIC_DATA]"
click at [66, 391] on button "Apply Filters" at bounding box center [69, 396] width 98 height 25
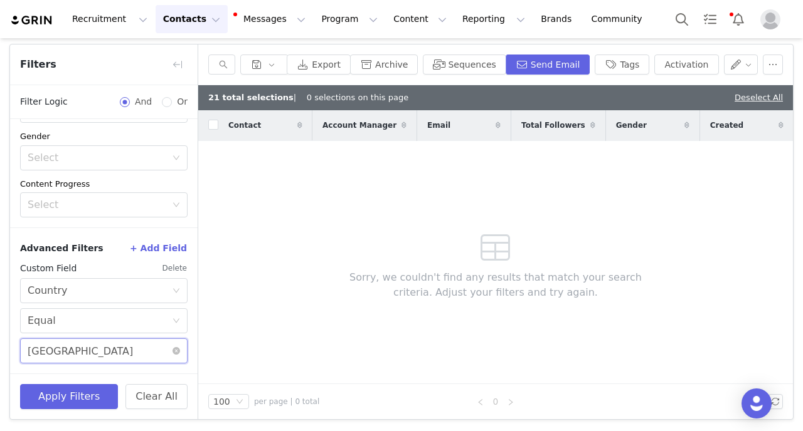
drag, startPoint x: 109, startPoint y: 354, endPoint x: 0, endPoint y: 352, distance: 108.5
click at [20, 352] on input "[GEOGRAPHIC_DATA]" at bounding box center [103, 351] width 167 height 25
paste input "[GEOGRAPHIC_DATA]"
click at [67, 406] on button "Apply Filters" at bounding box center [69, 396] width 98 height 25
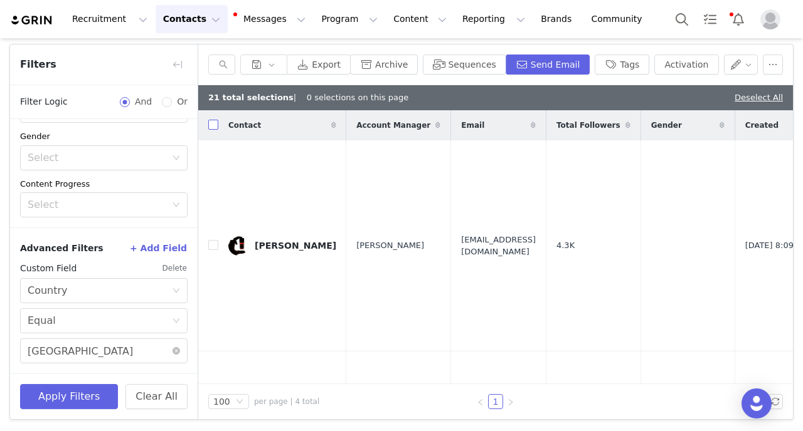
click at [216, 125] on input "checkbox" at bounding box center [213, 125] width 10 height 10
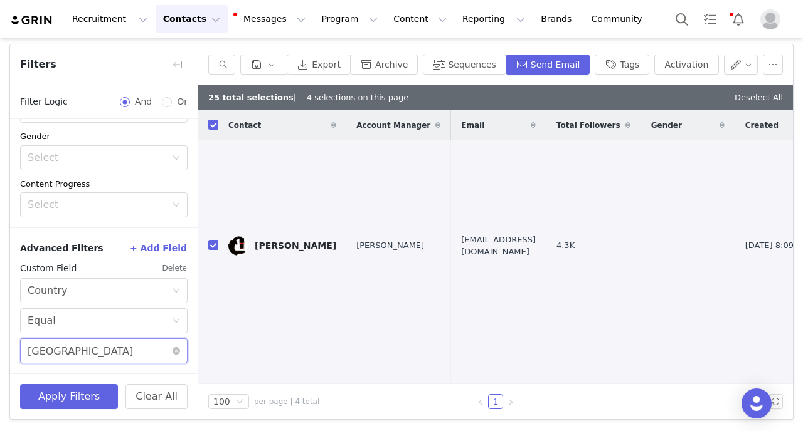
drag, startPoint x: 90, startPoint y: 356, endPoint x: 0, endPoint y: 337, distance: 91.5
click at [20, 339] on input "[GEOGRAPHIC_DATA]" at bounding box center [103, 351] width 167 height 25
click at [52, 402] on button "Apply Filters" at bounding box center [69, 396] width 98 height 25
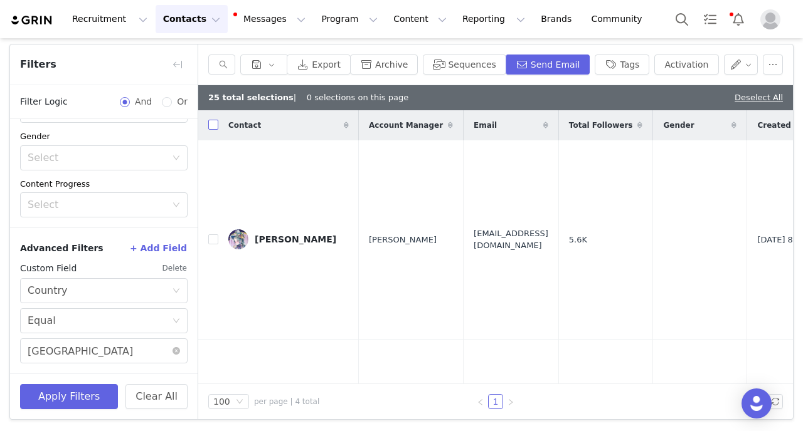
click at [213, 120] on label at bounding box center [213, 125] width 10 height 13
click at [213, 120] on input "checkbox" at bounding box center [213, 125] width 10 height 10
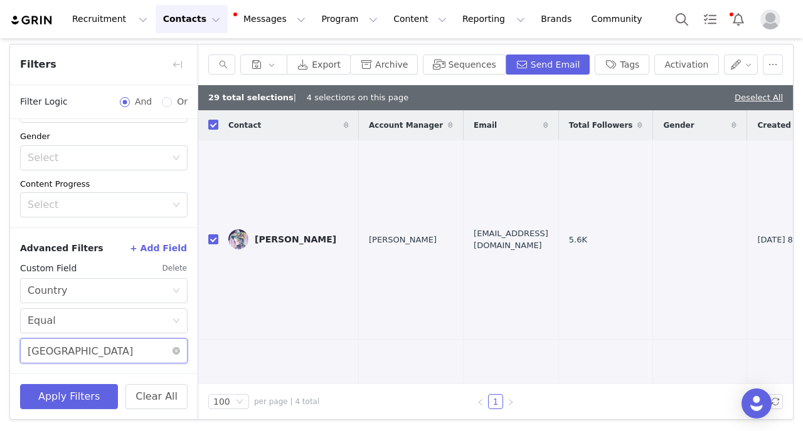
drag, startPoint x: 92, startPoint y: 358, endPoint x: 0, endPoint y: 351, distance: 91.8
click at [20, 351] on input "[GEOGRAPHIC_DATA]" at bounding box center [103, 351] width 167 height 25
paste input "[GEOGRAPHIC_DATA]"
click at [42, 379] on div "Apply Filters Clear All" at bounding box center [104, 397] width 188 height 46
click at [59, 406] on button "Apply Filters" at bounding box center [69, 396] width 98 height 25
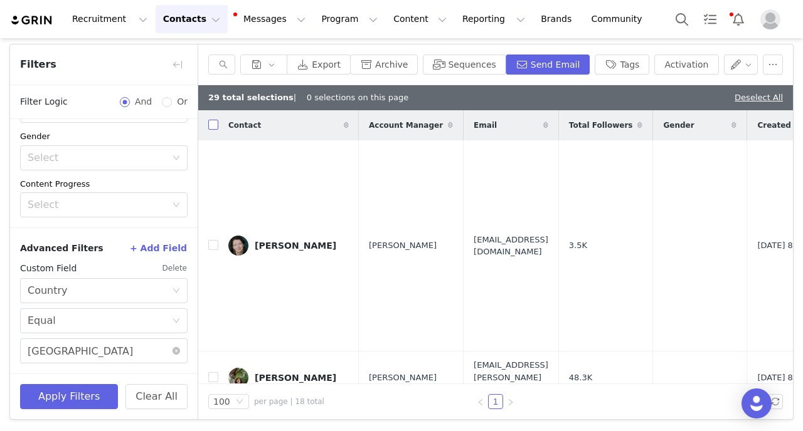
click at [216, 125] on input "checkbox" at bounding box center [213, 125] width 10 height 10
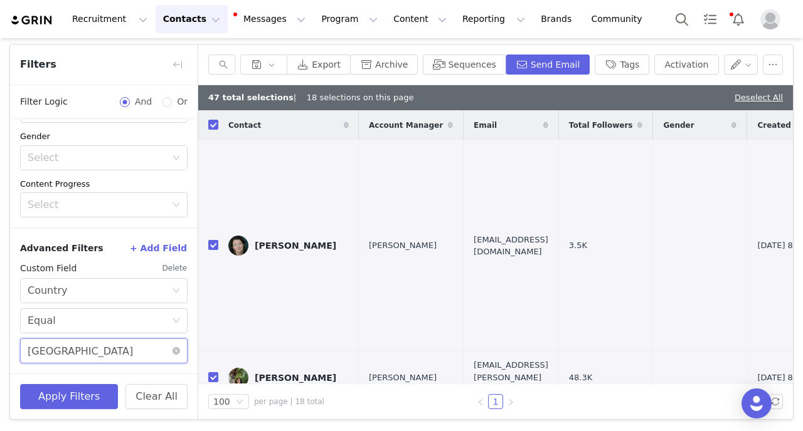
drag, startPoint x: 91, startPoint y: 352, endPoint x: 0, endPoint y: 313, distance: 99.2
click at [20, 339] on input "[GEOGRAPHIC_DATA]" at bounding box center [103, 351] width 167 height 25
click at [46, 397] on button "Apply Filters" at bounding box center [69, 396] width 98 height 25
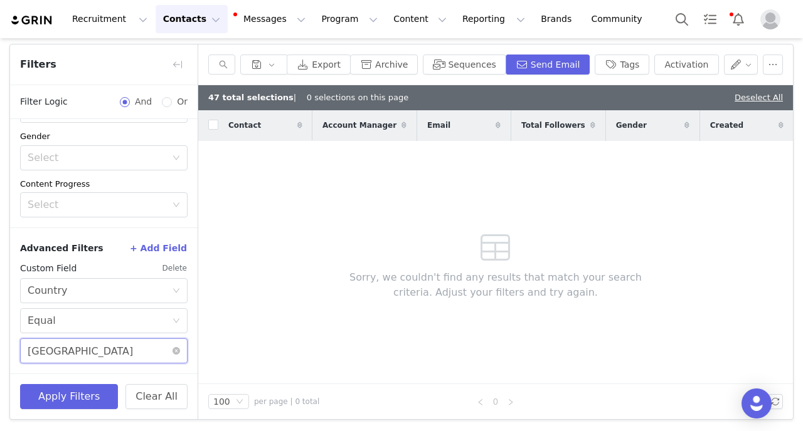
click at [108, 345] on input "[GEOGRAPHIC_DATA]" at bounding box center [103, 351] width 167 height 25
click at [45, 400] on button "Apply Filters" at bounding box center [69, 396] width 98 height 25
drag, startPoint x: 85, startPoint y: 351, endPoint x: 0, endPoint y: 347, distance: 84.8
click at [20, 347] on input "[GEOGRAPHIC_DATA]" at bounding box center [103, 351] width 167 height 25
paste input "land"
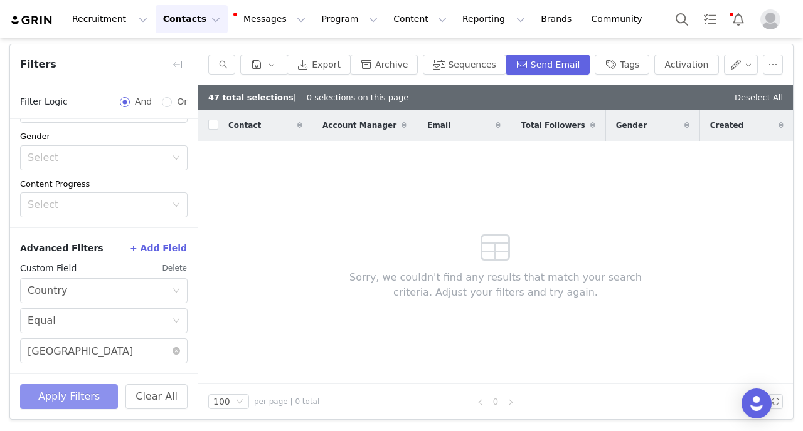
click at [95, 396] on button "Apply Filters" at bounding box center [69, 396] width 98 height 25
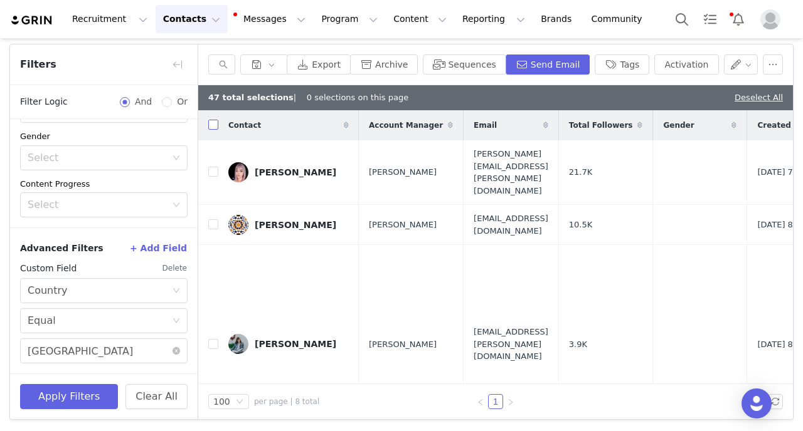
click at [214, 127] on input "checkbox" at bounding box center [213, 125] width 10 height 10
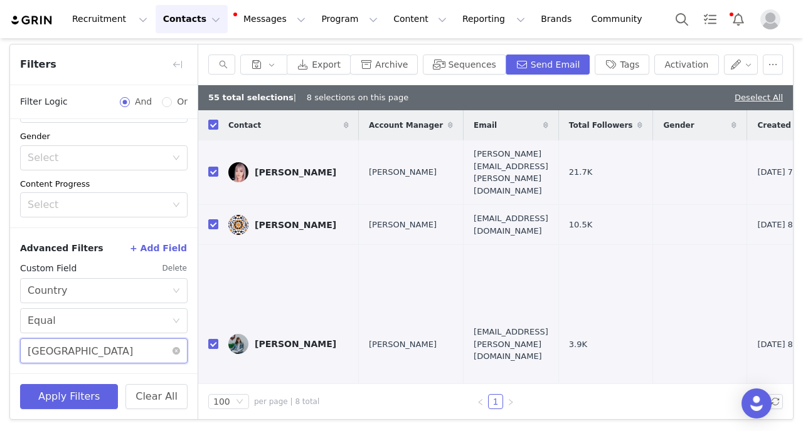
drag, startPoint x: 92, startPoint y: 354, endPoint x: 0, endPoint y: 350, distance: 92.3
click at [20, 350] on input "[GEOGRAPHIC_DATA]" at bounding box center [103, 351] width 167 height 25
paste input "[GEOGRAPHIC_DATA]"
click at [55, 393] on button "Apply Filters" at bounding box center [69, 396] width 98 height 25
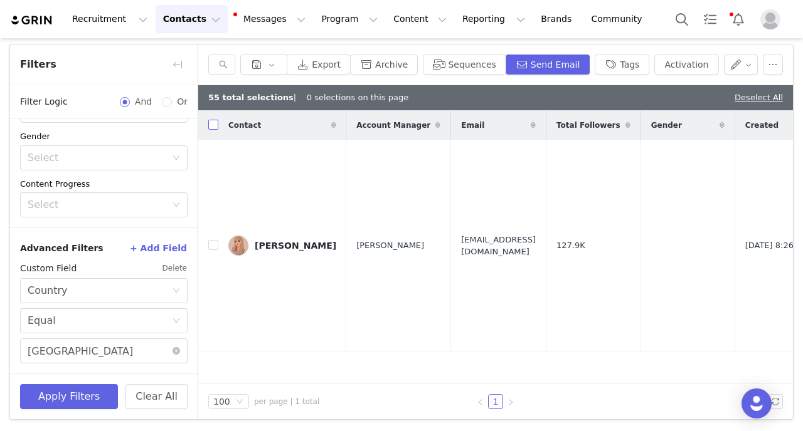
click at [213, 126] on input "checkbox" at bounding box center [213, 125] width 10 height 10
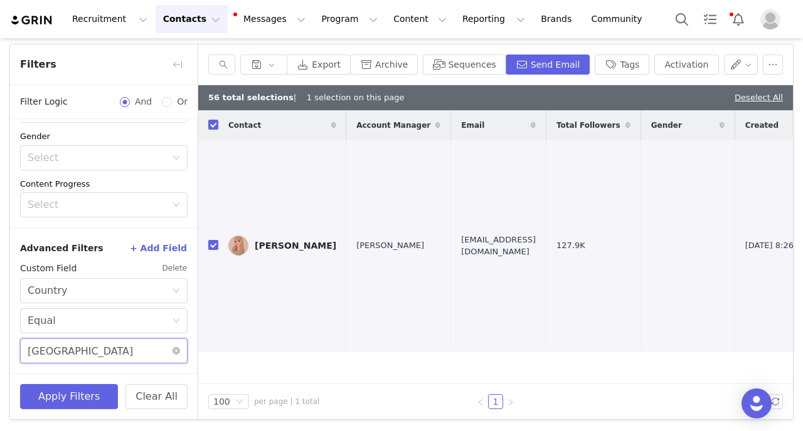
drag, startPoint x: 89, startPoint y: 356, endPoint x: 0, endPoint y: 351, distance: 89.2
click at [20, 351] on input "[GEOGRAPHIC_DATA]" at bounding box center [103, 351] width 167 height 25
paste input "Slovak"
click at [65, 401] on button "Apply Filters" at bounding box center [69, 396] width 98 height 25
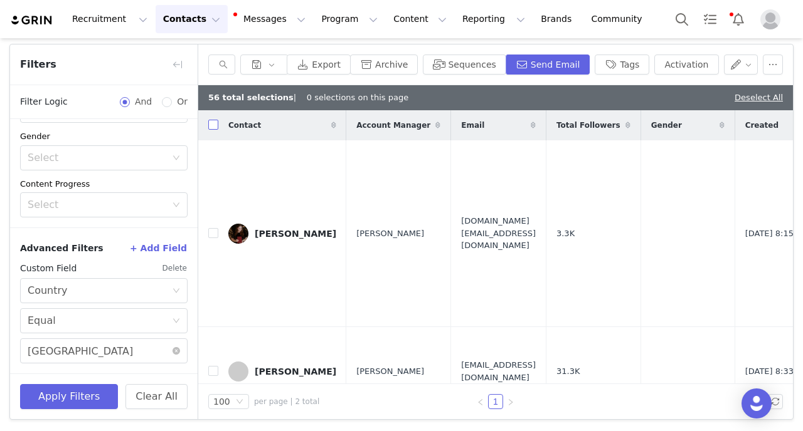
click at [214, 123] on input "checkbox" at bounding box center [213, 125] width 10 height 10
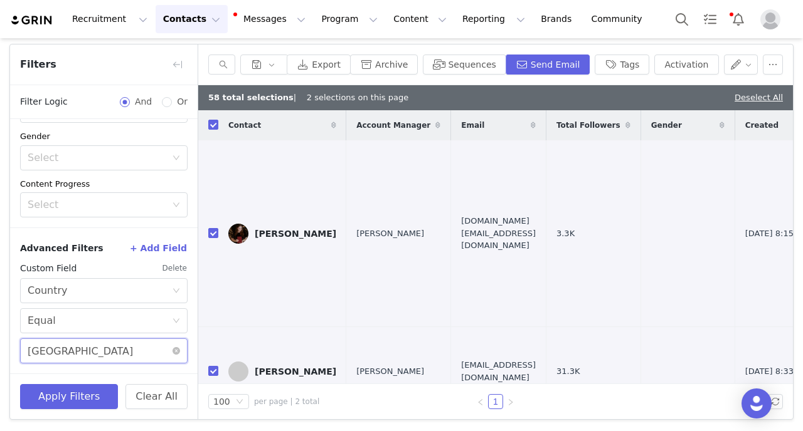
drag, startPoint x: 93, startPoint y: 354, endPoint x: 21, endPoint y: 352, distance: 72.8
click at [21, 352] on input "[GEOGRAPHIC_DATA]" at bounding box center [103, 351] width 167 height 25
paste input "en"
click at [68, 389] on button "Apply Filters" at bounding box center [69, 396] width 98 height 25
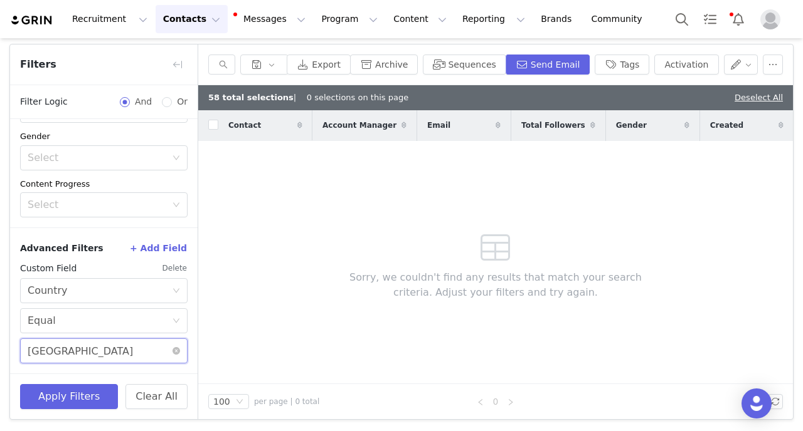
drag, startPoint x: 87, startPoint y: 355, endPoint x: 0, endPoint y: 348, distance: 86.8
click at [20, 348] on input "[GEOGRAPHIC_DATA]" at bounding box center [103, 351] width 167 height 25
click at [41, 394] on button "Apply Filters" at bounding box center [69, 396] width 98 height 25
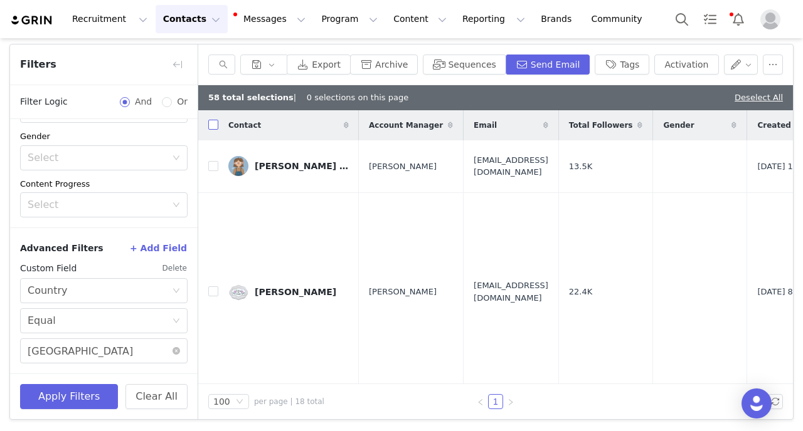
click at [213, 125] on input "checkbox" at bounding box center [213, 125] width 10 height 10
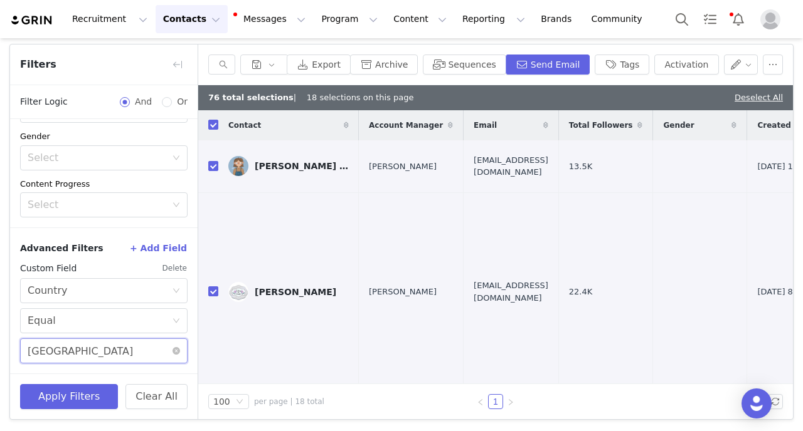
drag, startPoint x: 73, startPoint y: 357, endPoint x: 0, endPoint y: 349, distance: 73.8
click at [20, 349] on input "[GEOGRAPHIC_DATA]" at bounding box center [103, 351] width 167 height 25
paste input "wede"
click at [73, 394] on button "Apply Filters" at bounding box center [69, 396] width 98 height 25
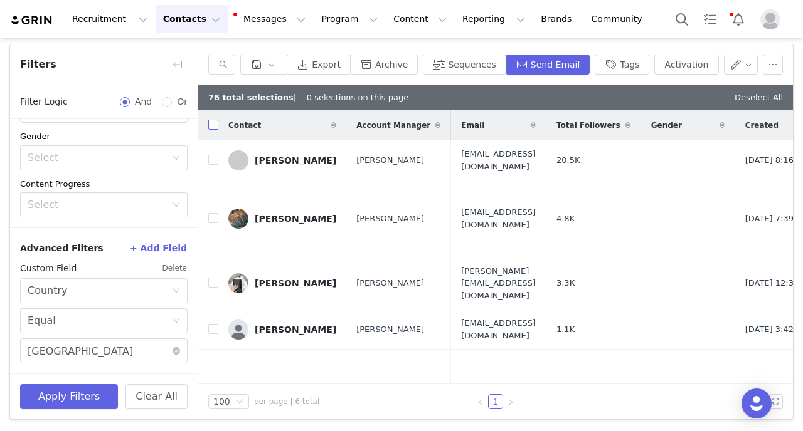
click at [213, 127] on input "checkbox" at bounding box center [213, 125] width 10 height 10
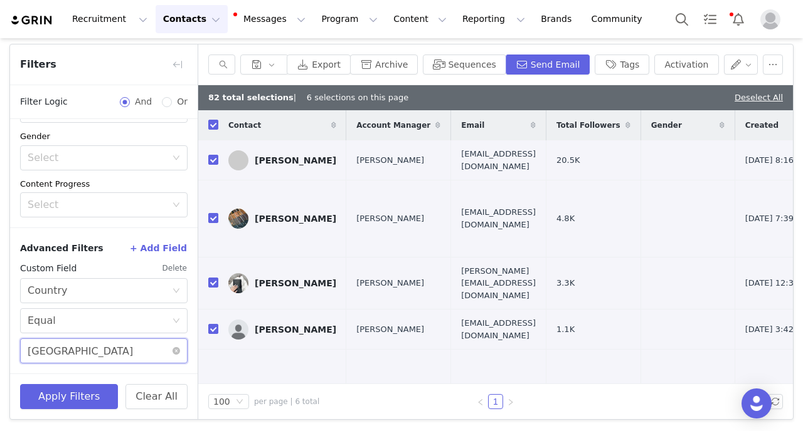
drag, startPoint x: 113, startPoint y: 352, endPoint x: 0, endPoint y: 352, distance: 112.9
click at [20, 352] on input "[GEOGRAPHIC_DATA]" at bounding box center [103, 351] width 167 height 25
paste input "itzerland"
click at [56, 389] on button "Apply Filters" at bounding box center [69, 396] width 98 height 25
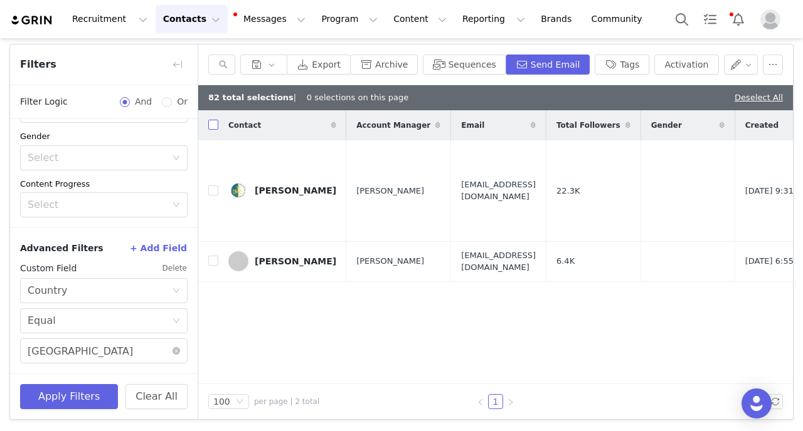
click at [212, 125] on input "checkbox" at bounding box center [213, 125] width 10 height 10
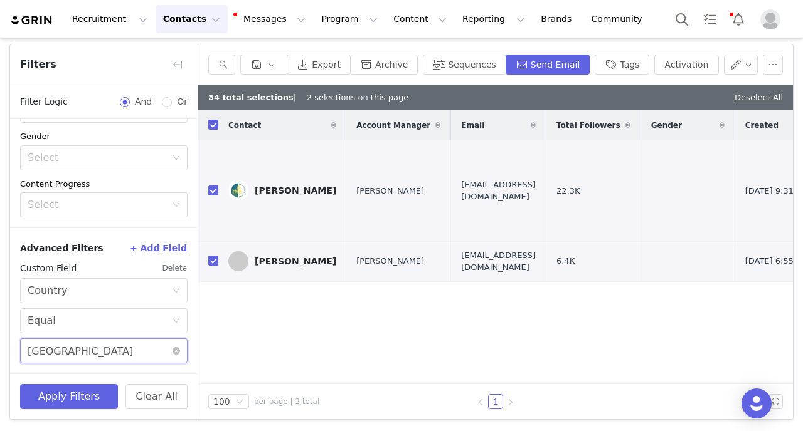
drag, startPoint x: 110, startPoint y: 347, endPoint x: 0, endPoint y: 346, distance: 109.8
click at [20, 346] on input "[GEOGRAPHIC_DATA]" at bounding box center [103, 351] width 167 height 25
paste input "[GEOGRAPHIC_DATA]"
click at [81, 405] on button "Apply Filters" at bounding box center [69, 396] width 98 height 25
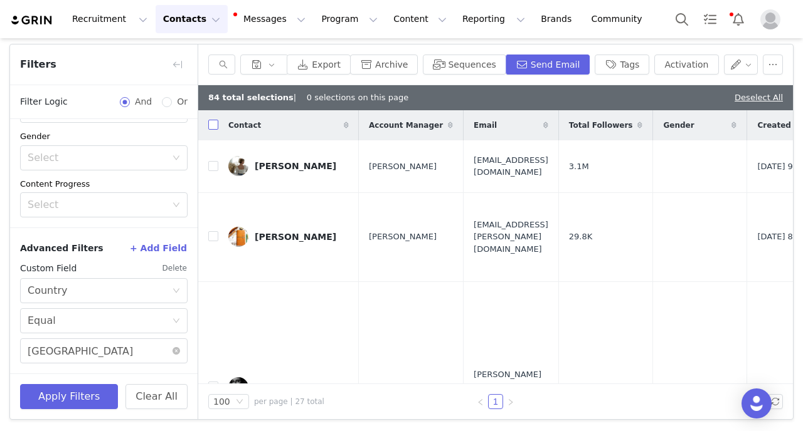
click at [212, 119] on label at bounding box center [213, 125] width 10 height 13
click at [212, 120] on input "checkbox" at bounding box center [213, 125] width 10 height 10
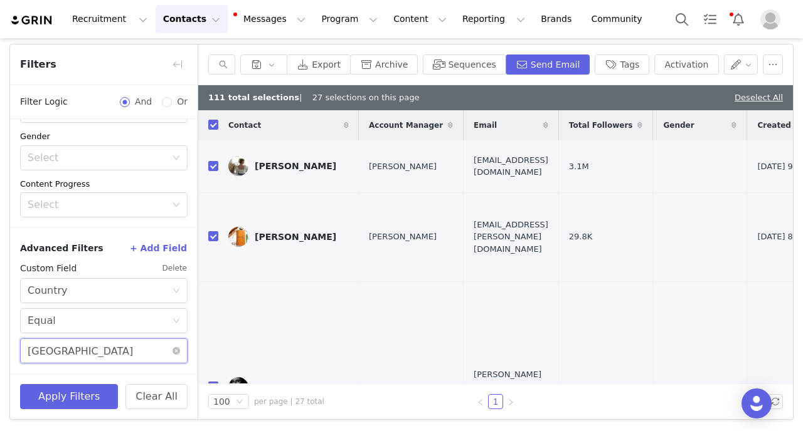
click at [87, 357] on input "[GEOGRAPHIC_DATA]" at bounding box center [103, 351] width 167 height 25
click at [82, 406] on button "Apply Filters" at bounding box center [69, 396] width 98 height 25
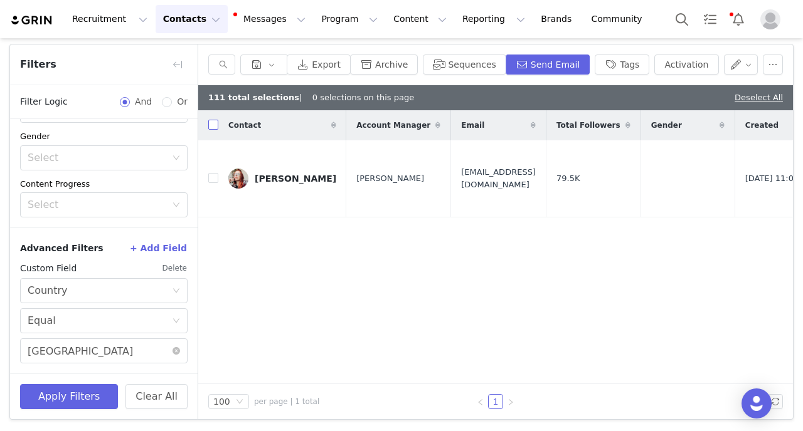
click at [217, 124] on input "checkbox" at bounding box center [213, 125] width 10 height 10
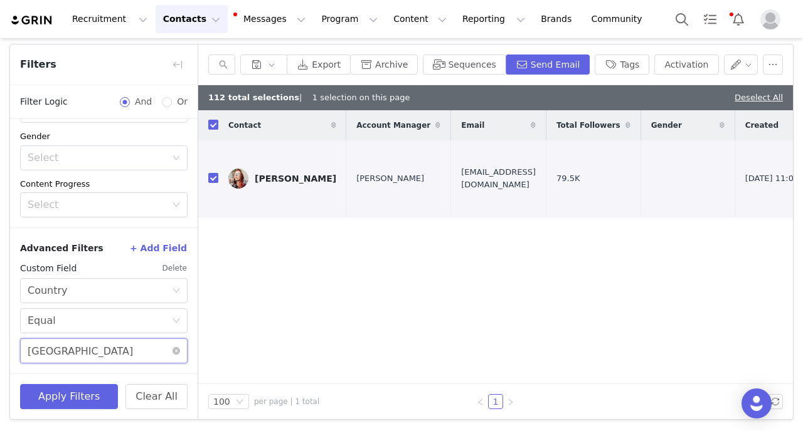
drag, startPoint x: 102, startPoint y: 352, endPoint x: 1, endPoint y: 327, distance: 103.9
click at [20, 339] on input "[GEOGRAPHIC_DATA]" at bounding box center [103, 351] width 167 height 25
click at [40, 394] on button "Apply Filters" at bounding box center [69, 396] width 98 height 25
click at [213, 181] on input "checkbox" at bounding box center [213, 178] width 10 height 10
click at [702, 70] on button "Activation" at bounding box center [686, 65] width 64 height 20
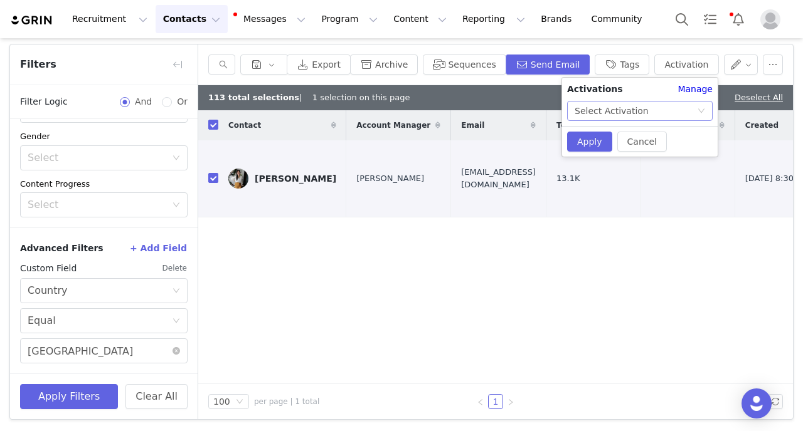
click at [699, 117] on div "Select Activation" at bounding box center [640, 111] width 146 height 20
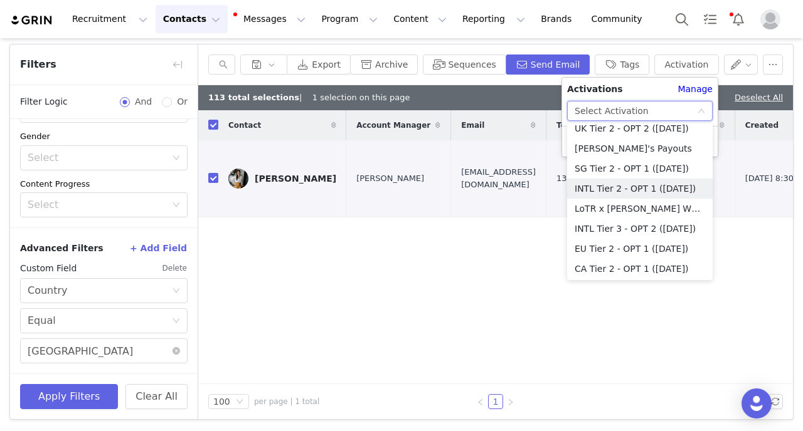
scroll to position [1072, 0]
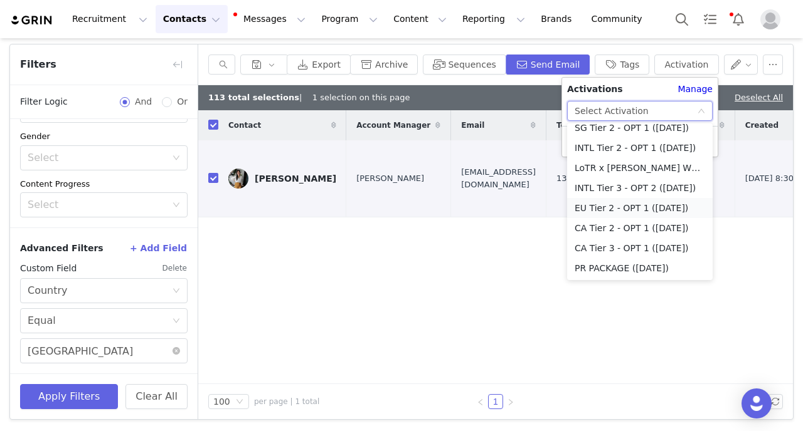
click at [620, 218] on li "EU Tier 2 - OPT 1 ([DATE])" at bounding box center [640, 208] width 146 height 20
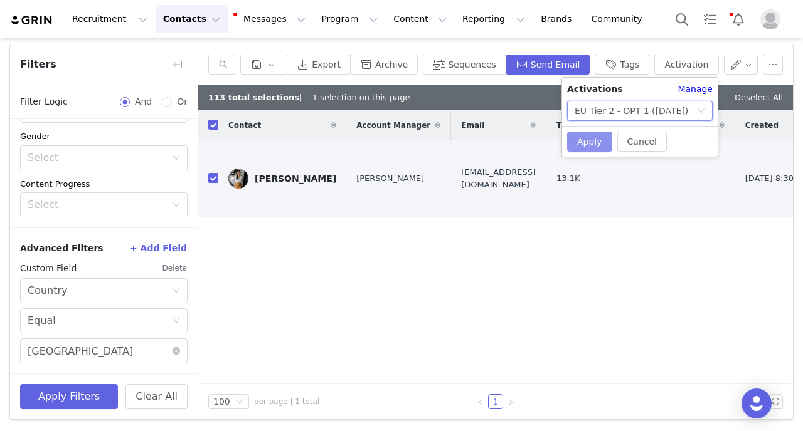
click at [595, 146] on button "Apply" at bounding box center [589, 142] width 45 height 20
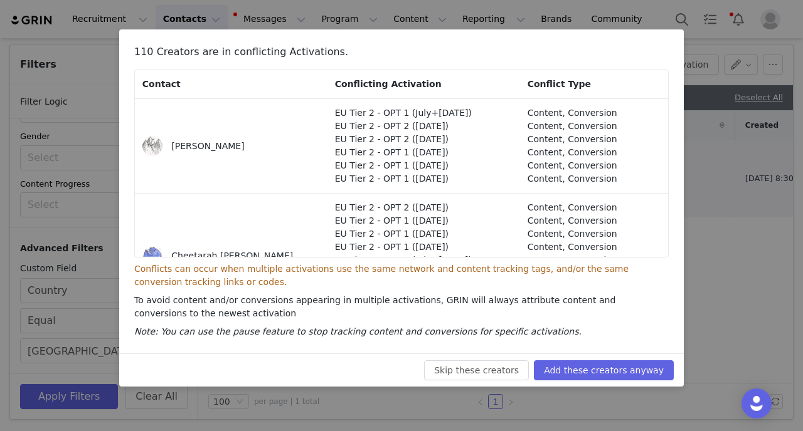
scroll to position [54, 0]
click at [581, 371] on button "Add these creators anyway" at bounding box center [604, 371] width 140 height 20
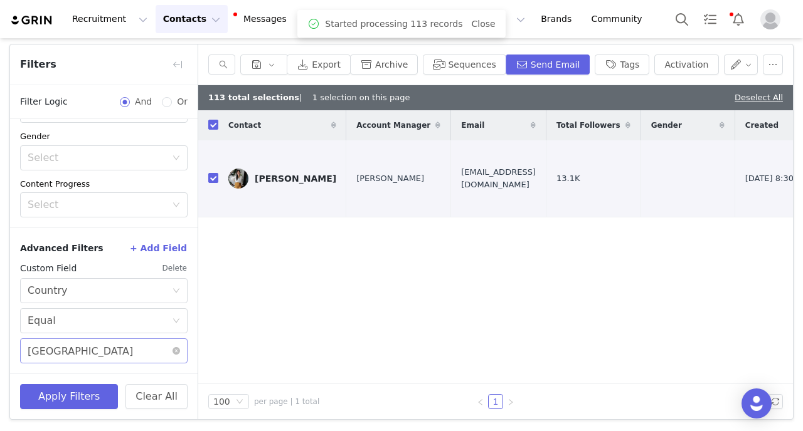
click at [746, 100] on link "Deselect All" at bounding box center [758, 97] width 48 height 9
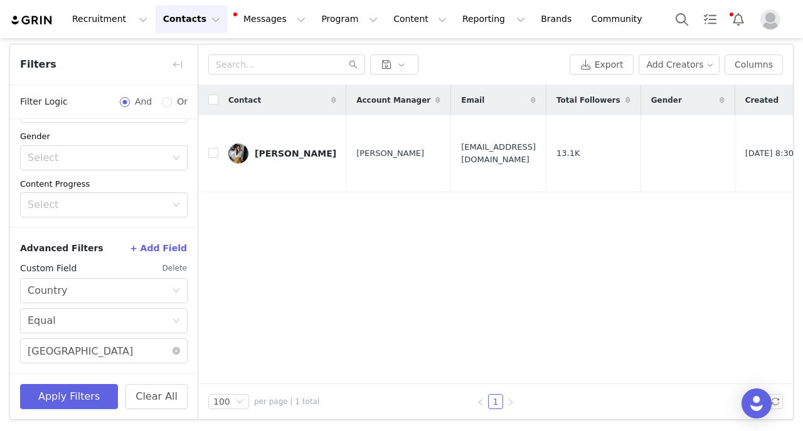
click at [178, 269] on button "Delete" at bounding box center [175, 268] width 26 height 20
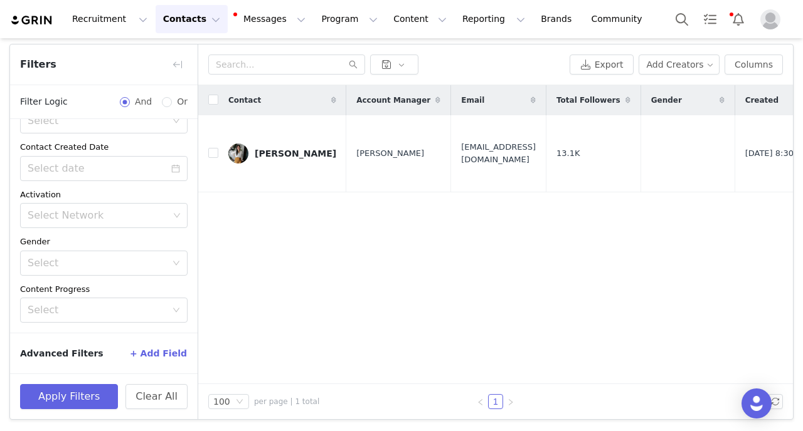
scroll to position [0, 0]
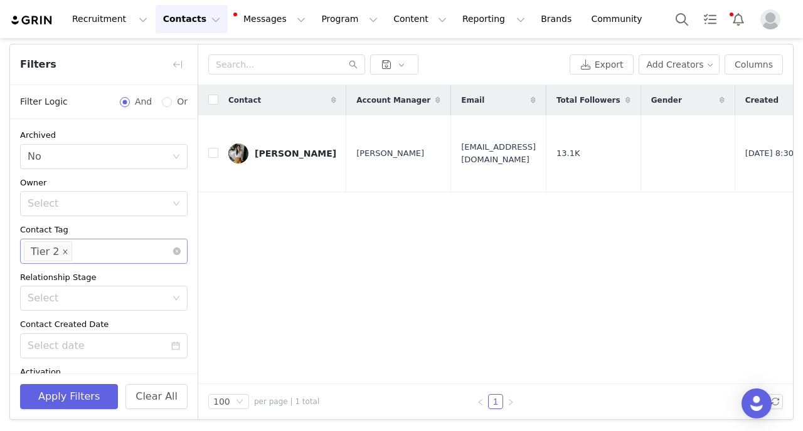
click at [64, 251] on icon "icon: close" at bounding box center [65, 251] width 4 height 4
click at [63, 398] on button "Apply Filters" at bounding box center [69, 396] width 98 height 25
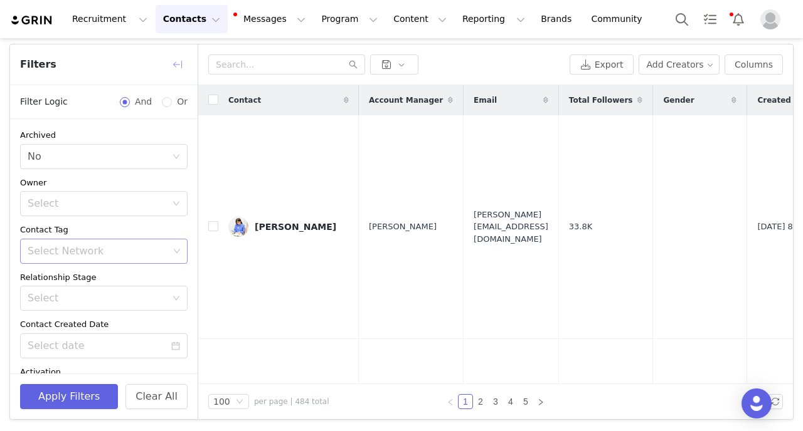
click at [175, 61] on button "button" at bounding box center [177, 65] width 20 height 20
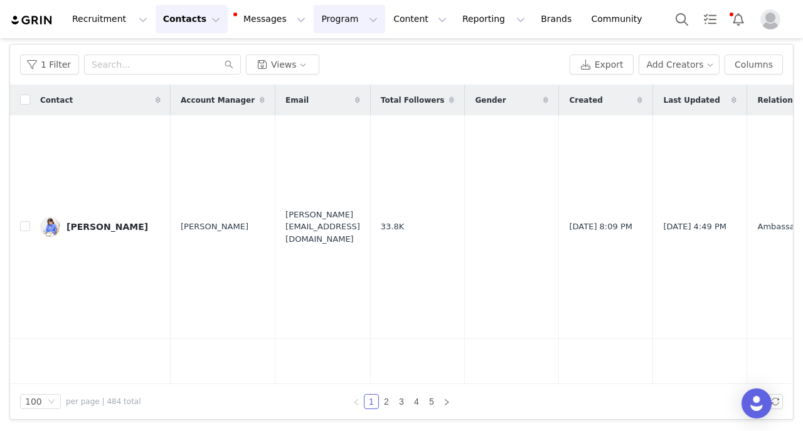
click at [321, 20] on button "Program Program" at bounding box center [349, 19] width 71 height 28
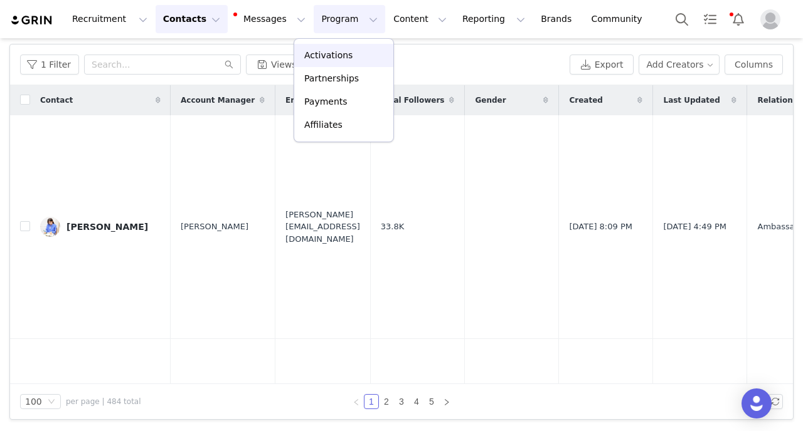
click at [337, 53] on p "Activations" at bounding box center [328, 55] width 48 height 13
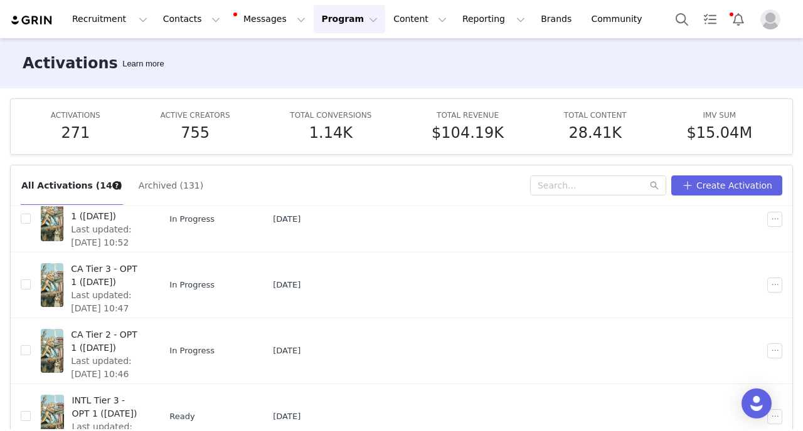
scroll to position [66, 0]
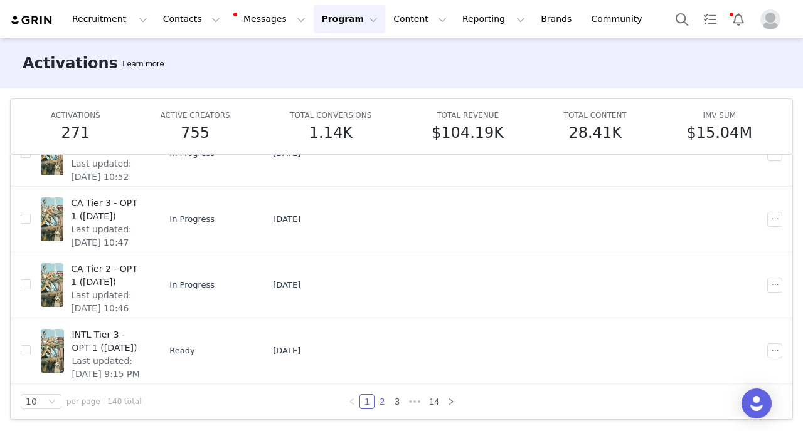
click at [384, 403] on link "2" at bounding box center [382, 402] width 14 height 14
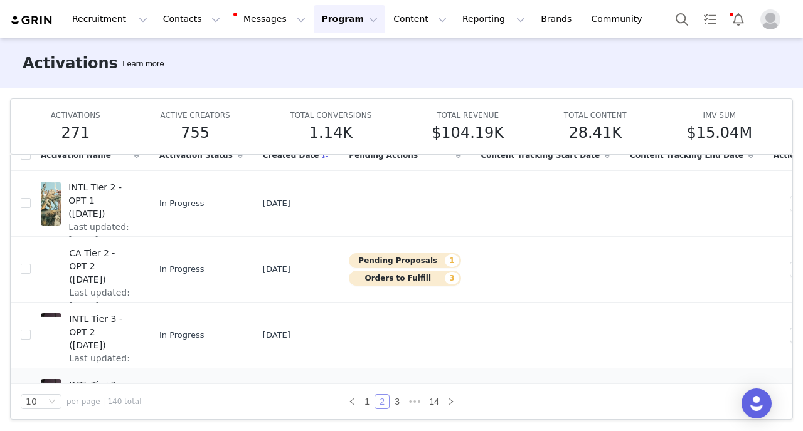
scroll to position [113, 0]
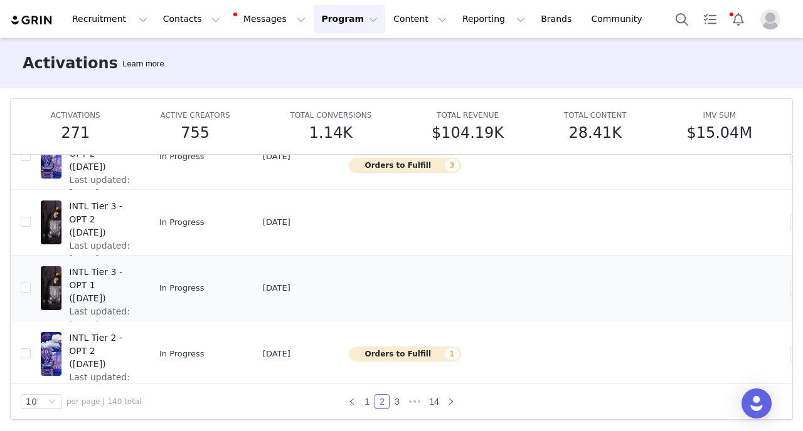
click at [119, 280] on span "INTL Tier 3 - OPT 1 ([DATE])" at bounding box center [100, 286] width 63 height 40
click at [119, 242] on span "Last updated: Sep 4, 2025 8:37 PM" at bounding box center [100, 260] width 63 height 40
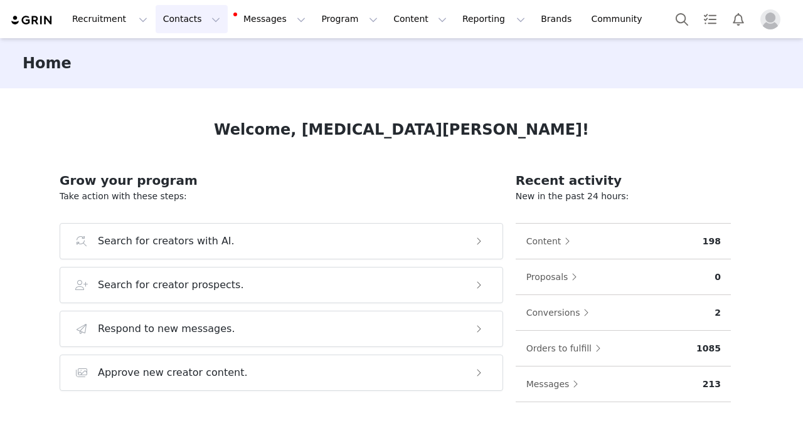
click at [198, 9] on button "Contacts Contacts" at bounding box center [192, 19] width 72 height 28
click at [198, 62] on link "Creators" at bounding box center [196, 55] width 99 height 23
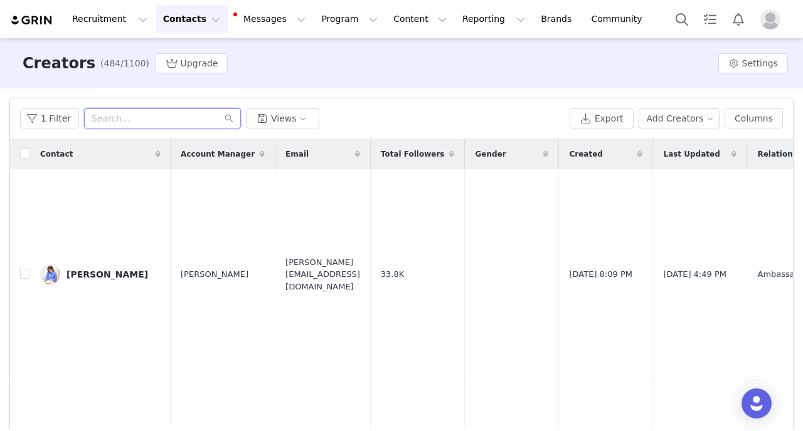
click at [188, 120] on input "text" at bounding box center [162, 119] width 157 height 20
type input "herrera"
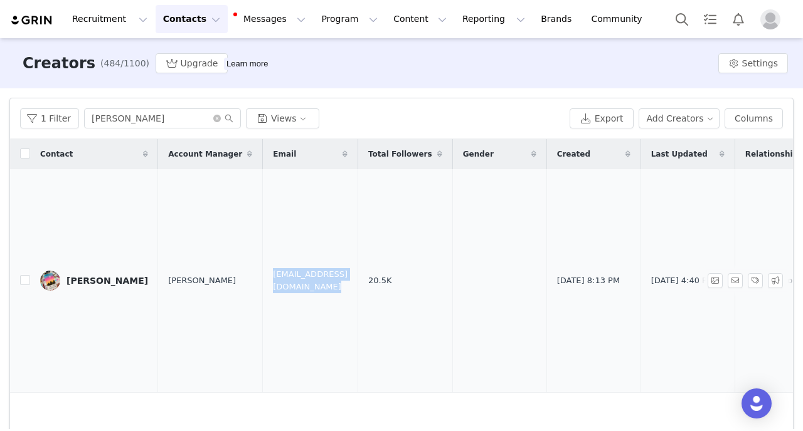
drag, startPoint x: 260, startPoint y: 283, endPoint x: 379, endPoint y: 285, distance: 119.8
click at [358, 285] on td "catherineherrera99@gmail.com" at bounding box center [310, 280] width 95 height 223
copy span "catherineherrera99@gmail.com"
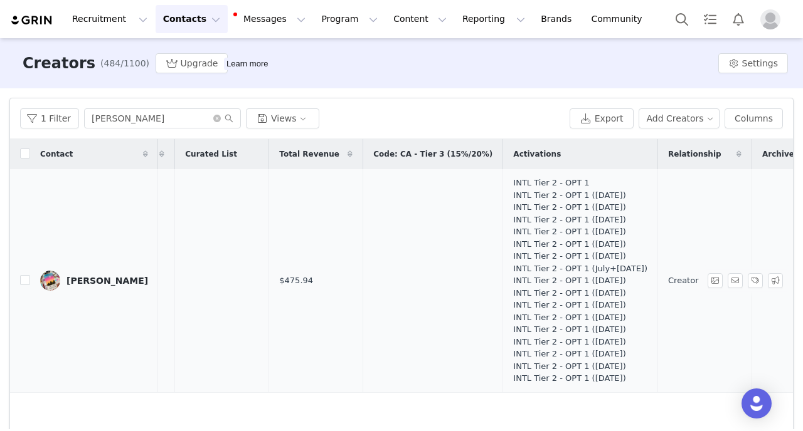
scroll to position [0, 1231]
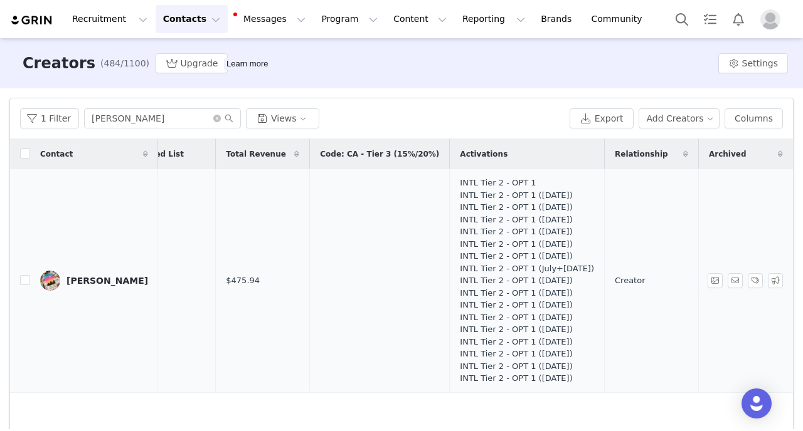
click at [119, 277] on div "Catherine Herrera" at bounding box center [107, 281] width 82 height 10
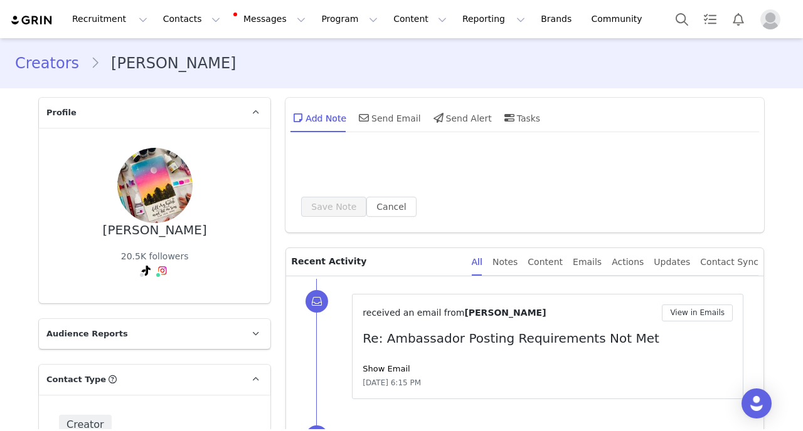
drag, startPoint x: 107, startPoint y: 230, endPoint x: 199, endPoint y: 230, distance: 92.8
click at [209, 230] on div "Catherine Herrera 20.5K followers" at bounding box center [154, 215] width 191 height 135
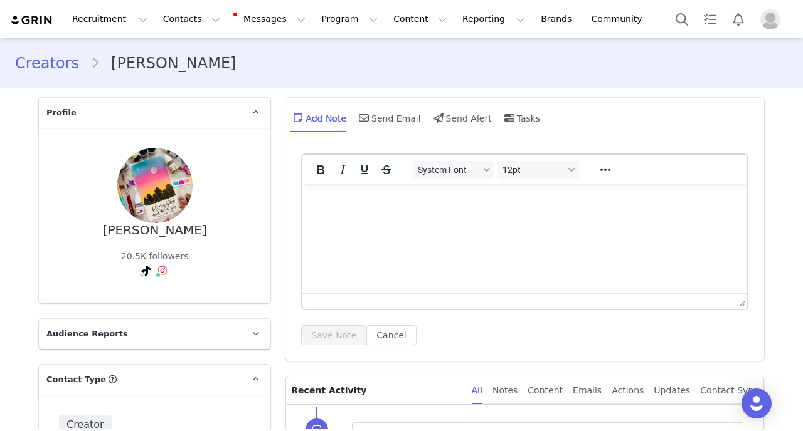
copy div "Catherine Herrera"
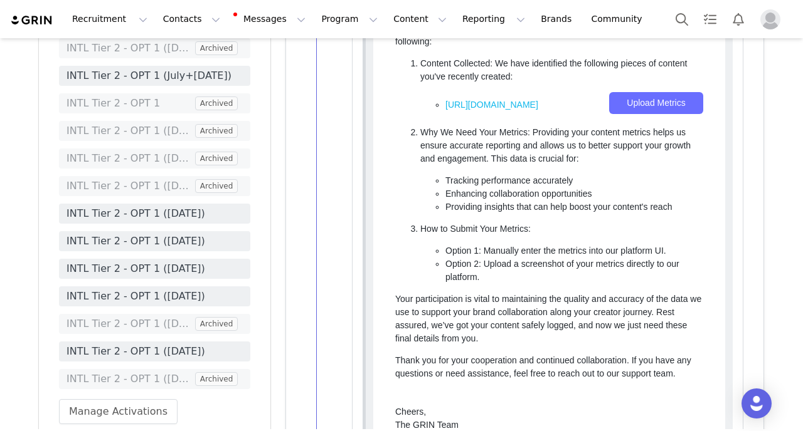
scroll to position [3308, 0]
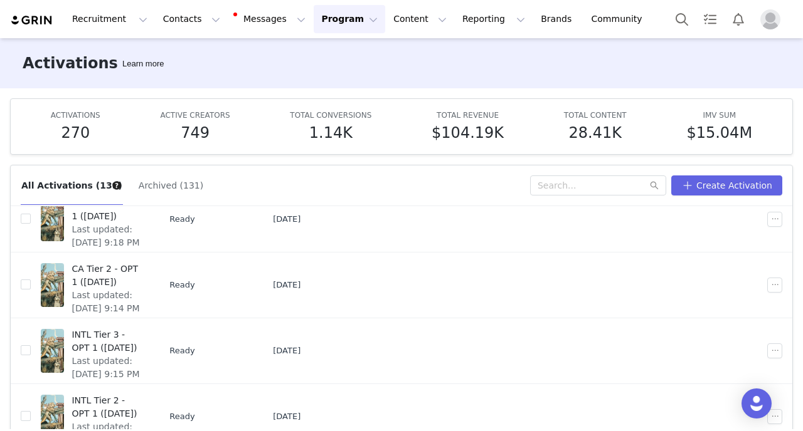
scroll to position [66, 0]
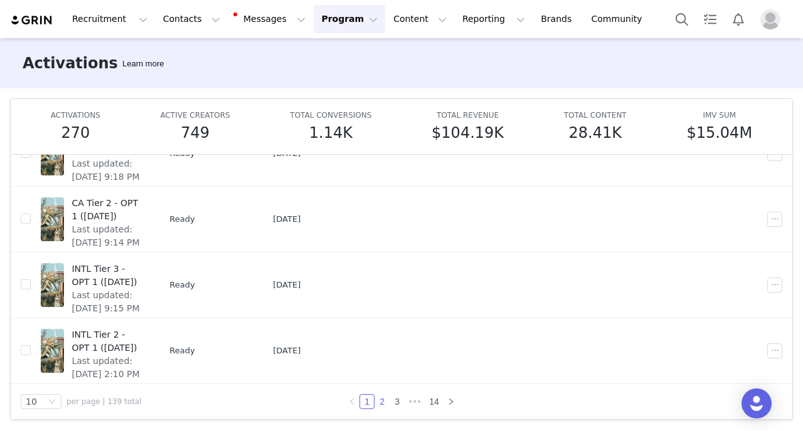
click at [383, 401] on link "2" at bounding box center [382, 402] width 14 height 14
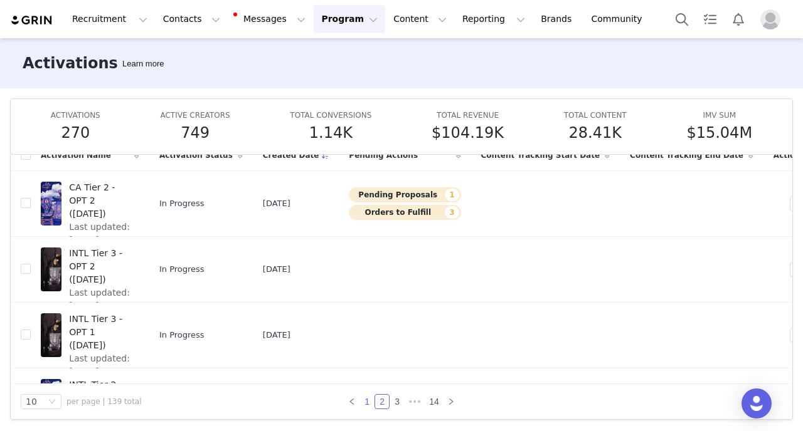
click at [370, 402] on link "1" at bounding box center [367, 402] width 14 height 14
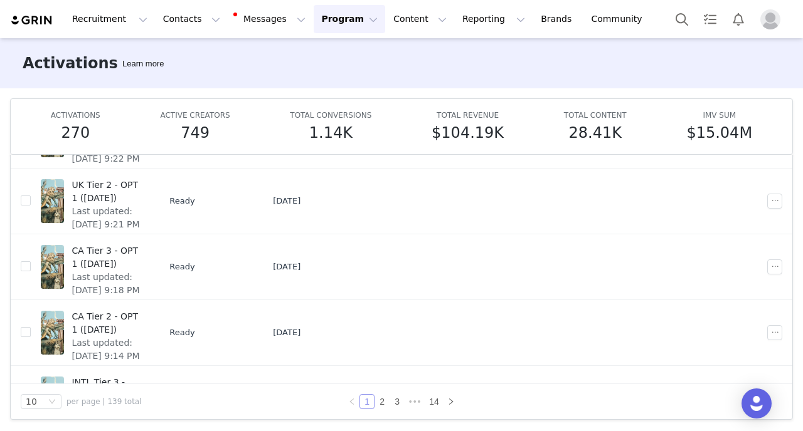
scroll to position [446, 0]
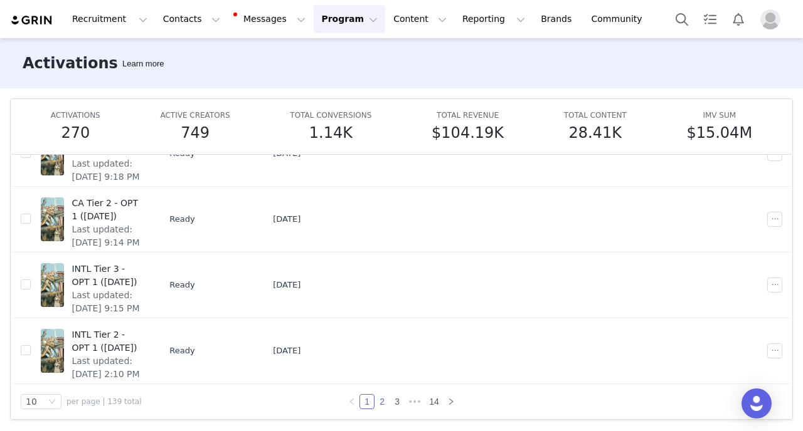
click at [382, 400] on link "2" at bounding box center [382, 402] width 14 height 14
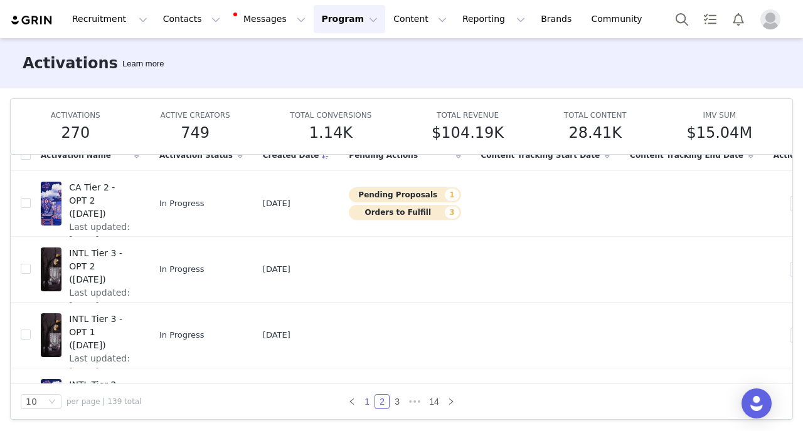
click at [368, 401] on link "1" at bounding box center [367, 402] width 14 height 14
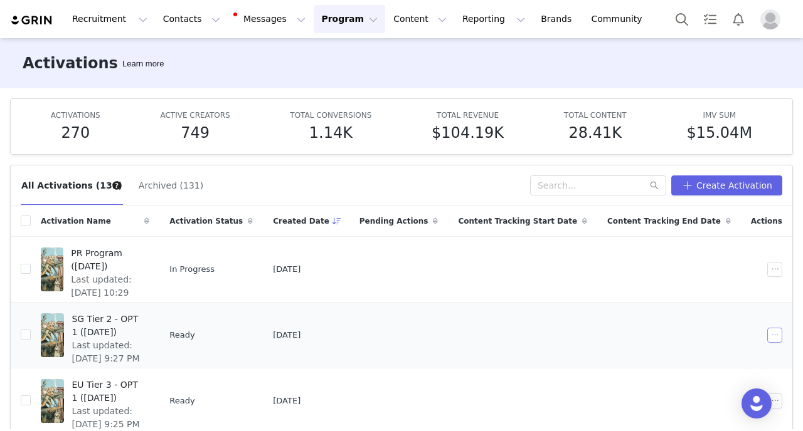
click at [774, 332] on button "button" at bounding box center [774, 335] width 15 height 15
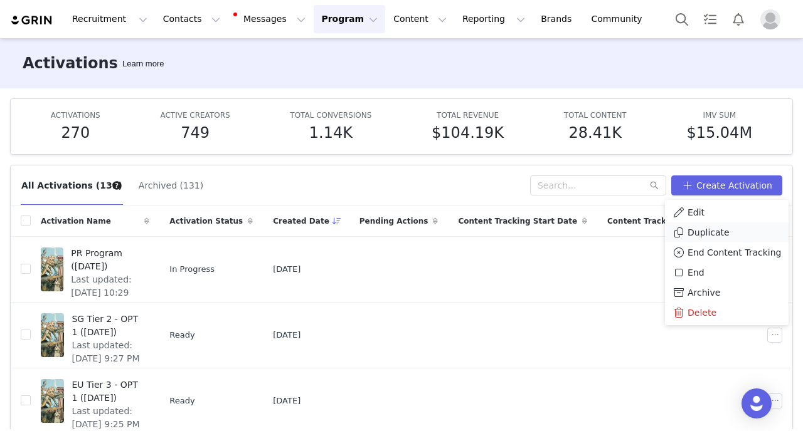
click at [710, 236] on span "Duplicate" at bounding box center [708, 233] width 42 height 14
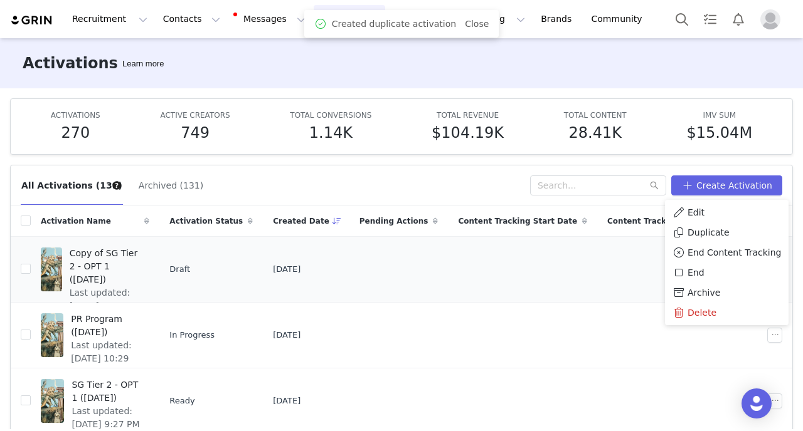
click at [142, 265] on span "Copy of SG Tier 2 - OPT 1 (Oct 2025)" at bounding box center [106, 267] width 73 height 40
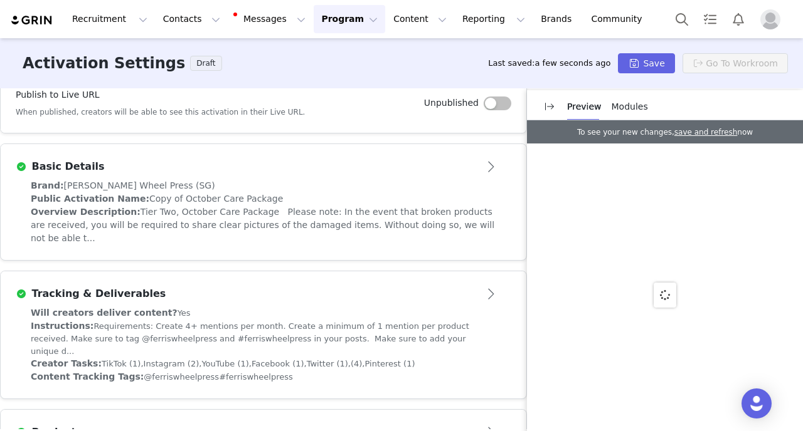
scroll to position [246, 0]
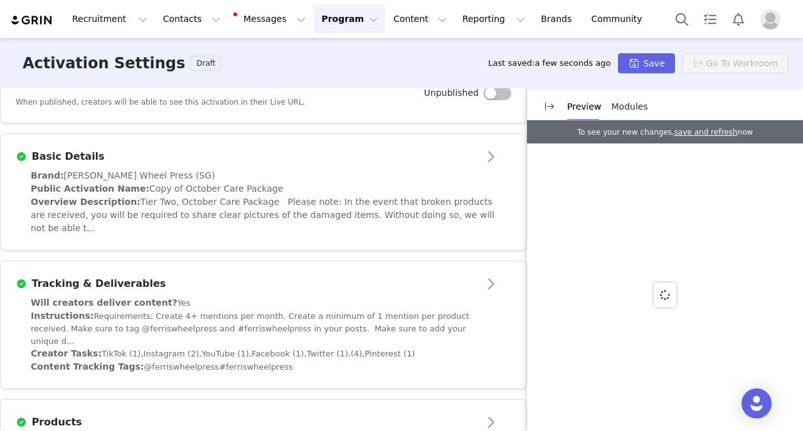
click at [499, 162] on button "Open module" at bounding box center [491, 157] width 39 height 20
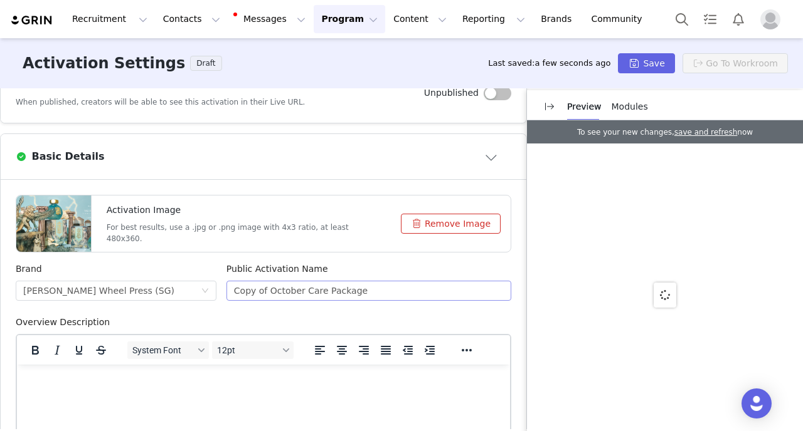
scroll to position [356, 0]
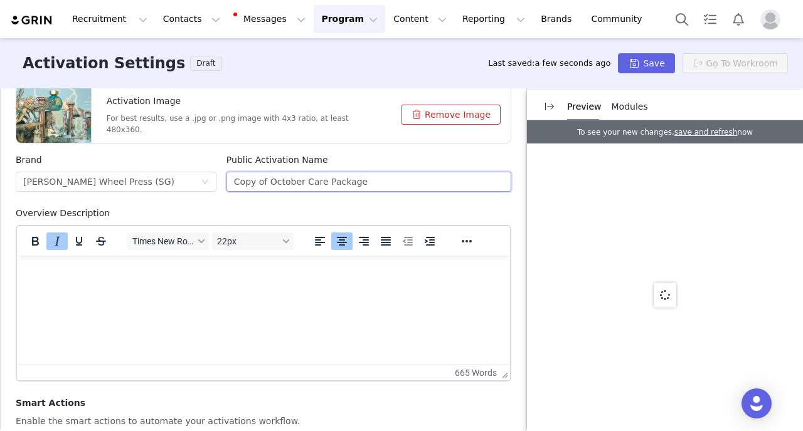
drag, startPoint x: 269, startPoint y: 183, endPoint x: 143, endPoint y: 168, distance: 127.0
click at [226, 172] on input "Copy of October Care Package" at bounding box center [368, 182] width 285 height 20
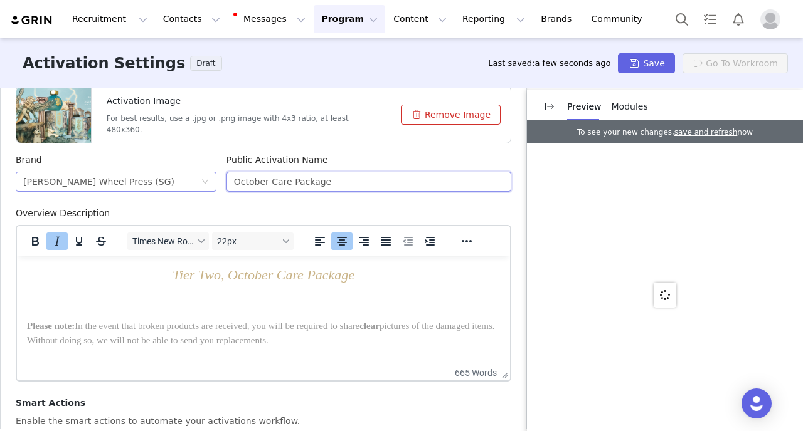
type input "October Care Package"
click at [121, 182] on div "[PERSON_NAME] Wheel Press (SG)" at bounding box center [111, 181] width 177 height 19
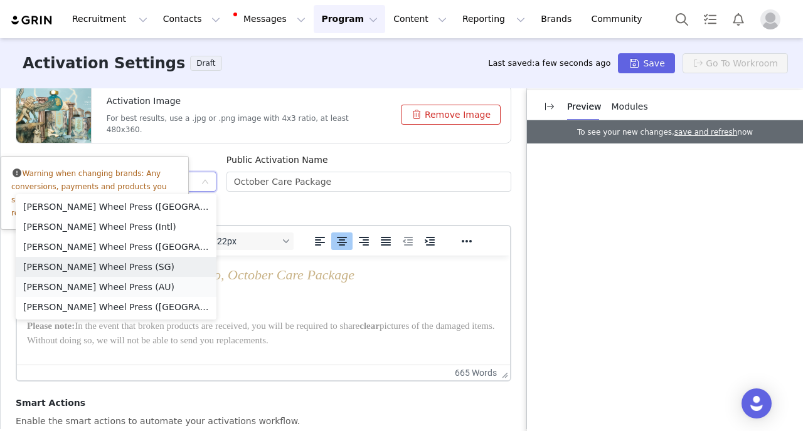
click at [122, 282] on li "Ferris Wheel Press (AU)" at bounding box center [116, 287] width 201 height 20
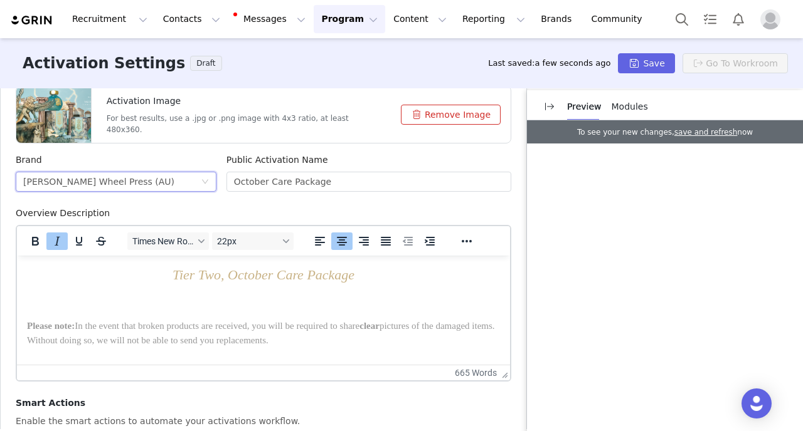
click at [243, 214] on div "Overview Description" at bounding box center [263, 216] width 495 height 18
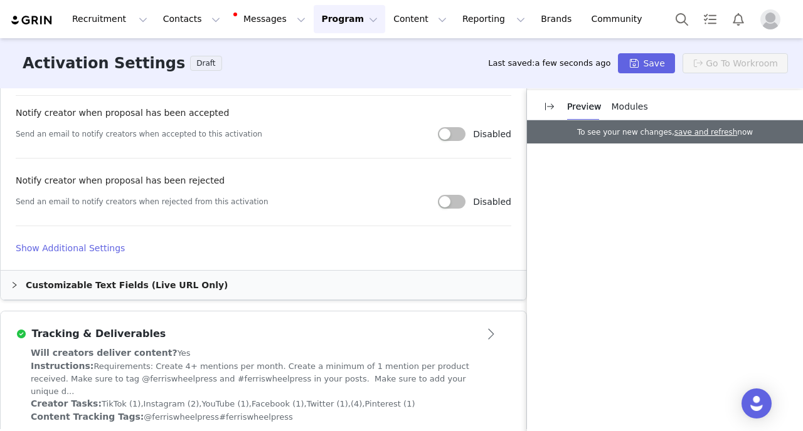
scroll to position [710, 0]
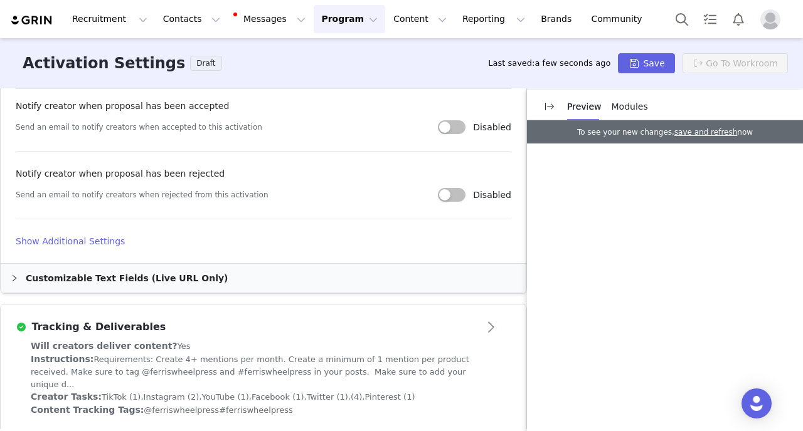
click at [102, 244] on h4 "Show Additional Settings" at bounding box center [263, 241] width 495 height 13
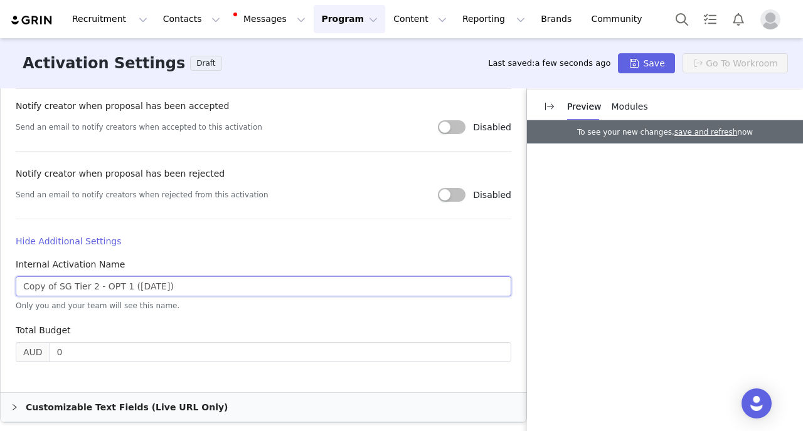
drag, startPoint x: 68, startPoint y: 285, endPoint x: 0, endPoint y: 281, distance: 67.8
click at [16, 281] on input "Copy of SG Tier 2 - OPT 1 (Oct 2025)" at bounding box center [263, 287] width 495 height 20
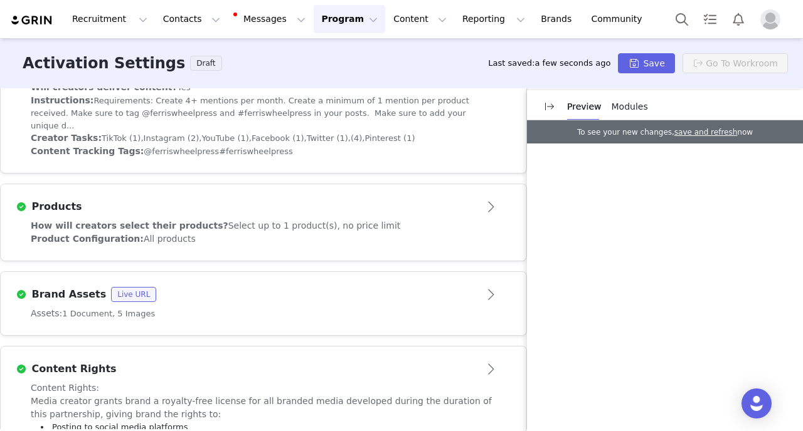
type input "AU Tier 2 - OPT 1 (Oct 2025)"
click at [177, 199] on div "Products" at bounding box center [243, 206] width 454 height 15
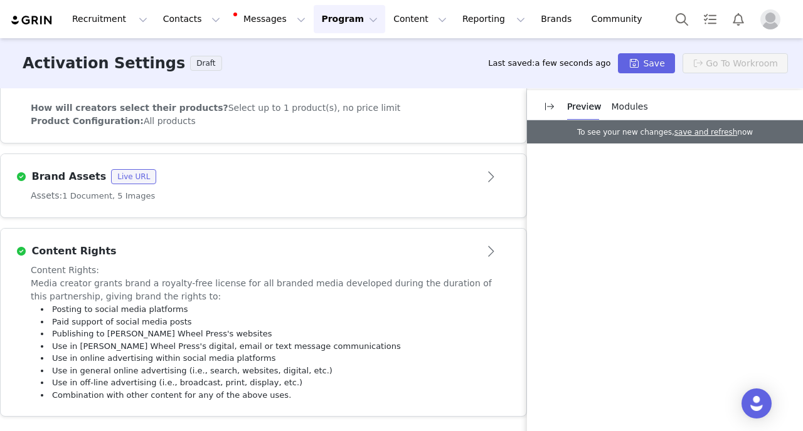
scroll to position [462, 0]
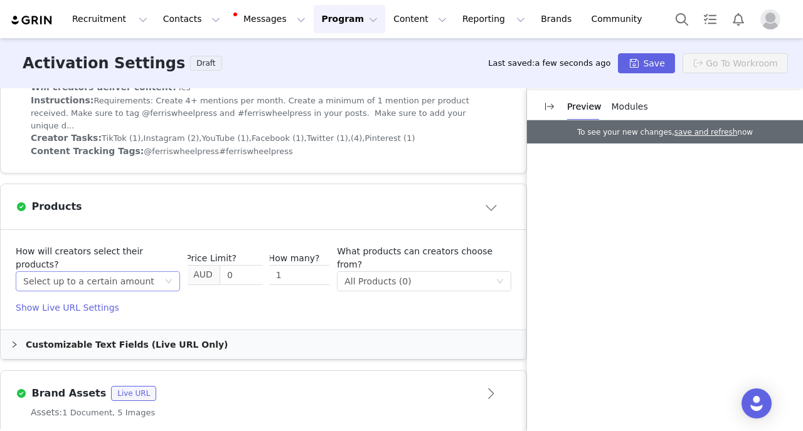
click at [120, 272] on div "Select up to a certain amount" at bounding box center [88, 281] width 131 height 19
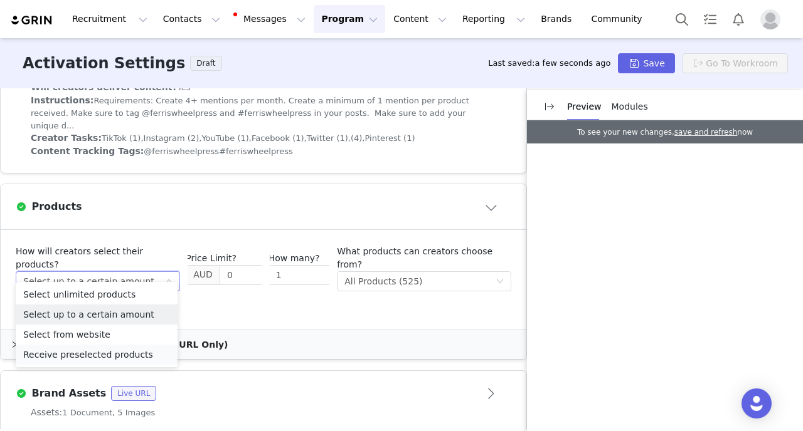
click at [103, 356] on li "Receive preselected products" at bounding box center [97, 355] width 162 height 20
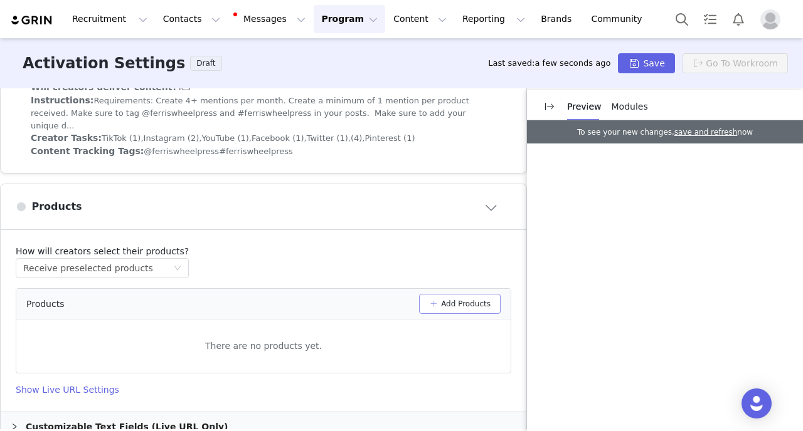
click at [435, 294] on button "Add Products" at bounding box center [460, 304] width 82 height 20
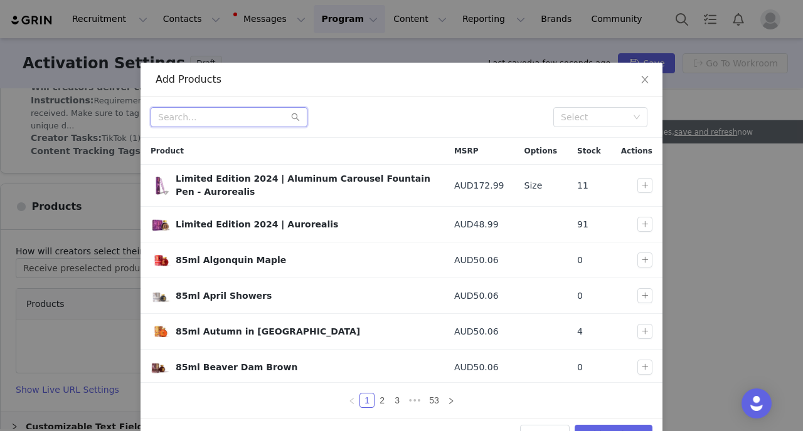
click at [188, 117] on input "text" at bounding box center [229, 117] width 157 height 20
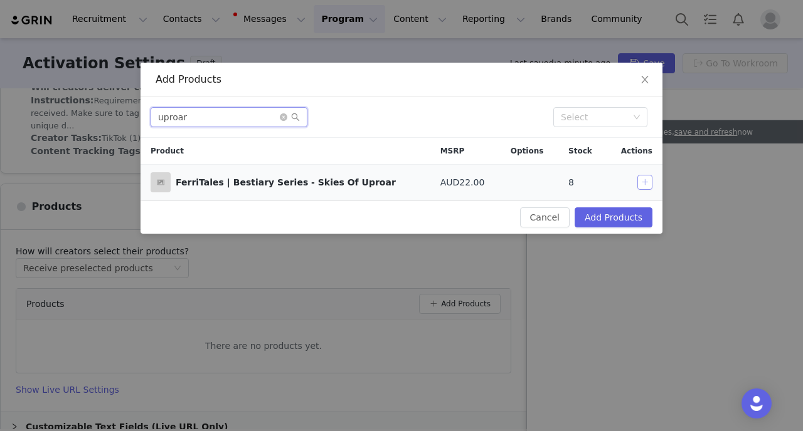
type input "uproar"
click at [649, 185] on button "button" at bounding box center [644, 182] width 15 height 15
drag, startPoint x: 197, startPoint y: 119, endPoint x: 81, endPoint y: 112, distance: 116.2
click at [151, 119] on input "uproar" at bounding box center [229, 117] width 157 height 20
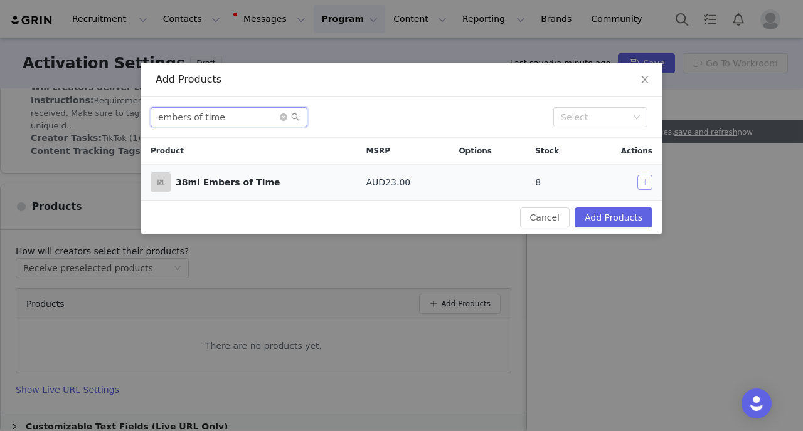
type input "embers of time"
click at [649, 177] on button "button" at bounding box center [644, 182] width 15 height 15
click at [625, 220] on button "Add Products" at bounding box center [613, 218] width 78 height 20
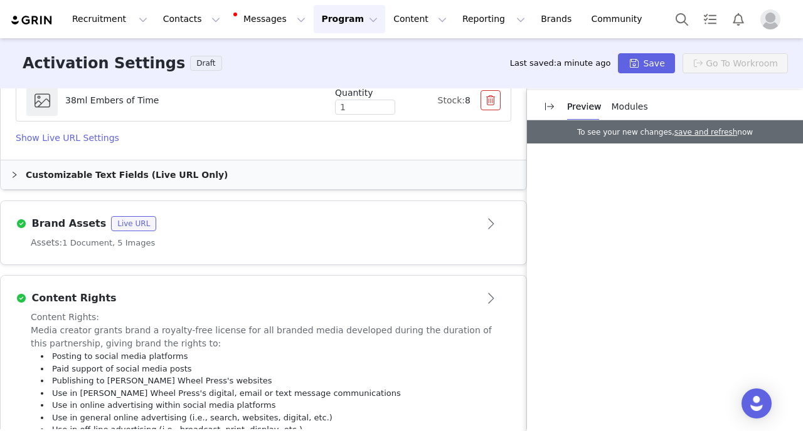
click at [319, 236] on div "Assets: 1 Document, 5 Images" at bounding box center [263, 242] width 465 height 13
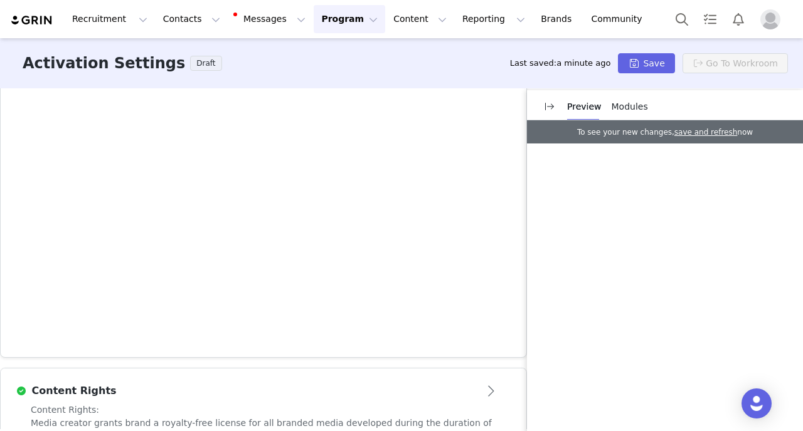
scroll to position [734, 0]
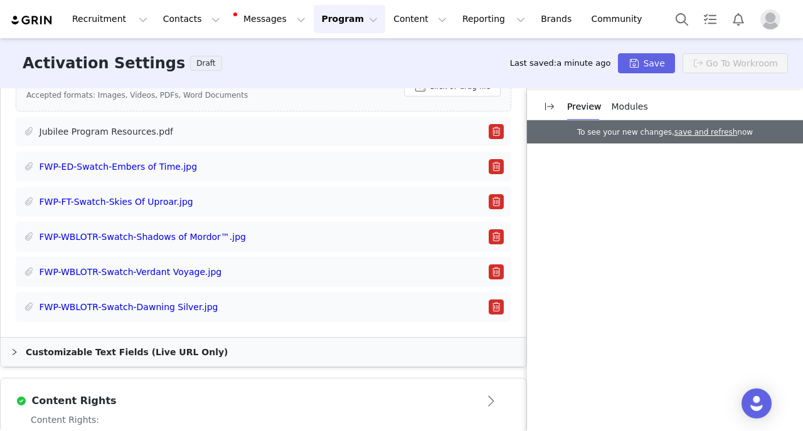
click at [154, 125] on link "Jubilee Program Resources.pdf" at bounding box center [107, 131] width 134 height 13
click at [497, 124] on button "button" at bounding box center [496, 131] width 15 height 15
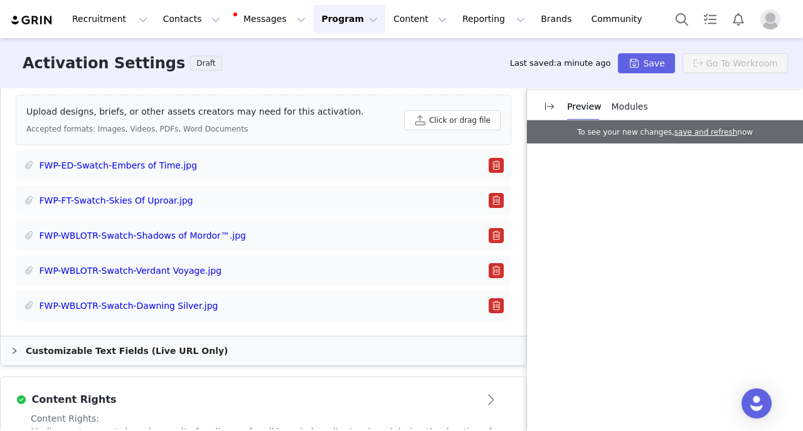
scroll to position [699, 0]
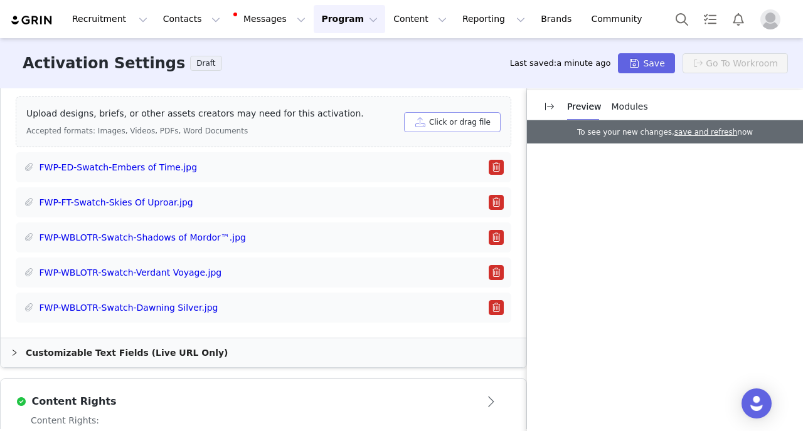
click at [435, 119] on button "Click or drag file" at bounding box center [452, 122] width 97 height 20
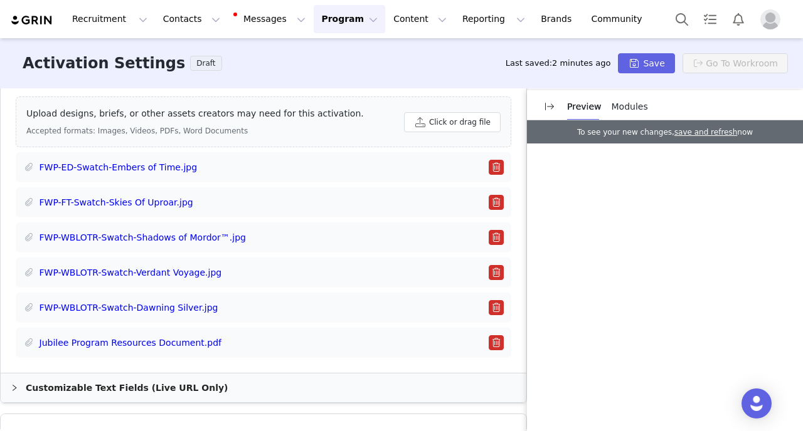
click at [499, 336] on button "button" at bounding box center [496, 343] width 15 height 15
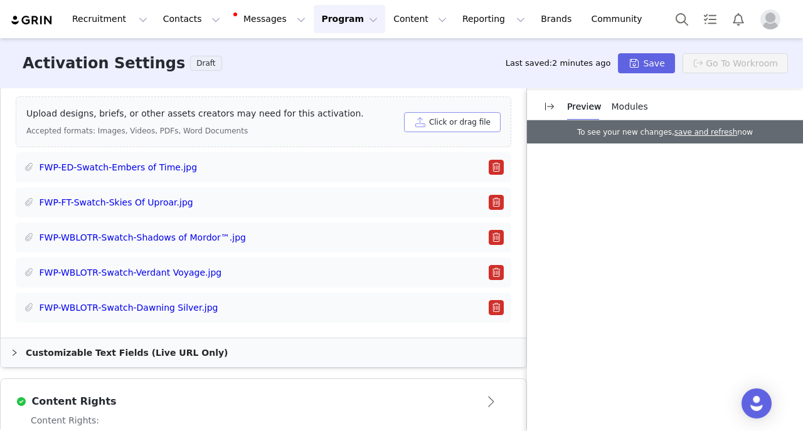
click at [460, 112] on button "Click or drag file" at bounding box center [452, 122] width 97 height 20
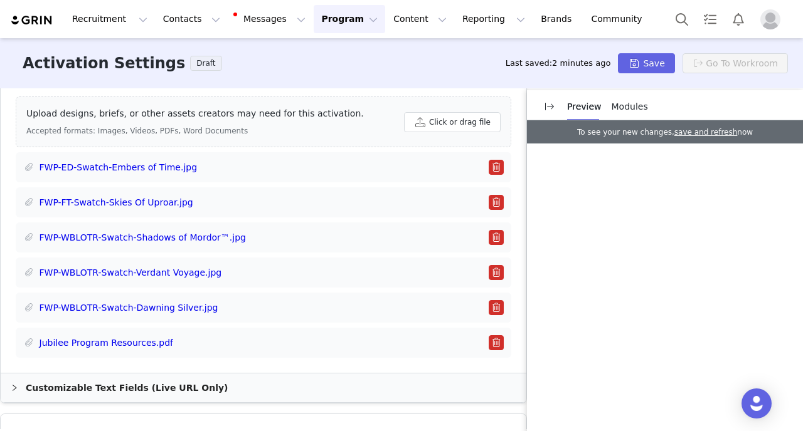
scroll to position [845, 0]
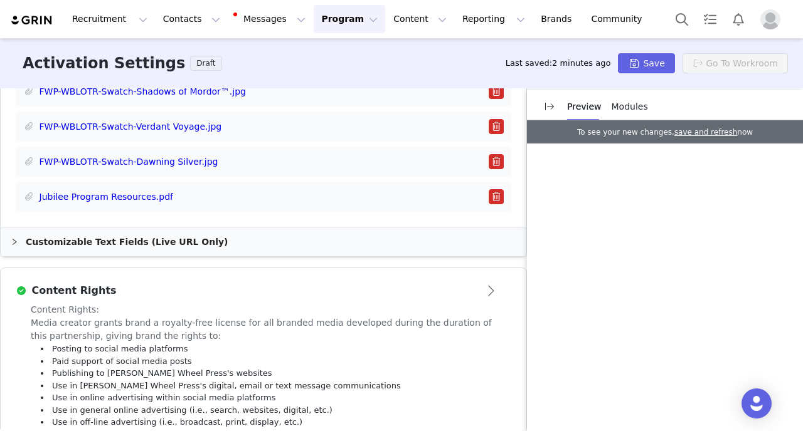
click at [620, 112] on span "Modules" at bounding box center [629, 107] width 36 height 10
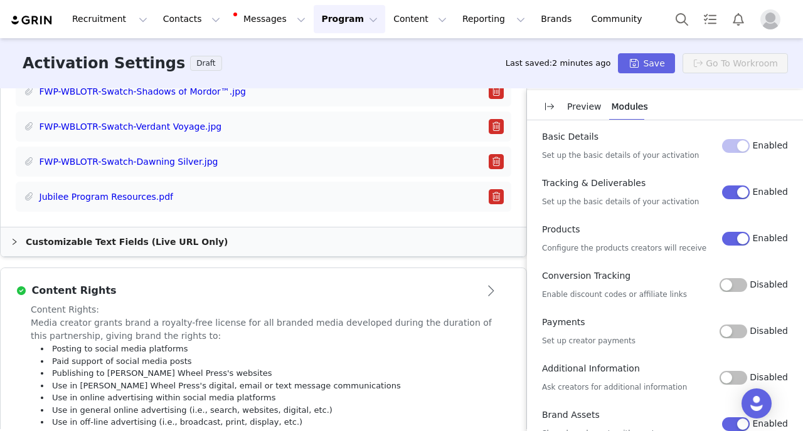
click at [734, 289] on button "Disabled" at bounding box center [733, 285] width 28 height 14
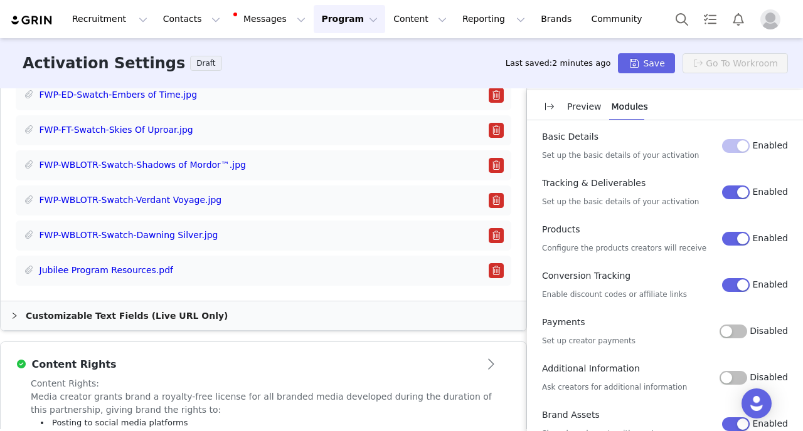
scroll to position [918, 0]
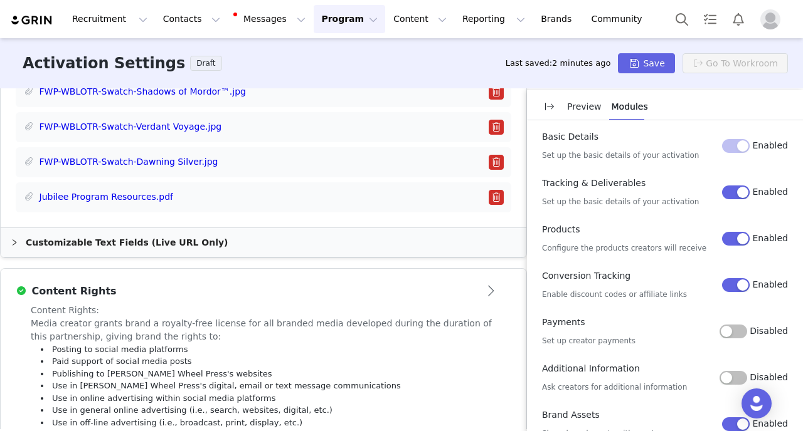
click at [740, 341] on div "Payments Set up creator payments Disabled" at bounding box center [665, 331] width 246 height 31
click at [724, 336] on button "Disabled" at bounding box center [733, 332] width 28 height 14
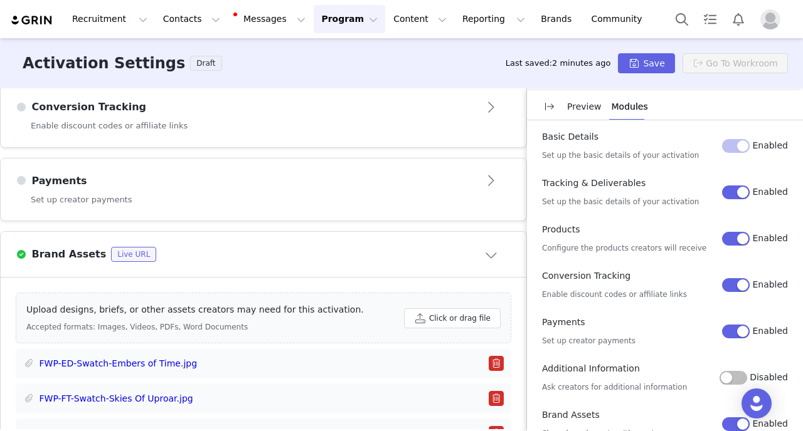
scroll to position [628, 0]
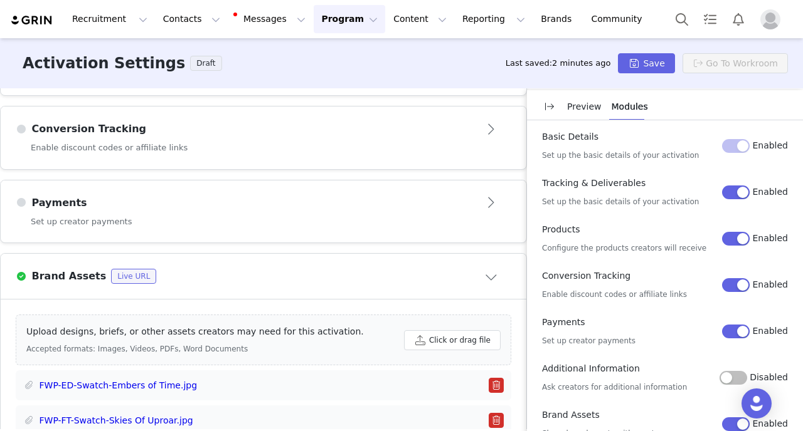
click at [266, 142] on div "Enable discount codes or affiliate links" at bounding box center [264, 156] width 526 height 28
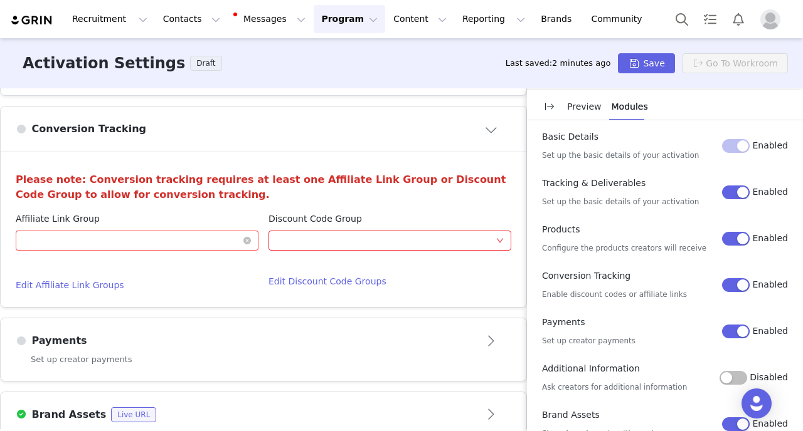
click at [167, 235] on div "Optional" at bounding box center [133, 240] width 220 height 19
click at [159, 275] on li "AU - Tier 2" at bounding box center [137, 273] width 243 height 20
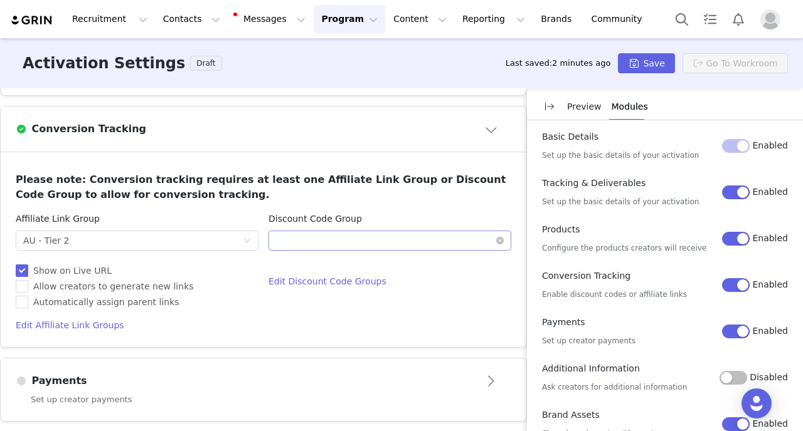
click at [290, 236] on div "Optional" at bounding box center [386, 240] width 220 height 19
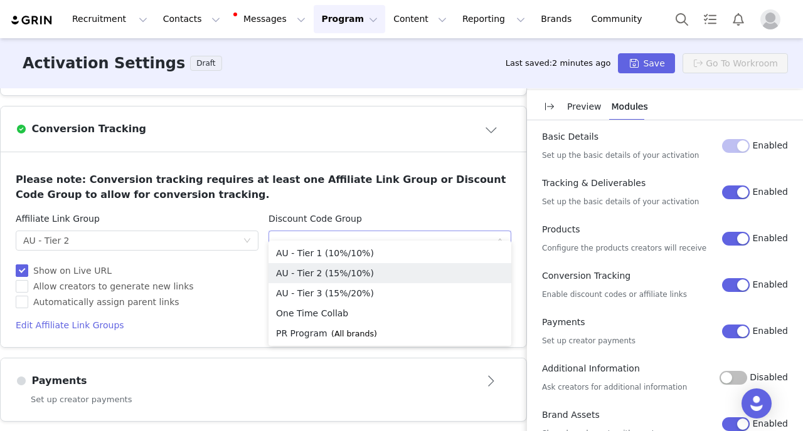
click at [300, 273] on li "AU - Tier 2 (15%/10%)" at bounding box center [389, 273] width 243 height 20
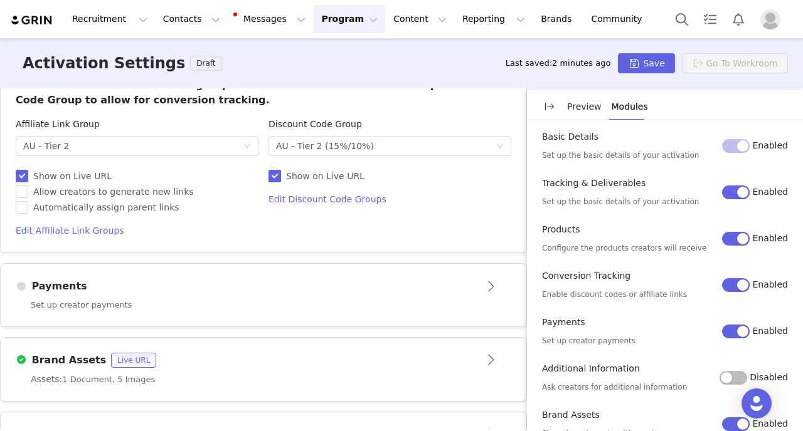
click at [238, 299] on div "Set up creator payments" at bounding box center [264, 313] width 526 height 28
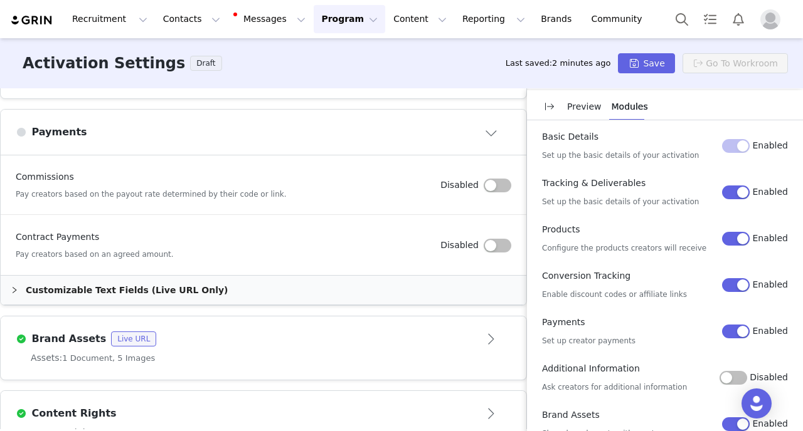
scroll to position [670, 0]
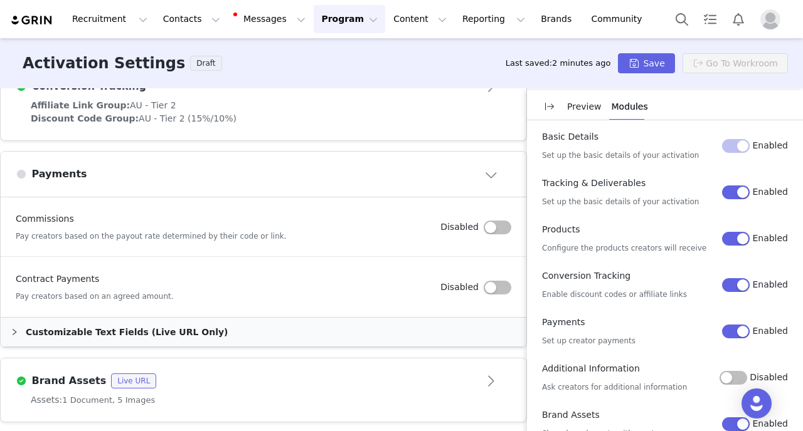
click at [490, 221] on button "button" at bounding box center [498, 228] width 28 height 14
click at [216, 324] on div "Customizable Text Fields (Live URL Only)" at bounding box center [264, 332] width 526 height 29
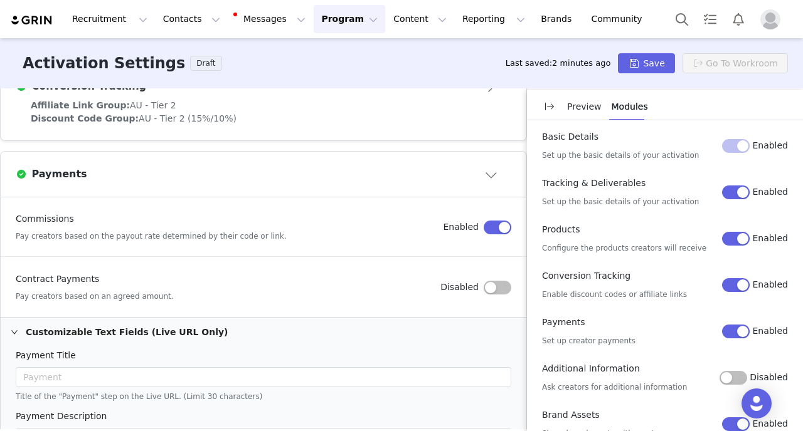
scroll to position [825, 0]
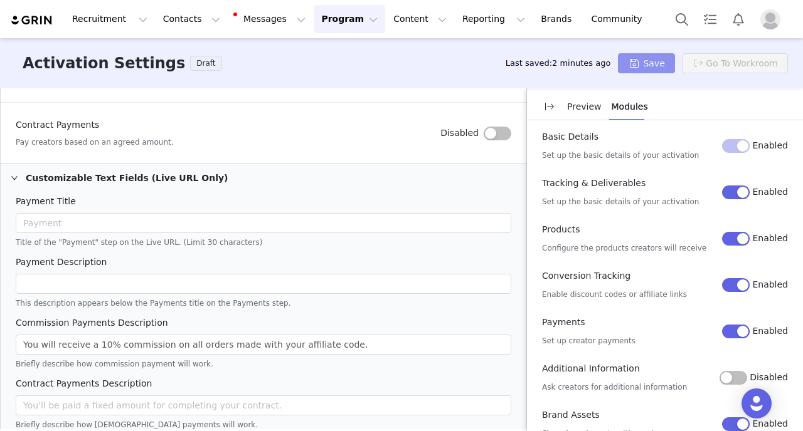
click at [645, 66] on button "Save" at bounding box center [646, 63] width 56 height 20
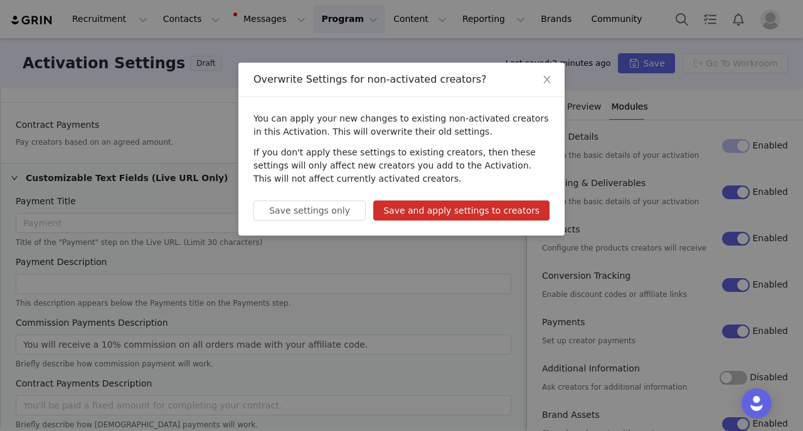
click at [437, 215] on button "Save and apply settings to creators" at bounding box center [461, 211] width 176 height 20
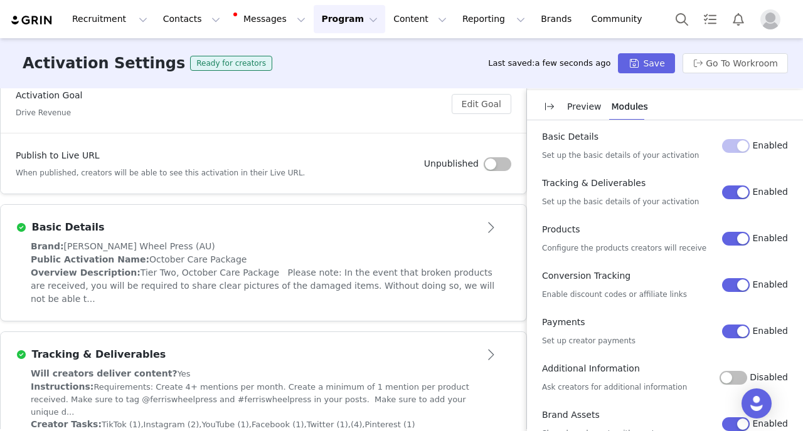
scroll to position [183, 0]
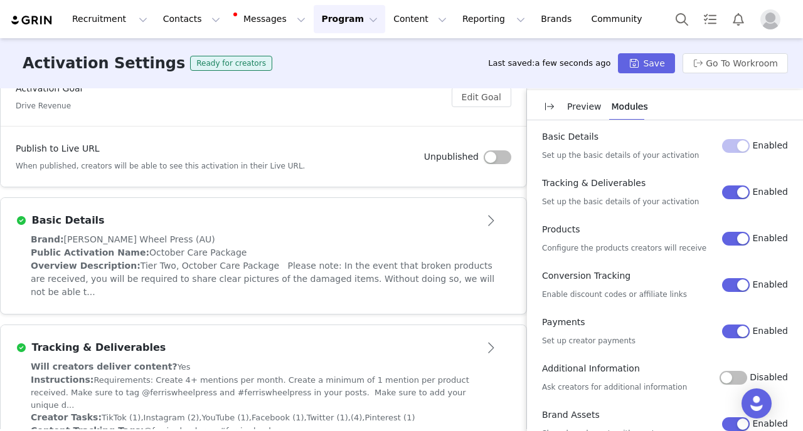
click at [496, 221] on button "Open module" at bounding box center [491, 221] width 39 height 20
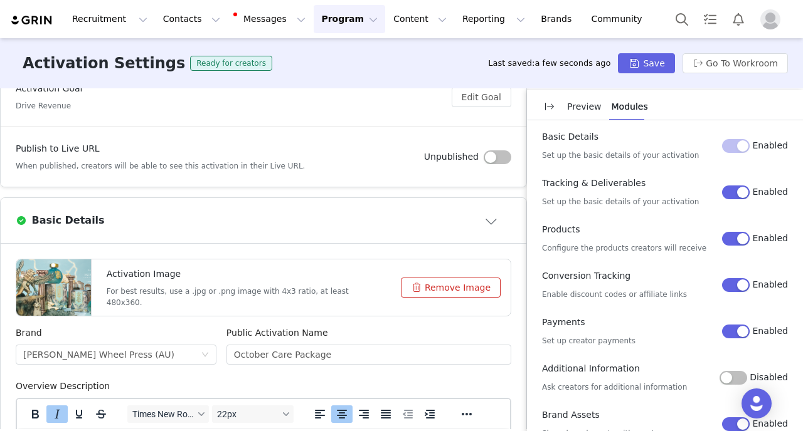
scroll to position [267, 0]
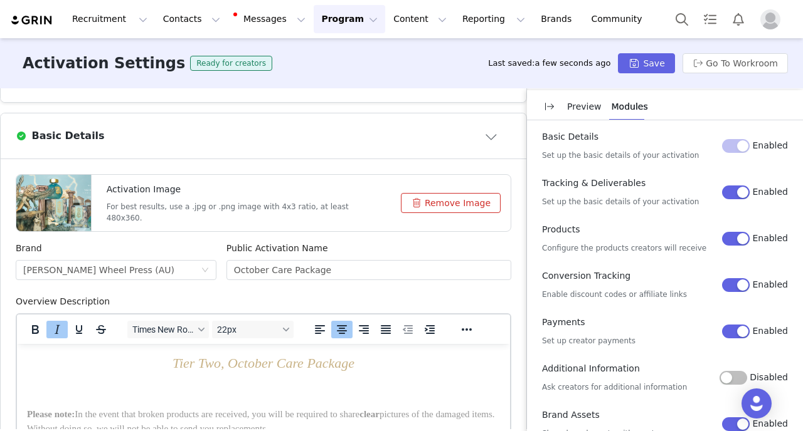
click at [589, 106] on p "Preview" at bounding box center [584, 106] width 34 height 13
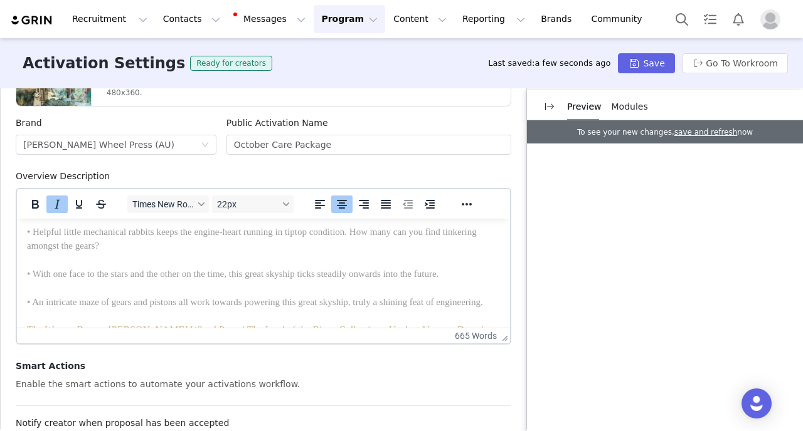
scroll to position [86, 0]
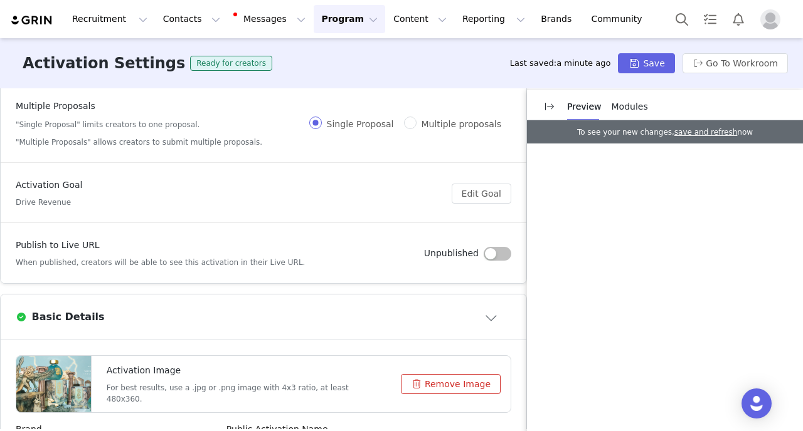
click at [332, 28] on button "Program Program" at bounding box center [349, 19] width 71 height 28
click at [332, 54] on p "Activations" at bounding box center [328, 55] width 48 height 13
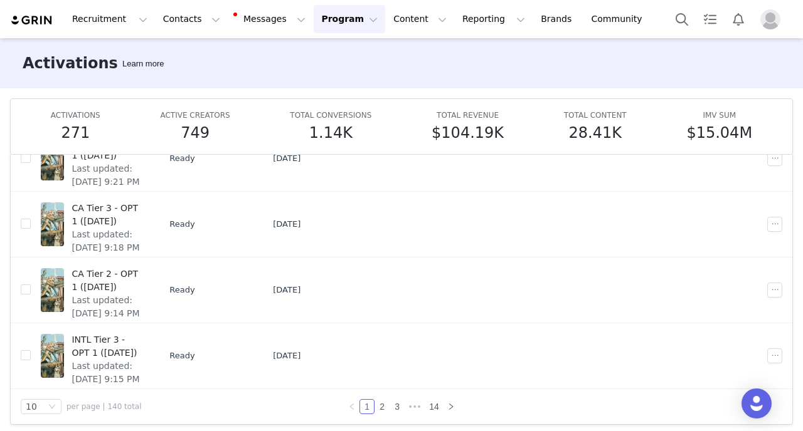
scroll to position [66, 0]
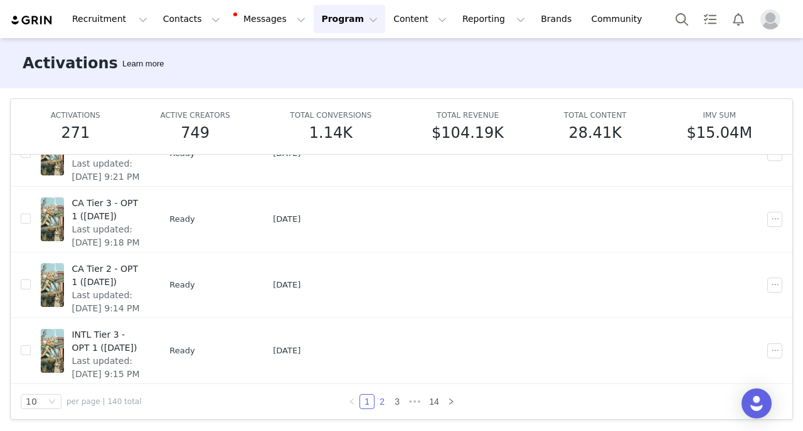
click at [383, 406] on link "2" at bounding box center [382, 402] width 14 height 14
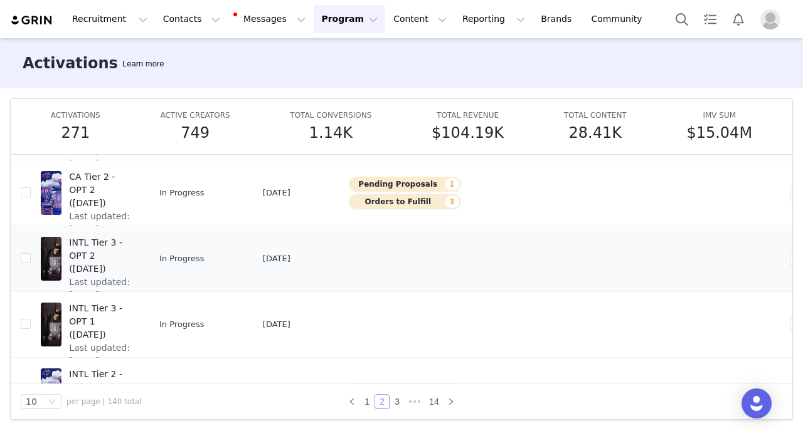
scroll to position [119, 0]
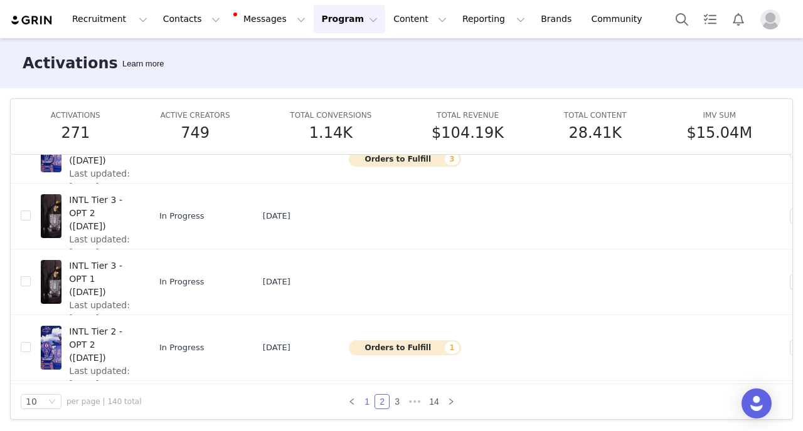
click at [368, 404] on link "1" at bounding box center [367, 402] width 14 height 14
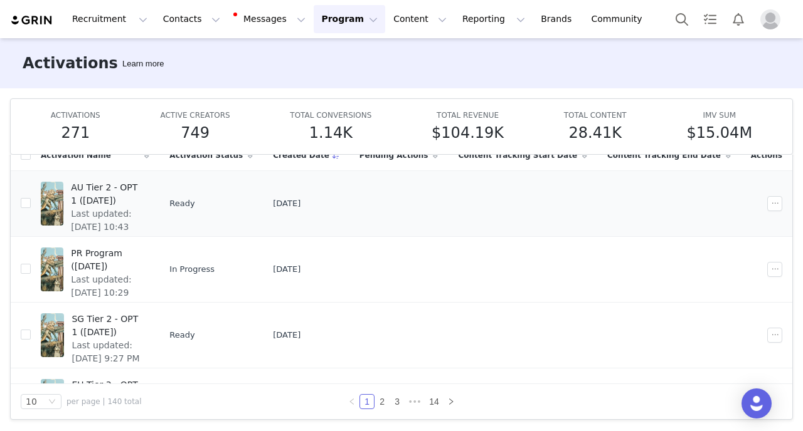
click at [131, 187] on span "AU Tier 2 - OPT 1 ([DATE])" at bounding box center [106, 194] width 71 height 26
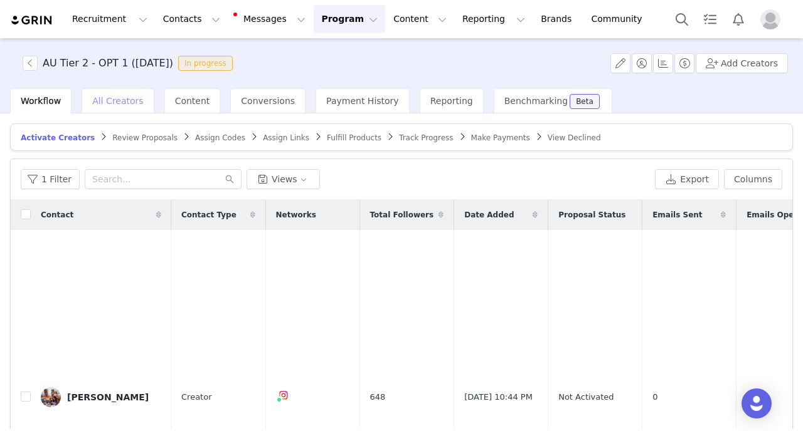
click at [113, 96] on span "All Creators" at bounding box center [117, 101] width 51 height 10
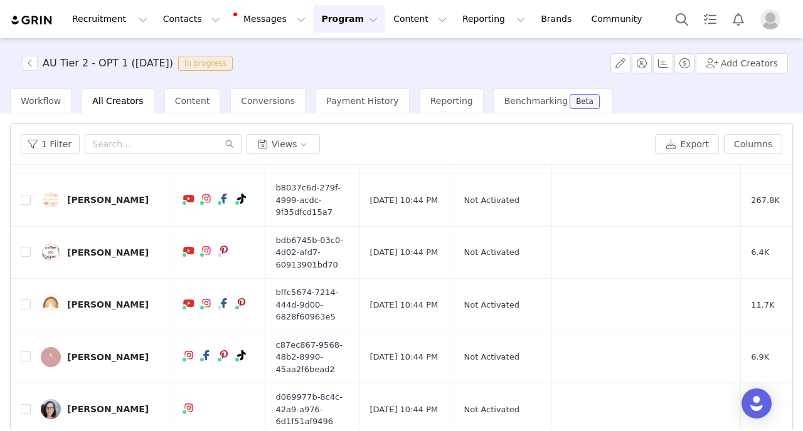
scroll to position [80, 0]
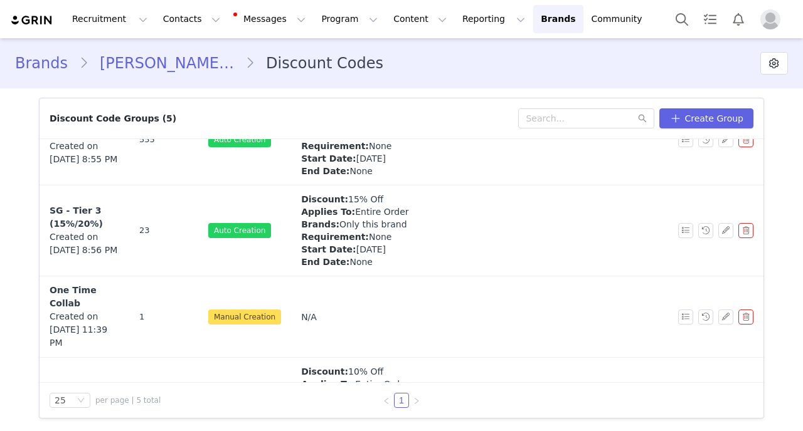
scroll to position [215, 0]
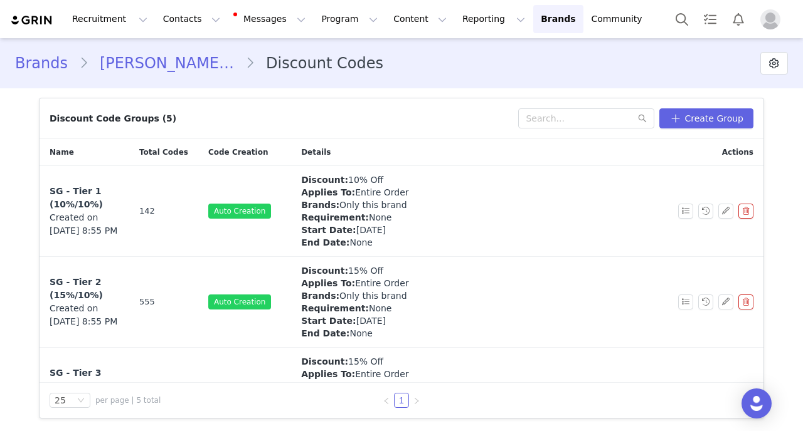
scroll to position [215, 0]
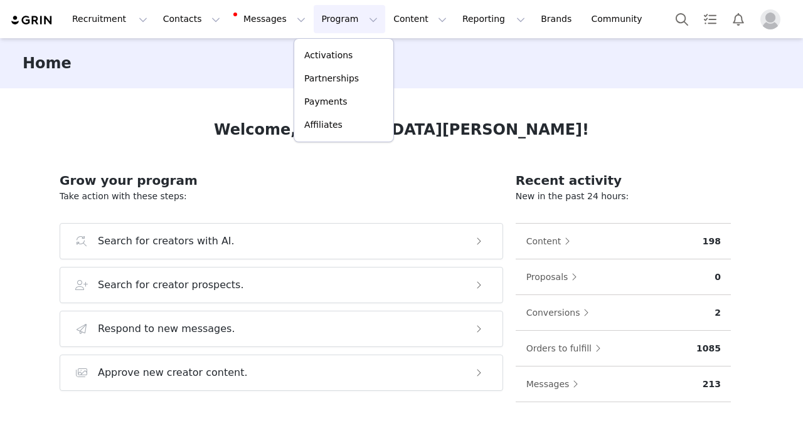
click at [337, 66] on link "Activations" at bounding box center [343, 55] width 99 height 23
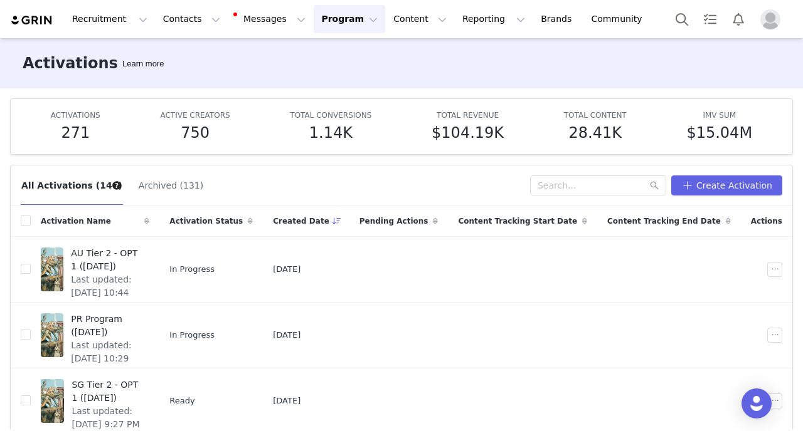
scroll to position [66, 0]
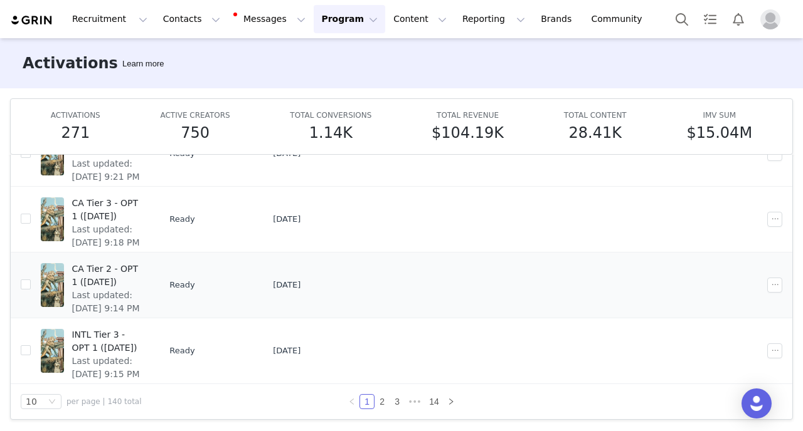
click at [120, 270] on span "CA Tier 2 - OPT 1 ([DATE])" at bounding box center [106, 276] width 70 height 26
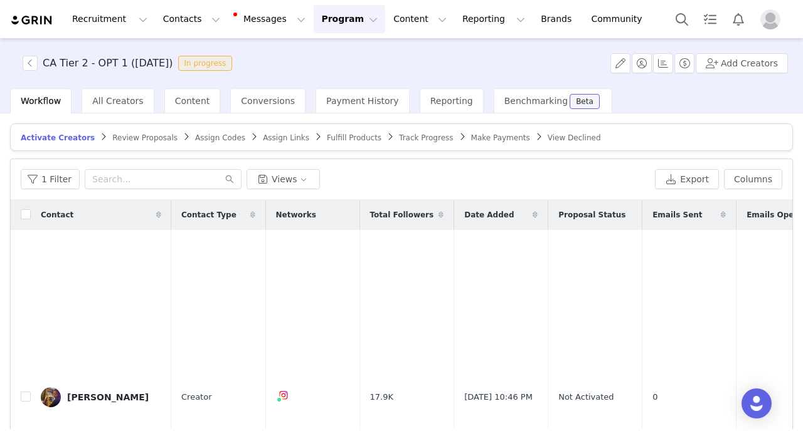
click at [339, 12] on button "Program Program" at bounding box center [349, 19] width 71 height 28
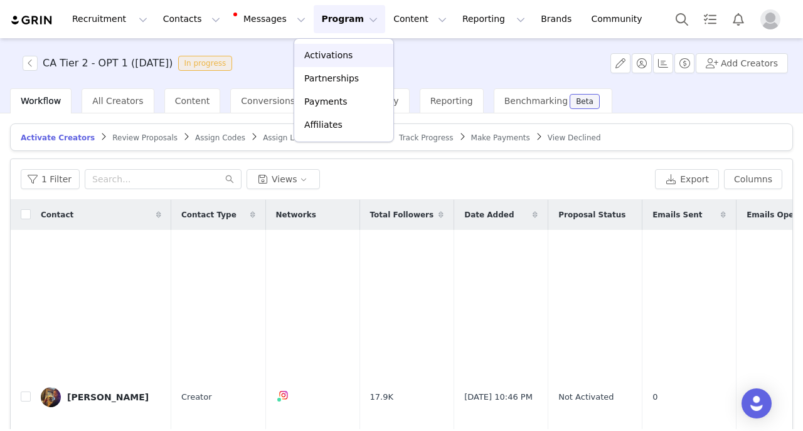
click at [346, 51] on p "Activations" at bounding box center [328, 55] width 48 height 13
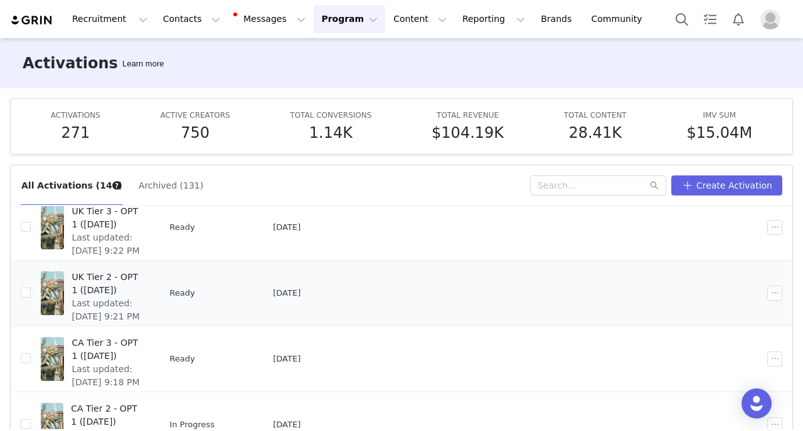
scroll to position [377, 0]
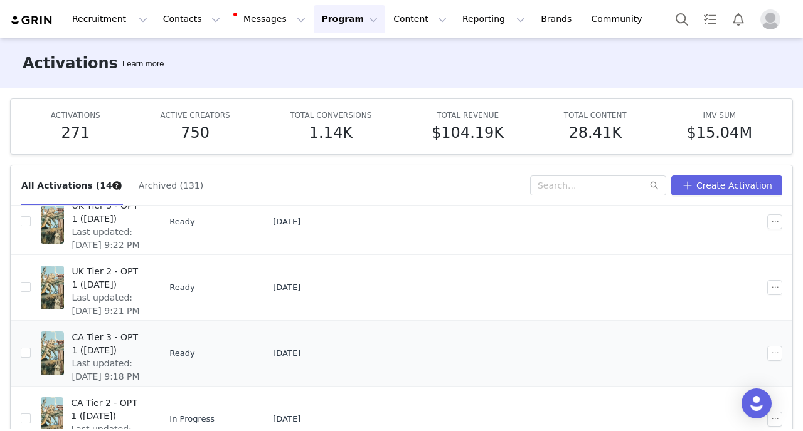
click at [139, 347] on span "CA Tier 3 - OPT 1 ([DATE])" at bounding box center [106, 344] width 70 height 26
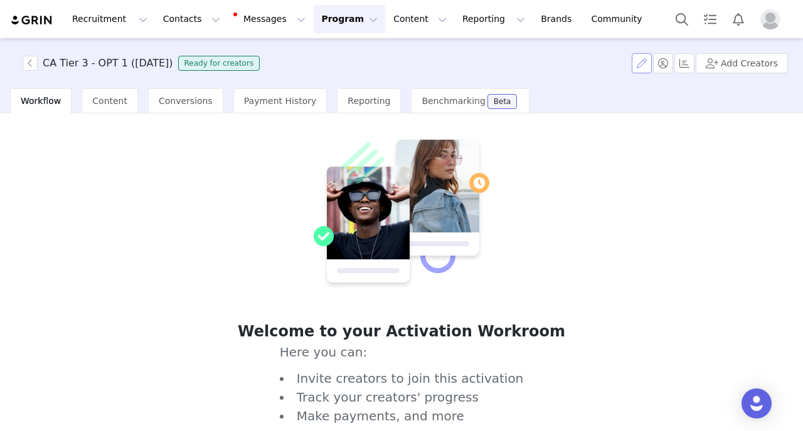
click at [642, 67] on button "button" at bounding box center [642, 63] width 20 height 20
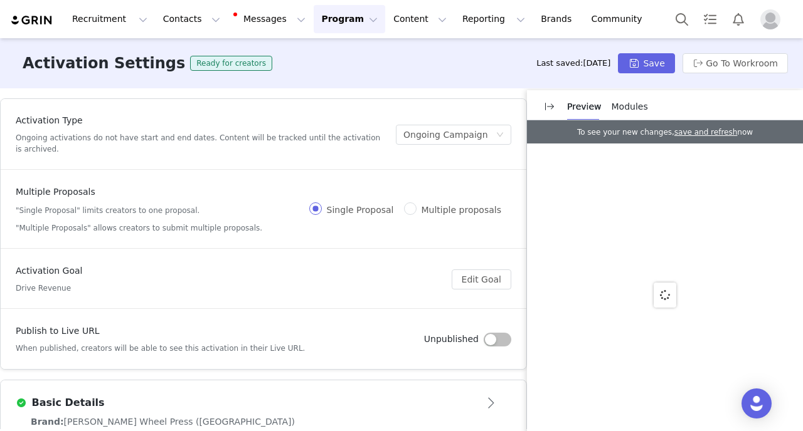
click at [708, 74] on div "Activation Settings Ready for creators Last saved: [DATE] Save Go To Workroom" at bounding box center [401, 63] width 803 height 50
click at [708, 68] on button "Go To Workroom" at bounding box center [734, 63] width 105 height 20
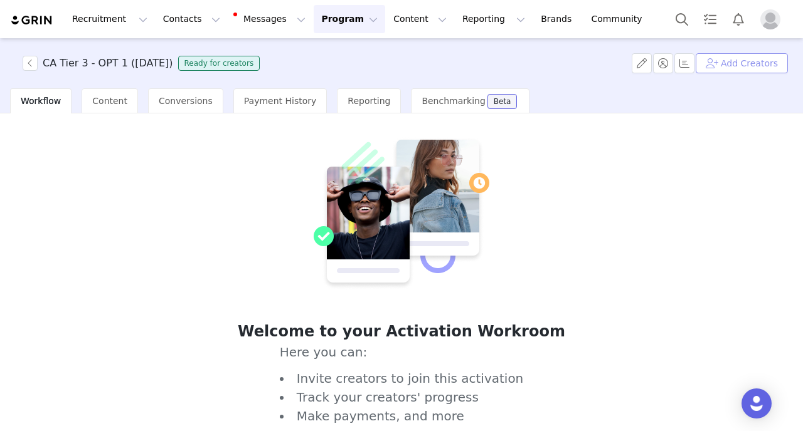
click at [719, 60] on button "Add Creators" at bounding box center [742, 63] width 92 height 20
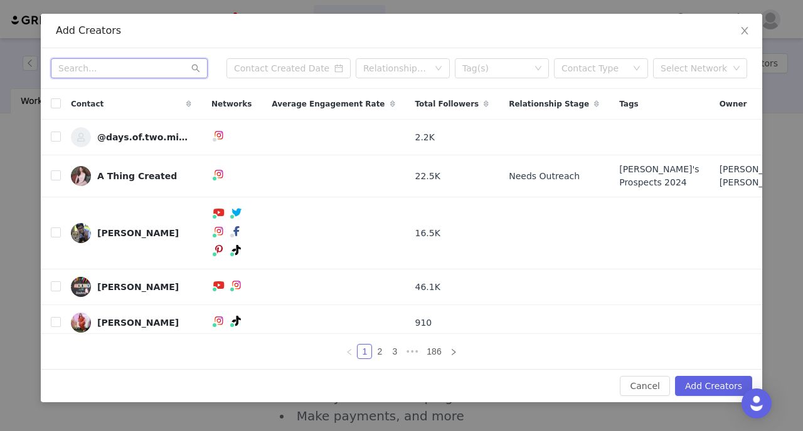
click at [123, 68] on input "text" at bounding box center [129, 68] width 157 height 20
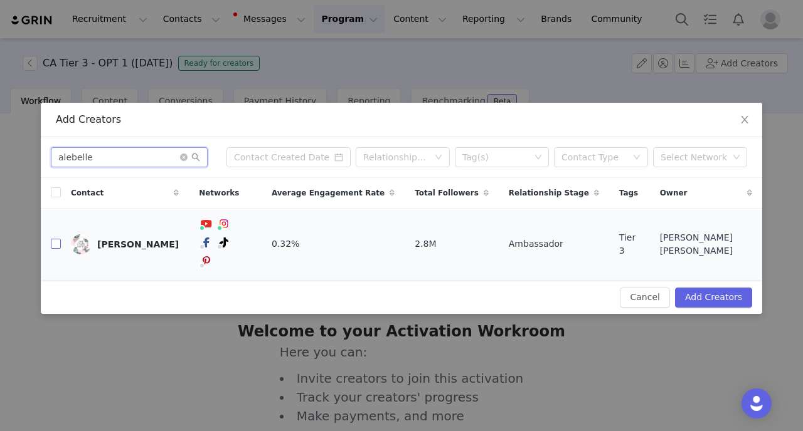
type input "alebelle"
click at [56, 246] on input "checkbox" at bounding box center [56, 244] width 10 height 10
checkbox input "true"
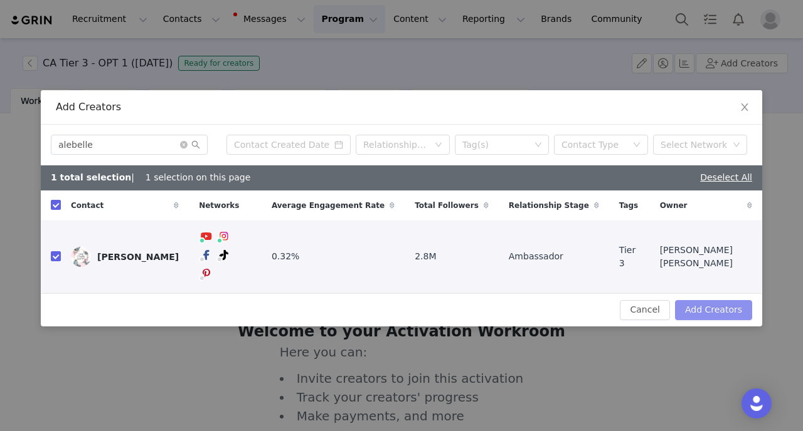
click at [699, 300] on button "Add Creators" at bounding box center [713, 310] width 77 height 20
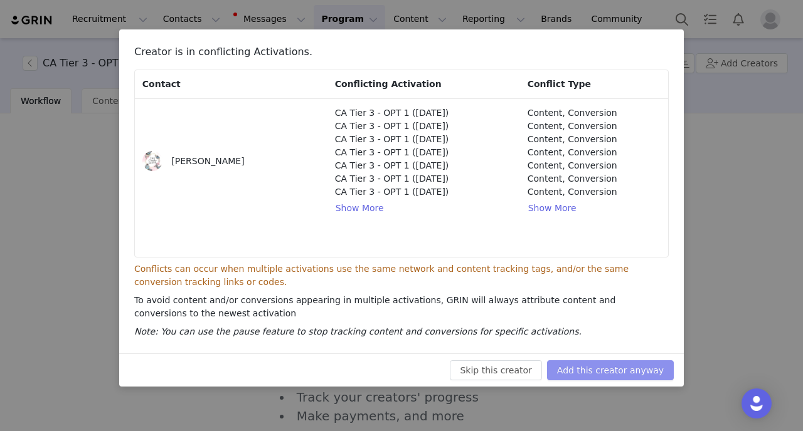
click at [631, 366] on button "Add this creator anyway" at bounding box center [610, 371] width 127 height 20
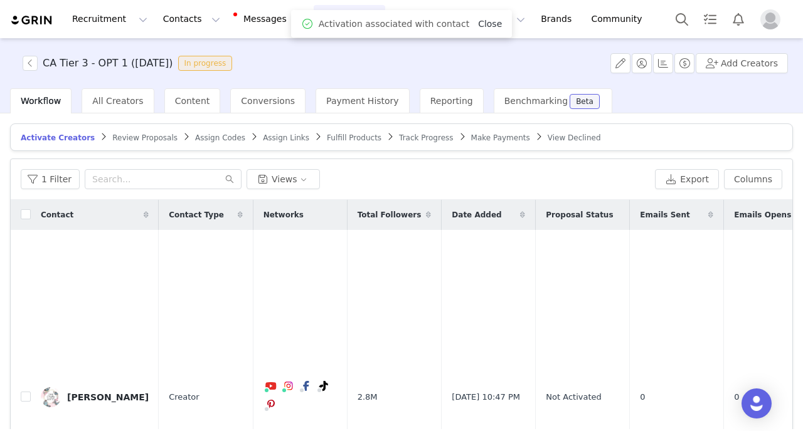
click at [481, 21] on link "Close" at bounding box center [490, 24] width 24 height 10
click at [319, 19] on button "Program Program" at bounding box center [349, 19] width 71 height 28
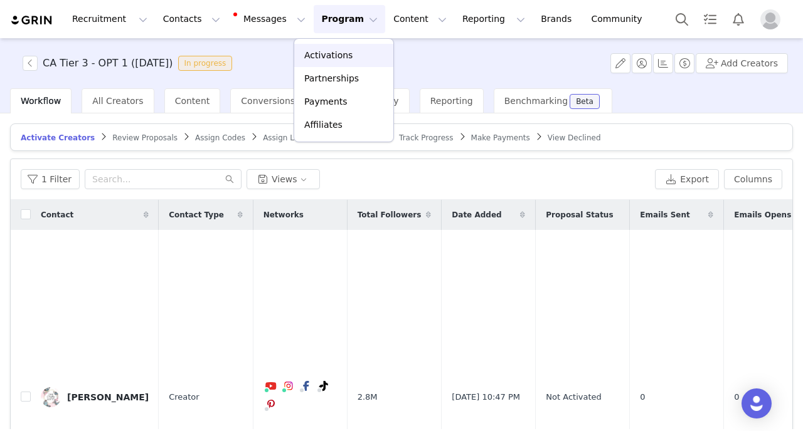
click at [324, 48] on link "Activations" at bounding box center [343, 55] width 99 height 23
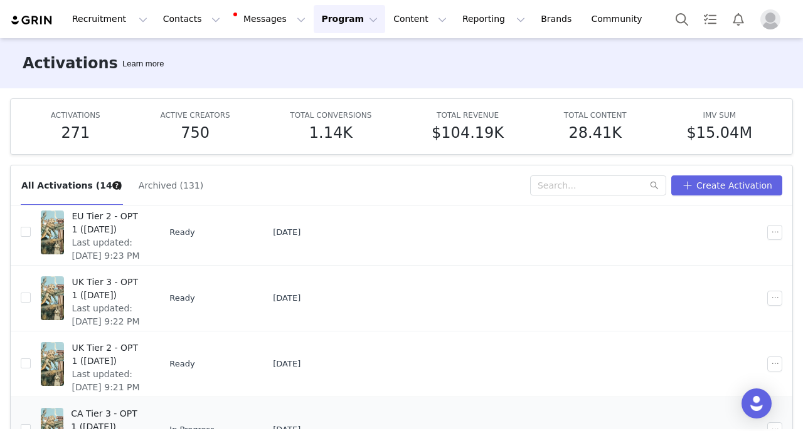
scroll to position [295, 0]
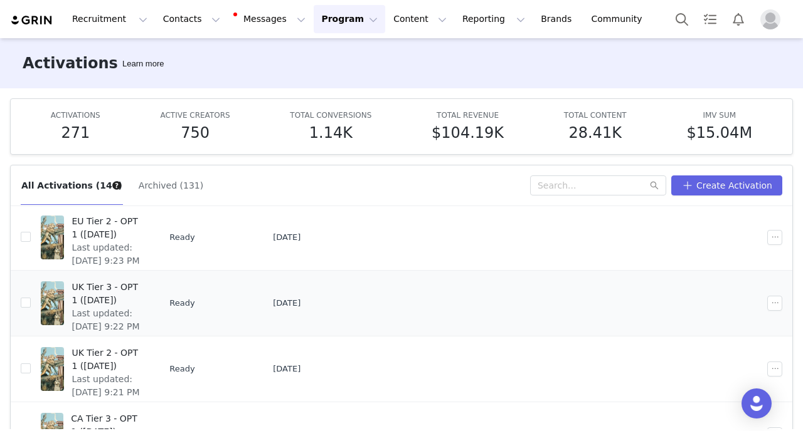
click at [130, 295] on span "UK Tier 3 - OPT 1 (Oct 2025)" at bounding box center [106, 294] width 70 height 26
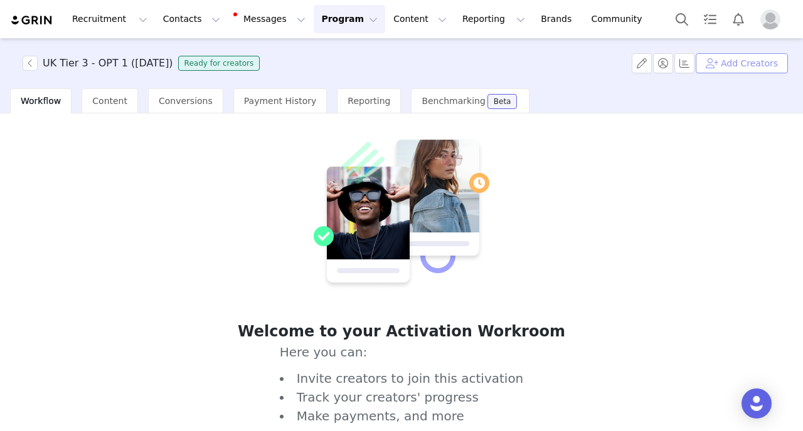
click at [737, 63] on button "Add Creators" at bounding box center [742, 63] width 92 height 20
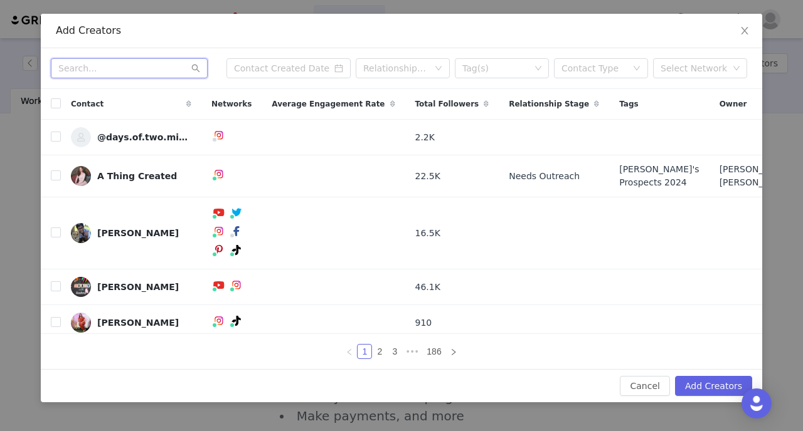
click at [109, 70] on input "text" at bounding box center [129, 68] width 157 height 20
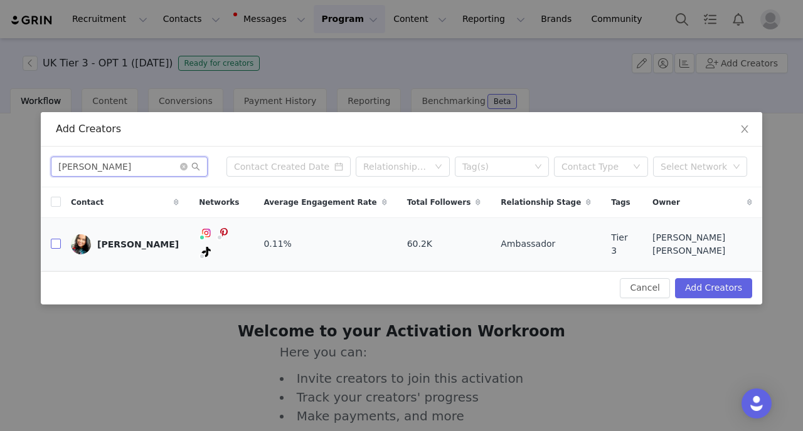
type input "surbhi"
click at [53, 245] on input "checkbox" at bounding box center [56, 244] width 10 height 10
checkbox input "true"
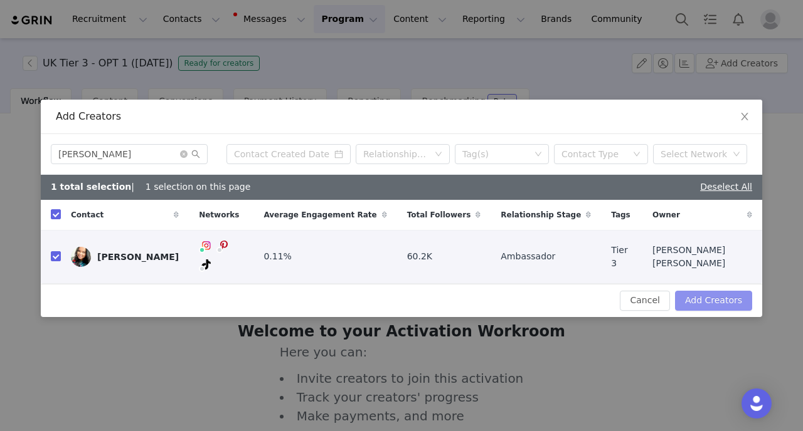
click at [716, 298] on button "Add Creators" at bounding box center [713, 301] width 77 height 20
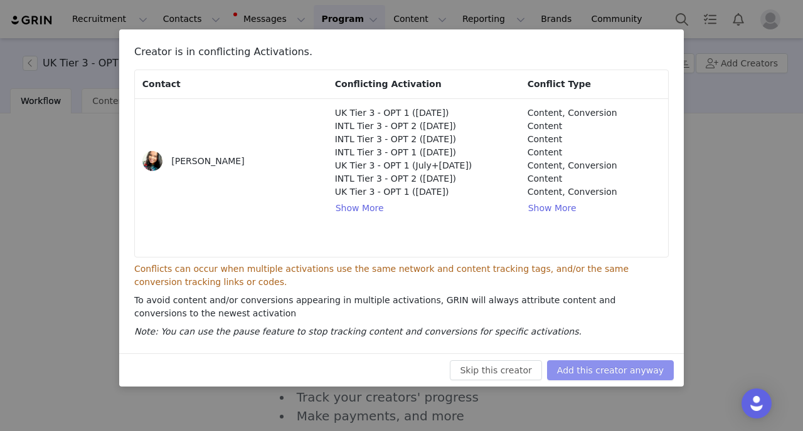
click at [643, 367] on button "Add this creator anyway" at bounding box center [610, 371] width 127 height 20
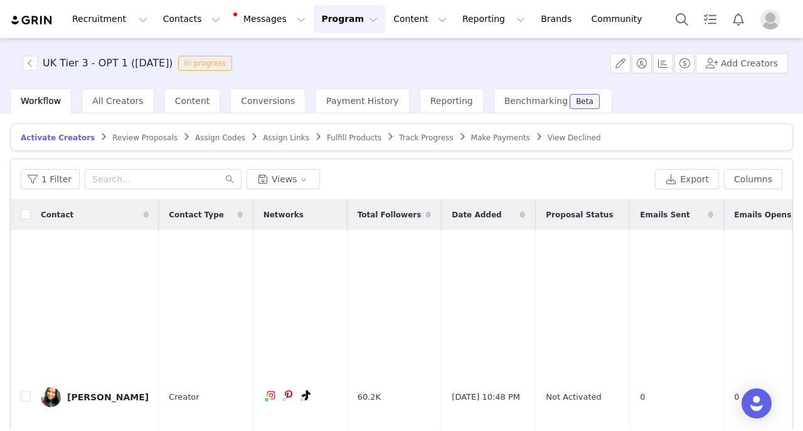
click at [348, 28] on button "Program Program" at bounding box center [349, 19] width 71 height 28
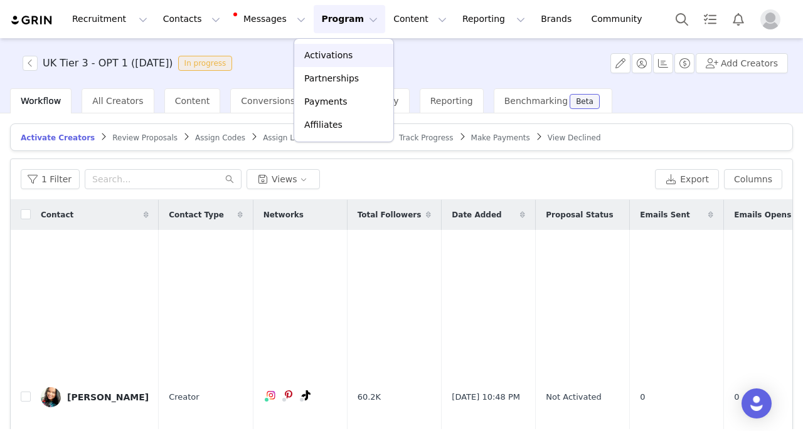
click at [348, 58] on p "Activations" at bounding box center [328, 55] width 48 height 13
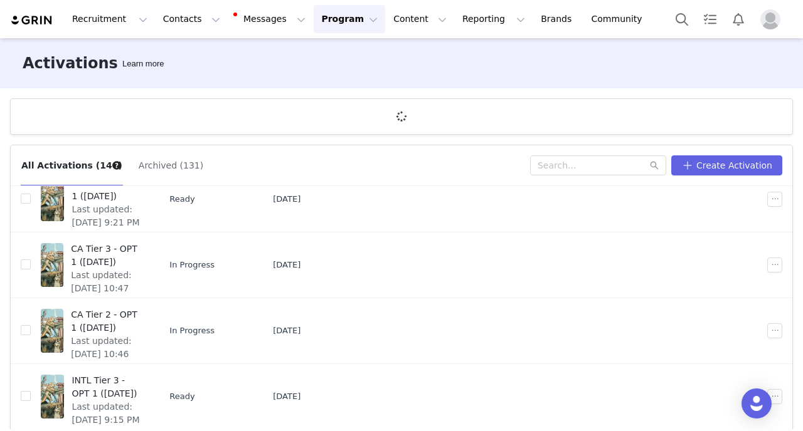
scroll to position [46, 0]
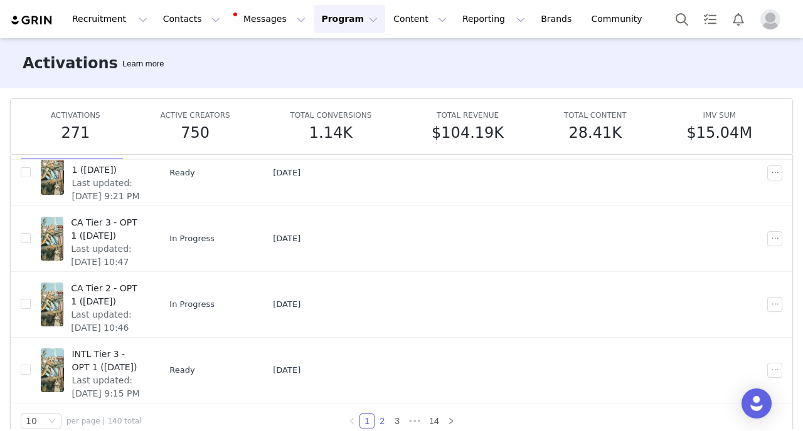
click at [380, 420] on link "2" at bounding box center [382, 422] width 14 height 14
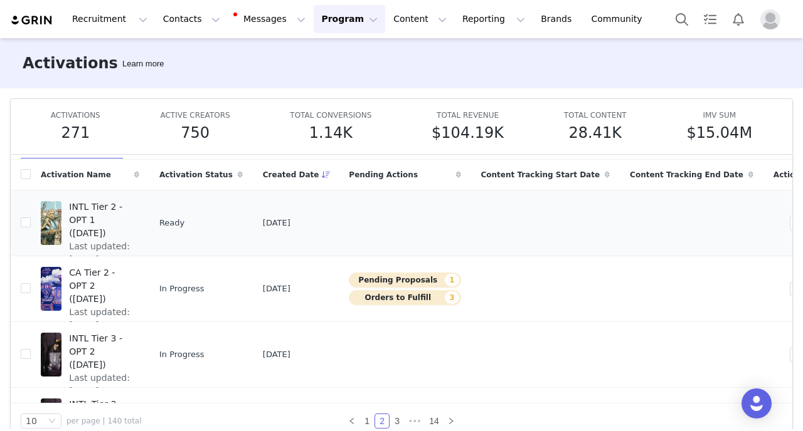
click at [132, 207] on span "INTL Tier 2 - OPT 1 ([DATE])" at bounding box center [100, 221] width 63 height 40
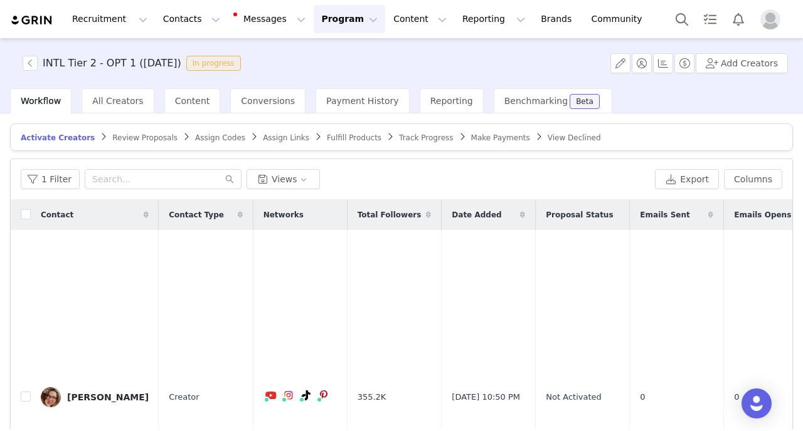
click at [330, 17] on button "Program Program" at bounding box center [349, 19] width 71 height 28
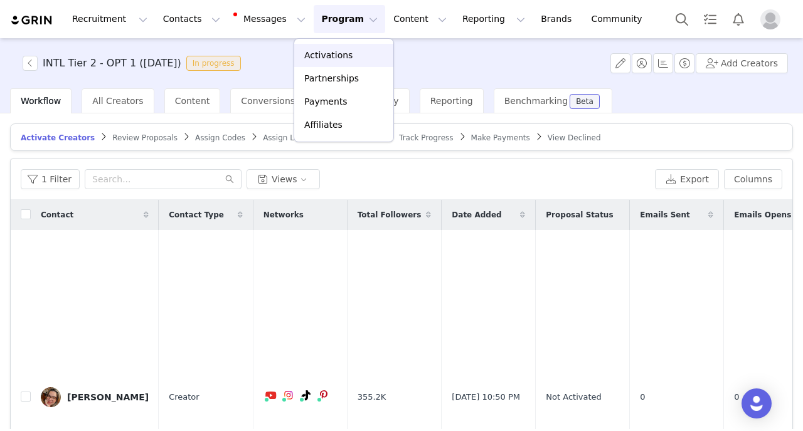
click at [334, 53] on p "Activations" at bounding box center [328, 55] width 48 height 13
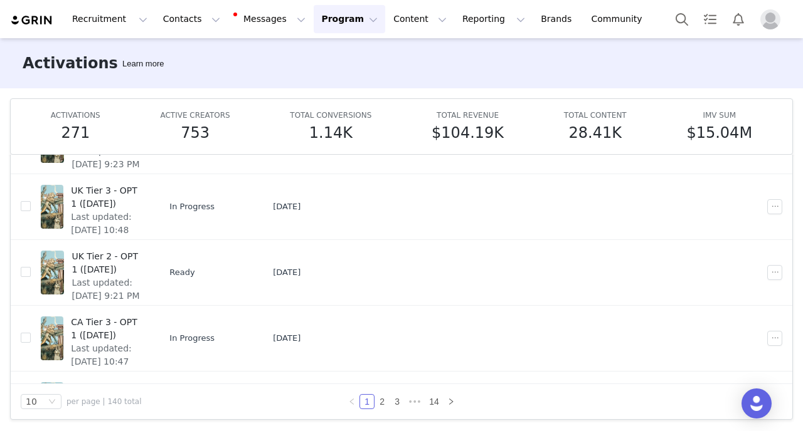
scroll to position [275, 0]
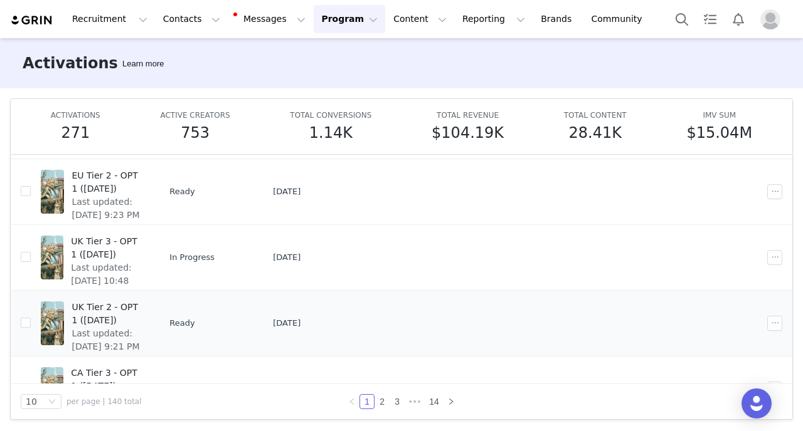
click at [140, 308] on span "UK Tier 2 - OPT 1 ([DATE])" at bounding box center [106, 314] width 70 height 26
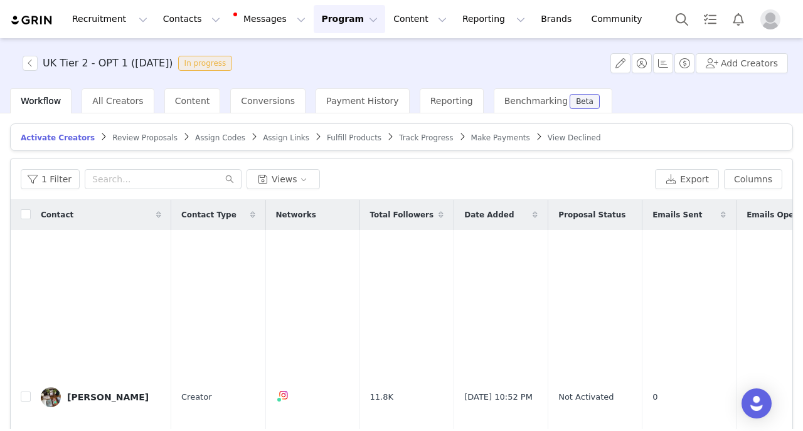
click at [332, 18] on button "Program Program" at bounding box center [349, 19] width 71 height 28
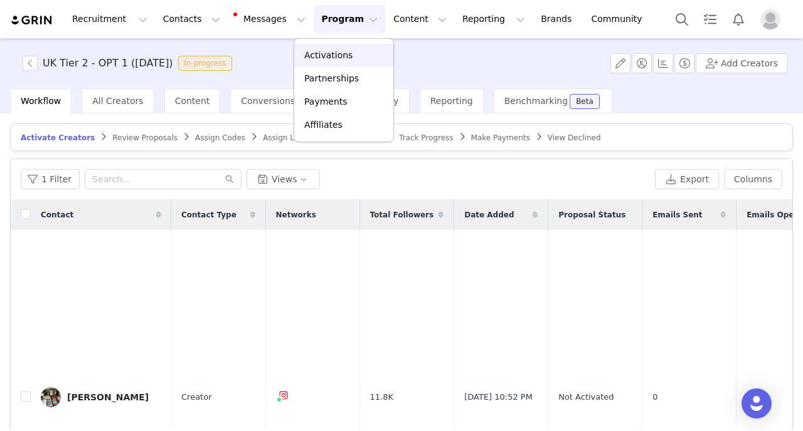
click at [337, 53] on p "Activations" at bounding box center [328, 55] width 48 height 13
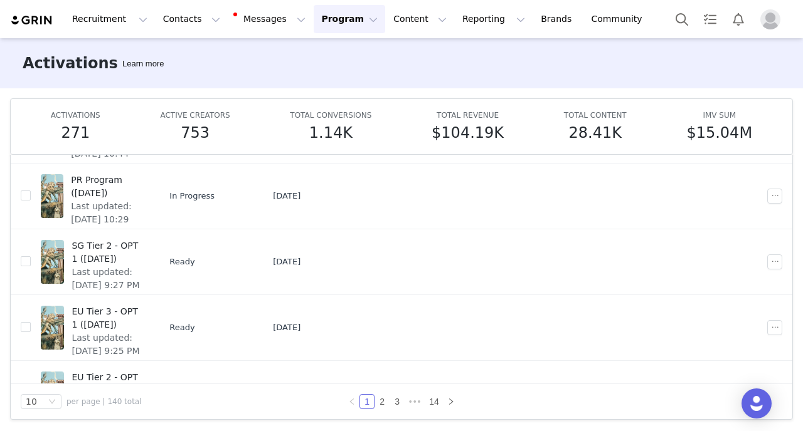
scroll to position [64, 0]
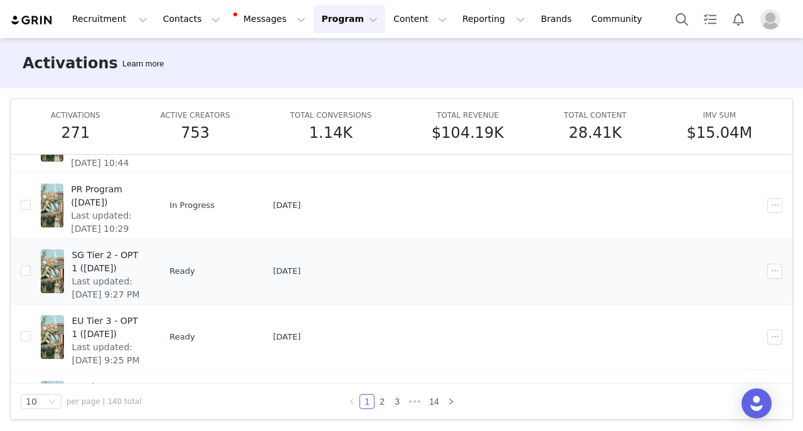
click at [134, 278] on span "Last updated: Sep 28, 2025 9:27 PM" at bounding box center [106, 288] width 70 height 26
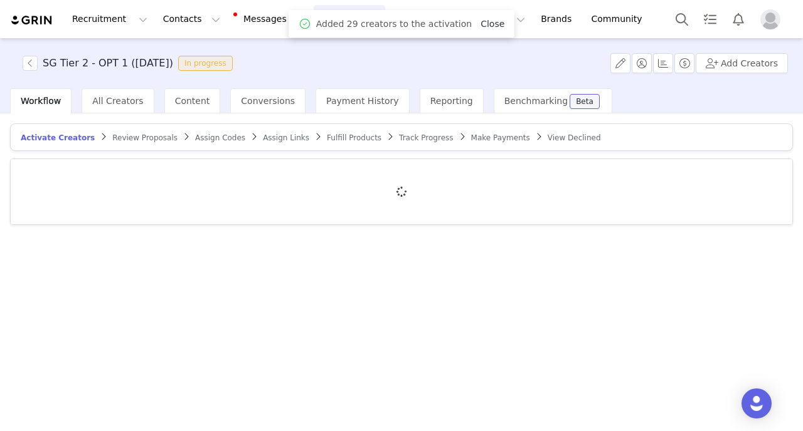
click at [494, 28] on link "Close" at bounding box center [492, 24] width 24 height 10
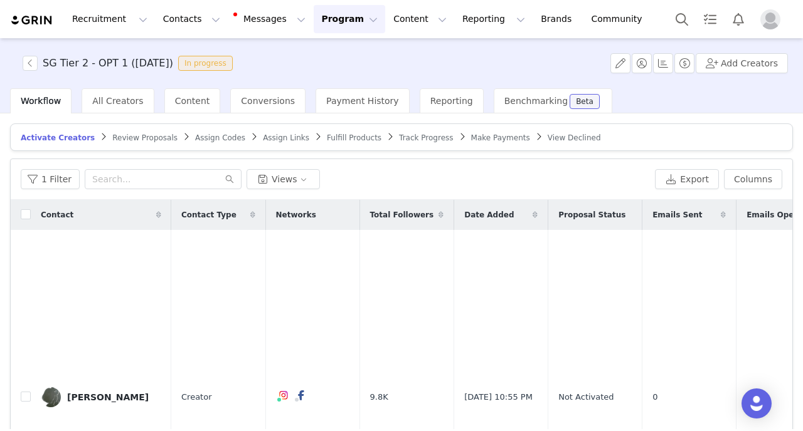
click at [344, 20] on button "Program Program" at bounding box center [349, 19] width 71 height 28
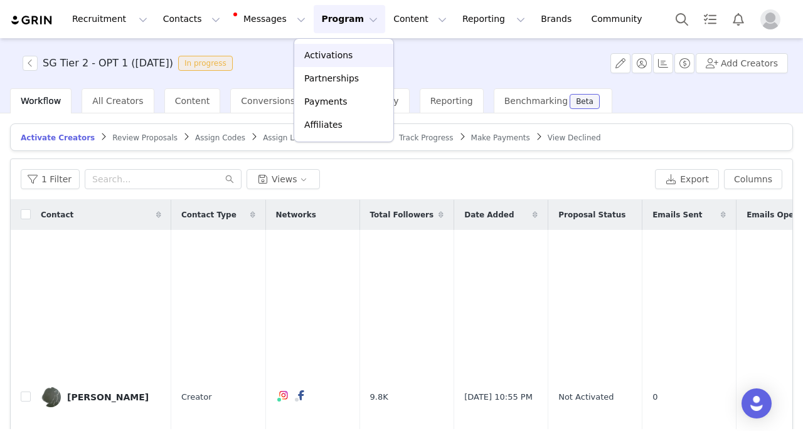
click at [349, 53] on p "Activations" at bounding box center [328, 55] width 48 height 13
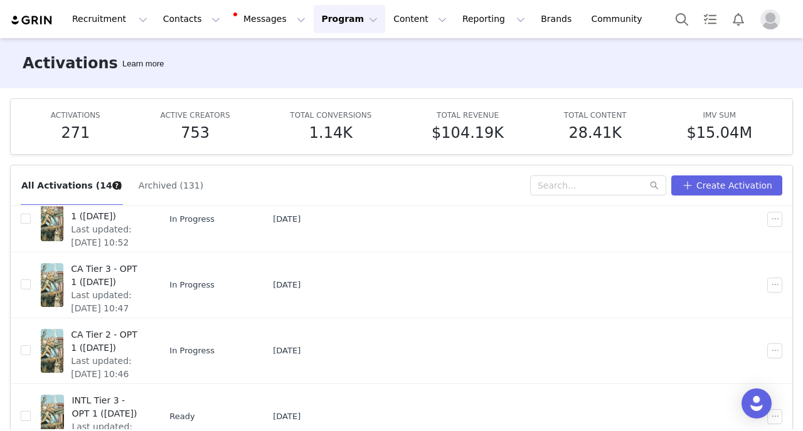
scroll to position [66, 0]
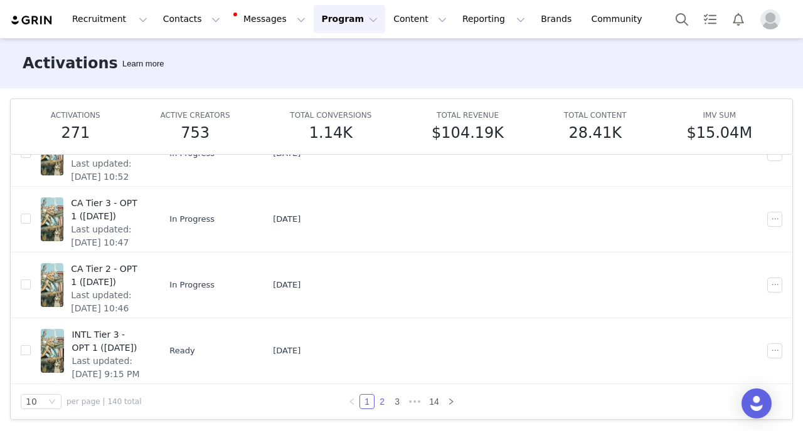
click at [387, 401] on link "2" at bounding box center [382, 402] width 14 height 14
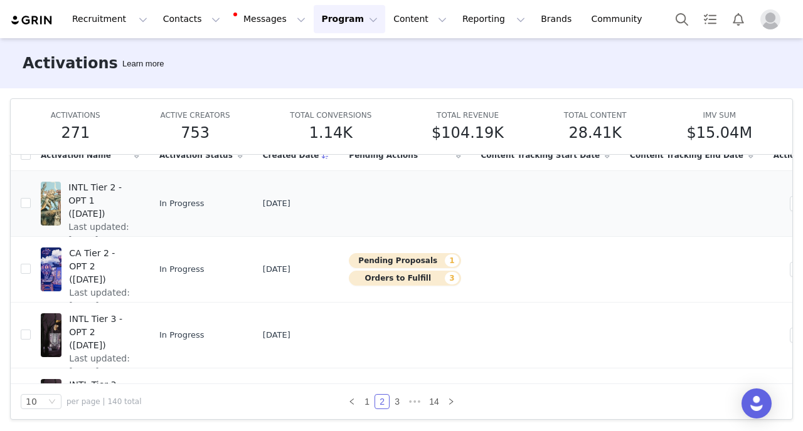
click at [115, 221] on span "Last updated: Sep 30, 2025 10:50 PM" at bounding box center [99, 241] width 63 height 40
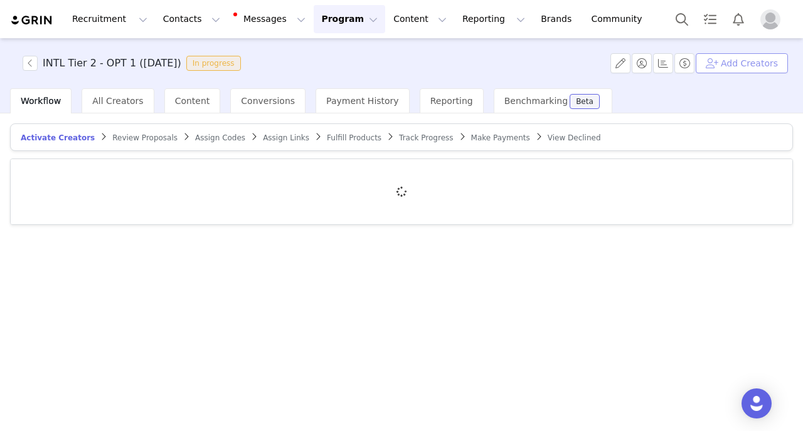
click at [734, 66] on button "Add Creators" at bounding box center [742, 63] width 92 height 20
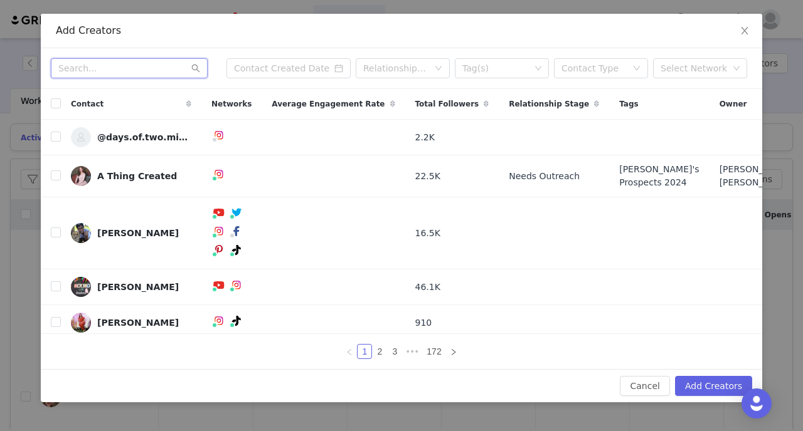
click at [121, 71] on input "text" at bounding box center [129, 68] width 157 height 20
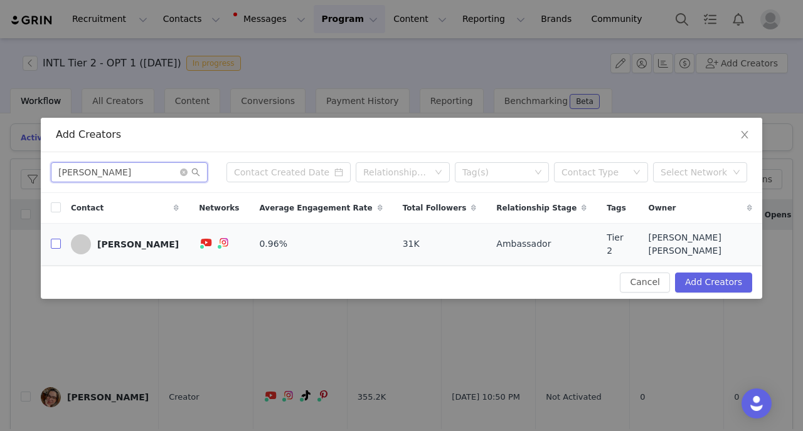
type input "harisha"
click at [51, 247] on input "checkbox" at bounding box center [56, 244] width 10 height 10
checkbox input "true"
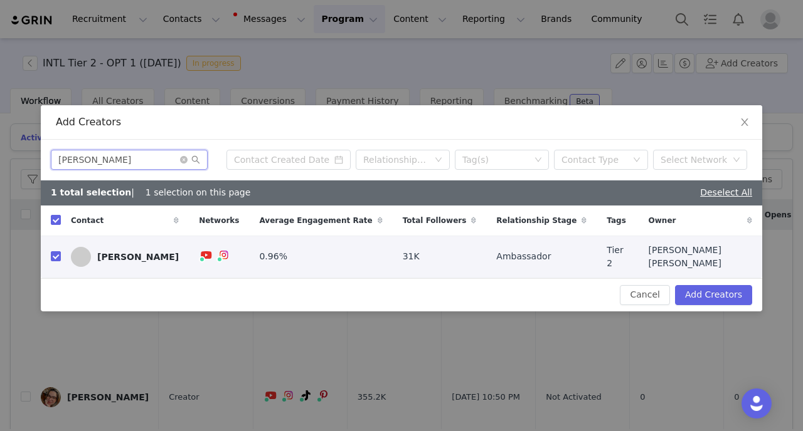
drag, startPoint x: 101, startPoint y: 162, endPoint x: 35, endPoint y: 162, distance: 65.9
click at [51, 162] on input "harisha" at bounding box center [129, 160] width 157 height 20
type input "syed"
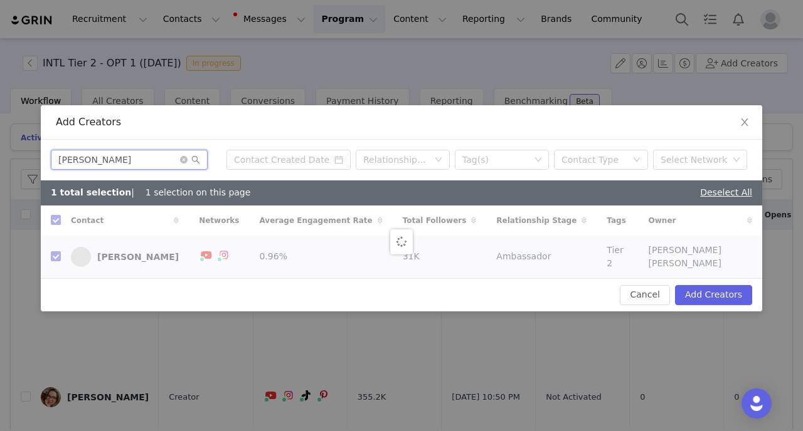
checkbox input "false"
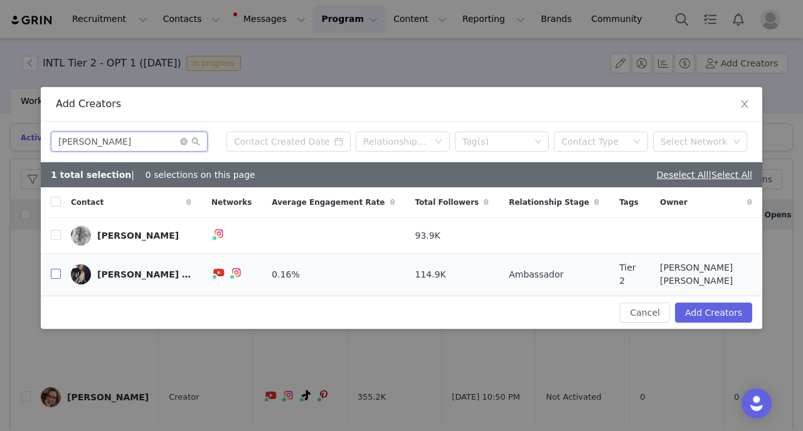
type input "syed"
click at [56, 275] on input "checkbox" at bounding box center [56, 274] width 10 height 10
checkbox input "true"
click at [700, 309] on button "Add Creators" at bounding box center [713, 313] width 77 height 20
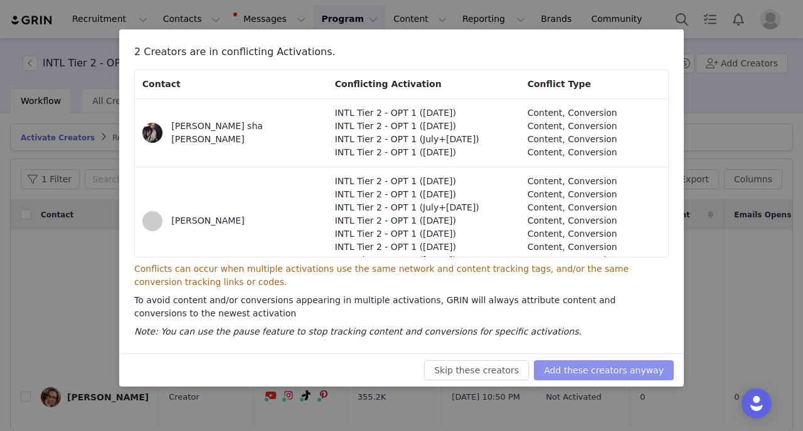
click at [564, 365] on button "Add these creators anyway" at bounding box center [604, 371] width 140 height 20
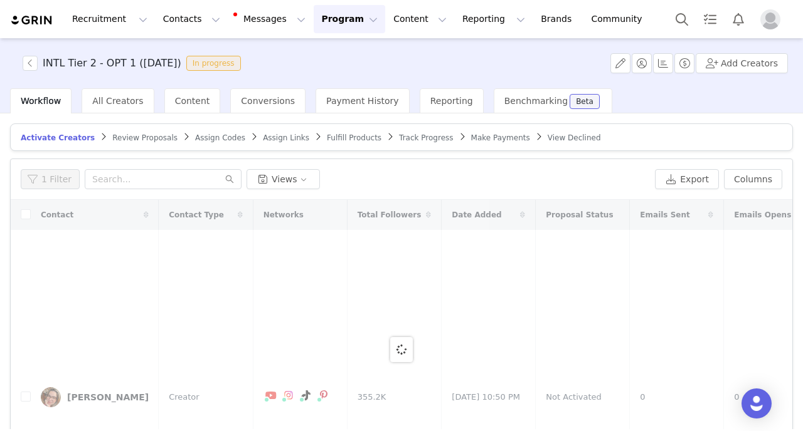
click at [322, 21] on button "Program Program" at bounding box center [349, 19] width 71 height 28
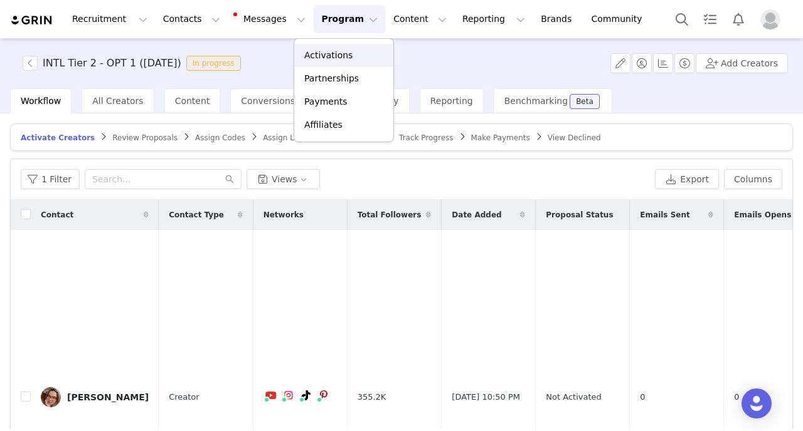
click at [334, 56] on p "Activations" at bounding box center [328, 55] width 48 height 13
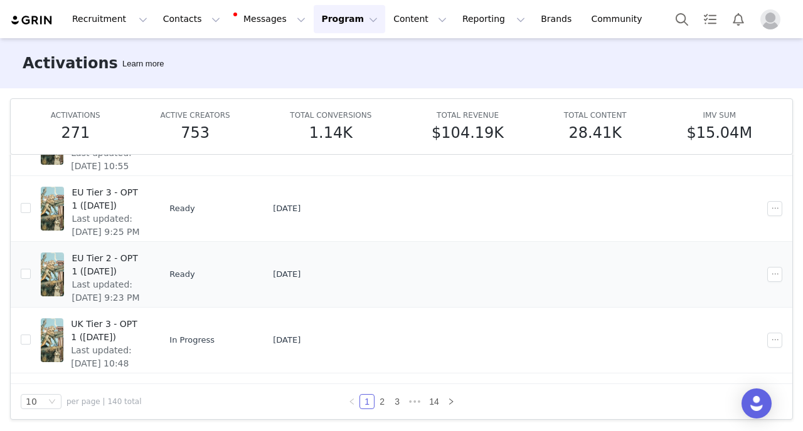
scroll to position [172, 0]
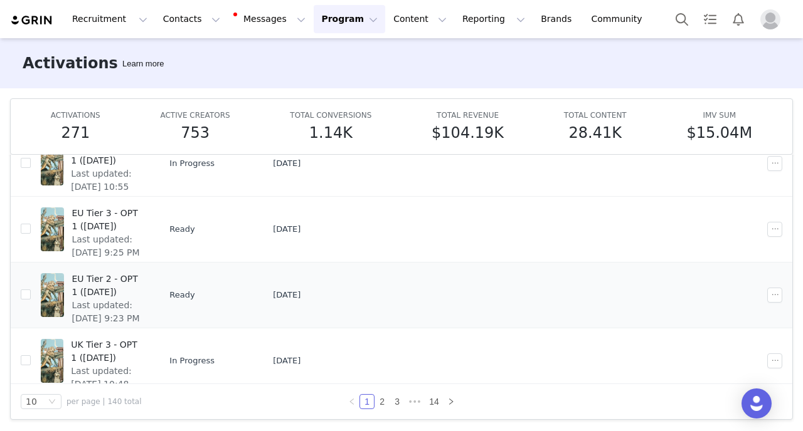
click at [132, 283] on span "EU Tier 2 - OPT 1 ([DATE])" at bounding box center [106, 286] width 70 height 26
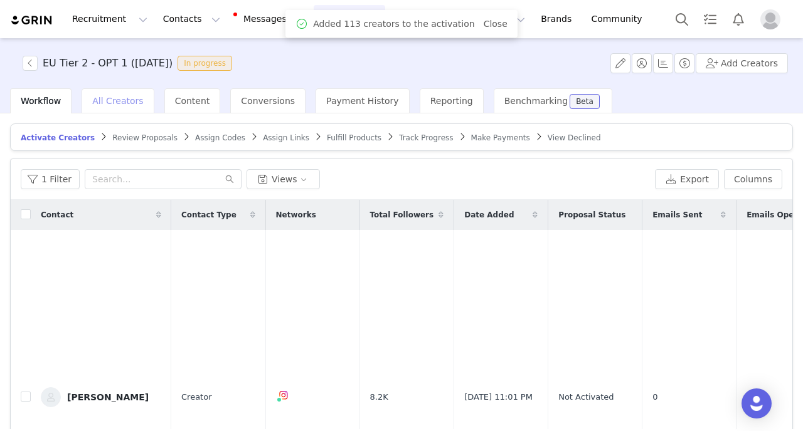
click at [126, 100] on span "All Creators" at bounding box center [117, 101] width 51 height 10
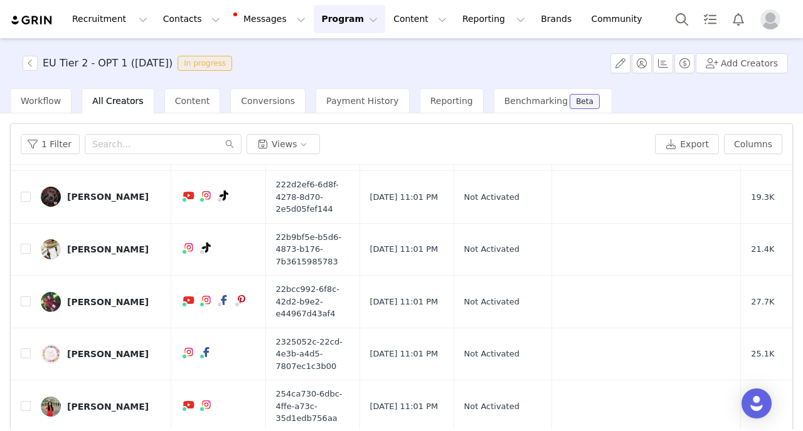
scroll to position [80, 0]
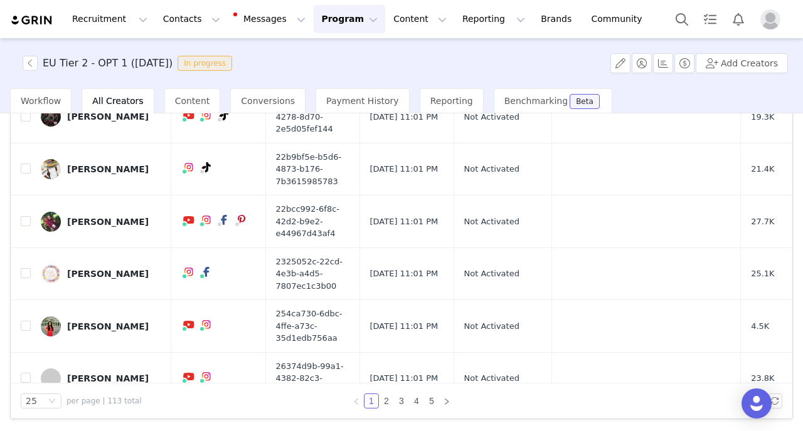
click at [342, 29] on button "Program Program" at bounding box center [349, 19] width 71 height 28
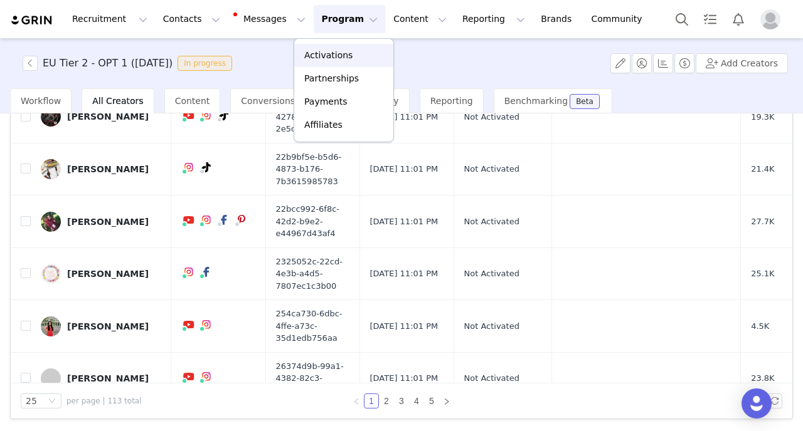
click at [342, 56] on p "Activations" at bounding box center [328, 55] width 48 height 13
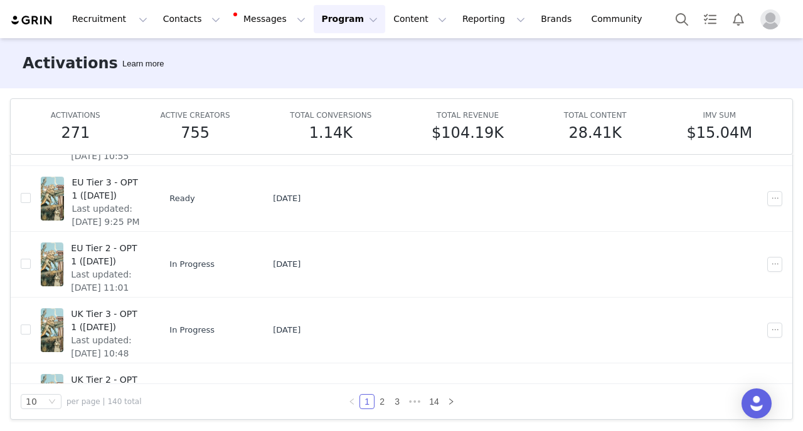
scroll to position [446, 0]
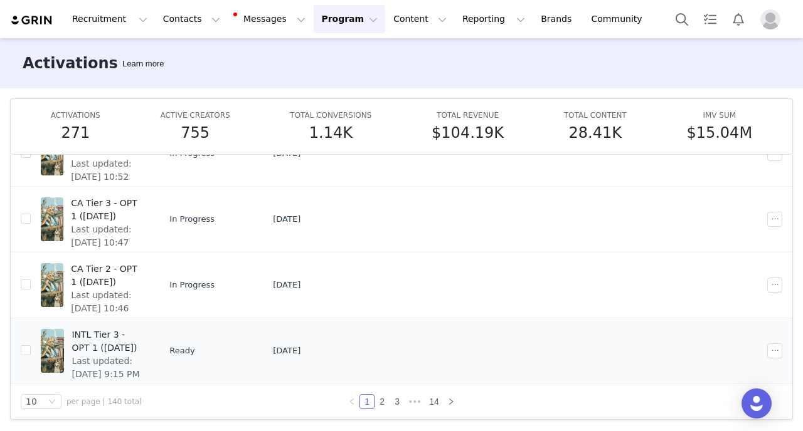
click at [118, 344] on span "INTL Tier 3 - OPT 1 (Oct 2025)" at bounding box center [106, 342] width 70 height 26
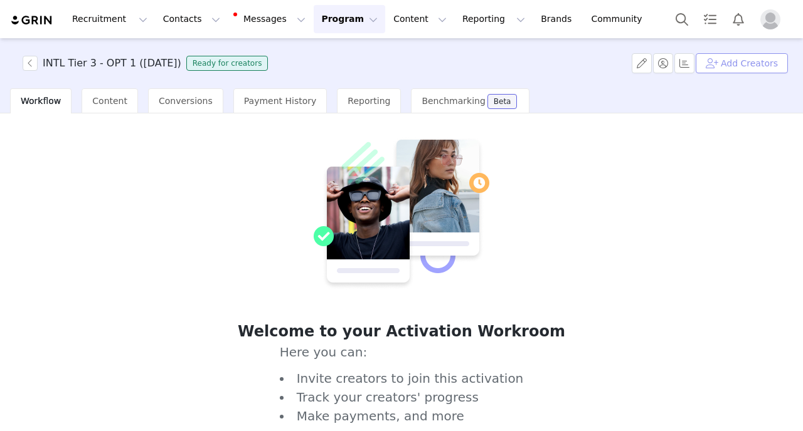
click at [744, 63] on button "Add Creators" at bounding box center [742, 63] width 92 height 20
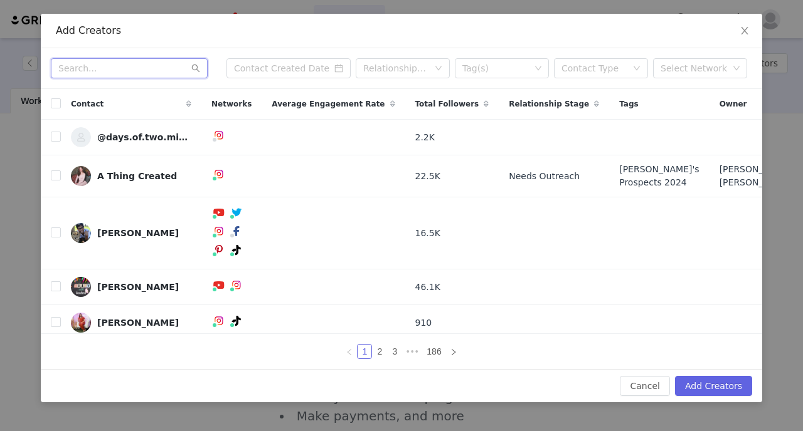
click at [145, 60] on input "text" at bounding box center [129, 68] width 157 height 20
paste input "Rachael Dal Porto"
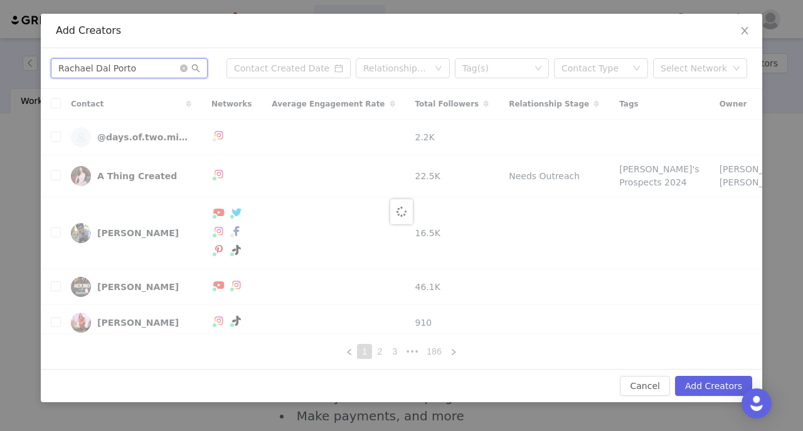
type input "Rachael Dal Porto"
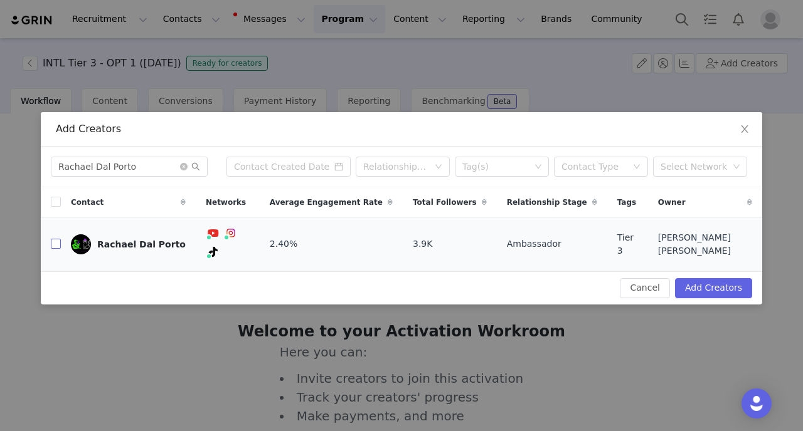
click at [56, 243] on input "checkbox" at bounding box center [56, 244] width 10 height 10
checkbox input "true"
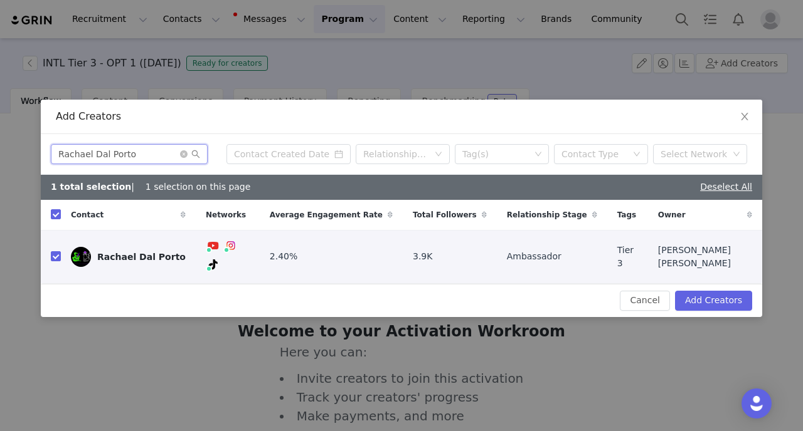
drag, startPoint x: 148, startPoint y: 159, endPoint x: 0, endPoint y: 148, distance: 148.4
click at [51, 148] on input "Rachael Dal Porto" at bounding box center [129, 154] width 157 height 20
paste input "[PERSON_NAME] + [PERSON_NAME] Re"
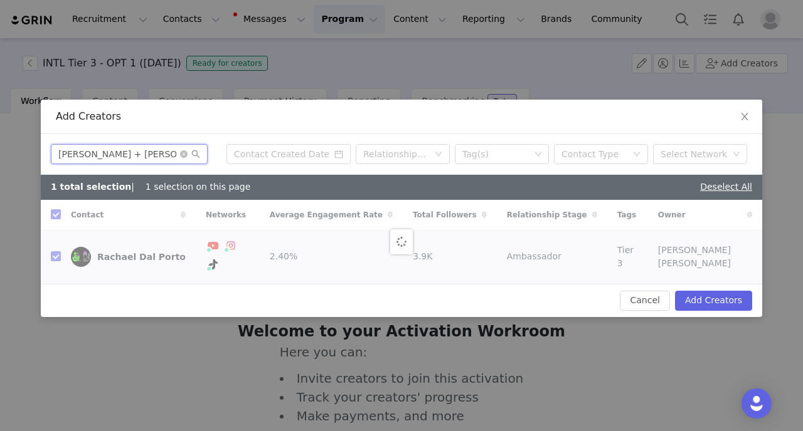
type input "[PERSON_NAME] + [PERSON_NAME] Re"
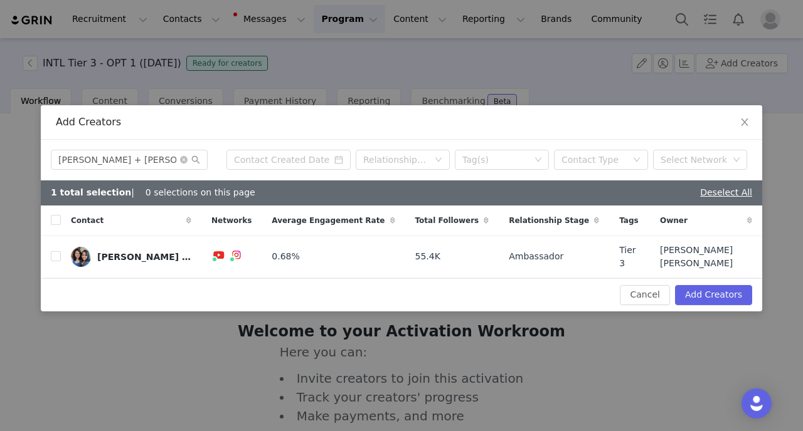
checkbox input "false"
click at [57, 256] on input "checkbox" at bounding box center [56, 256] width 10 height 10
checkbox input "true"
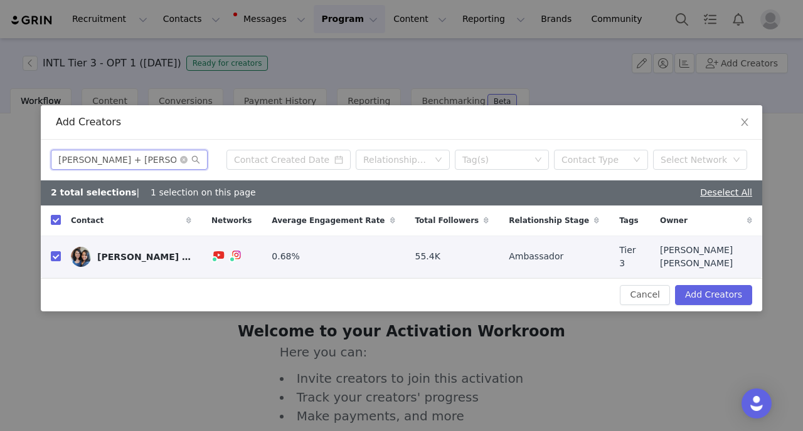
drag, startPoint x: 154, startPoint y: 158, endPoint x: 0, endPoint y: 151, distance: 154.5
click at [51, 152] on input "[PERSON_NAME] + [PERSON_NAME] Re" at bounding box center [129, 160] width 157 height 20
paste input "[PERSON_NAME]"
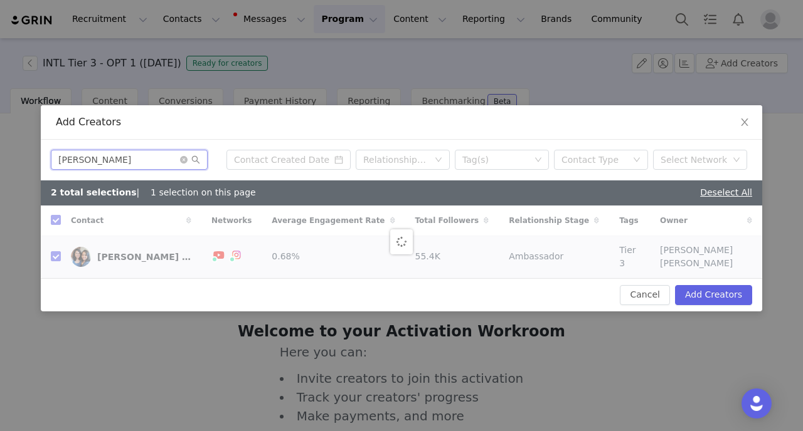
type input "[PERSON_NAME]"
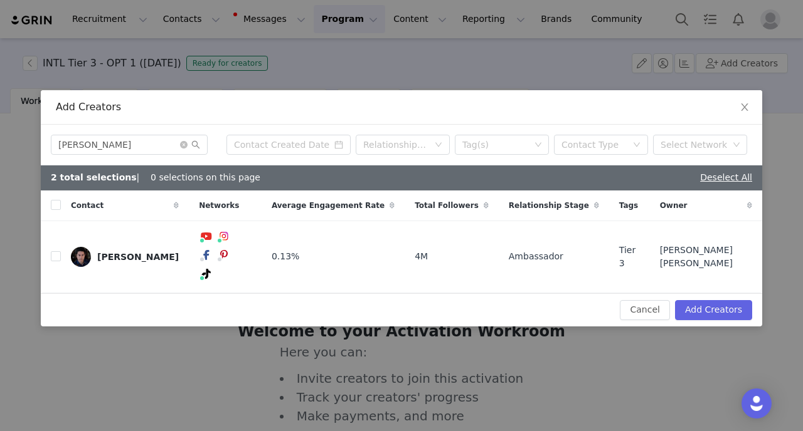
checkbox input "false"
click at [55, 260] on input "checkbox" at bounding box center [56, 256] width 10 height 10
checkbox input "true"
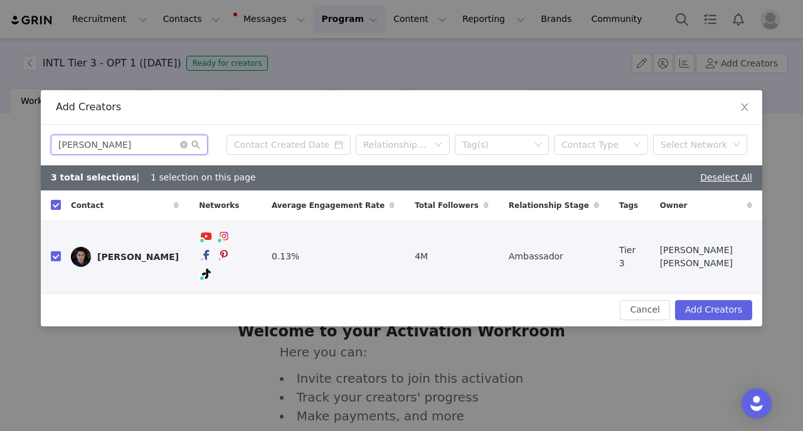
drag, startPoint x: 144, startPoint y: 161, endPoint x: 0, endPoint y: 149, distance: 144.2
click at [51, 150] on input "[PERSON_NAME]" at bounding box center [129, 145] width 157 height 20
paste input "Mark Figueiredo"
type input "Mark Figueiredo"
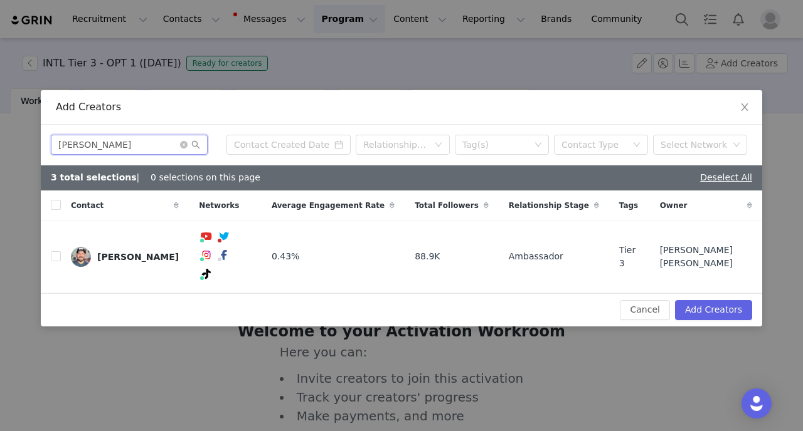
checkbox input "false"
click at [60, 259] on input "checkbox" at bounding box center [56, 256] width 10 height 10
checkbox input "true"
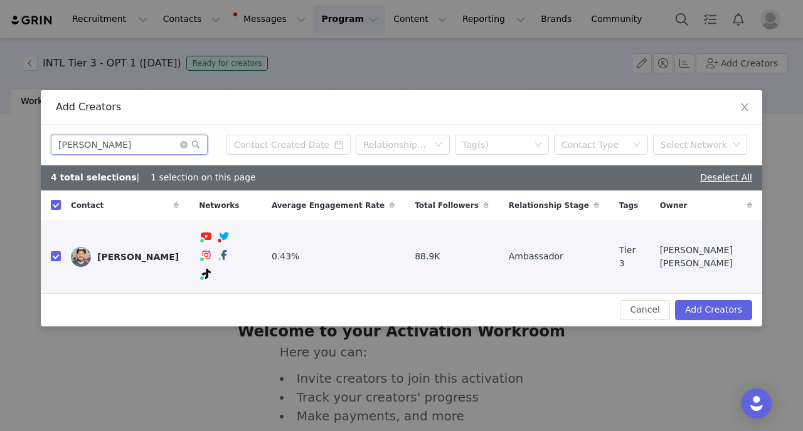
drag, startPoint x: 144, startPoint y: 164, endPoint x: 0, endPoint y: 163, distance: 143.6
click at [51, 155] on input "Mark Figueiredo" at bounding box center [129, 145] width 157 height 20
paste input "Paula Montan"
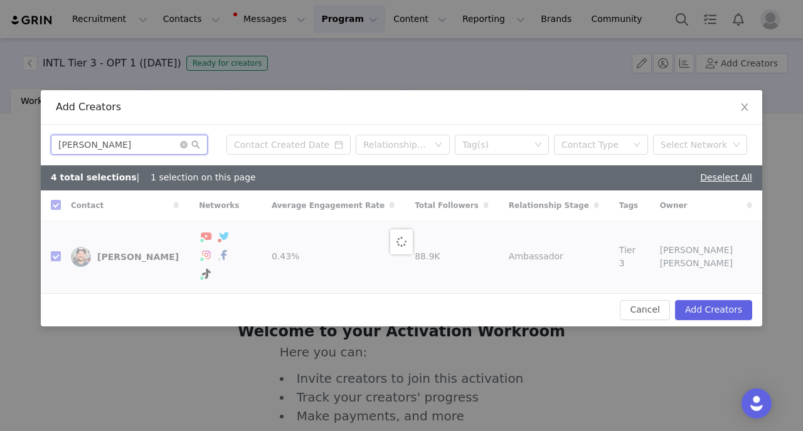
type input "Paula Montano"
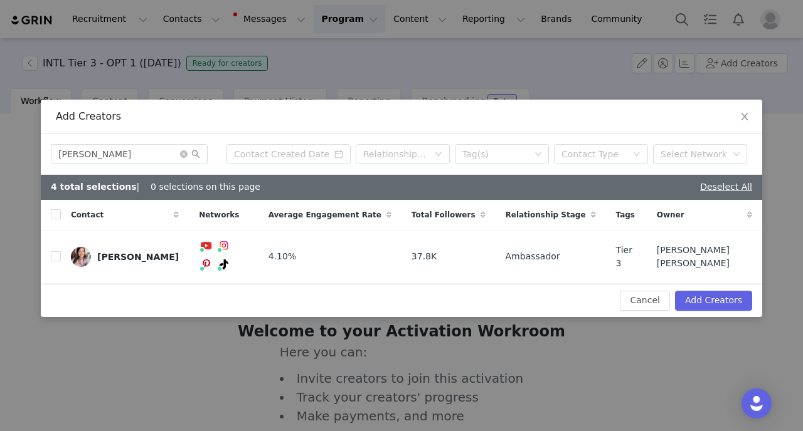
checkbox input "false"
click at [55, 258] on input "checkbox" at bounding box center [56, 256] width 10 height 10
checkbox input "true"
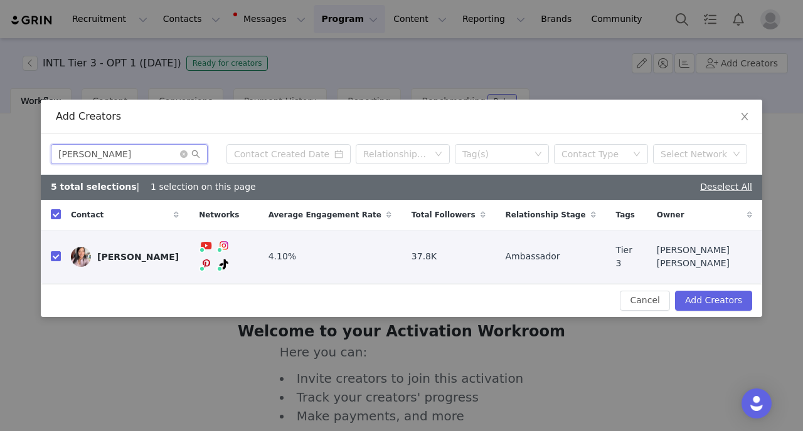
drag, startPoint x: 135, startPoint y: 161, endPoint x: 0, endPoint y: 161, distance: 134.8
click at [51, 161] on input "Paula Montano" at bounding box center [129, 154] width 157 height 20
paste input "[PERSON_NAME]"
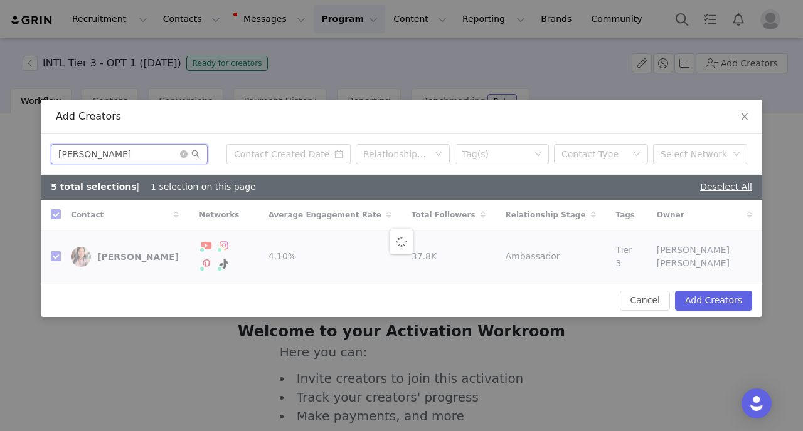
type input "[PERSON_NAME]"
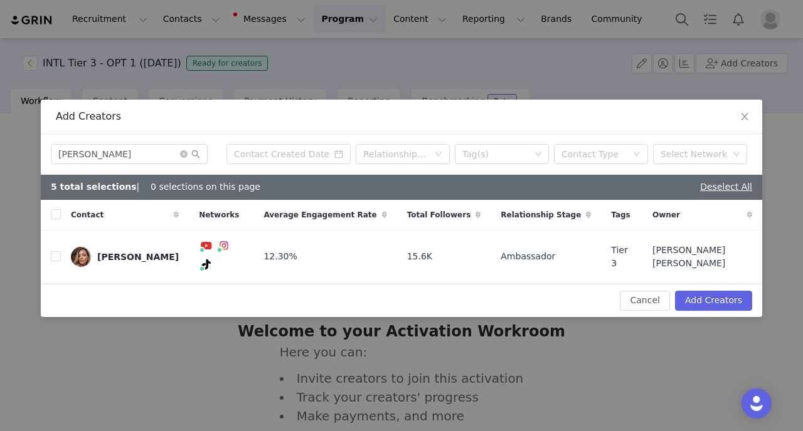
checkbox input "false"
click at [57, 260] on input "checkbox" at bounding box center [56, 256] width 10 height 10
checkbox input "true"
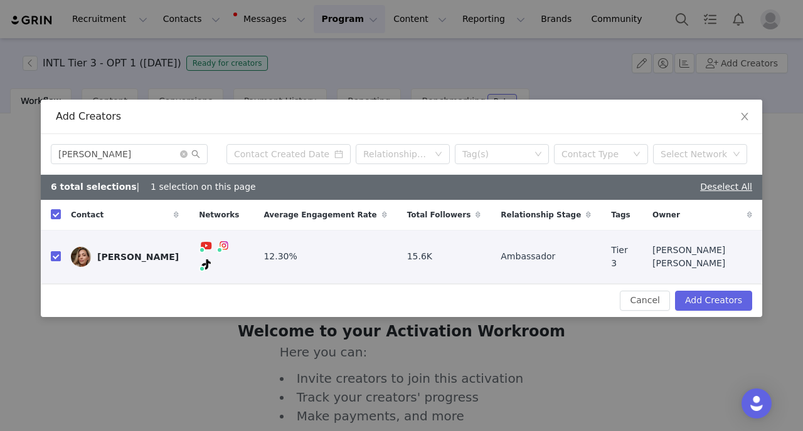
checkbox input "true"
drag, startPoint x: 147, startPoint y: 158, endPoint x: 9, endPoint y: 154, distance: 138.0
click at [51, 157] on input "[PERSON_NAME]" at bounding box center [129, 154] width 157 height 20
paste input "[PERSON_NAME]"
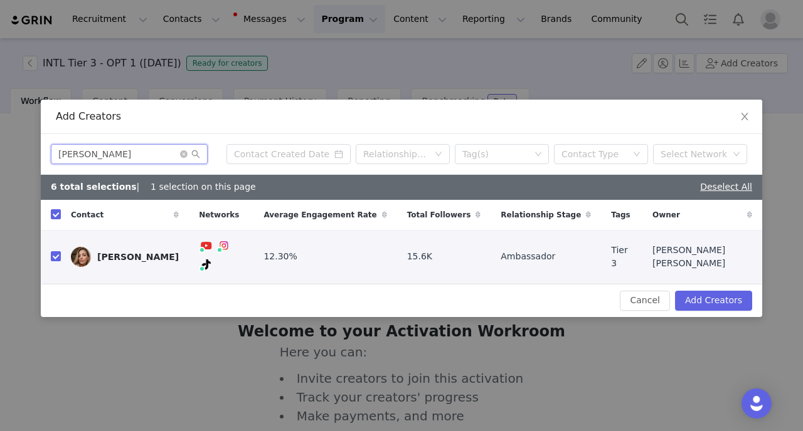
type input "[PERSON_NAME]"
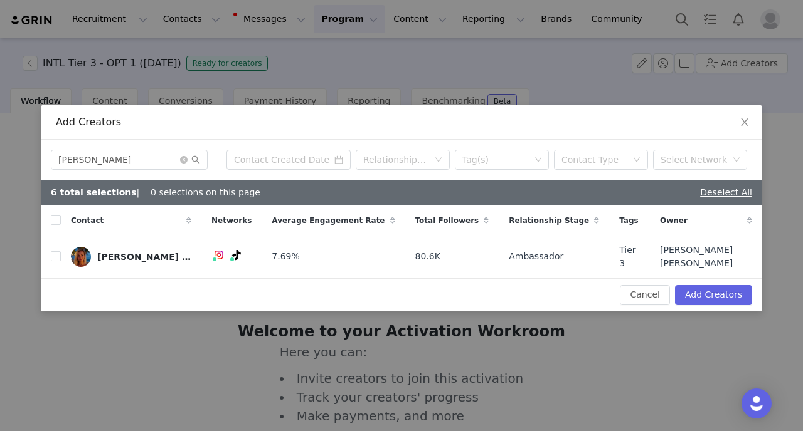
checkbox input "false"
click at [57, 257] on input "checkbox" at bounding box center [56, 256] width 10 height 10
checkbox input "true"
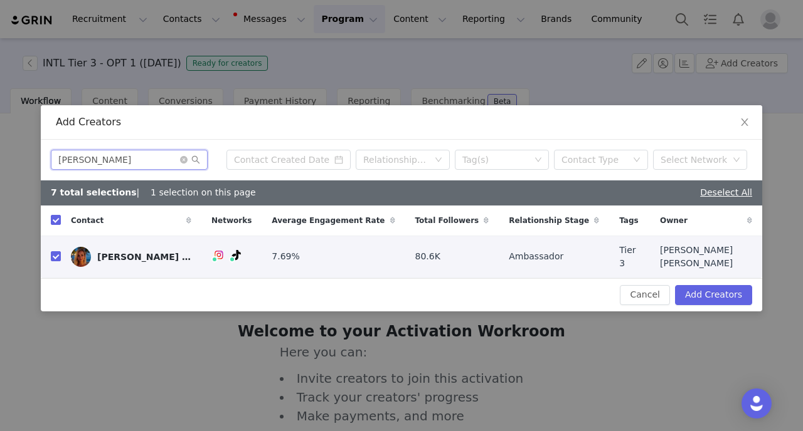
drag, startPoint x: 147, startPoint y: 166, endPoint x: 0, endPoint y: 166, distance: 147.4
click at [51, 166] on input "[PERSON_NAME]" at bounding box center [129, 160] width 157 height 20
paste input "[PERSON_NAME] Gayatri"
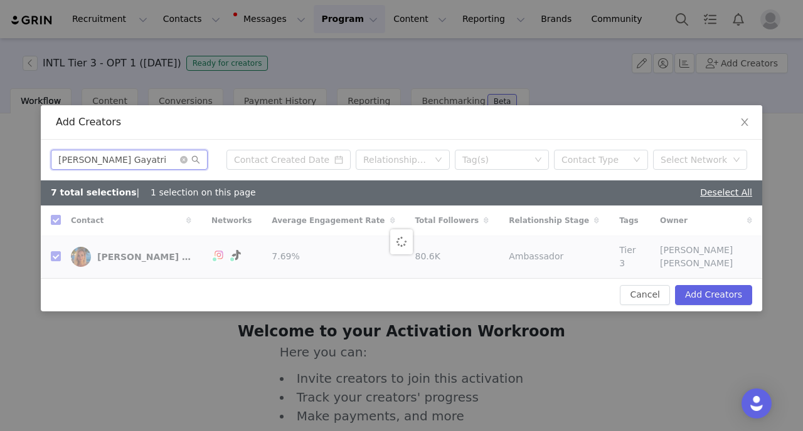
type input "[PERSON_NAME] Gayatri"
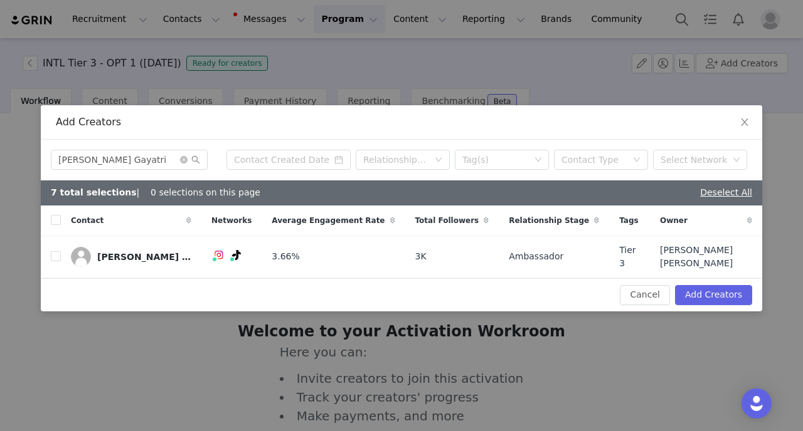
checkbox input "false"
click at [57, 260] on input "checkbox" at bounding box center [56, 256] width 10 height 10
checkbox input "true"
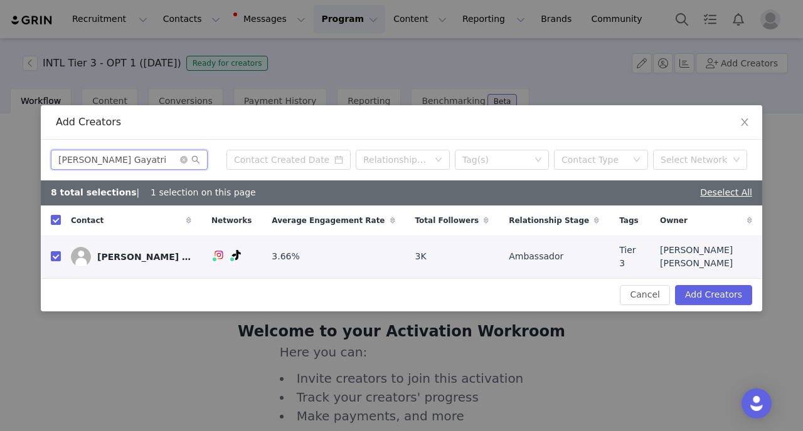
drag, startPoint x: 129, startPoint y: 164, endPoint x: 2, endPoint y: 163, distance: 126.7
click at [51, 163] on input "[PERSON_NAME] Gayatri" at bounding box center [129, 160] width 157 height 20
paste input "[PERSON_NAME]"
type input "[PERSON_NAME]"
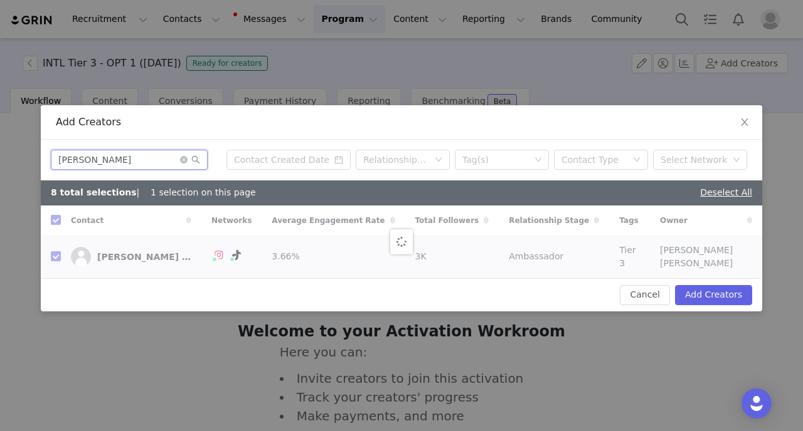
checkbox input "false"
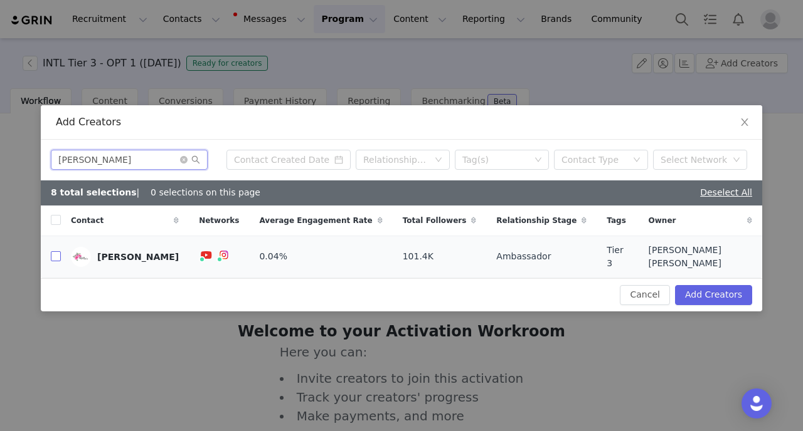
type input "[PERSON_NAME]"
click at [59, 257] on input "checkbox" at bounding box center [56, 256] width 10 height 10
checkbox input "true"
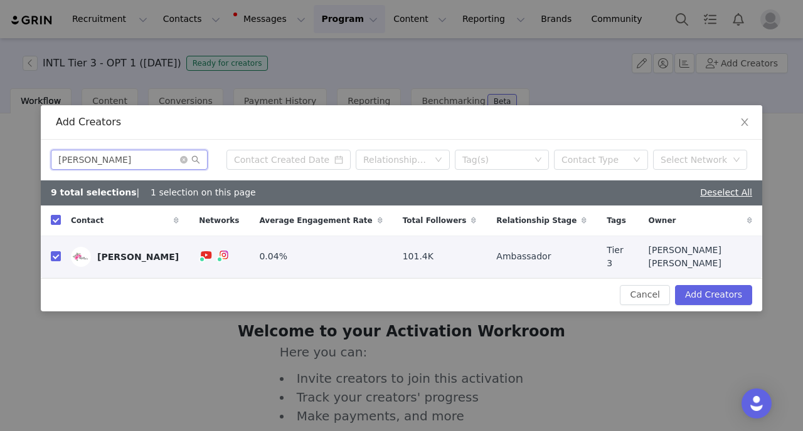
drag, startPoint x: 128, startPoint y: 171, endPoint x: 0, endPoint y: 147, distance: 130.0
click at [51, 154] on input "[PERSON_NAME]" at bounding box center [129, 160] width 157 height 20
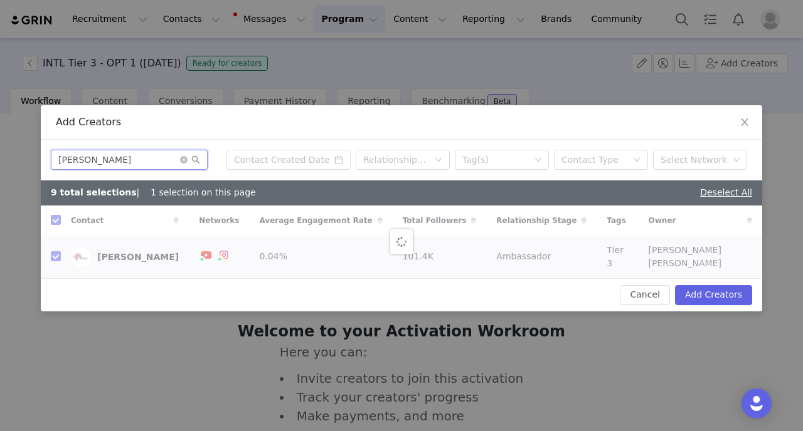
type input "dania garcia"
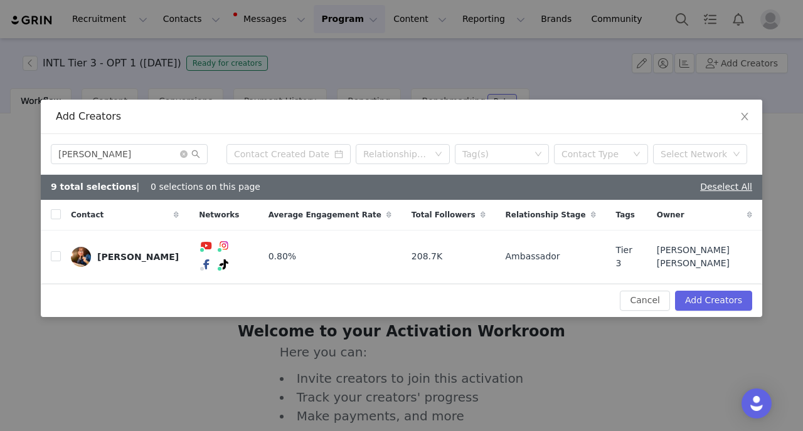
checkbox input "false"
click at [57, 259] on input "checkbox" at bounding box center [56, 256] width 10 height 10
checkbox input "true"
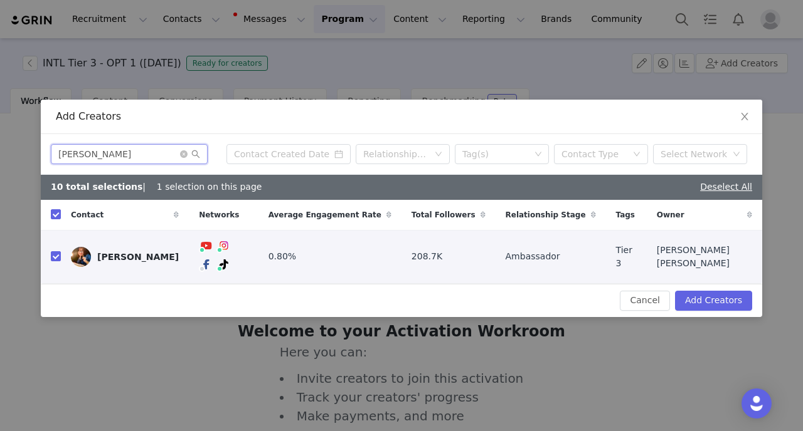
drag, startPoint x: 122, startPoint y: 165, endPoint x: 35, endPoint y: 160, distance: 87.3
click at [51, 160] on input "dania garcia" at bounding box center [129, 154] width 157 height 20
click at [710, 292] on button "Add Creators" at bounding box center [713, 301] width 77 height 20
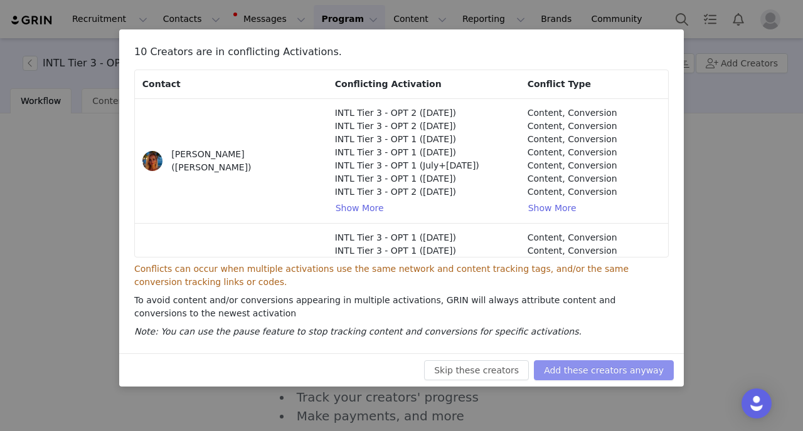
click at [568, 370] on button "Add these creators anyway" at bounding box center [604, 371] width 140 height 20
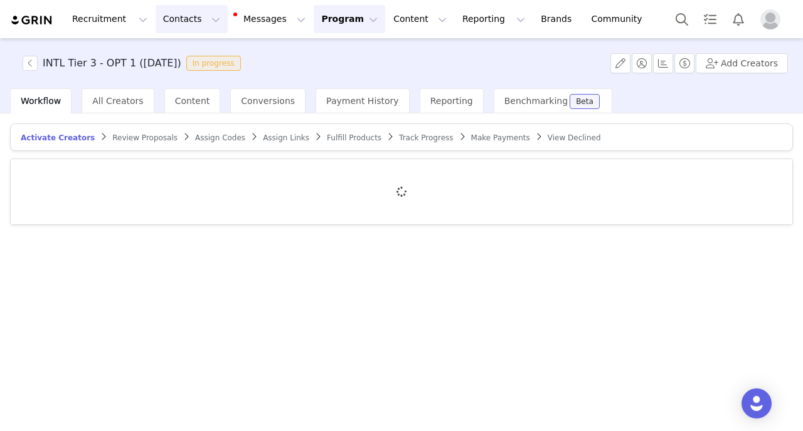
click at [125, 101] on span "All Creators" at bounding box center [117, 101] width 51 height 10
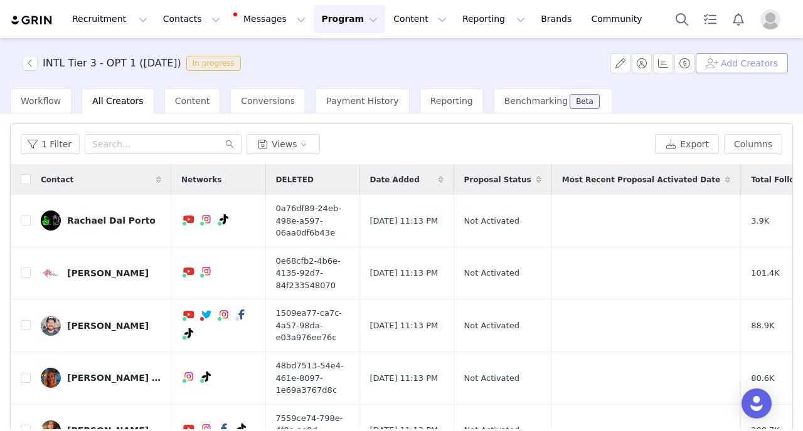
click at [762, 65] on button "Add Creators" at bounding box center [742, 63] width 92 height 20
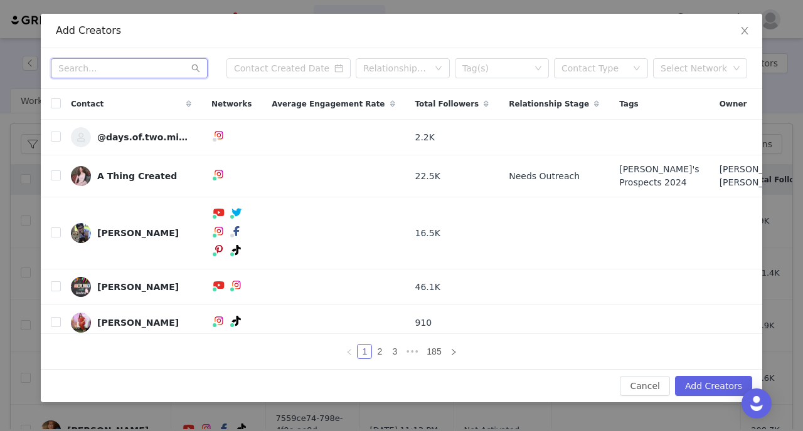
click at [111, 72] on input "text" at bounding box center [129, 68] width 157 height 20
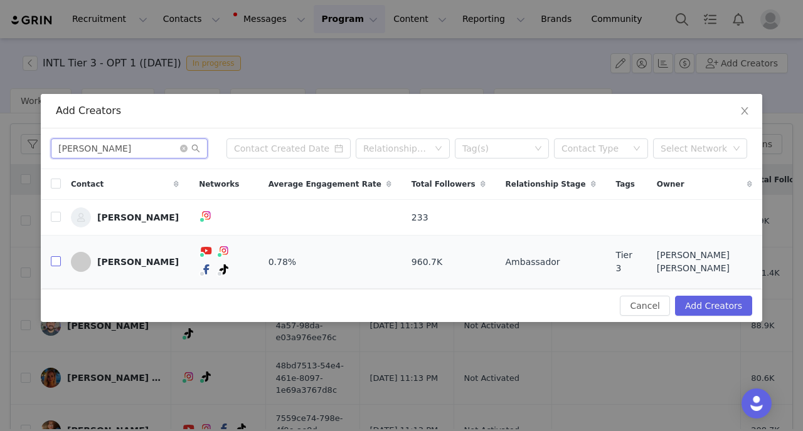
type input "CRISTINA"
click at [58, 264] on input "checkbox" at bounding box center [56, 262] width 10 height 10
checkbox input "true"
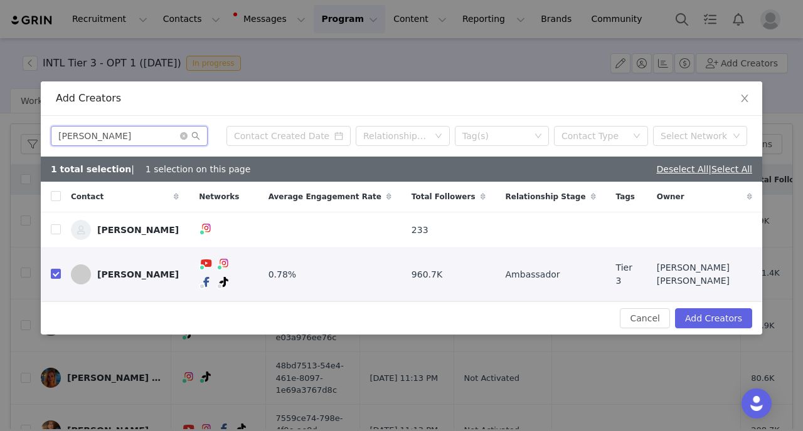
drag, startPoint x: 126, startPoint y: 148, endPoint x: 9, endPoint y: 142, distance: 116.8
click at [51, 142] on input "CRISTINA" at bounding box center [129, 136] width 157 height 20
paste input "Rina Olivas"
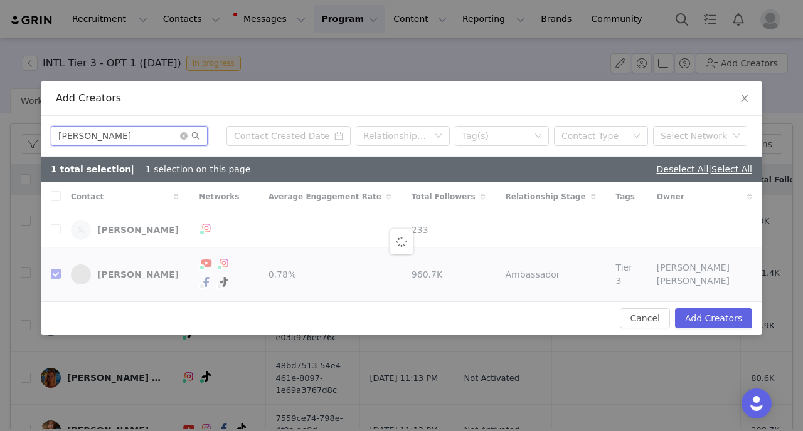
type input "Rina Olivas"
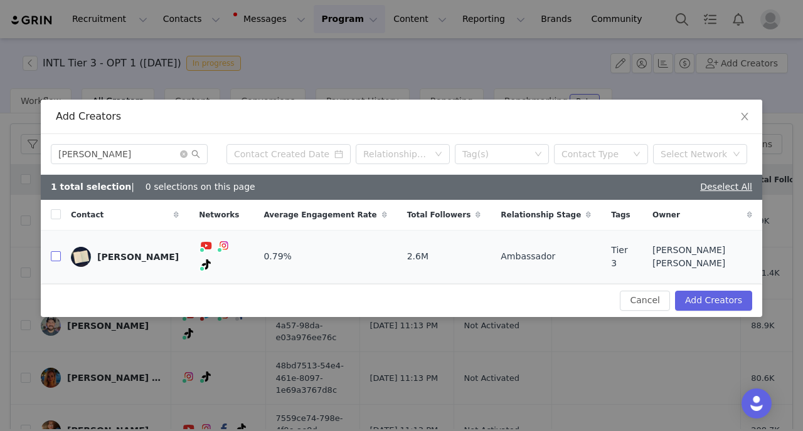
click at [58, 255] on input "checkbox" at bounding box center [56, 256] width 10 height 10
checkbox input "true"
drag, startPoint x: 115, startPoint y: 164, endPoint x: 0, endPoint y: 159, distance: 115.5
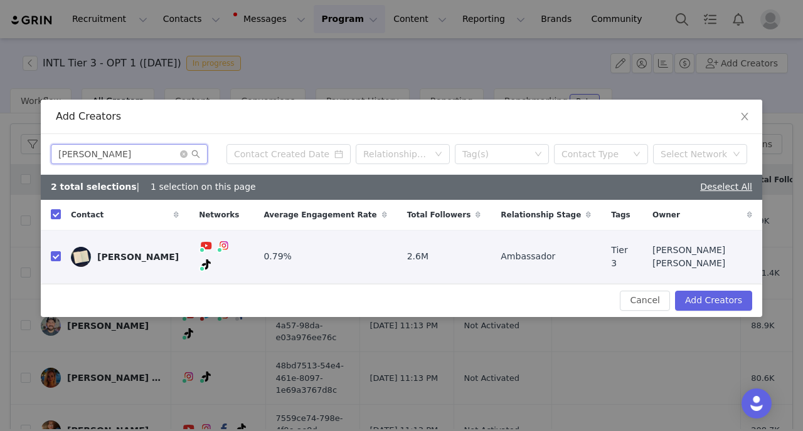
click at [51, 159] on input "Rina Olivas" at bounding box center [129, 154] width 157 height 20
paste input "Madeline Kerrii"
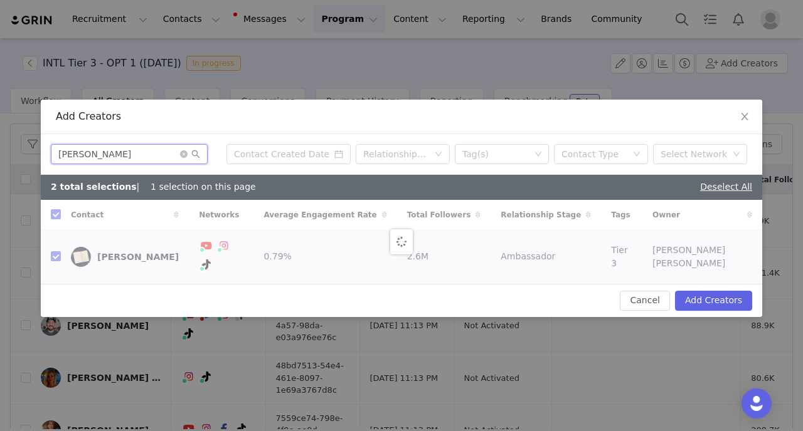
type input "Madeline Kerrii"
checkbox input "false"
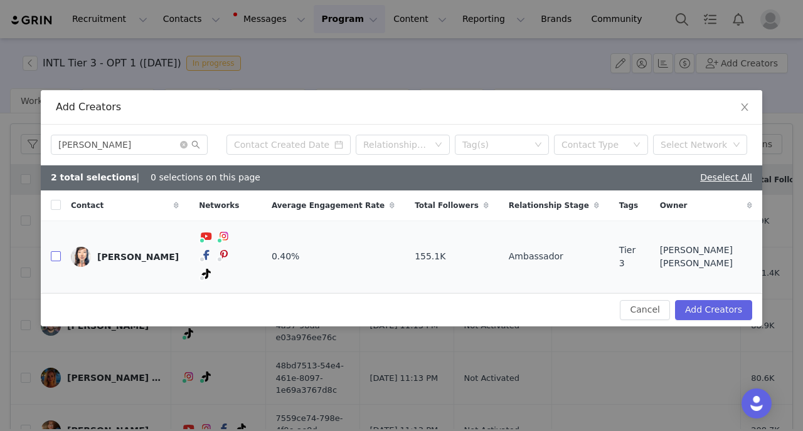
click at [53, 263] on label at bounding box center [56, 256] width 10 height 13
click at [53, 262] on input "checkbox" at bounding box center [56, 256] width 10 height 10
checkbox input "true"
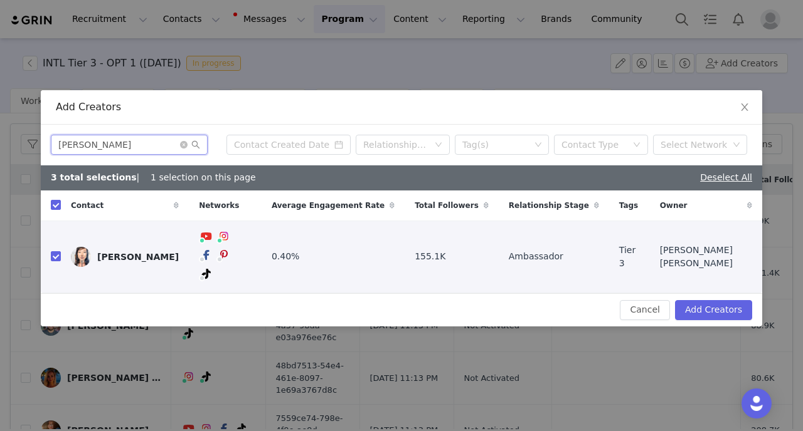
drag, startPoint x: 130, startPoint y: 164, endPoint x: 0, endPoint y: 152, distance: 130.4
click at [51, 152] on input "Madeline Kerrii" at bounding box center [129, 145] width 157 height 20
paste input "Jennifer Abner"
type input "Jennifer Abner"
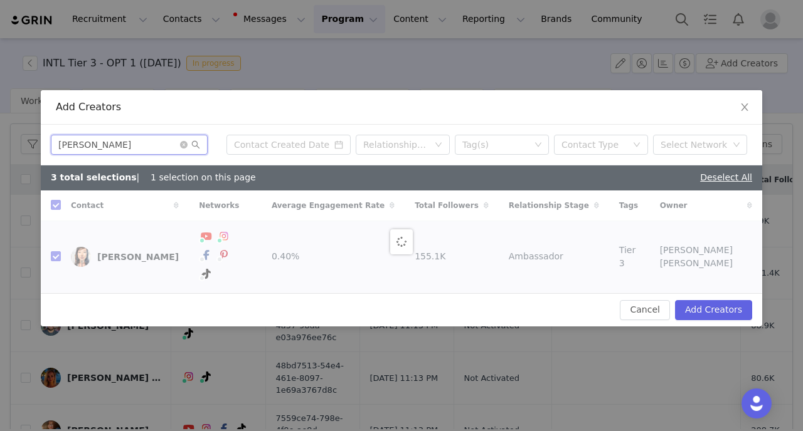
checkbox input "false"
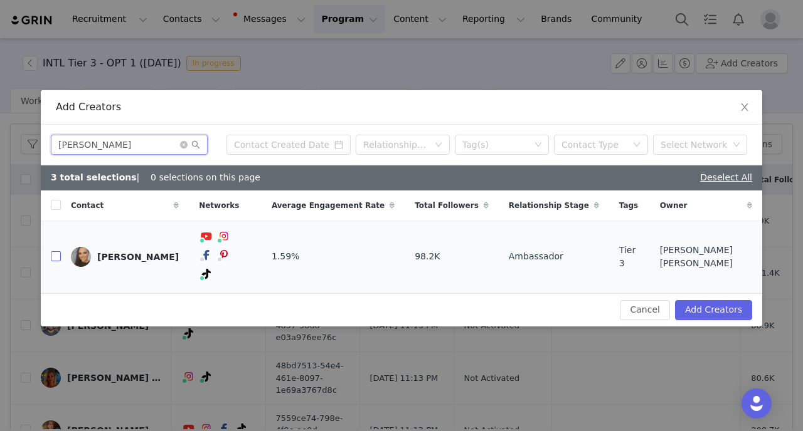
type input "Jennifer Abner"
click at [57, 261] on input "checkbox" at bounding box center [56, 256] width 10 height 10
checkbox input "true"
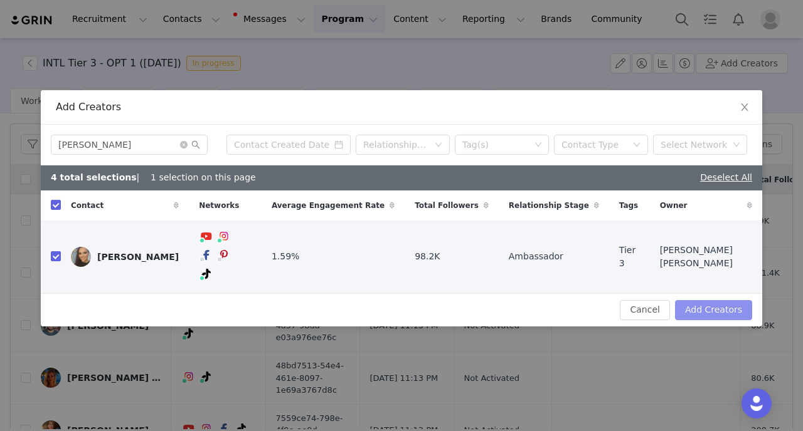
click at [716, 300] on button "Add Creators" at bounding box center [713, 310] width 77 height 20
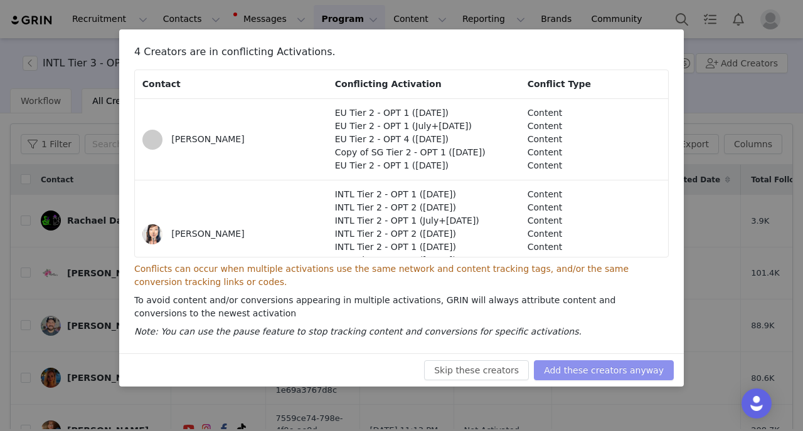
click at [600, 375] on button "Add these creators anyway" at bounding box center [604, 371] width 140 height 20
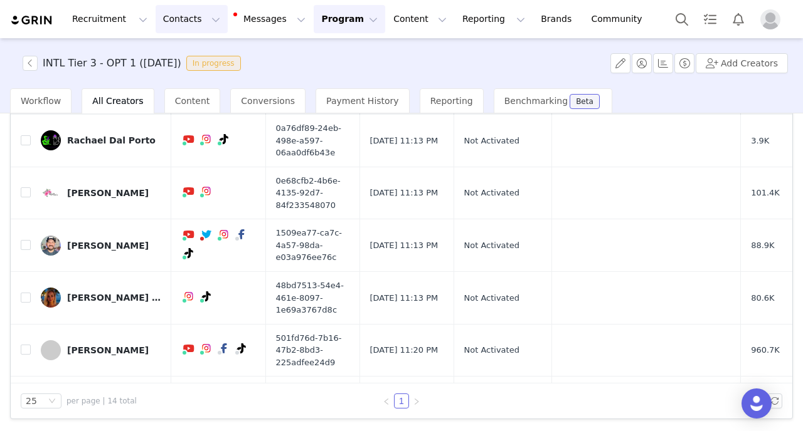
click at [183, 24] on button "Contacts Contacts" at bounding box center [192, 19] width 72 height 28
click at [185, 60] on p "Creators" at bounding box center [176, 55] width 38 height 13
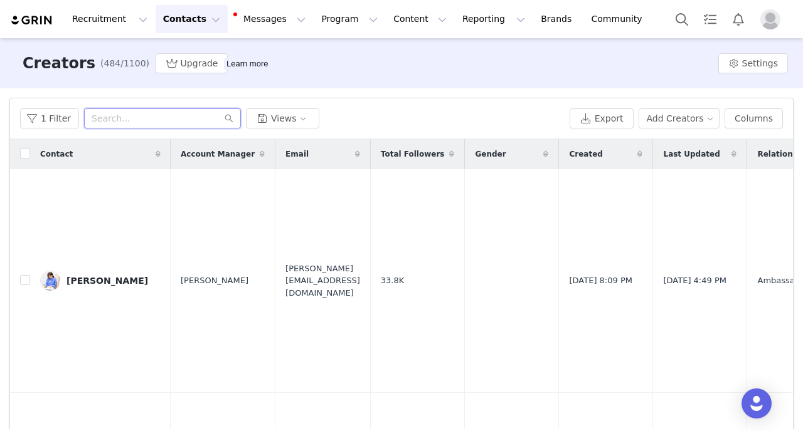
click at [120, 125] on input "text" at bounding box center [162, 119] width 157 height 20
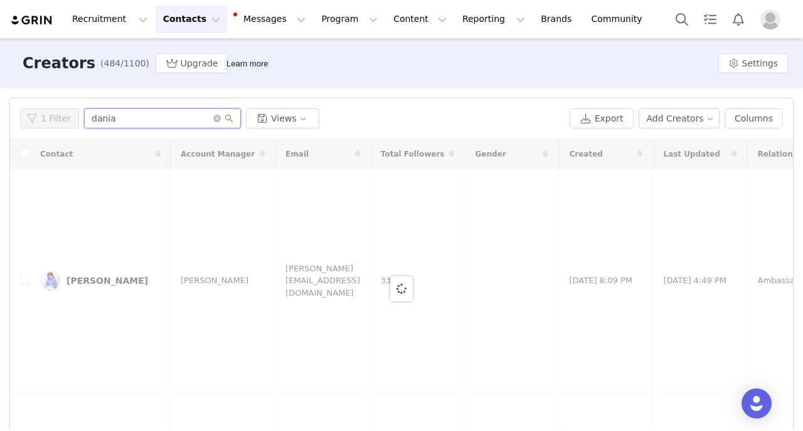
type input "dania"
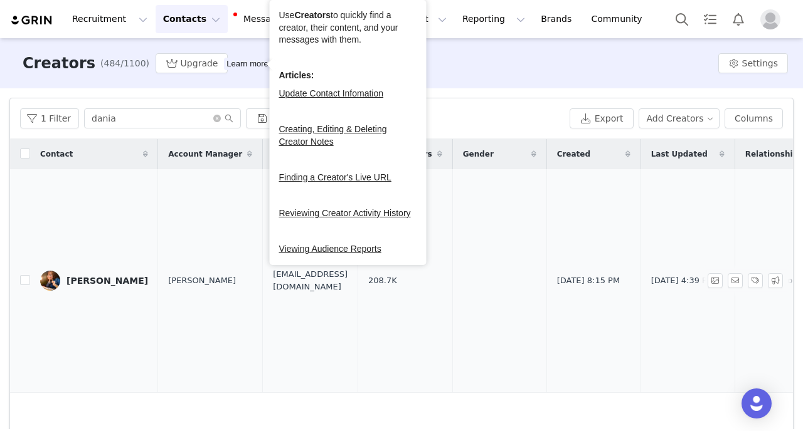
click at [88, 281] on div "[PERSON_NAME]" at bounding box center [107, 281] width 82 height 10
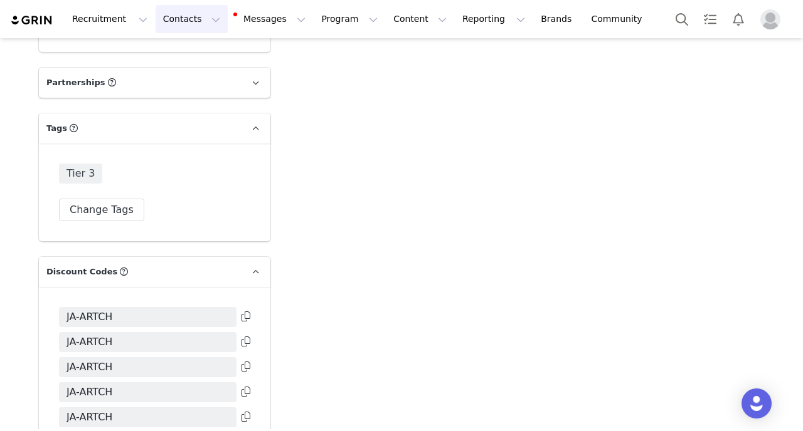
click at [173, 24] on button "Contacts Contacts" at bounding box center [192, 19] width 72 height 28
click at [174, 46] on link "Creators" at bounding box center [196, 55] width 99 height 23
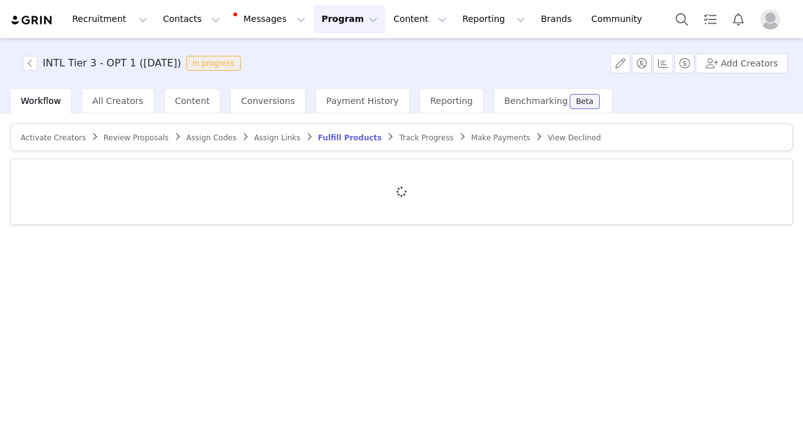
click at [132, 98] on span "All Creators" at bounding box center [117, 101] width 51 height 10
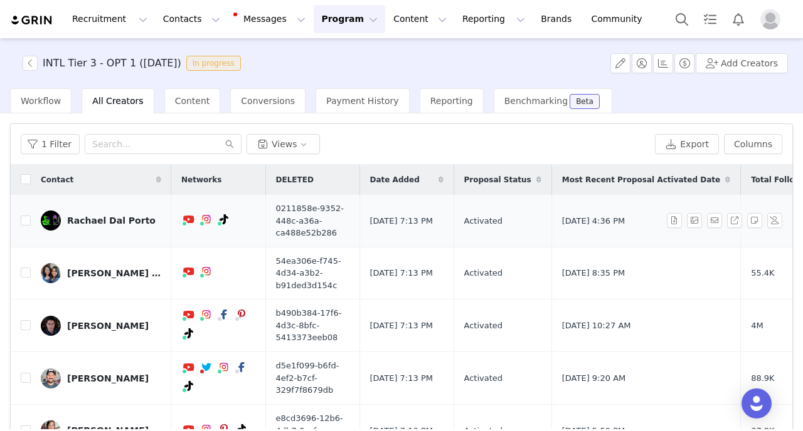
drag, startPoint x: 90, startPoint y: 202, endPoint x: 145, endPoint y: 215, distance: 56.7
click at [145, 215] on td "Rachael Dal Porto" at bounding box center [101, 221] width 140 height 52
copy link "Rachael Dal Porto"
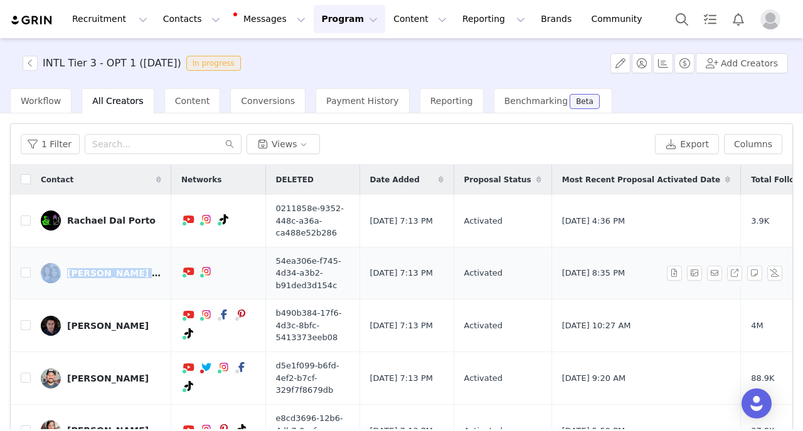
drag, startPoint x: 87, startPoint y: 244, endPoint x: 151, endPoint y: 257, distance: 65.3
click at [151, 257] on td "[PERSON_NAME] + [PERSON_NAME]" at bounding box center [101, 273] width 140 height 53
copy link "[PERSON_NAME] + [PERSON_NAME] Re"
drag, startPoint x: 78, startPoint y: 278, endPoint x: 140, endPoint y: 303, distance: 67.3
click at [140, 303] on td "[PERSON_NAME]" at bounding box center [101, 326] width 140 height 53
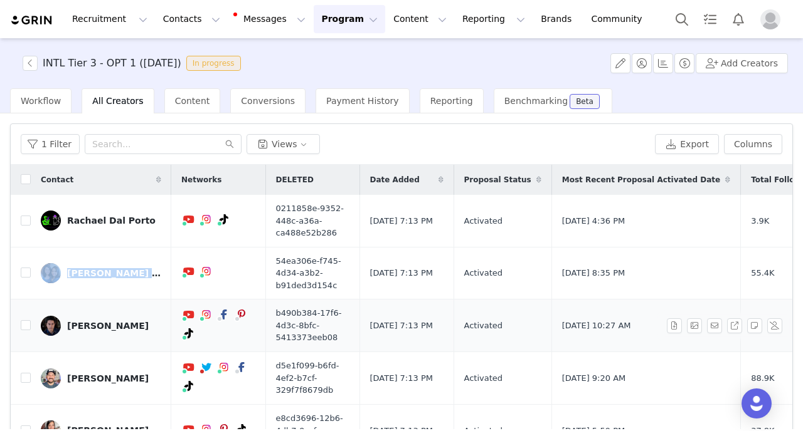
copy link "[PERSON_NAME]"
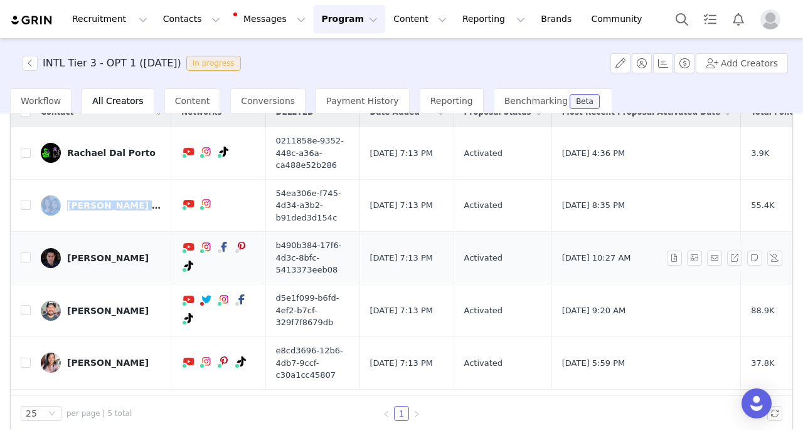
scroll to position [80, 0]
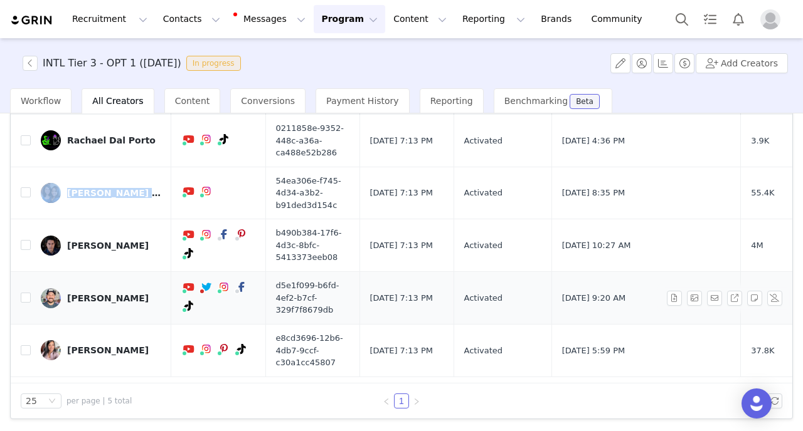
drag, startPoint x: 93, startPoint y: 255, endPoint x: 139, endPoint y: 275, distance: 50.0
click at [140, 274] on td "[PERSON_NAME]" at bounding box center [101, 298] width 140 height 53
copy link "[PERSON_NAME]"
drag, startPoint x: 97, startPoint y: 299, endPoint x: 132, endPoint y: 317, distance: 39.8
click at [132, 325] on td "[PERSON_NAME]" at bounding box center [101, 351] width 140 height 53
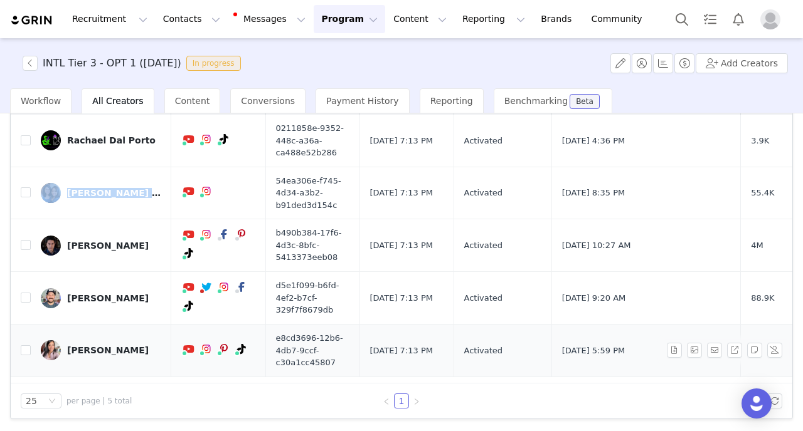
copy link "[PERSON_NAME]"
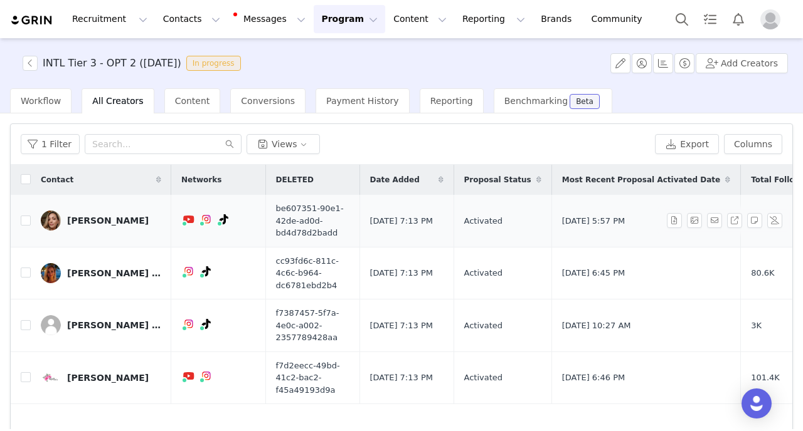
drag, startPoint x: 105, startPoint y: 195, endPoint x: 133, endPoint y: 213, distance: 32.7
click at [133, 213] on td "[PERSON_NAME]" at bounding box center [101, 221] width 140 height 52
copy link "[PERSON_NAME]"
drag, startPoint x: 88, startPoint y: 240, endPoint x: 75, endPoint y: 238, distance: 13.9
click at [151, 256] on td "[PERSON_NAME] ([PERSON_NAME])" at bounding box center [101, 273] width 140 height 53
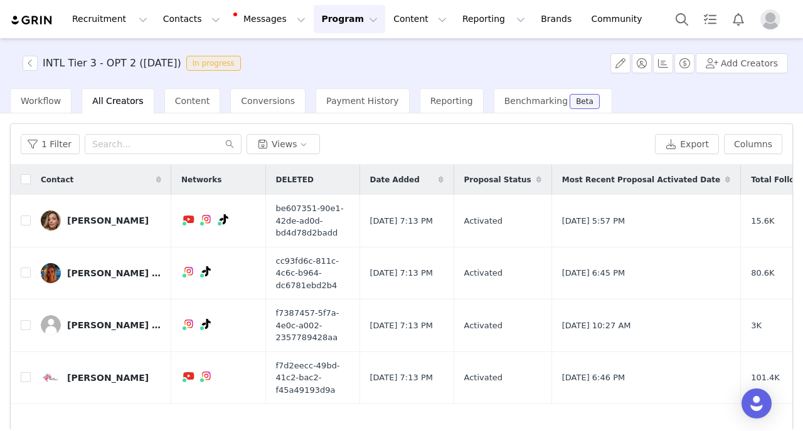
click at [151, 257] on td "[PERSON_NAME] ([PERSON_NAME])" at bounding box center [101, 273] width 140 height 53
copy link "[PERSON_NAME]"
drag, startPoint x: 95, startPoint y: 278, endPoint x: 129, endPoint y: 295, distance: 38.2
click at [129, 300] on td "[PERSON_NAME] Gayatri" at bounding box center [101, 326] width 140 height 53
copy link "[PERSON_NAME] Gayatri"
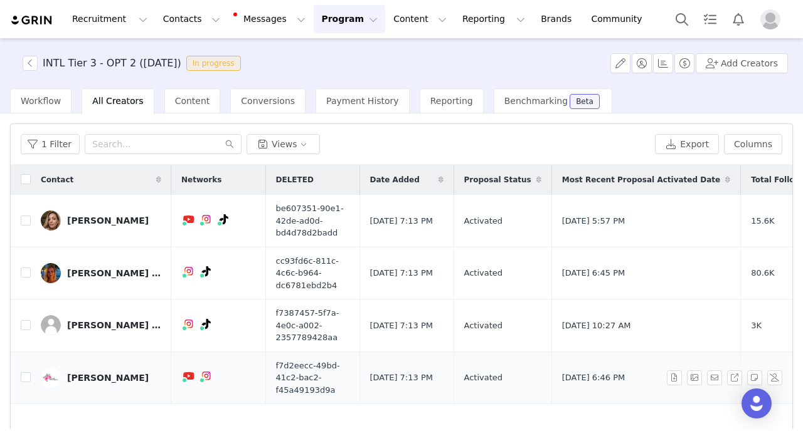
drag, startPoint x: 83, startPoint y: 321, endPoint x: 95, endPoint y: 324, distance: 12.2
click at [95, 352] on td "[PERSON_NAME]" at bounding box center [101, 378] width 140 height 53
drag, startPoint x: 93, startPoint y: 314, endPoint x: 125, endPoint y: 337, distance: 39.2
click at [125, 336] on tbody "[PERSON_NAME] be607351-90e1-42de-ad0d-bd4d78d2badd [DATE] 7:13 PM Activated [DA…" at bounding box center [488, 299] width 955 height 209
click at [131, 389] on div "Contact Networks DELETED Date Added Proposal Status Most Recent Proposal Activa…" at bounding box center [401, 314] width 781 height 299
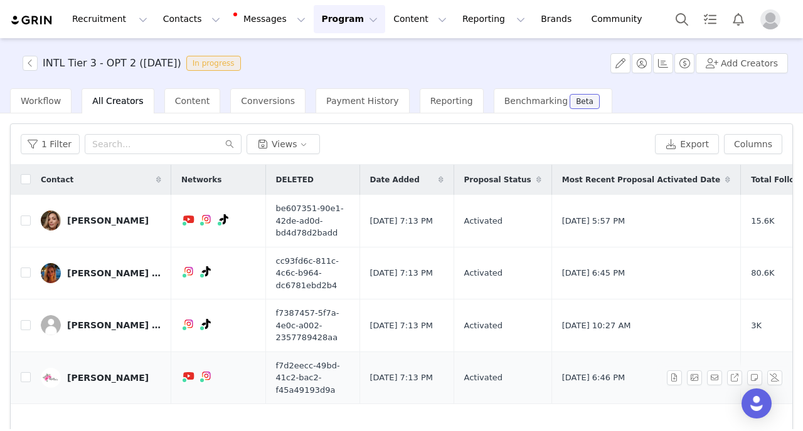
drag, startPoint x: 78, startPoint y: 321, endPoint x: 130, endPoint y: 336, distance: 54.6
click at [130, 352] on td "[PERSON_NAME]" at bounding box center [101, 378] width 140 height 53
copy link "[PERSON_NAME]"
click at [174, 16] on button "Contacts Contacts" at bounding box center [192, 19] width 72 height 28
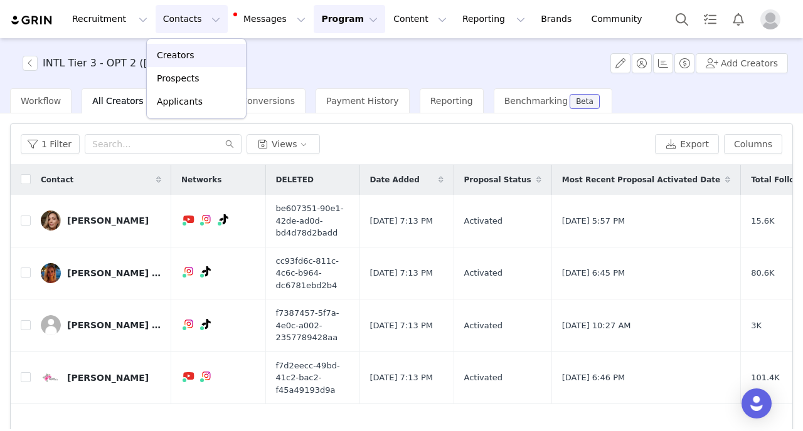
drag, startPoint x: 184, startPoint y: 63, endPoint x: 175, endPoint y: 8, distance: 55.9
click at [184, 63] on link "Creators" at bounding box center [196, 55] width 99 height 23
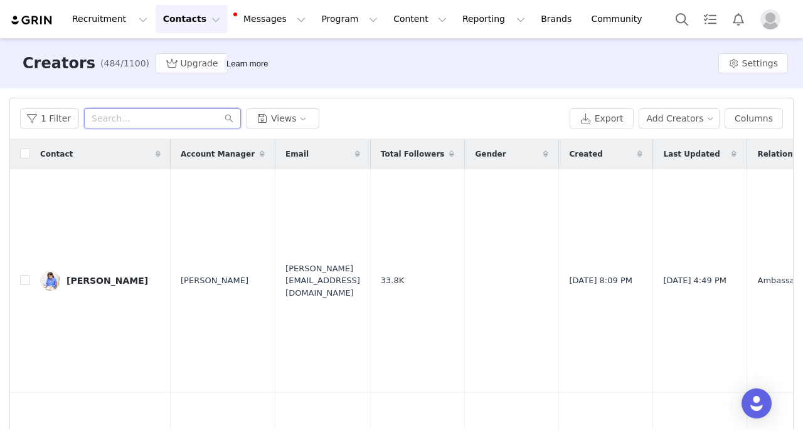
click at [147, 121] on input "text" at bounding box center [162, 119] width 157 height 20
paste input "[PERSON_NAME]"
type input "[PERSON_NAME]"
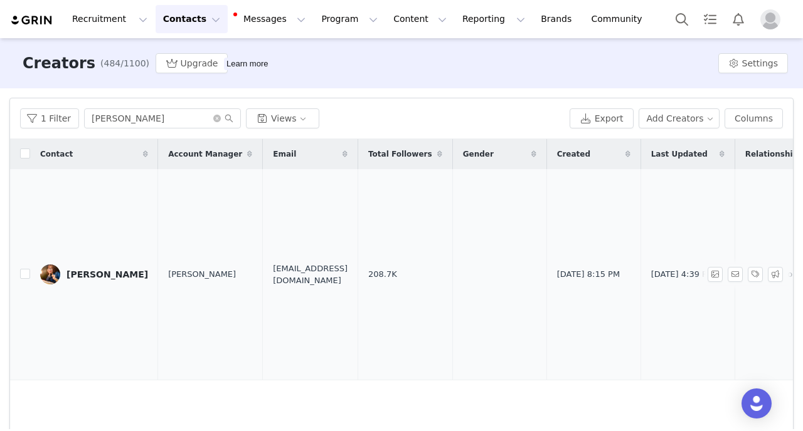
click at [105, 272] on div "[PERSON_NAME]" at bounding box center [107, 275] width 82 height 10
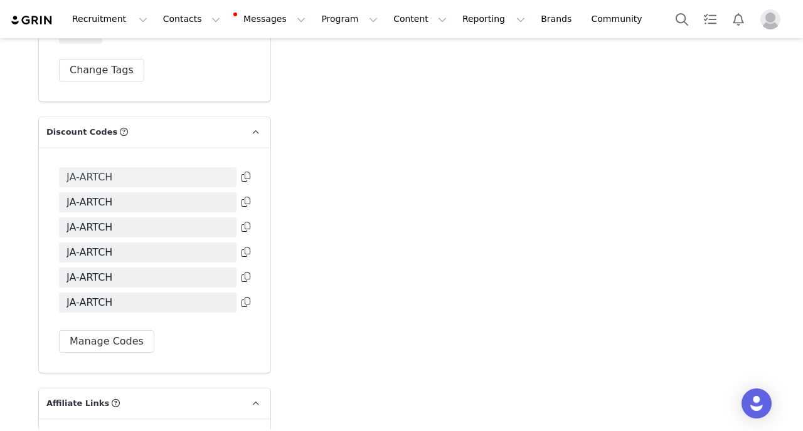
scroll to position [3805, 0]
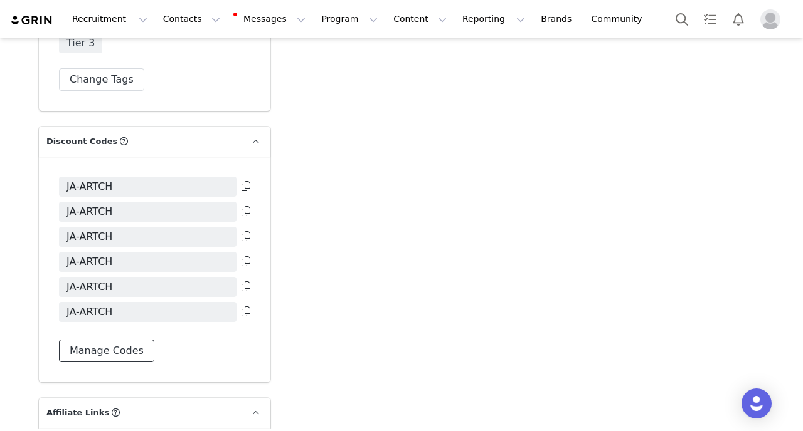
click at [112, 340] on button "Manage Codes" at bounding box center [106, 351] width 95 height 23
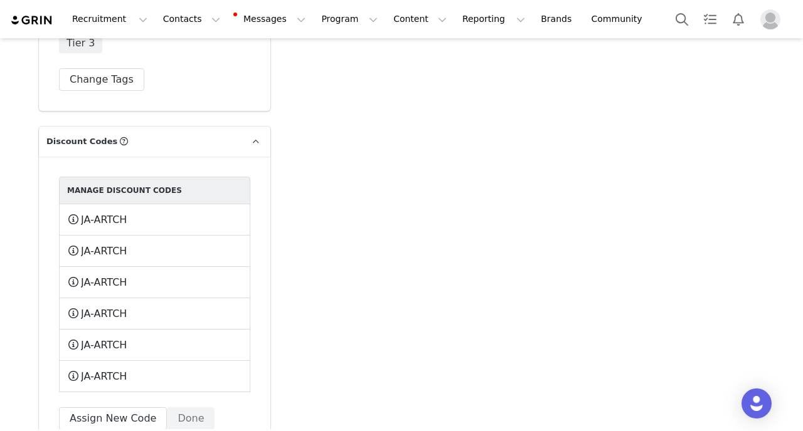
scroll to position [3843, 0]
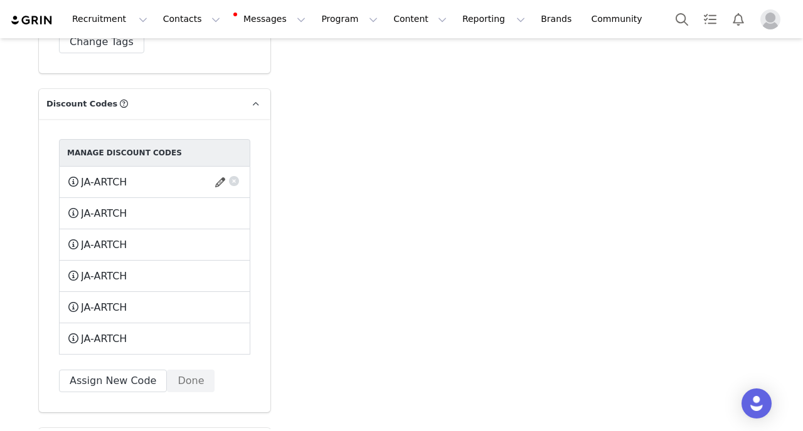
click at [213, 174] on div "JA-ARTCH This code will no longer be usable and any revenue attribution will be…" at bounding box center [154, 182] width 175 height 16
click at [221, 172] on button "button" at bounding box center [222, 182] width 17 height 20
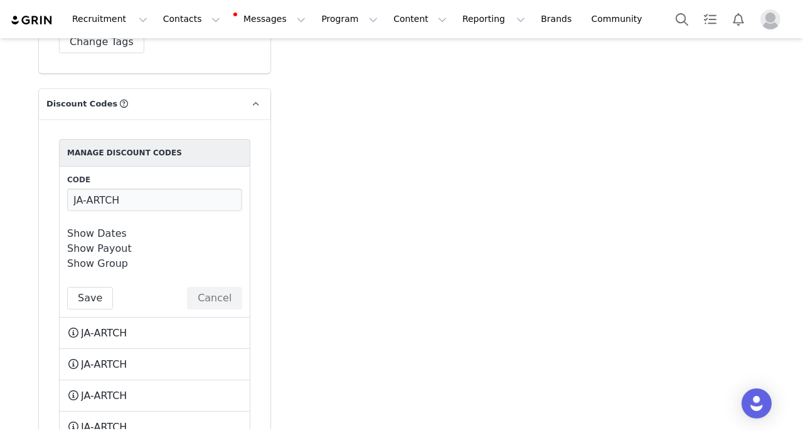
scroll to position [3879, 0]
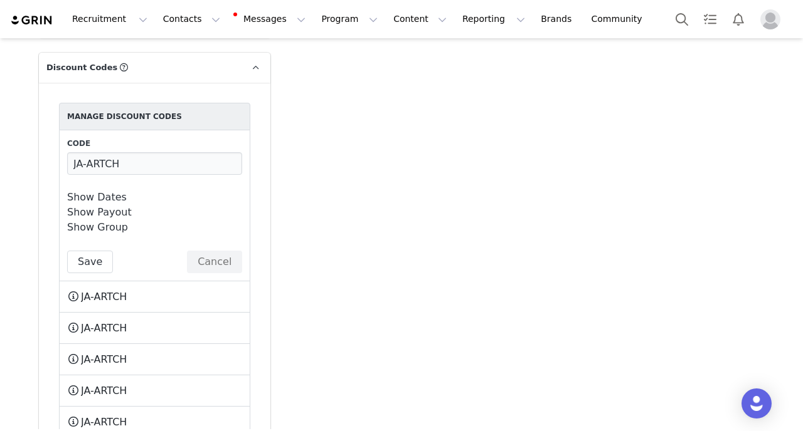
click at [113, 221] on link "Show Group" at bounding box center [97, 227] width 61 height 12
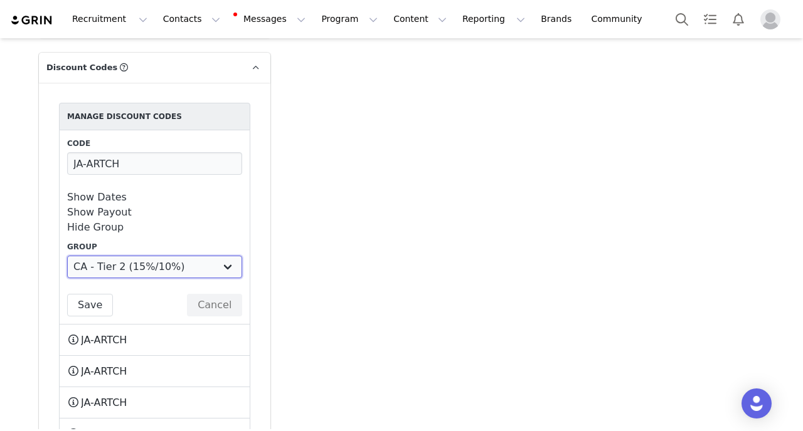
select select "10007554"
click option "CA - Tier 3 (15%/20%)" at bounding box center [0, 0] width 0 height 0
click at [88, 294] on button "Save" at bounding box center [90, 305] width 46 height 23
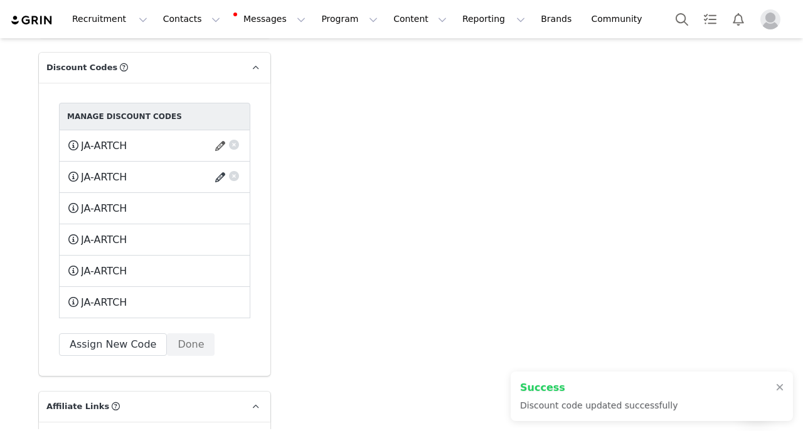
click at [218, 167] on button "button" at bounding box center [222, 177] width 17 height 20
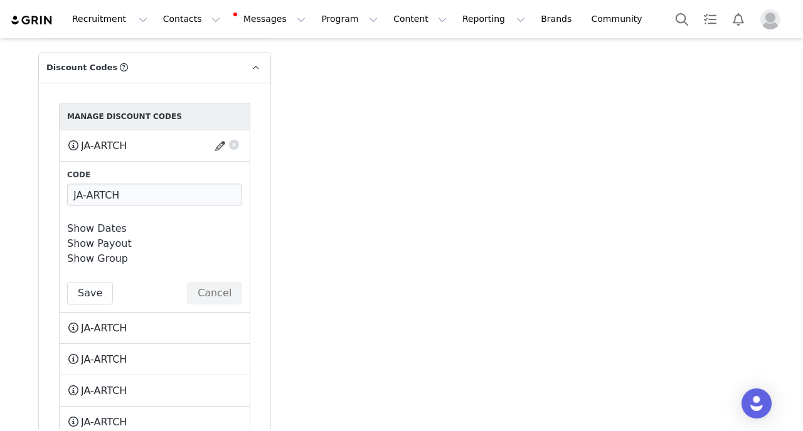
click at [113, 253] on link "Show Group" at bounding box center [97, 259] width 61 height 12
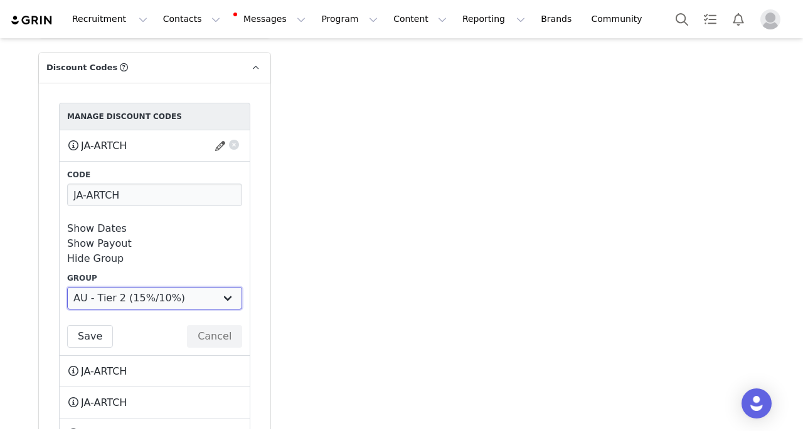
select select "10007609"
click option "AU - Tier 3 (15%/20%)" at bounding box center [0, 0] width 0 height 0
click at [92, 326] on button "Save" at bounding box center [90, 337] width 46 height 23
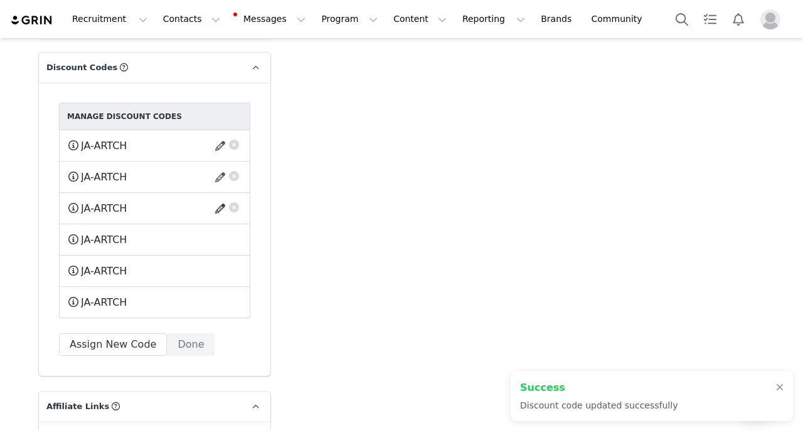
click at [222, 199] on button "button" at bounding box center [222, 209] width 17 height 20
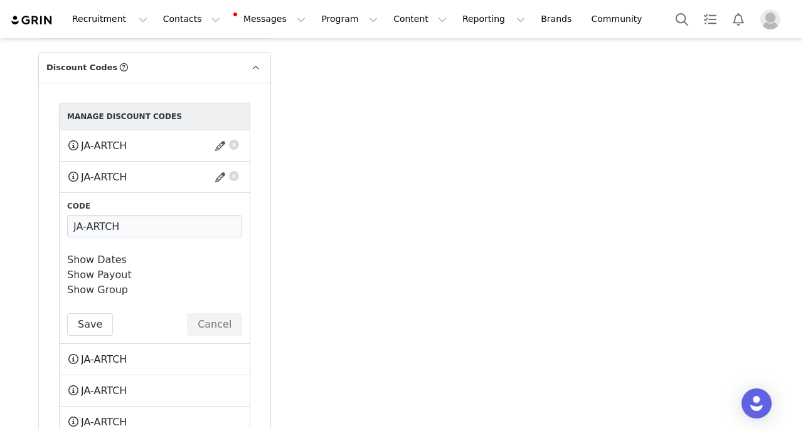
click at [98, 284] on link "Show Group" at bounding box center [97, 290] width 61 height 12
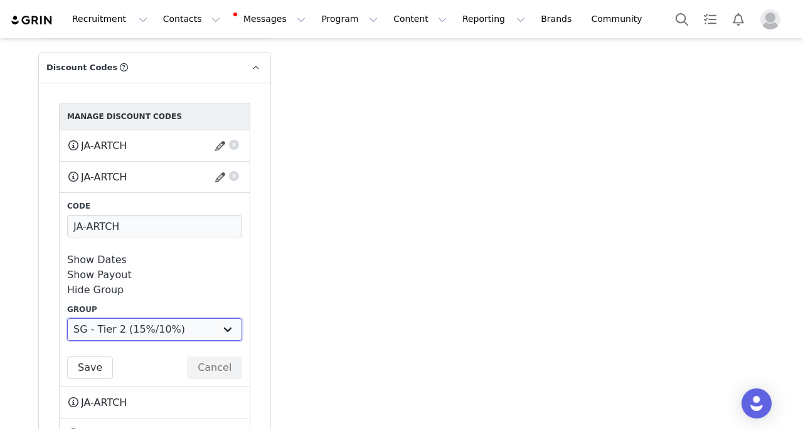
select select "10007612"
click option "SG - Tier 3 (15%/20%)" at bounding box center [0, 0] width 0 height 0
click at [86, 357] on button "Save" at bounding box center [90, 368] width 46 height 23
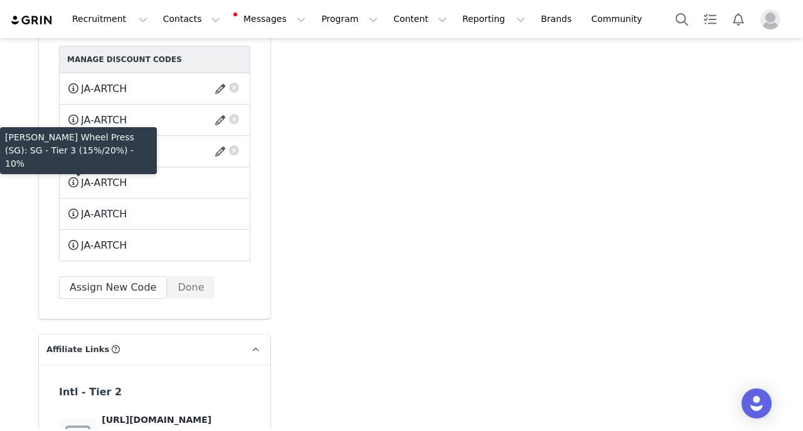
scroll to position [3937, 0]
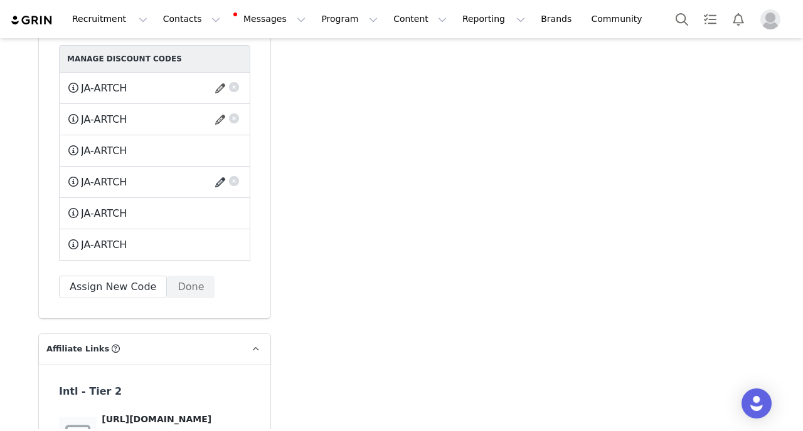
click at [221, 172] on button "button" at bounding box center [222, 182] width 17 height 20
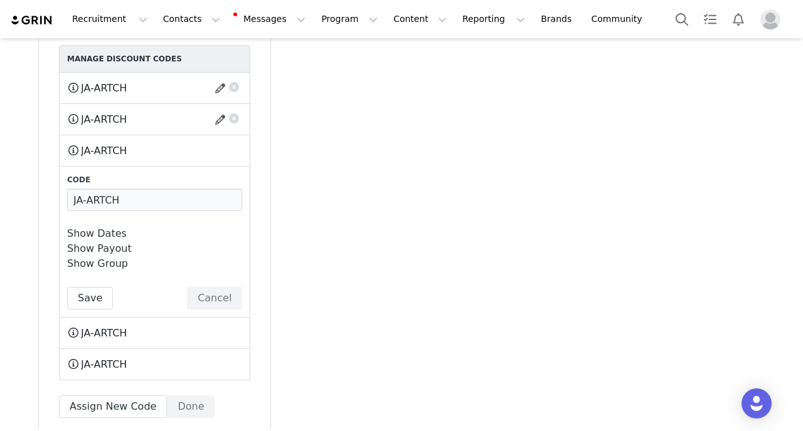
click at [95, 258] on link "Show Group" at bounding box center [97, 264] width 61 height 12
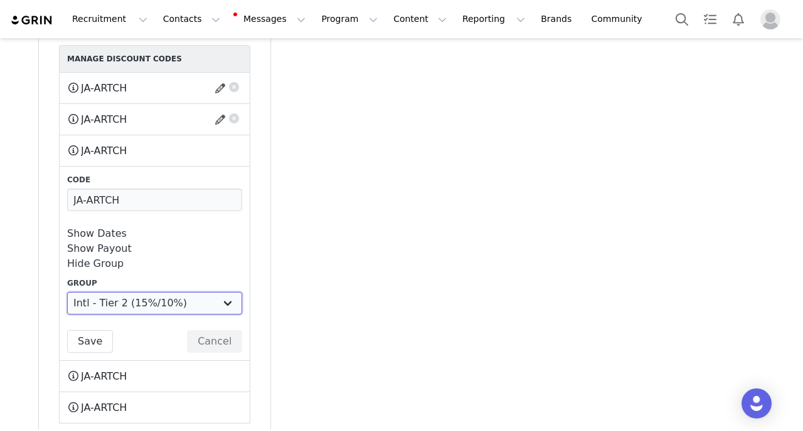
select select "10007614"
click option "Intl - Tier 3" at bounding box center [0, 0] width 0 height 0
click at [100, 331] on button "Save" at bounding box center [90, 342] width 46 height 23
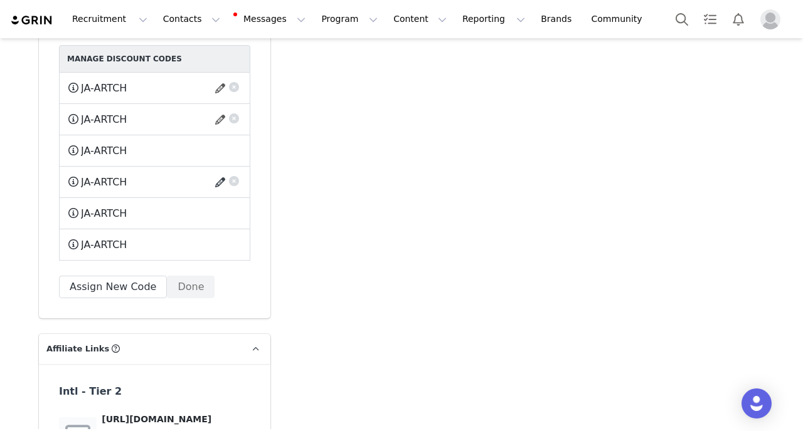
click at [221, 172] on button "button" at bounding box center [222, 182] width 17 height 20
select select "10007614"
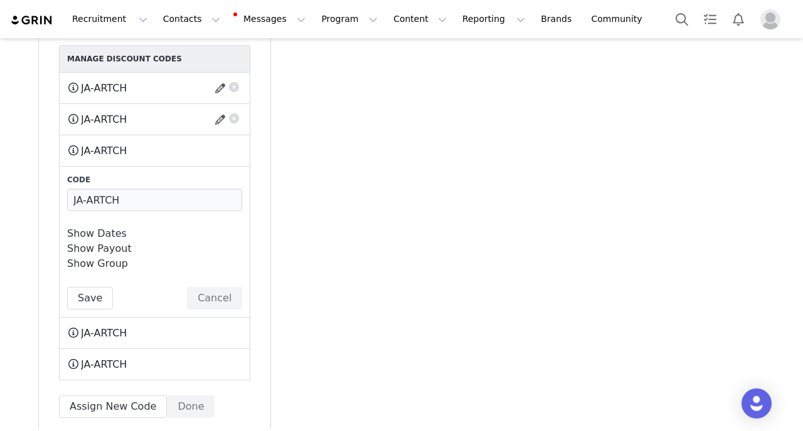
click at [106, 258] on link "Show Group" at bounding box center [97, 264] width 61 height 12
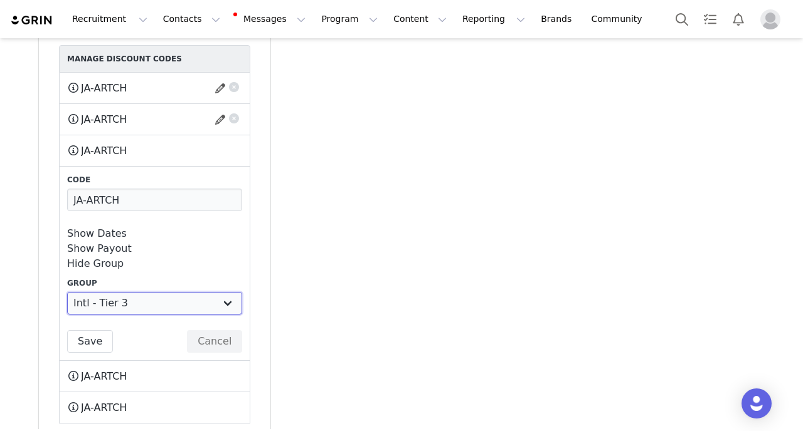
click option "Intl - Tier 3" at bounding box center [0, 0] width 0 height 0
click at [100, 331] on button "Save" at bounding box center [90, 342] width 46 height 23
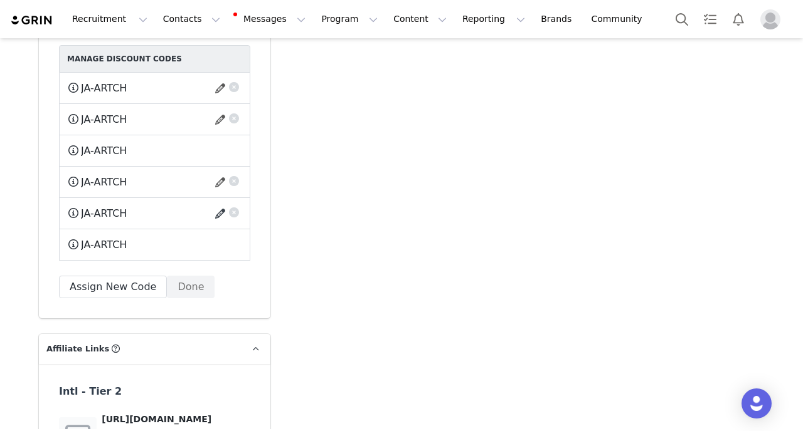
click at [223, 204] on button "button" at bounding box center [222, 214] width 17 height 20
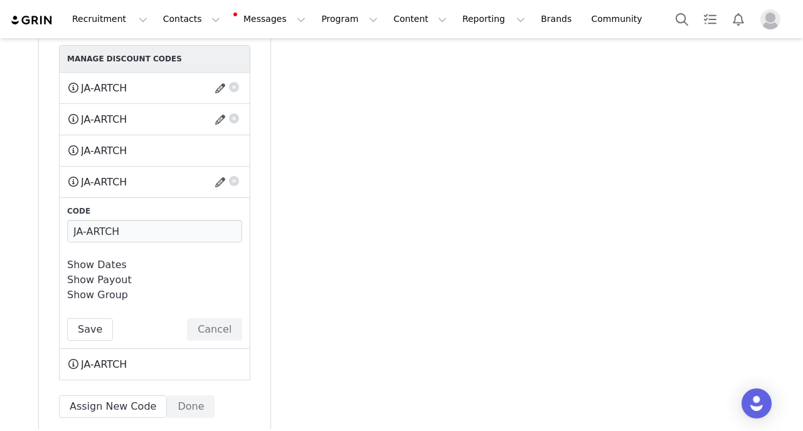
click at [103, 289] on link "Show Group" at bounding box center [97, 295] width 61 height 12
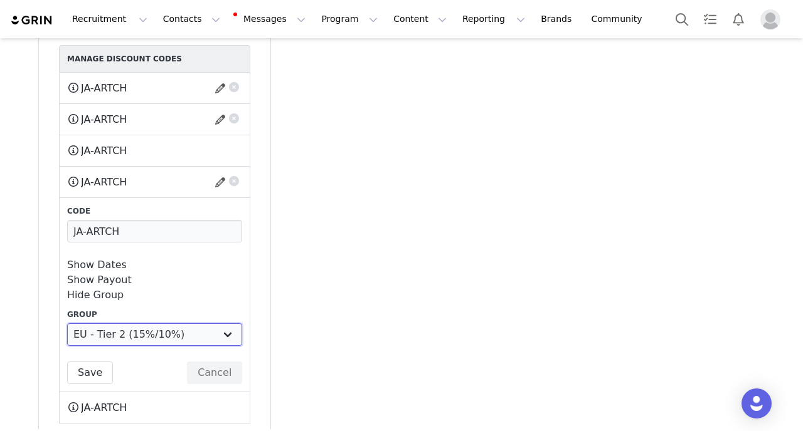
click at [130, 324] on select "EU - Tier 2 (15%/10%) EU _ Tier 3 (15%/20%) One Time Collab Tier 1 EU PR Program" at bounding box center [154, 335] width 175 height 23
select select "10008076"
click option "EU _ Tier 3 (15%/20%)" at bounding box center [0, 0] width 0 height 0
click at [93, 362] on button "Save" at bounding box center [90, 373] width 46 height 23
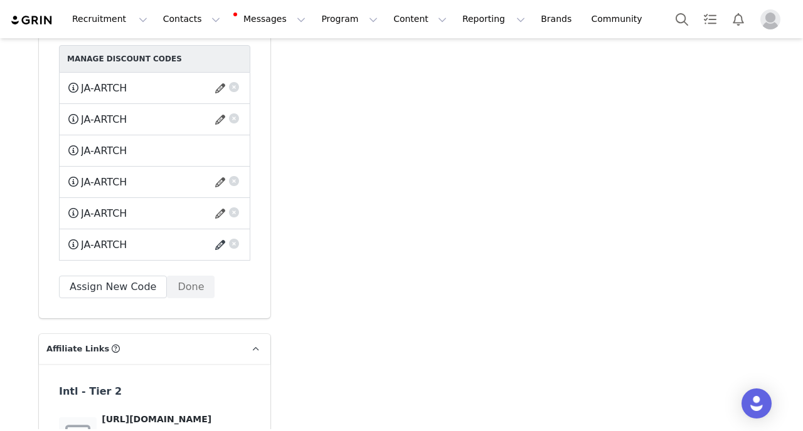
click at [218, 235] on button "button" at bounding box center [222, 245] width 17 height 20
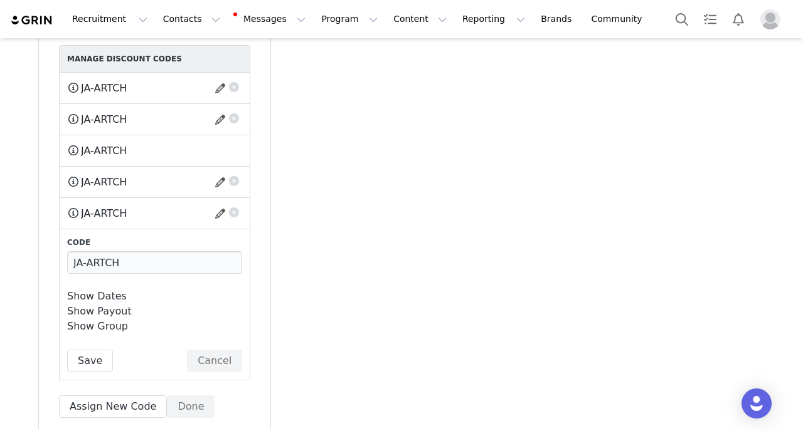
click at [102, 320] on link "Show Group" at bounding box center [97, 326] width 61 height 12
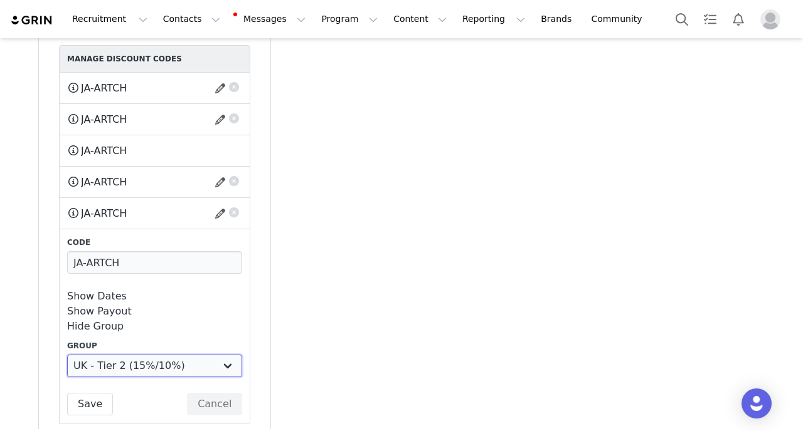
click at [112, 355] on select "UK - Tier 2 (15%/10%) UK - Tier 3 (15%/20%) One Time Collab UK Tier 1 PR Program" at bounding box center [154, 366] width 175 height 23
select select "10008099"
click option "UK - Tier 3 (15%/20%)" at bounding box center [0, 0] width 0 height 0
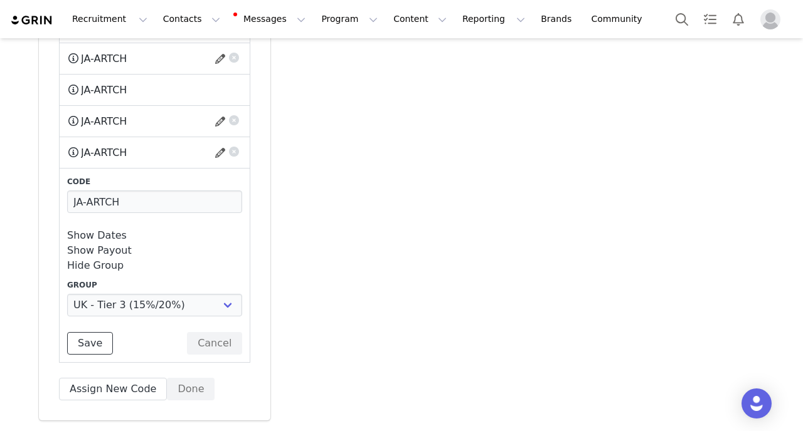
click at [80, 332] on button "Save" at bounding box center [90, 343] width 46 height 23
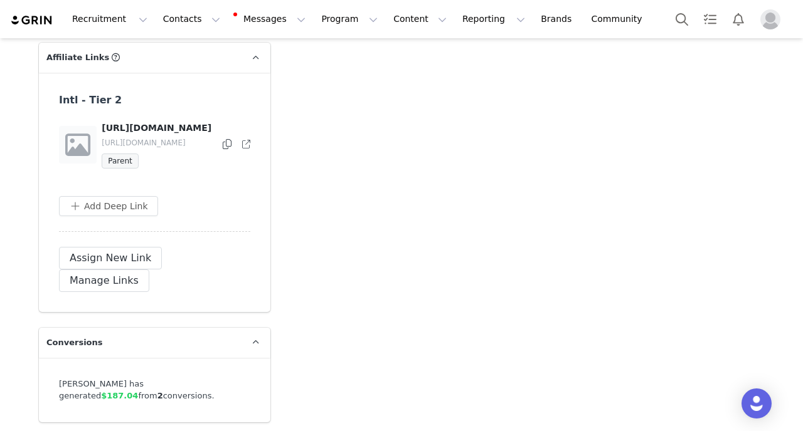
scroll to position [4213, 0]
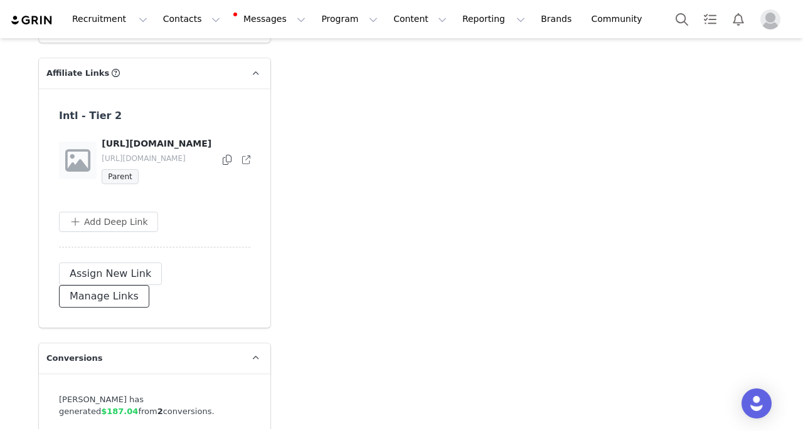
click at [149, 285] on button "Manage Links" at bounding box center [104, 296] width 90 height 23
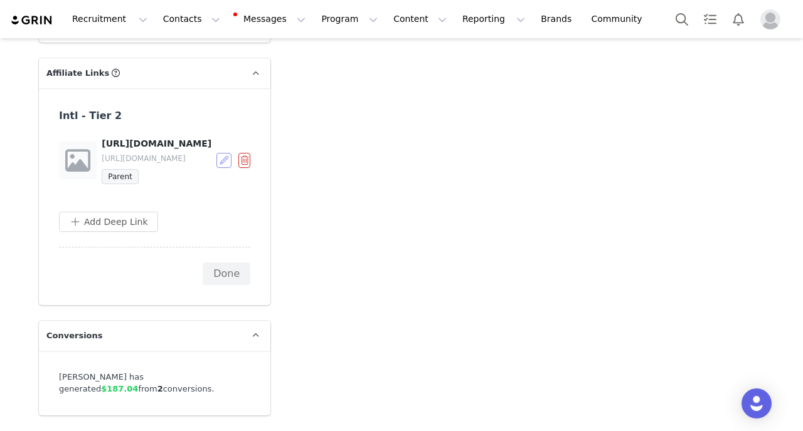
click at [227, 153] on button "button" at bounding box center [223, 160] width 15 height 15
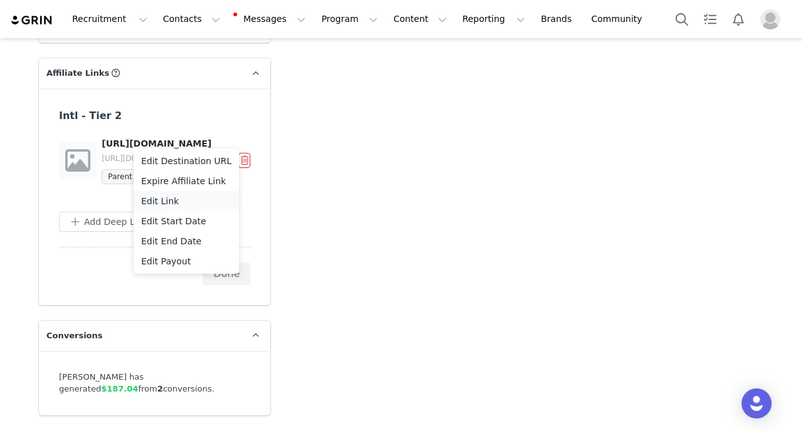
click at [188, 204] on div "Edit Link" at bounding box center [186, 201] width 90 height 14
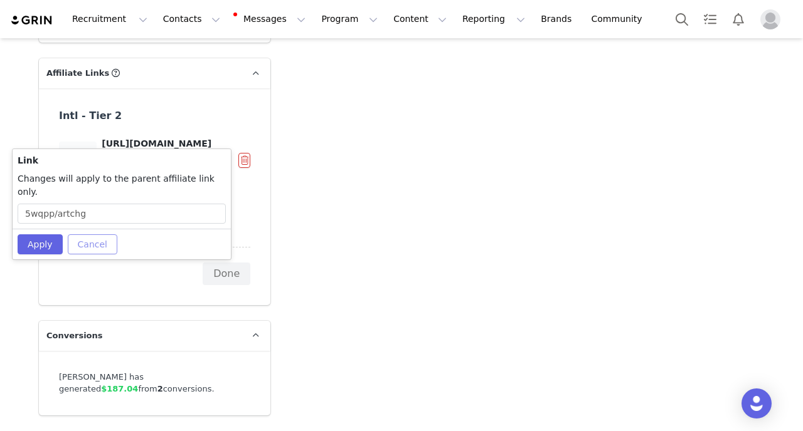
click at [97, 235] on button "Cancel" at bounding box center [93, 245] width 50 height 20
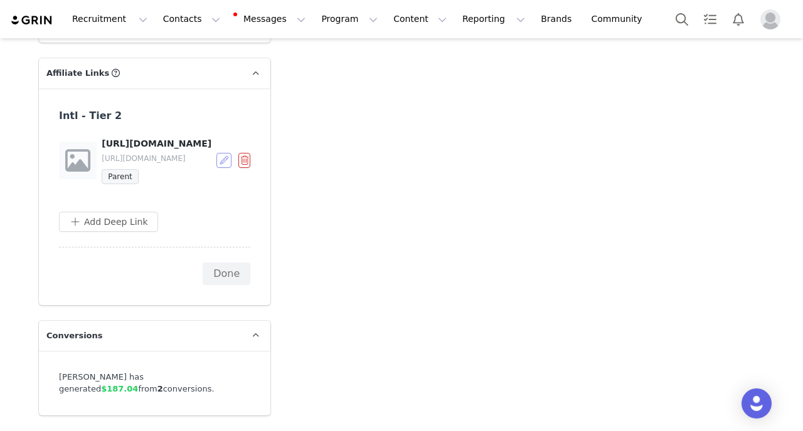
click at [224, 153] on button "button" at bounding box center [223, 160] width 15 height 15
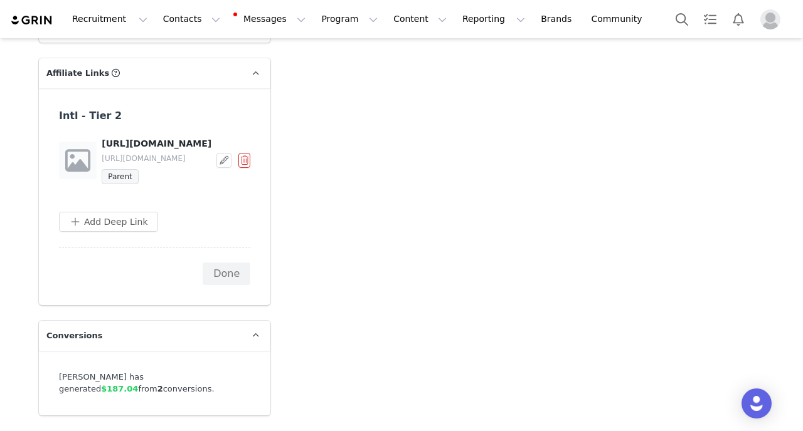
click at [247, 153] on button "button" at bounding box center [244, 160] width 13 height 15
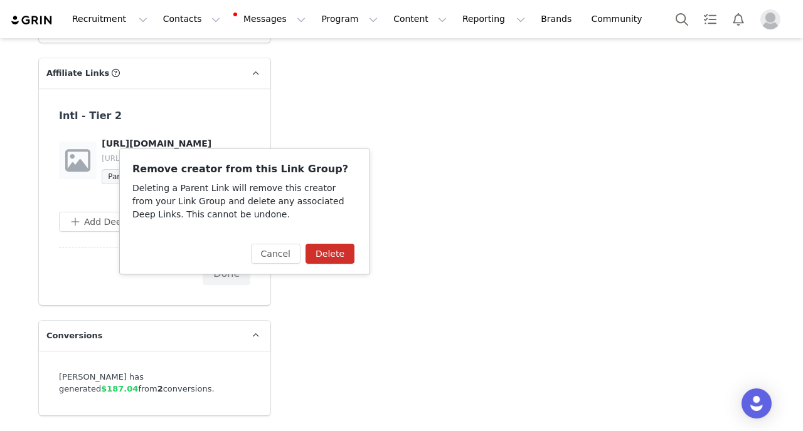
click at [332, 257] on button "Delete" at bounding box center [329, 254] width 49 height 20
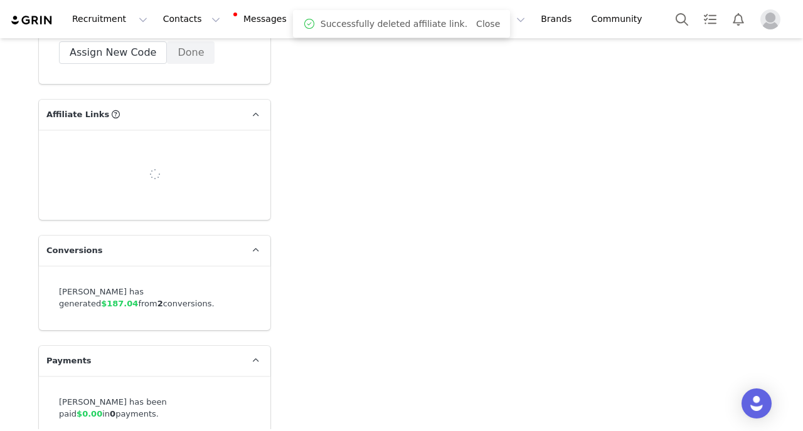
scroll to position [4169, 0]
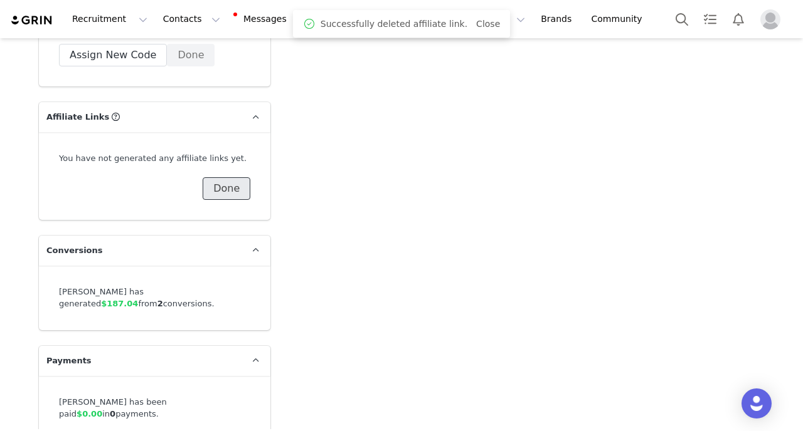
click at [211, 177] on button "Done" at bounding box center [227, 188] width 48 height 23
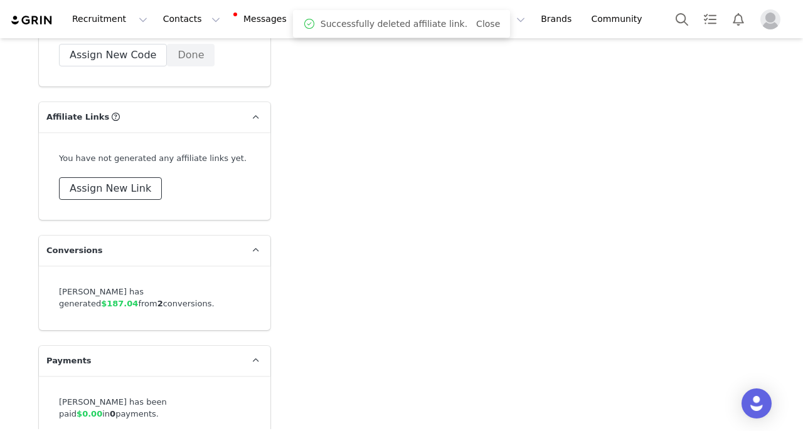
click at [149, 177] on button "Assign New Link" at bounding box center [110, 188] width 103 height 23
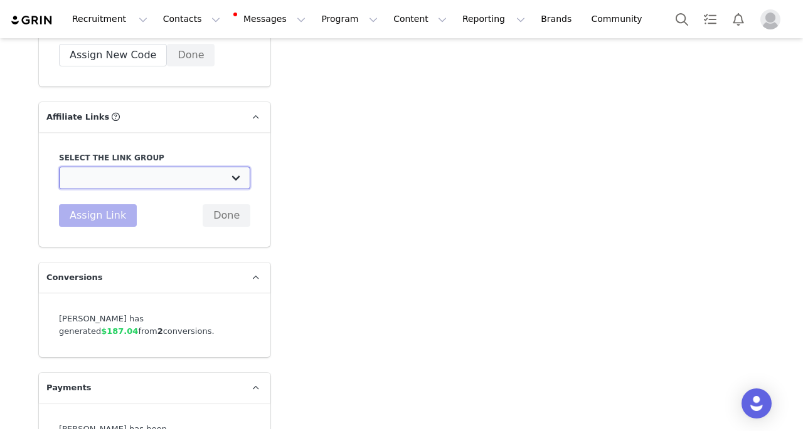
click at [59, 167] on select "CA - Tier 1: https://ferriswheelpress.ca/discount/[discount_code_group_10007592…" at bounding box center [154, 178] width 191 height 23
select select "25219"
click option "Intl - Tier 3: https://www.ferriswheelpress.com/discount/[discount_code_group_1…" at bounding box center [0, 0] width 0 height 0
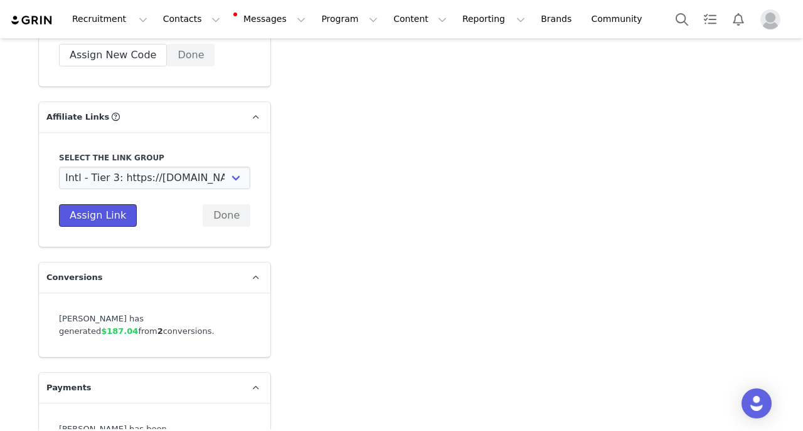
click at [98, 204] on button "Assign Link" at bounding box center [98, 215] width 78 height 23
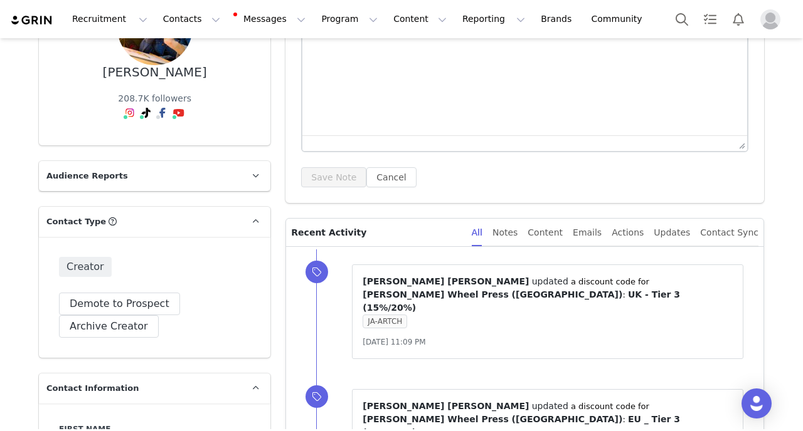
scroll to position [0, 0]
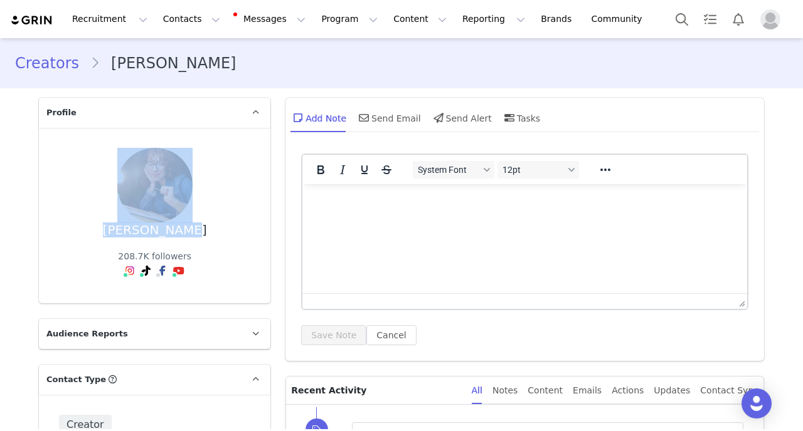
drag, startPoint x: 119, startPoint y: 229, endPoint x: 182, endPoint y: 230, distance: 63.3
click at [183, 230] on div "Dania Garcia 208.7K followers" at bounding box center [154, 215] width 191 height 135
click at [119, 226] on div "[PERSON_NAME]" at bounding box center [155, 230] width 104 height 14
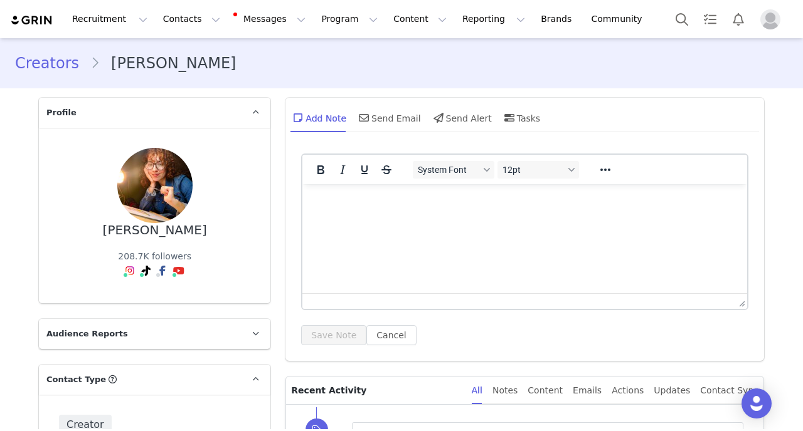
drag, startPoint x: 112, startPoint y: 231, endPoint x: 195, endPoint y: 235, distance: 82.9
click at [196, 235] on div "Dania Garcia 208.7K followers" at bounding box center [154, 215] width 191 height 135
drag, startPoint x: 208, startPoint y: 232, endPoint x: 127, endPoint y: 232, distance: 81.5
click at [127, 232] on div "Dania Garcia 208.7K followers" at bounding box center [154, 215] width 191 height 135
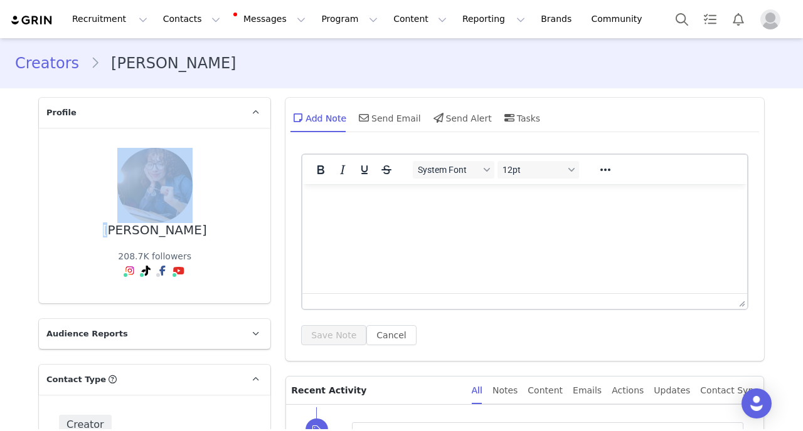
drag, startPoint x: 122, startPoint y: 232, endPoint x: 191, endPoint y: 233, distance: 68.4
click at [191, 232] on div "Dania Garcia 208.7K followers" at bounding box center [154, 215] width 191 height 135
click at [177, 28] on button "Contacts Contacts" at bounding box center [192, 19] width 72 height 28
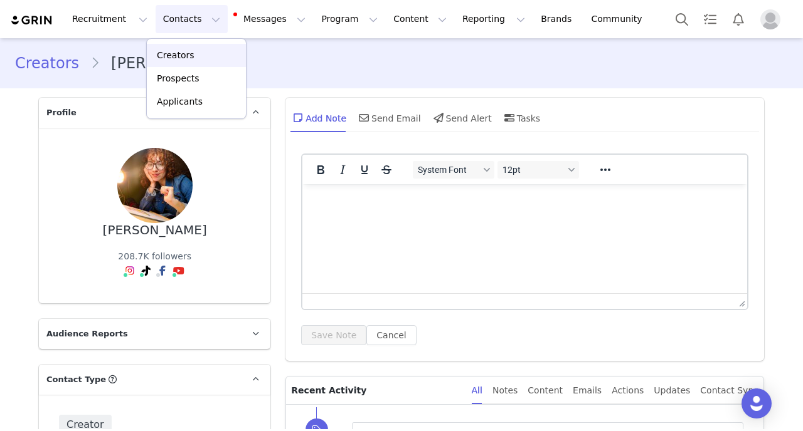
click at [184, 55] on p "Creators" at bounding box center [176, 55] width 38 height 13
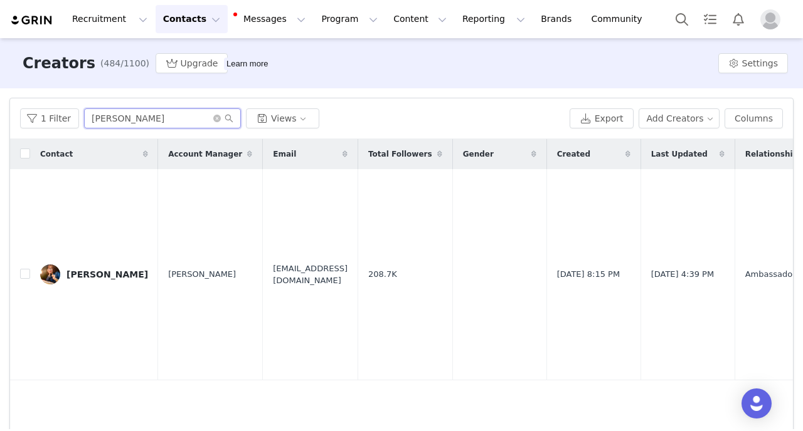
drag, startPoint x: 149, startPoint y: 117, endPoint x: 0, endPoint y: 85, distance: 152.7
click at [84, 109] on input "[PERSON_NAME]" at bounding box center [162, 119] width 157 height 20
type input "[PERSON_NAME]"
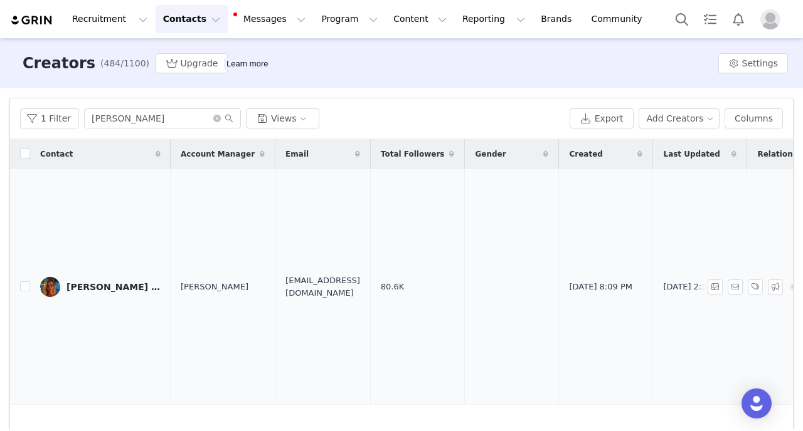
click at [95, 280] on link "[PERSON_NAME] ([PERSON_NAME])" at bounding box center [100, 287] width 120 height 20
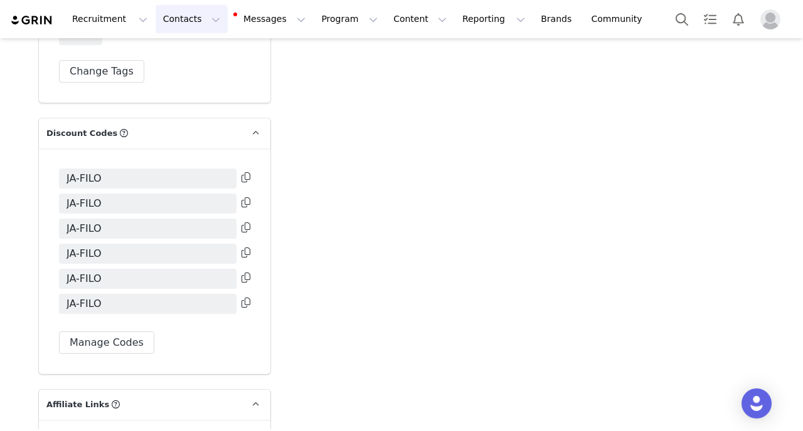
click at [183, 24] on button "Contacts Contacts" at bounding box center [192, 19] width 72 height 28
click at [184, 55] on p "Creators" at bounding box center [176, 55] width 38 height 13
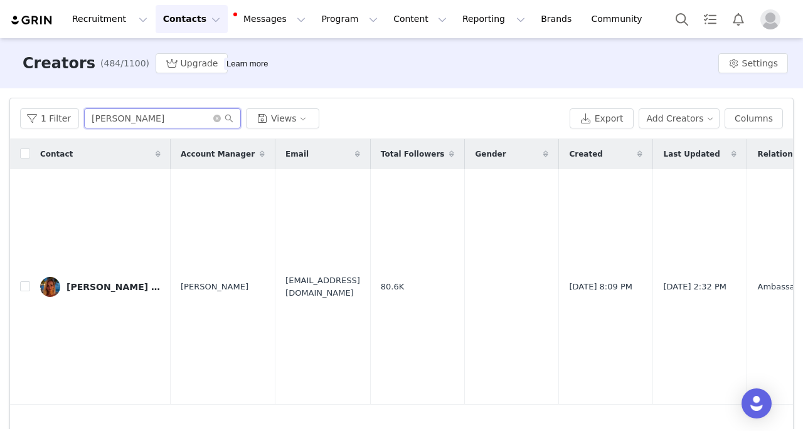
drag, startPoint x: 162, startPoint y: 119, endPoint x: 0, endPoint y: 116, distance: 162.5
click at [84, 116] on input "[PERSON_NAME]" at bounding box center [162, 119] width 157 height 20
type input "dania"
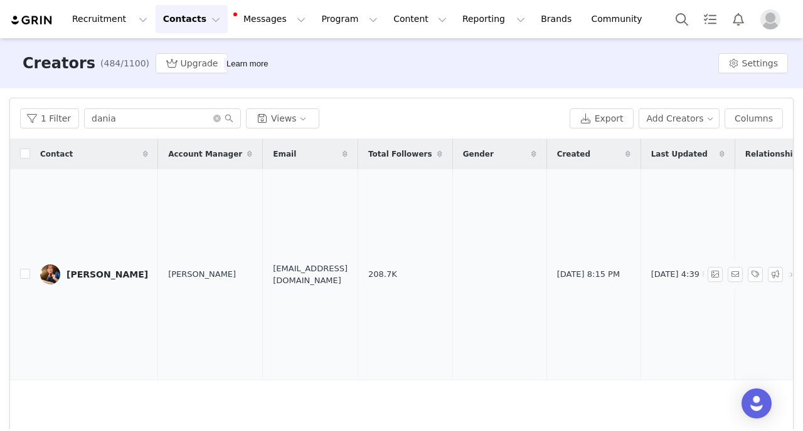
click at [88, 272] on div "[PERSON_NAME]" at bounding box center [107, 275] width 82 height 10
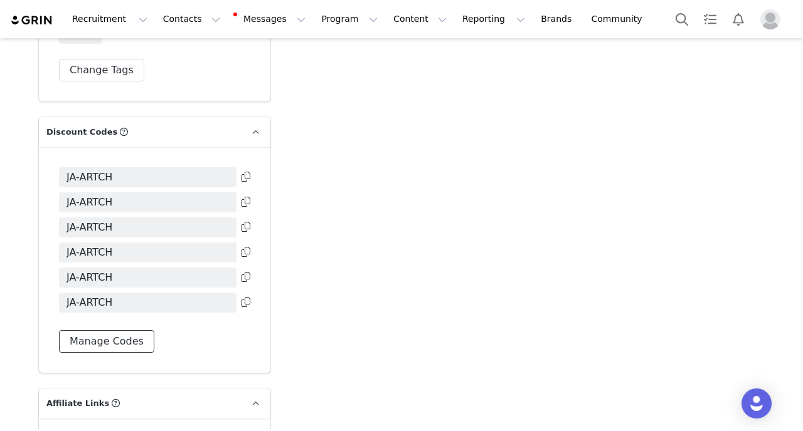
click at [105, 331] on button "Manage Codes" at bounding box center [106, 342] width 95 height 23
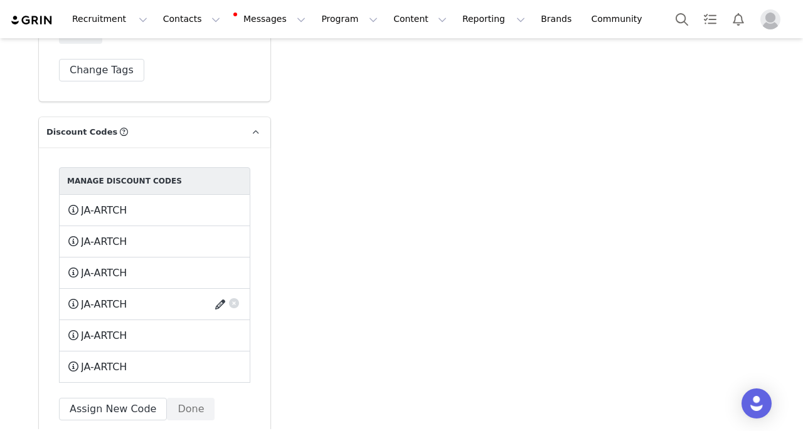
click at [218, 295] on button "button" at bounding box center [222, 305] width 17 height 20
select select "10007614"
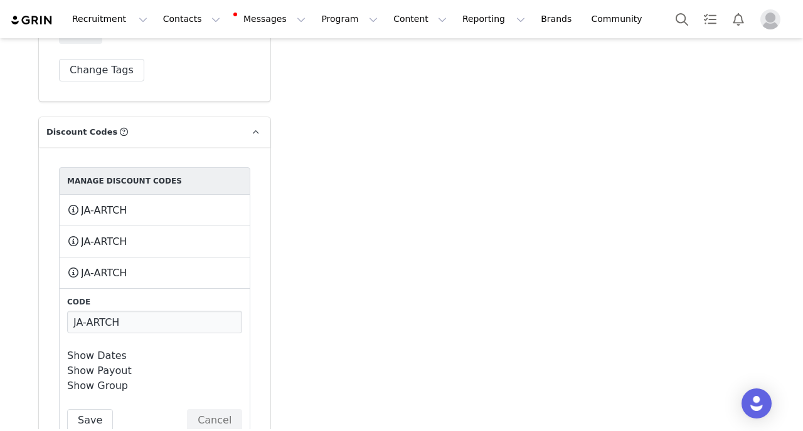
click at [118, 380] on link "Show Group" at bounding box center [97, 386] width 61 height 12
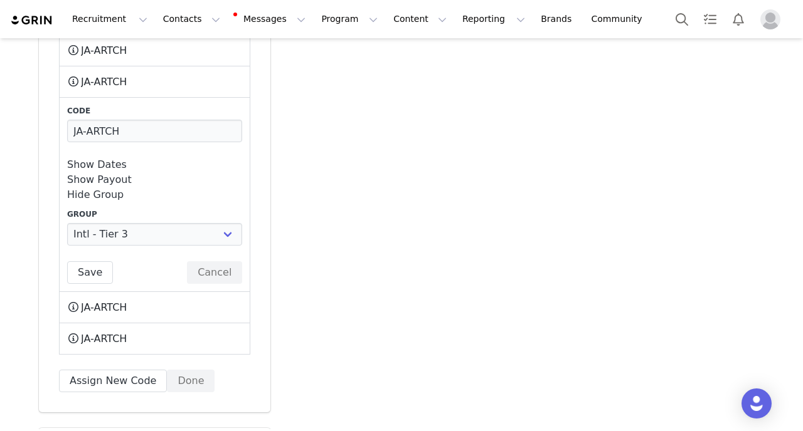
scroll to position [4005, 0]
click option "Intl - Tier 3" at bounding box center [0, 0] width 0 height 0
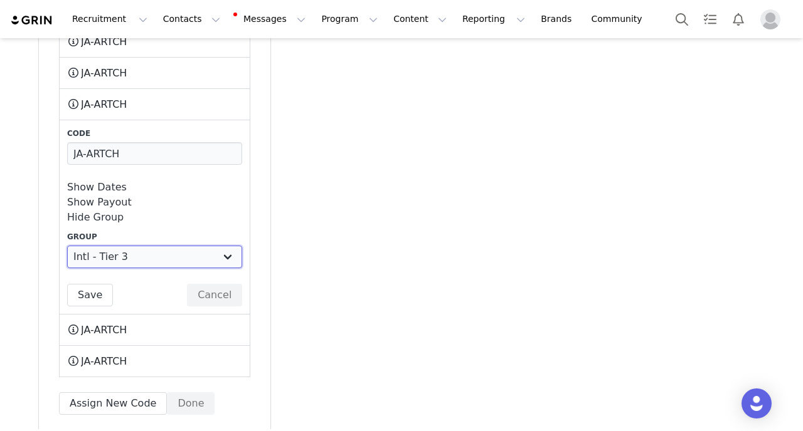
scroll to position [3982, 0]
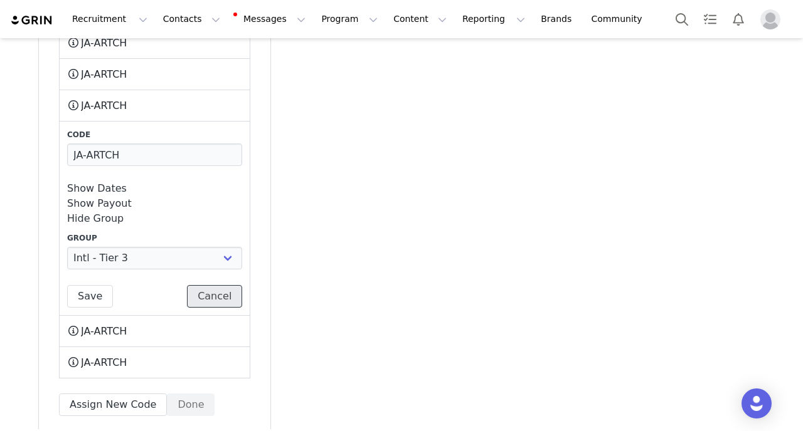
click at [214, 285] on button "Cancel" at bounding box center [214, 296] width 55 height 23
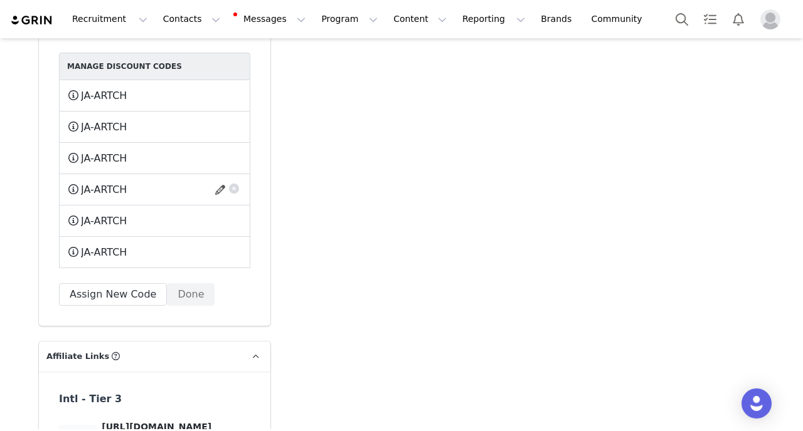
scroll to position [3897, 0]
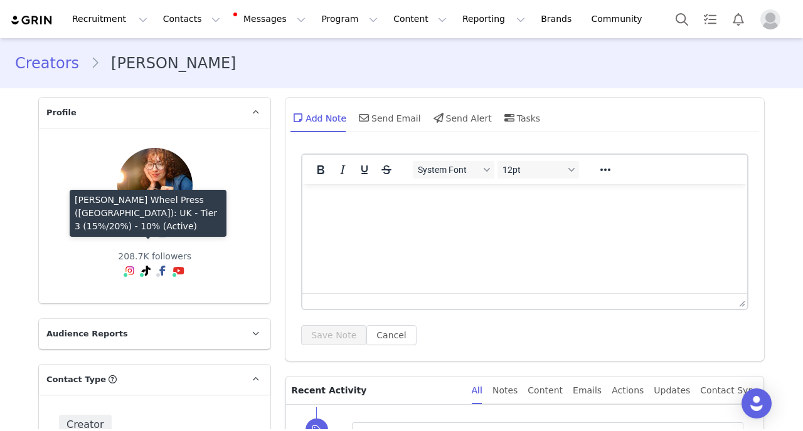
scroll to position [3873, 0]
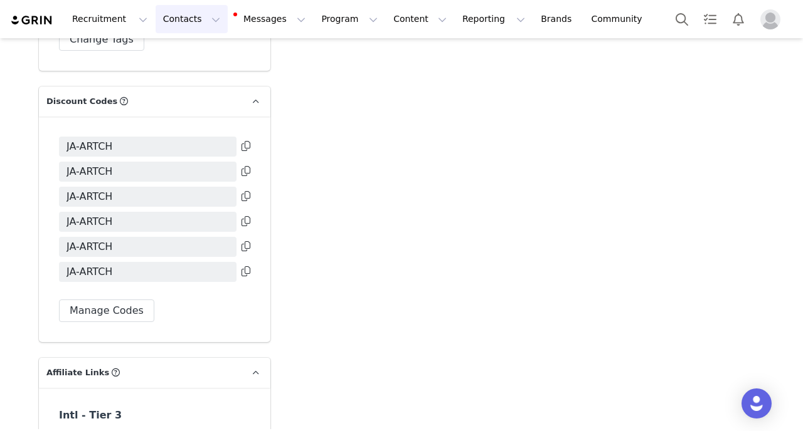
click at [177, 14] on button "Contacts Contacts" at bounding box center [192, 19] width 72 height 28
click at [179, 55] on p "Creators" at bounding box center [176, 55] width 38 height 13
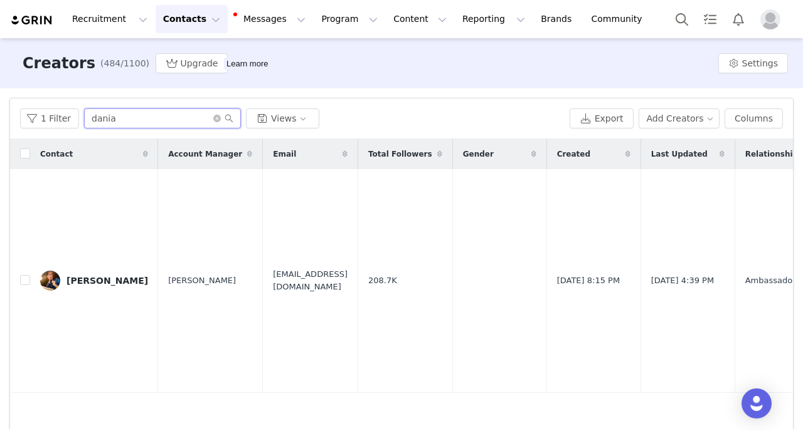
drag, startPoint x: 148, startPoint y: 123, endPoint x: 43, endPoint y: 100, distance: 107.1
click at [84, 109] on input "dania" at bounding box center [162, 119] width 157 height 20
type input "[PERSON_NAME]"
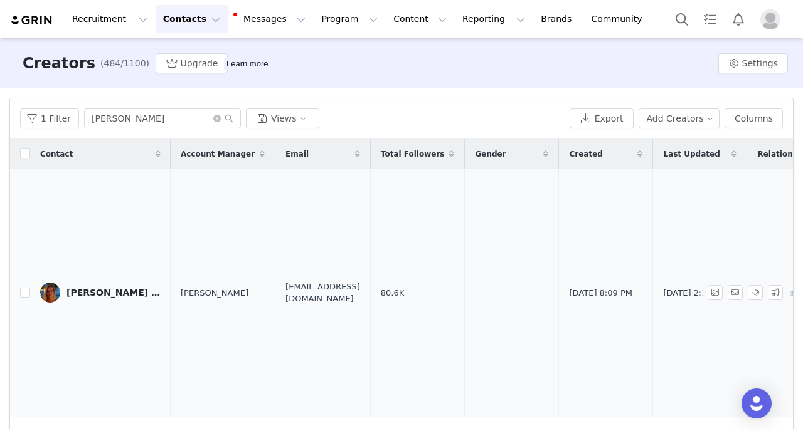
click at [92, 290] on div "[PERSON_NAME] ([PERSON_NAME])" at bounding box center [113, 293] width 94 height 10
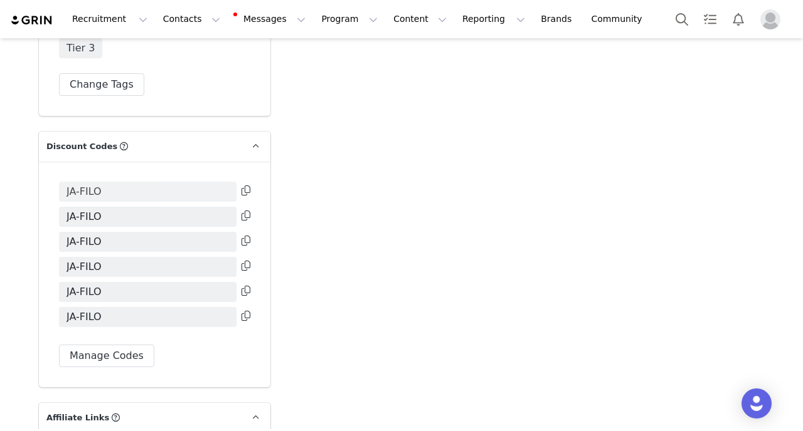
scroll to position [3916, 0]
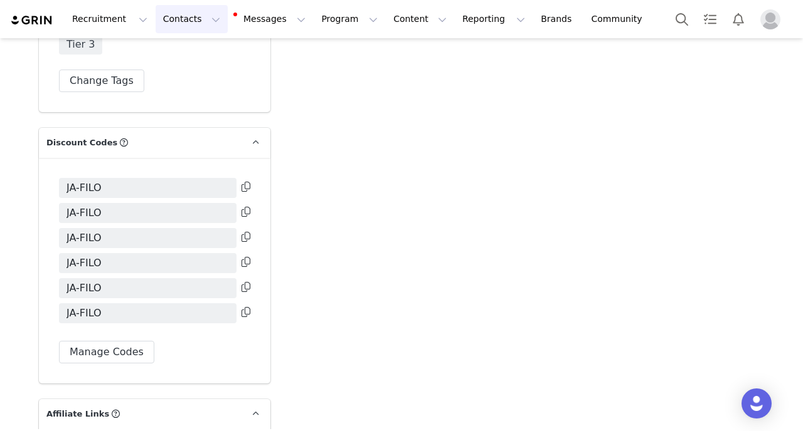
click at [174, 14] on button "Contacts Contacts" at bounding box center [192, 19] width 72 height 28
click at [180, 56] on p "Creators" at bounding box center [176, 55] width 38 height 13
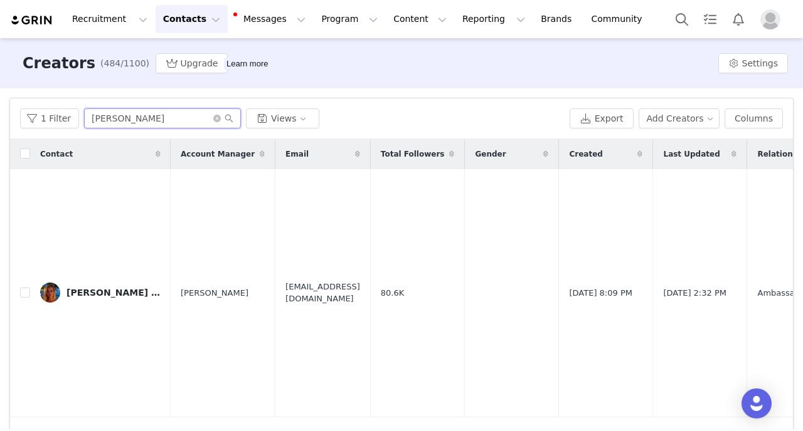
drag, startPoint x: 134, startPoint y: 121, endPoint x: 12, endPoint y: 115, distance: 121.8
click at [84, 115] on input "[PERSON_NAME]" at bounding box center [162, 119] width 157 height 20
type input "dania"
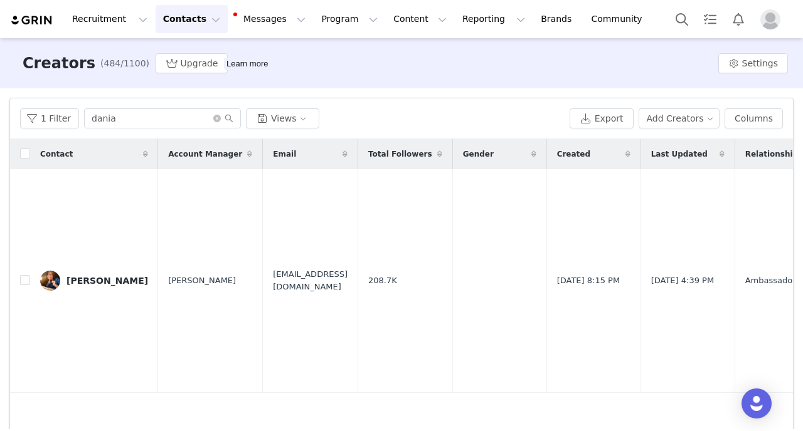
click at [95, 282] on div "[PERSON_NAME]" at bounding box center [107, 281] width 82 height 10
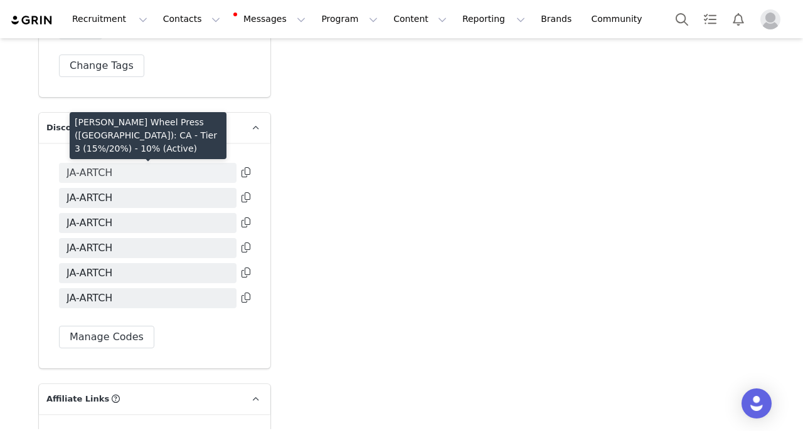
scroll to position [3847, 0]
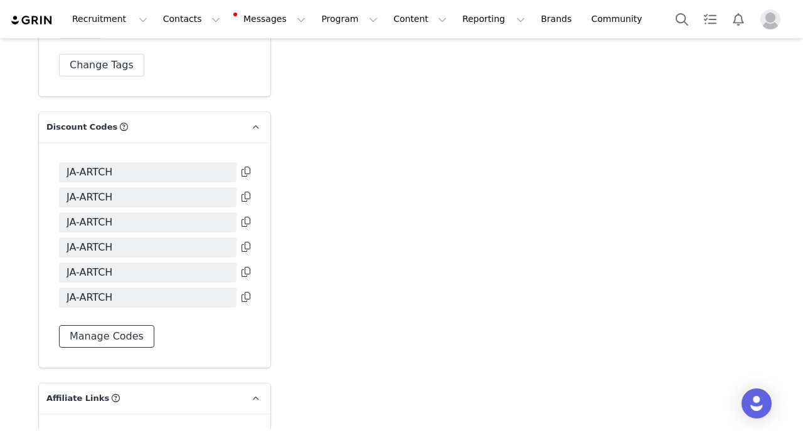
click at [109, 326] on button "Manage Codes" at bounding box center [106, 337] width 95 height 23
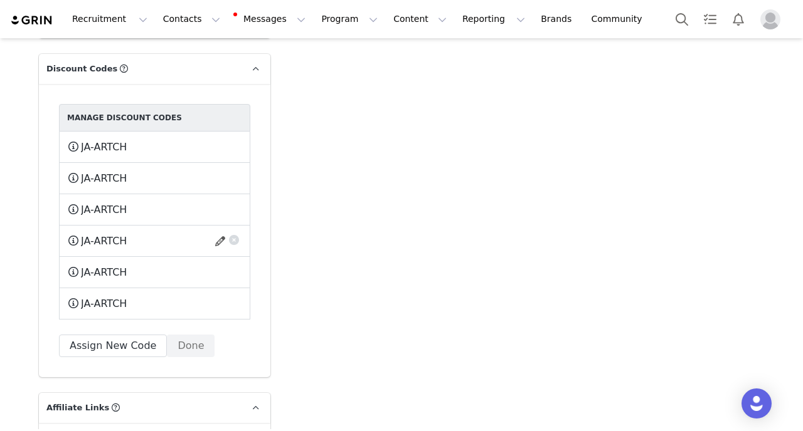
scroll to position [3914, 0]
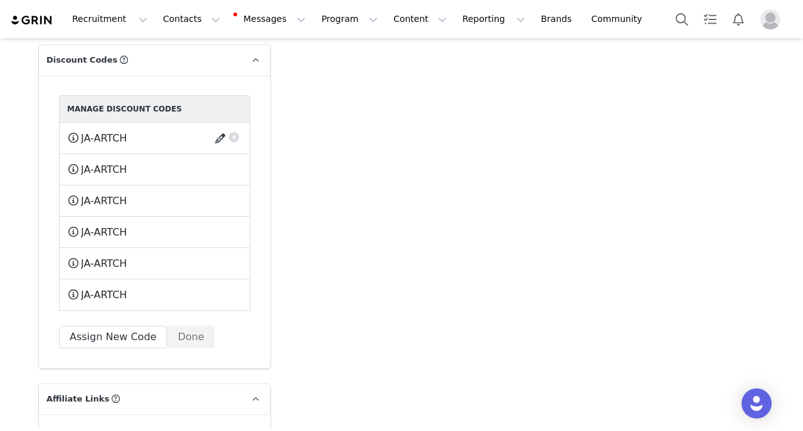
click at [220, 129] on button "button" at bounding box center [222, 139] width 17 height 20
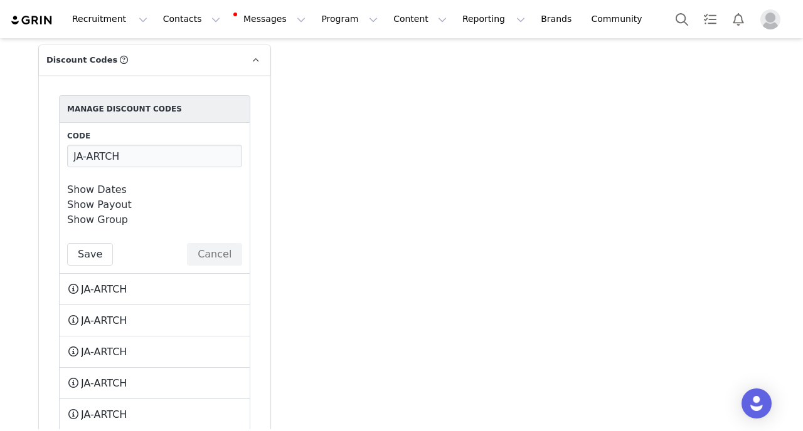
click at [121, 199] on link "Show Payout" at bounding box center [99, 205] width 65 height 12
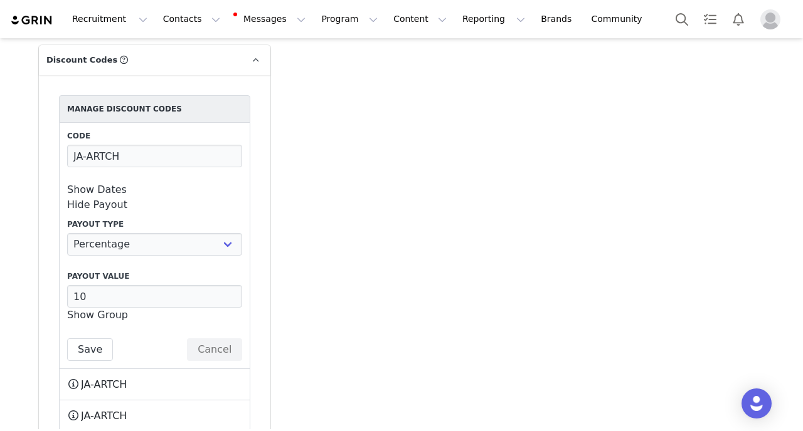
click at [117, 309] on link "Show Group" at bounding box center [97, 315] width 61 height 12
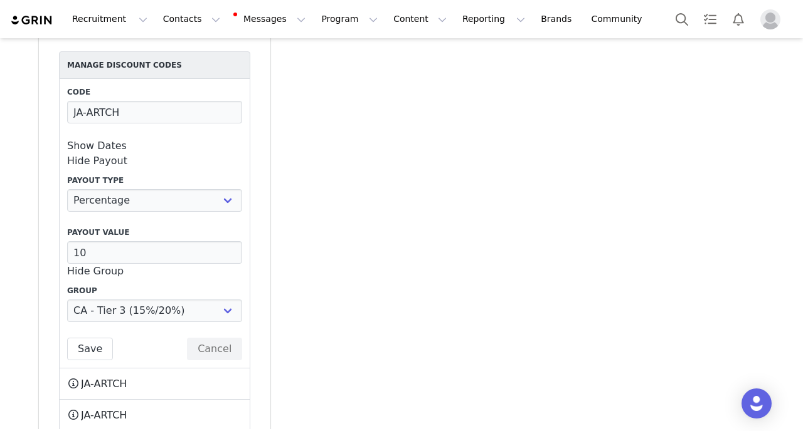
scroll to position [3959, 0]
click at [132, 299] on select "CA - Tier 3 (15%/20%) CA - Tier 2 (15%/10%) CA Tier 1 (10%/10%) One Time Collab…" at bounding box center [154, 310] width 175 height 23
click option "CA - Tier 3 (15%/20%)" at bounding box center [0, 0] width 0 height 0
click at [103, 240] on input "10" at bounding box center [154, 251] width 175 height 23
type input "1"
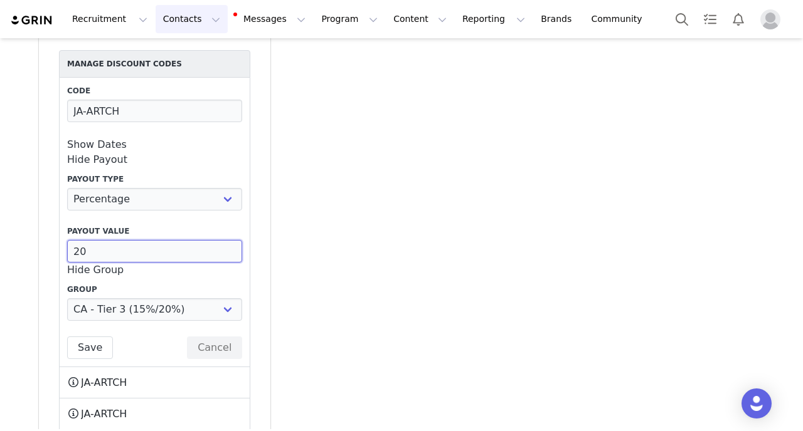
type input "20"
click at [188, 23] on button "Contacts Contacts" at bounding box center [192, 19] width 72 height 28
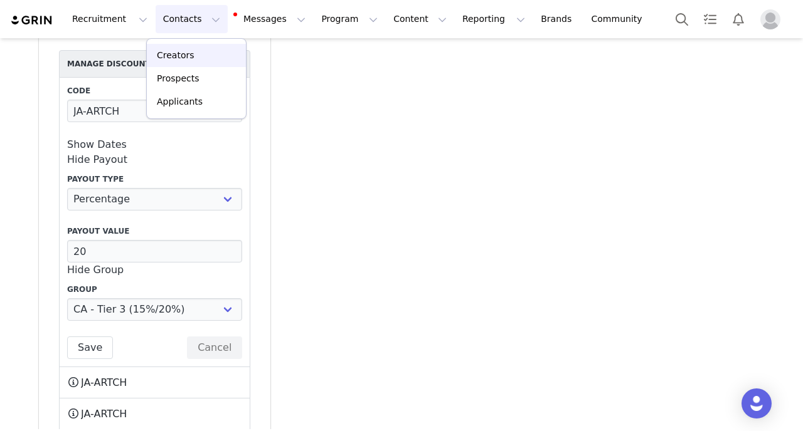
click at [192, 57] on div "Creators" at bounding box center [196, 55] width 84 height 13
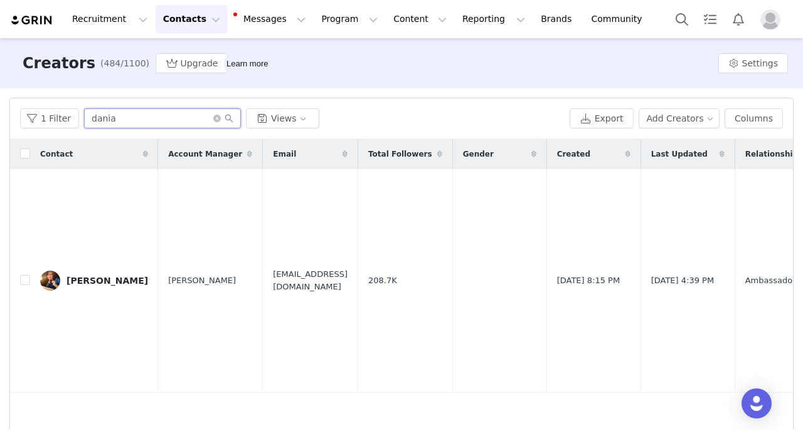
drag, startPoint x: 145, startPoint y: 120, endPoint x: 0, endPoint y: 104, distance: 145.7
click at [84, 109] on input "dania" at bounding box center [162, 119] width 157 height 20
type input "a"
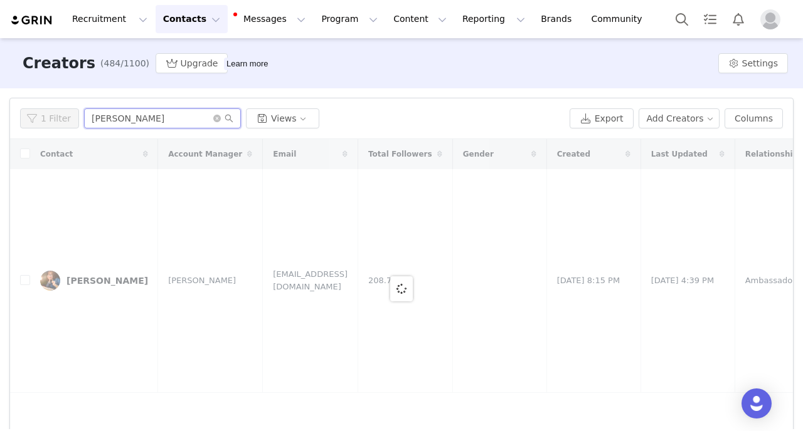
type input "[PERSON_NAME]"
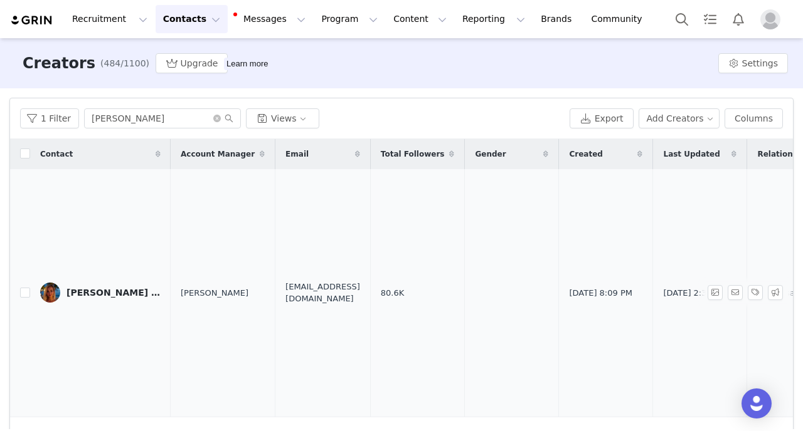
click at [102, 301] on link "[PERSON_NAME] ([PERSON_NAME])" at bounding box center [100, 293] width 120 height 20
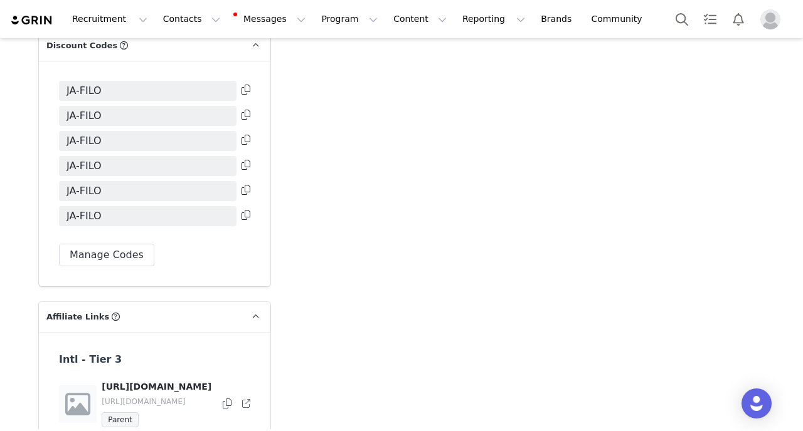
scroll to position [3983, 0]
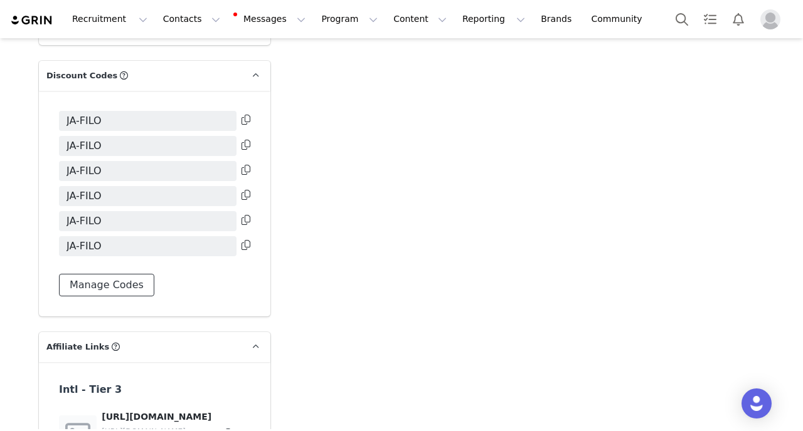
click at [130, 274] on button "Manage Codes" at bounding box center [106, 285] width 95 height 23
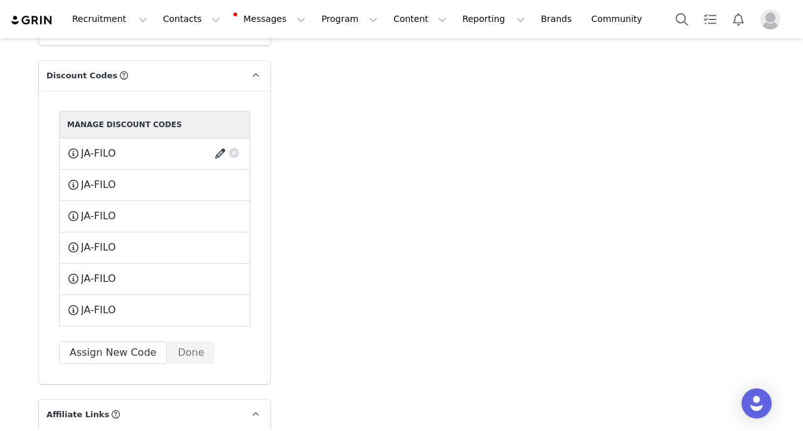
click at [221, 144] on button "button" at bounding box center [222, 154] width 17 height 20
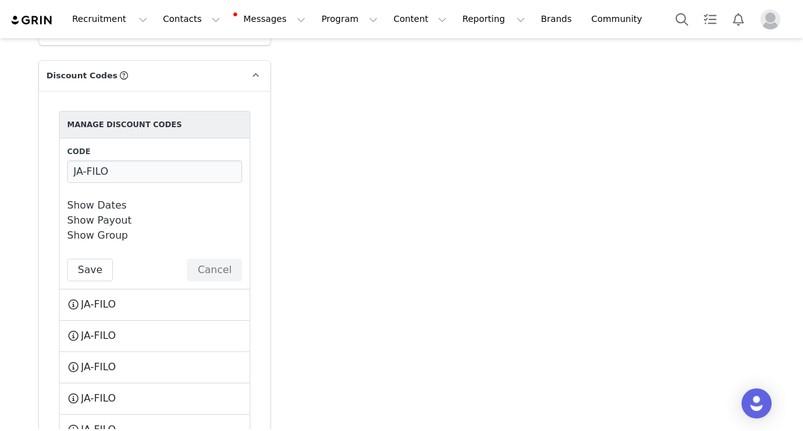
click at [121, 214] on link "Show Payout" at bounding box center [99, 220] width 65 height 12
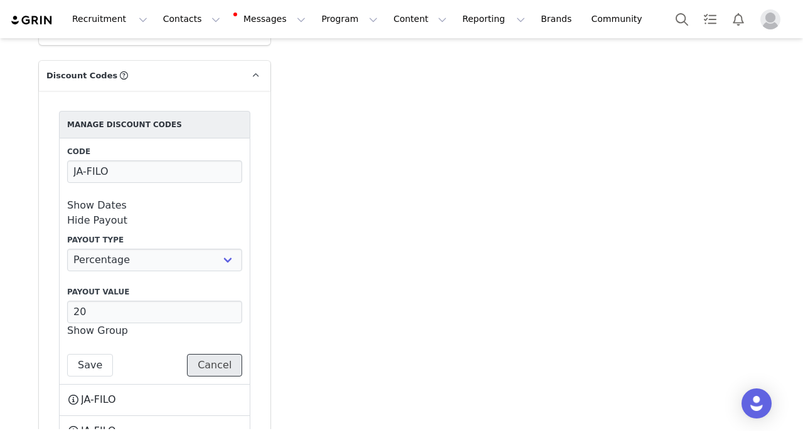
click at [206, 354] on button "Cancel" at bounding box center [214, 365] width 55 height 23
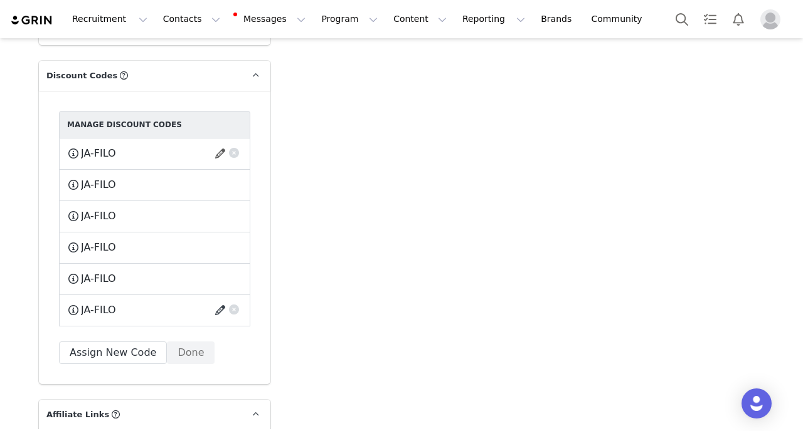
click at [217, 300] on button "button" at bounding box center [222, 310] width 17 height 20
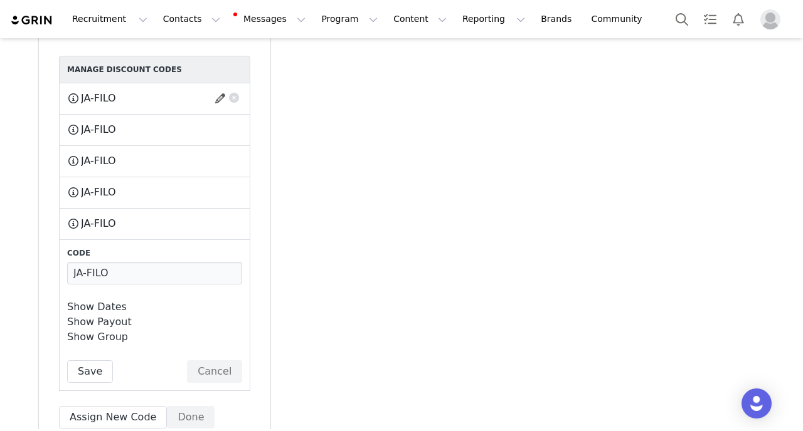
scroll to position [4052, 0]
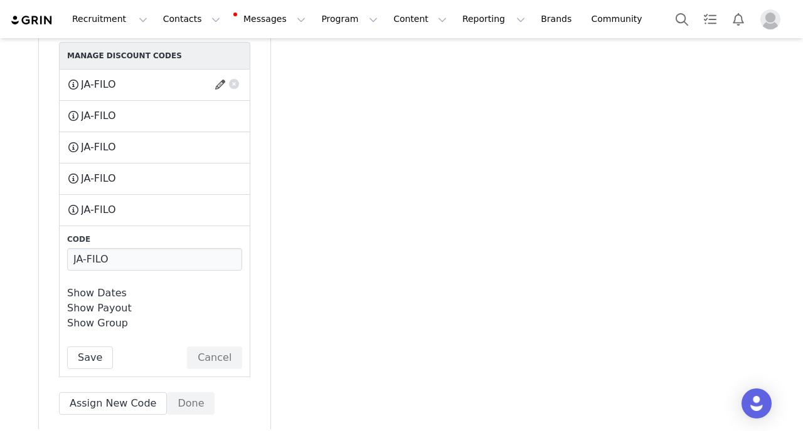
click at [97, 302] on link "Show Payout" at bounding box center [99, 308] width 65 height 12
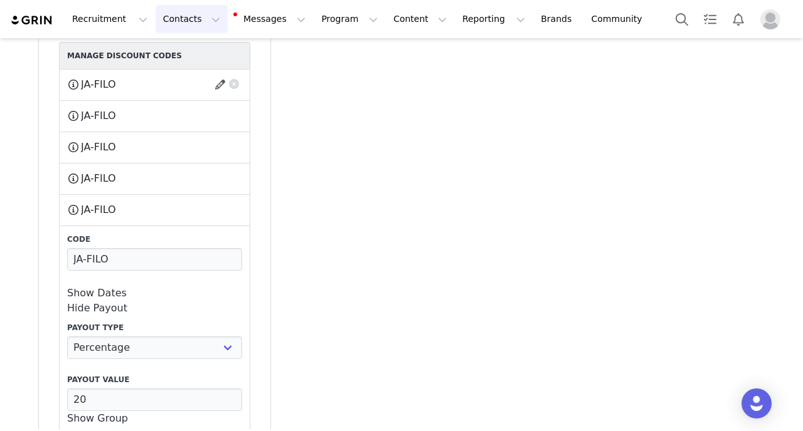
click at [181, 11] on button "Contacts Contacts" at bounding box center [192, 19] width 72 height 28
click at [183, 56] on p "Creators" at bounding box center [176, 55] width 38 height 13
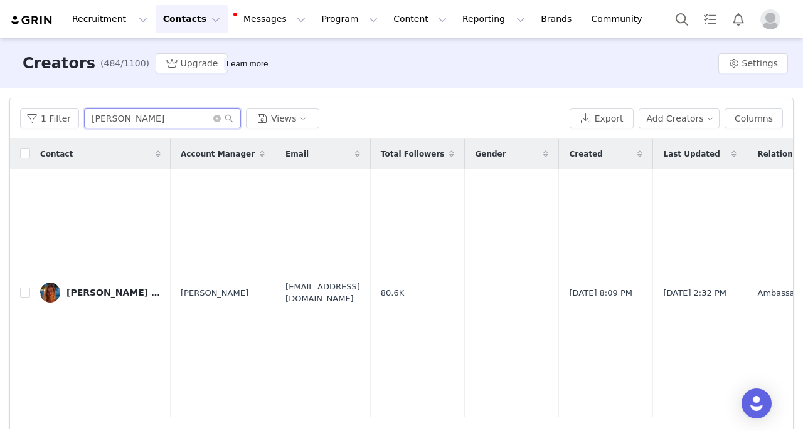
drag, startPoint x: 133, startPoint y: 120, endPoint x: 2, endPoint y: 105, distance: 131.9
click at [84, 109] on input "[PERSON_NAME]" at bounding box center [162, 119] width 157 height 20
type input "dania"
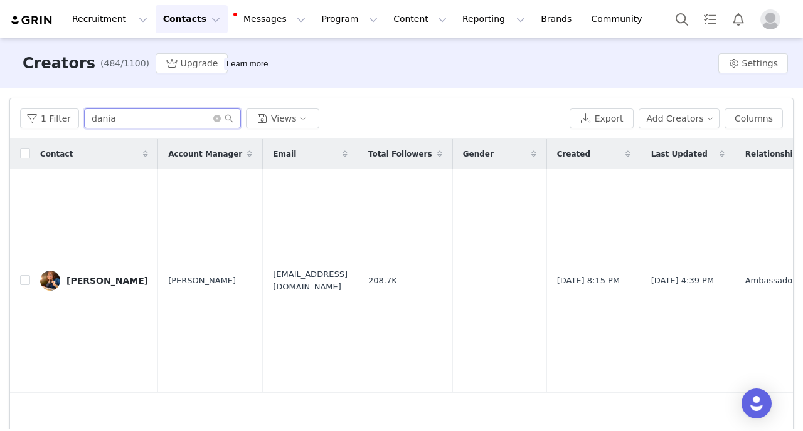
drag, startPoint x: 124, startPoint y: 124, endPoint x: 40, endPoint y: 122, distance: 84.1
click at [84, 122] on input "dania" at bounding box center [162, 119] width 157 height 20
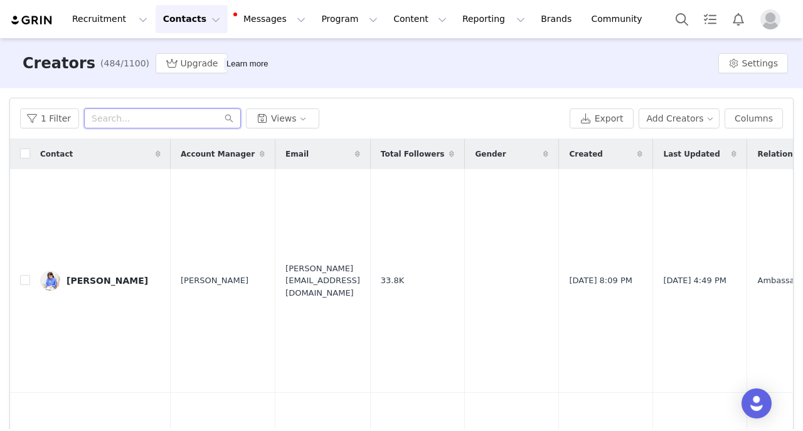
click at [175, 112] on input "text" at bounding box center [162, 119] width 157 height 20
type input "[PERSON_NAME]"
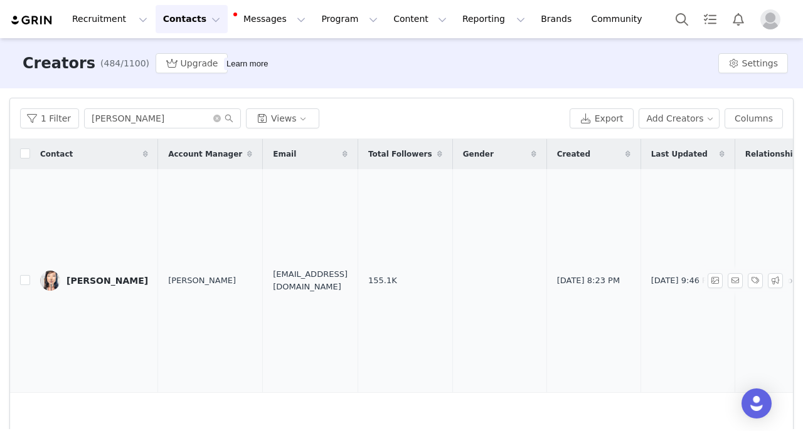
click at [70, 277] on div "[PERSON_NAME]" at bounding box center [107, 281] width 82 height 10
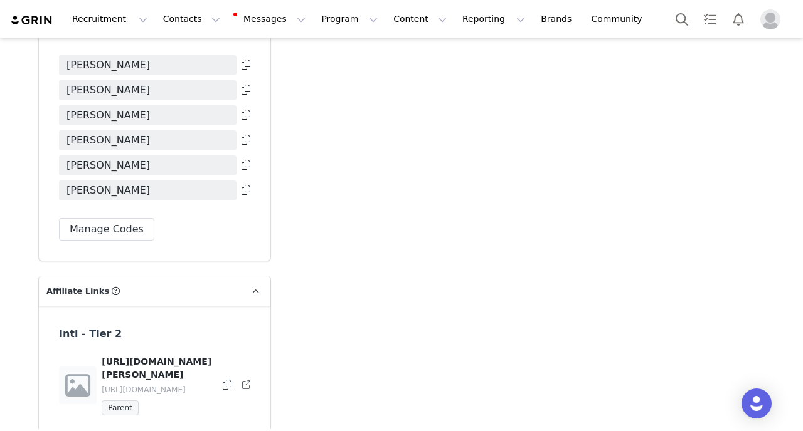
scroll to position [3830, 0]
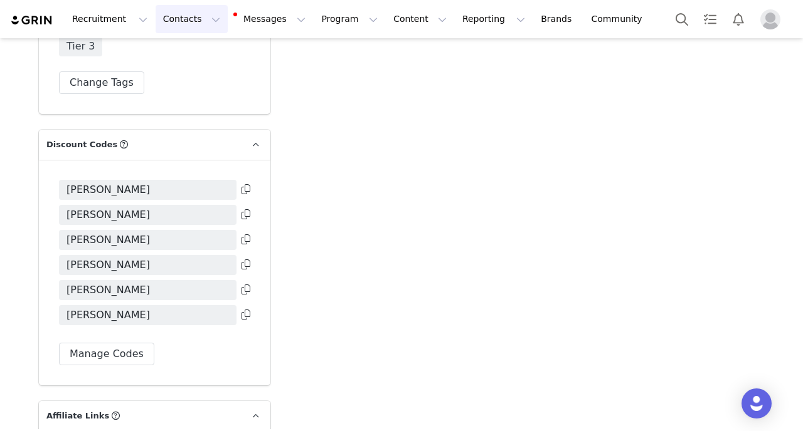
click at [188, 18] on button "Contacts Contacts" at bounding box center [192, 19] width 72 height 28
click at [188, 53] on p "Creators" at bounding box center [176, 55] width 38 height 13
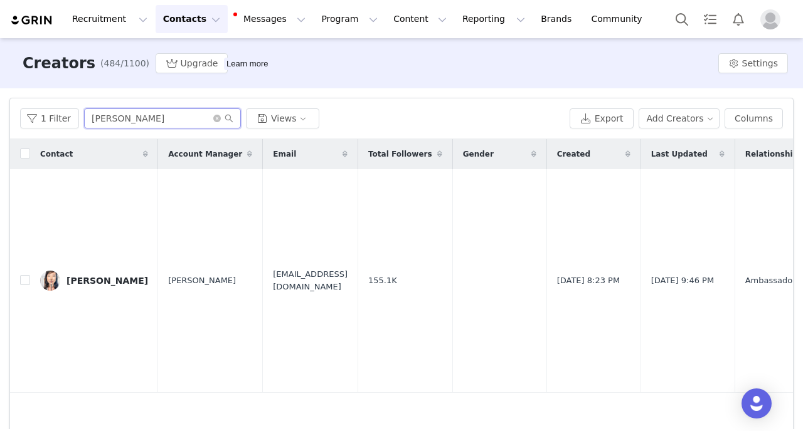
drag, startPoint x: 139, startPoint y: 122, endPoint x: 36, endPoint y: 110, distance: 102.9
click at [84, 110] on input "[PERSON_NAME]" at bounding box center [162, 119] width 157 height 20
type input "[PERSON_NAME]"
click at [83, 280] on div "[PERSON_NAME]" at bounding box center [107, 281] width 82 height 10
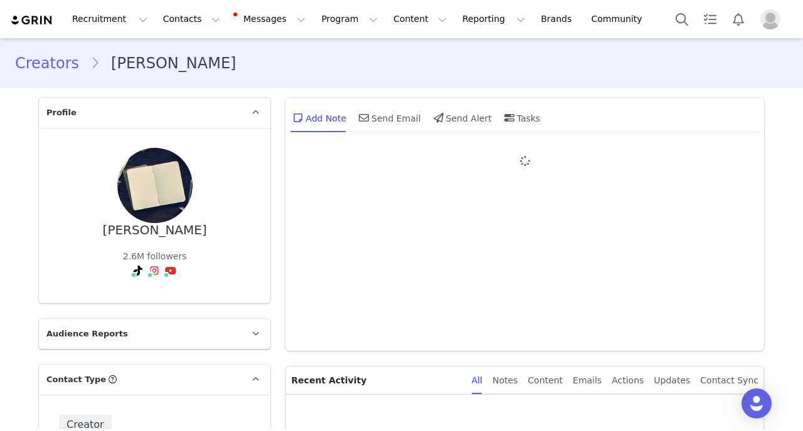
type input "+1 ([GEOGRAPHIC_DATA])"
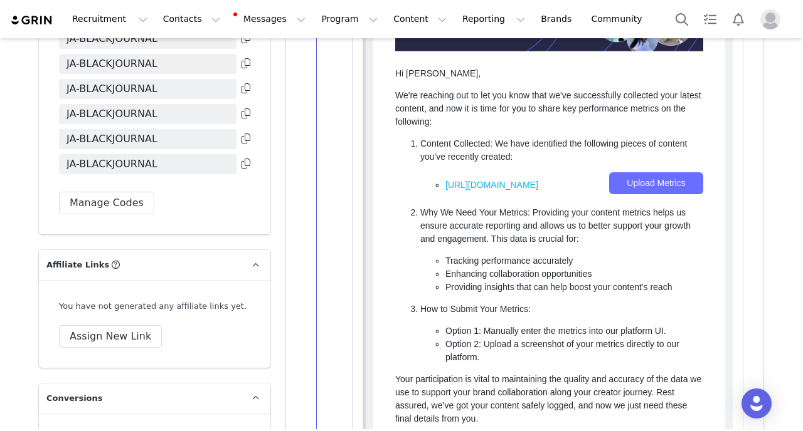
scroll to position [4044, 0]
click at [180, 33] on div "Recruitment Recruitment Creator Search Curated Lists Landing Pages Web Extensio…" at bounding box center [401, 19] width 803 height 38
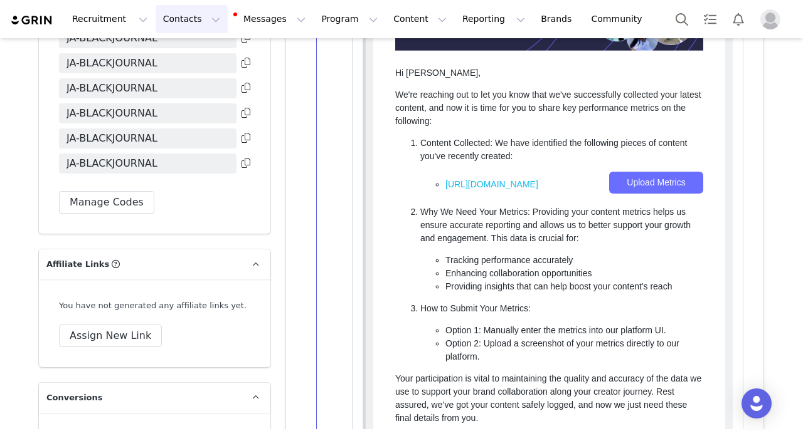
click at [176, 22] on button "Contacts Contacts" at bounding box center [192, 19] width 72 height 28
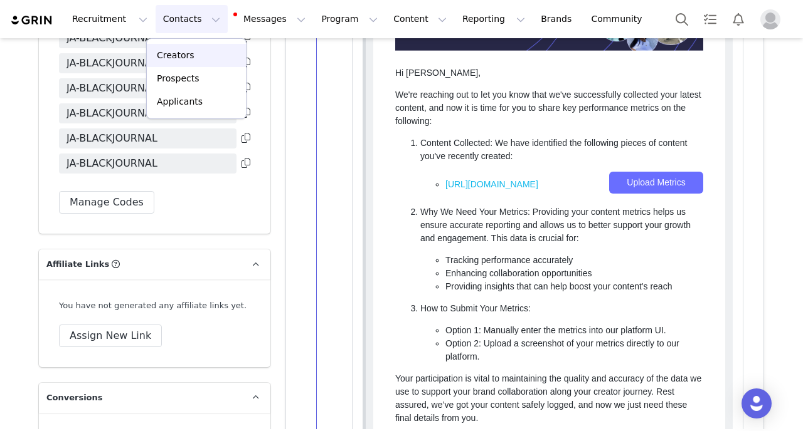
click at [183, 47] on link "Creators" at bounding box center [196, 55] width 99 height 23
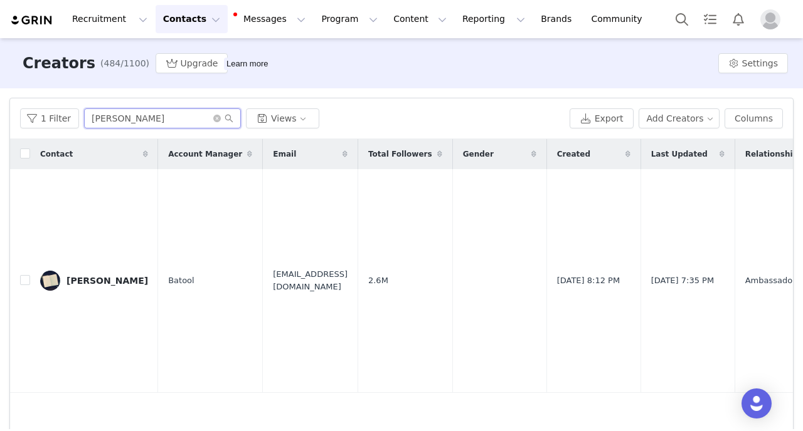
drag, startPoint x: 134, startPoint y: 115, endPoint x: 71, endPoint y: 110, distance: 63.5
click at [84, 110] on input "[PERSON_NAME]" at bounding box center [162, 119] width 157 height 20
type input "[PERSON_NAME]"
click at [112, 279] on div "[PERSON_NAME]" at bounding box center [107, 281] width 82 height 10
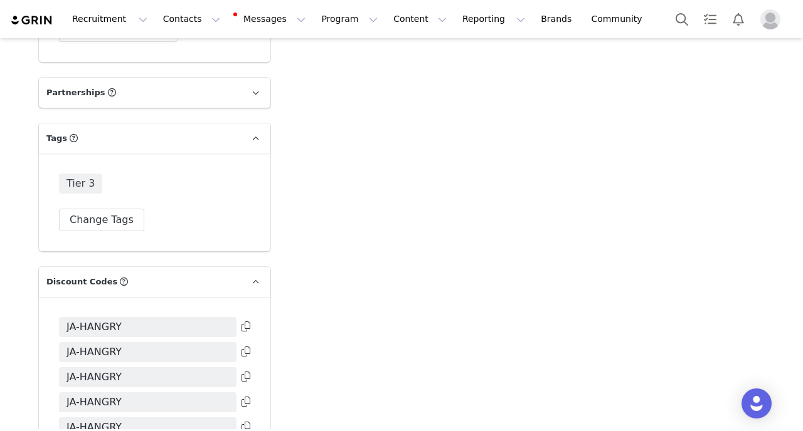
scroll to position [3674, 0]
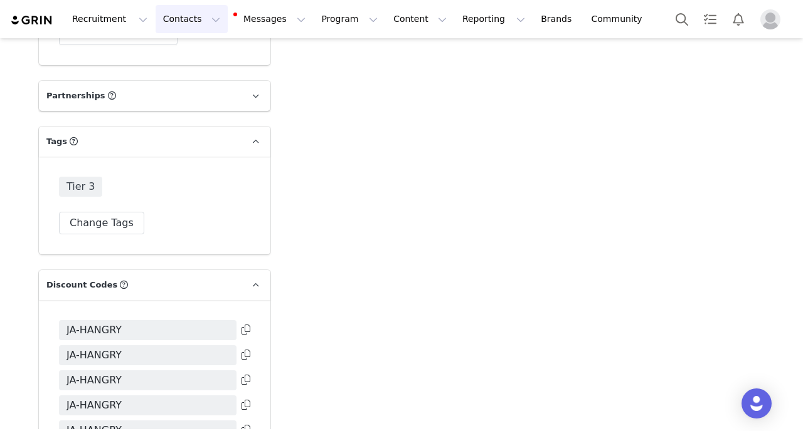
click at [190, 31] on button "Contacts Contacts" at bounding box center [192, 19] width 72 height 28
click at [192, 55] on div "Creators" at bounding box center [196, 55] width 84 height 13
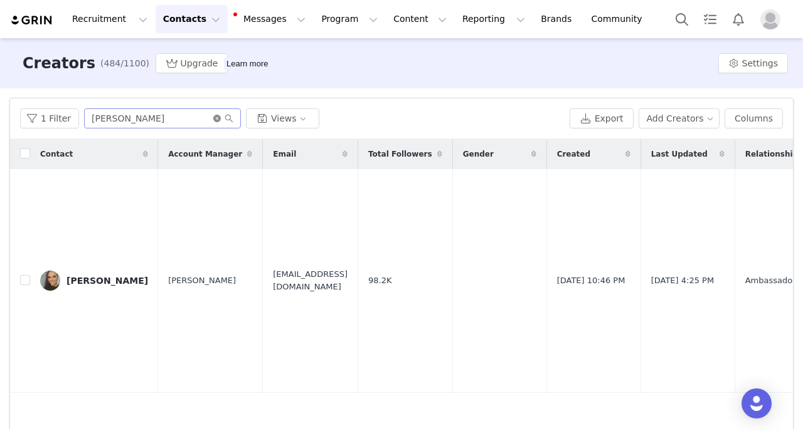
click at [213, 119] on icon "icon: close-circle" at bounding box center [217, 119] width 8 height 8
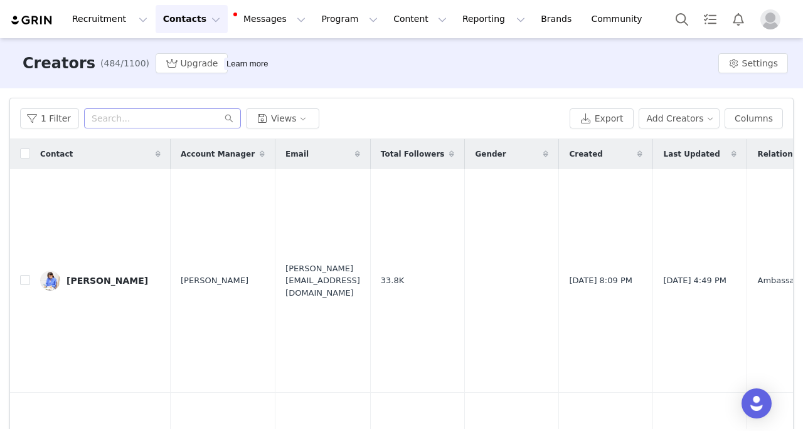
click at [156, 102] on div "1 Filter Views Export Add Creators Columns" at bounding box center [401, 118] width 783 height 41
click at [156, 114] on input "text" at bounding box center [162, 119] width 157 height 20
type input "[PERSON_NAME]"
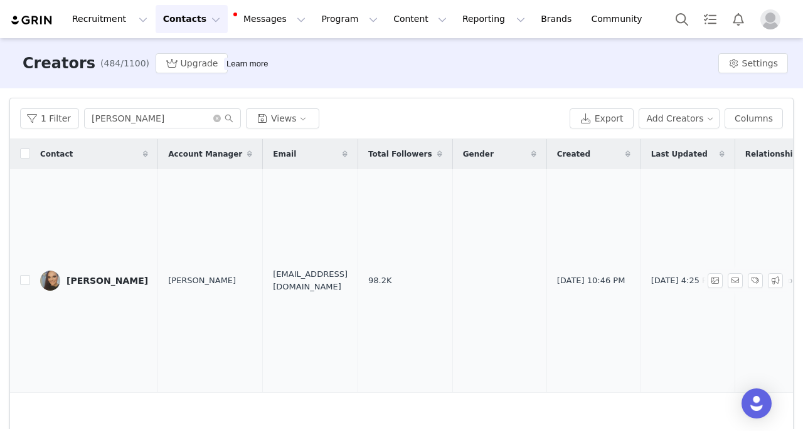
click at [102, 274] on link "[PERSON_NAME]" at bounding box center [94, 281] width 108 height 20
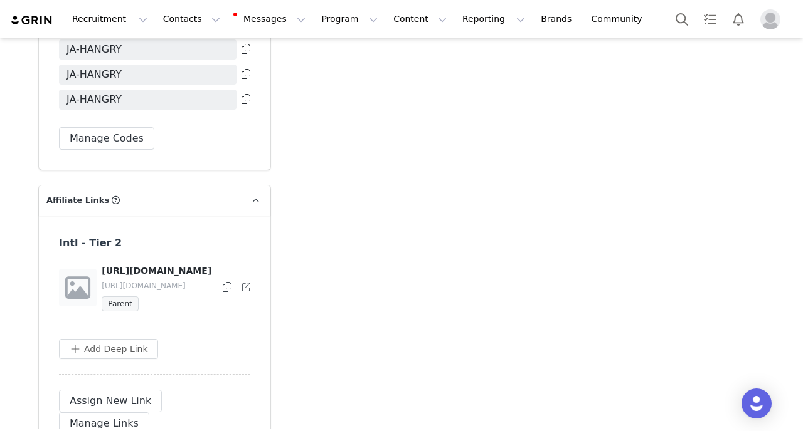
scroll to position [4009, 0]
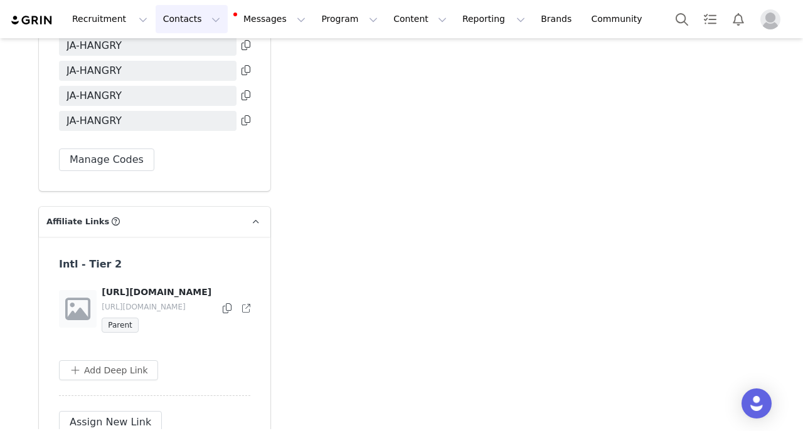
click at [192, 16] on button "Contacts Contacts" at bounding box center [192, 19] width 72 height 28
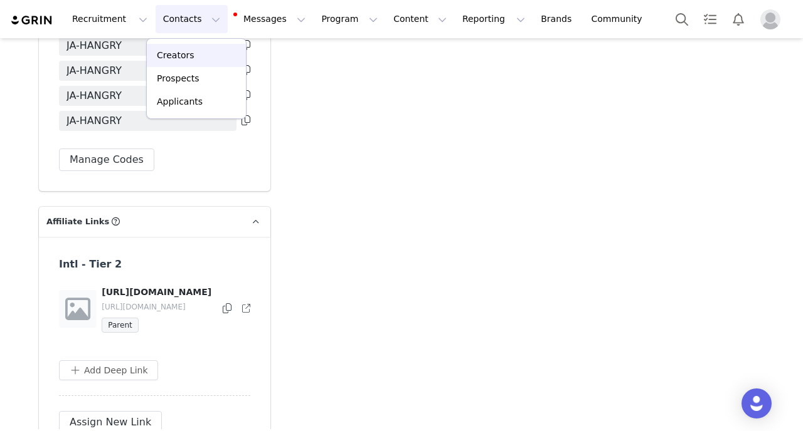
click at [193, 51] on div "Creators" at bounding box center [196, 55] width 84 height 13
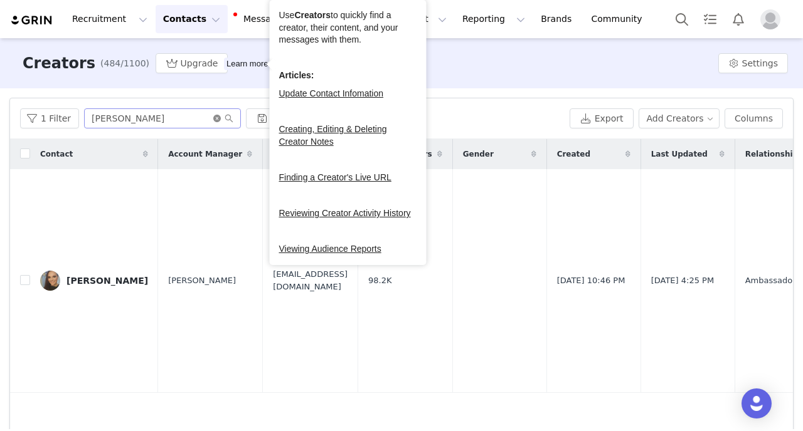
click at [214, 115] on icon "icon: close-circle" at bounding box center [217, 119] width 8 height 8
